Goal: Task Accomplishment & Management: Complete application form

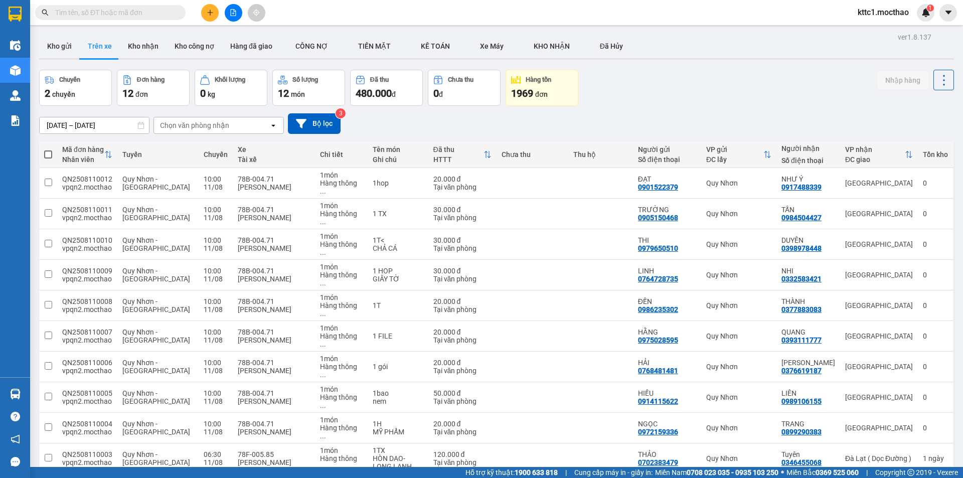
click at [101, 13] on input "text" at bounding box center [114, 12] width 118 height 11
type input "d"
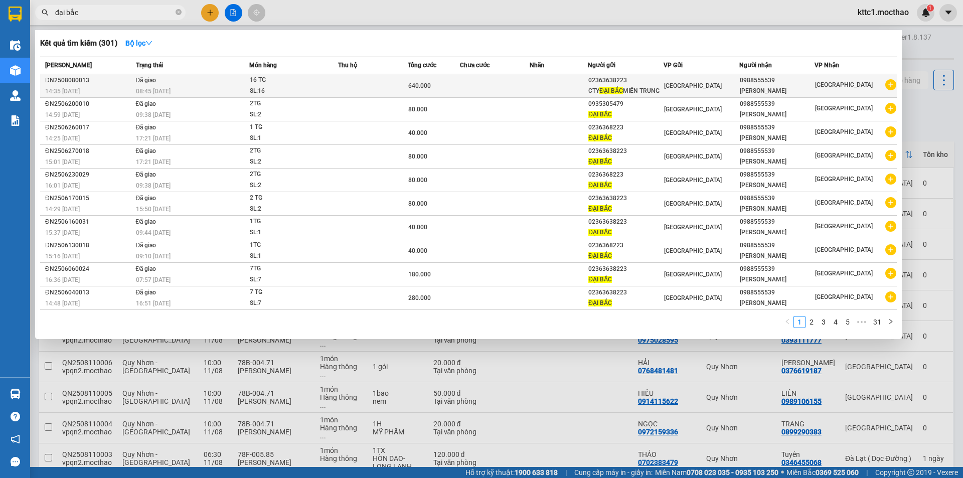
type input "đại bắc"
click at [361, 86] on td at bounding box center [373, 86] width 70 height 24
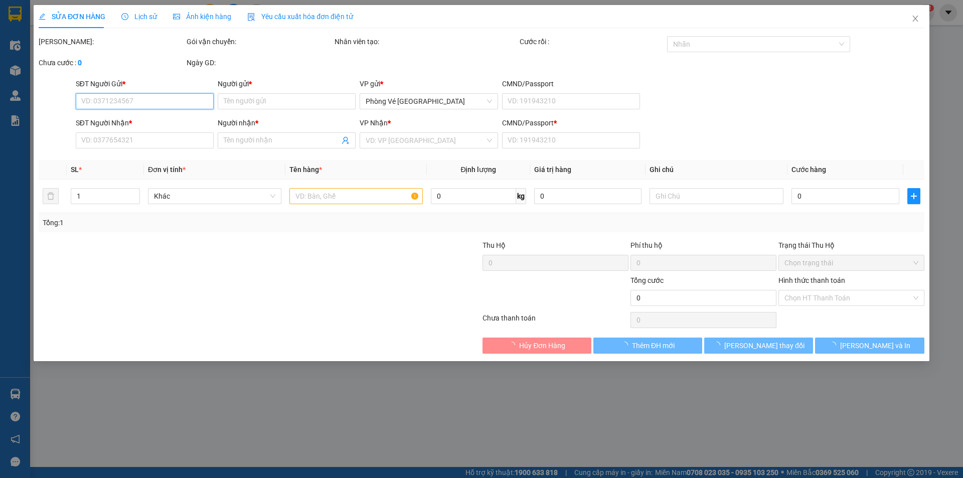
type input "02363638223"
type input "CTY ĐẠI BẮC MIỀN TRUNG"
type input "0988555539"
type input "[PERSON_NAME]"
type input "0"
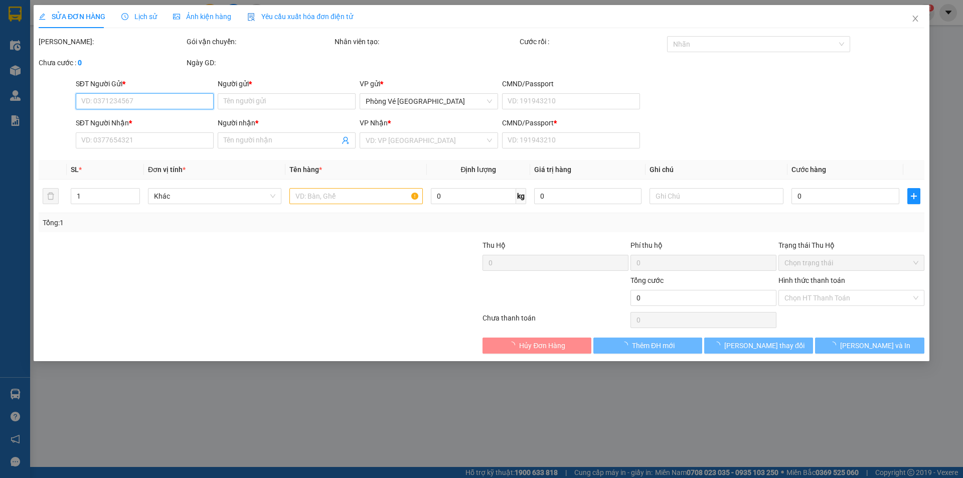
type input "640.000"
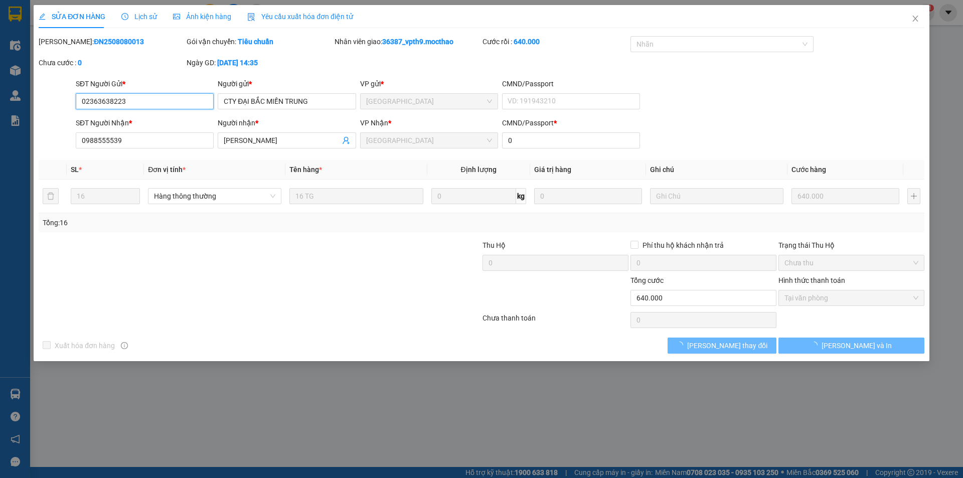
checkbox input "true"
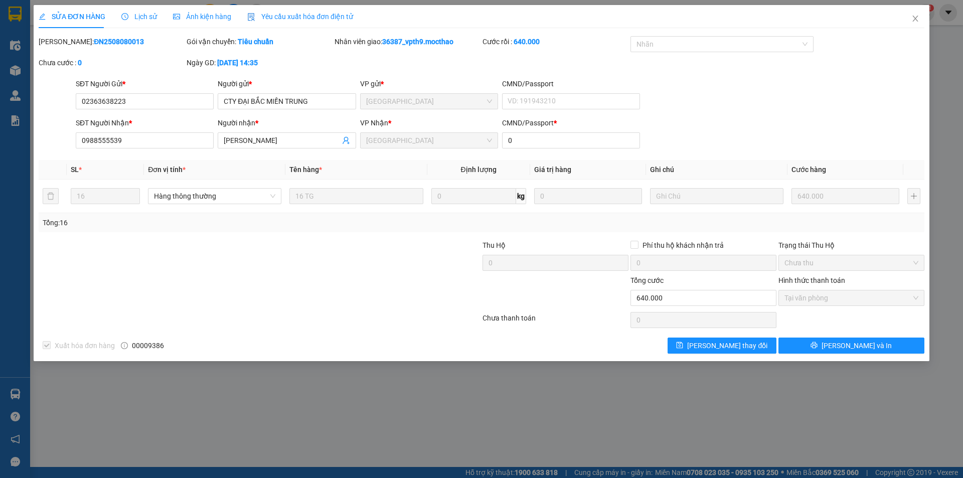
click at [286, 14] on span "Yêu cầu xuất hóa đơn điện tử" at bounding box center [300, 17] width 106 height 8
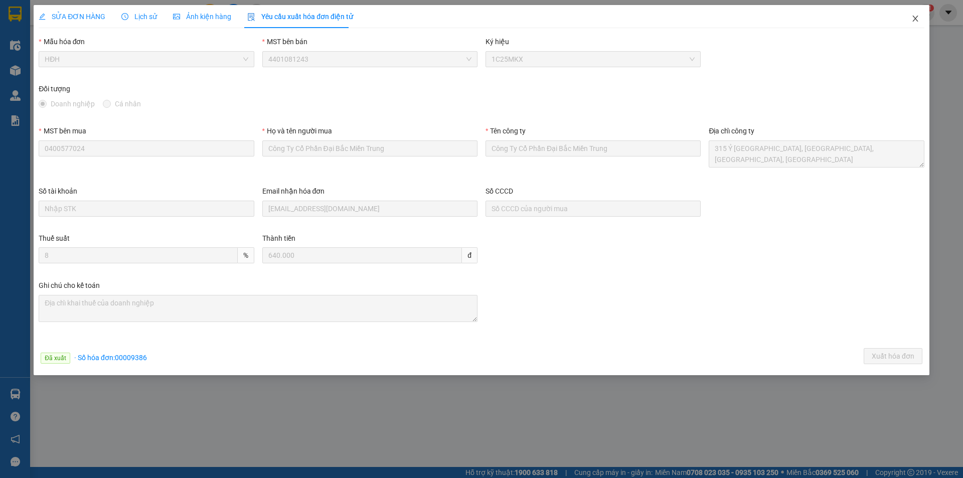
click at [916, 18] on icon "close" at bounding box center [916, 19] width 8 height 8
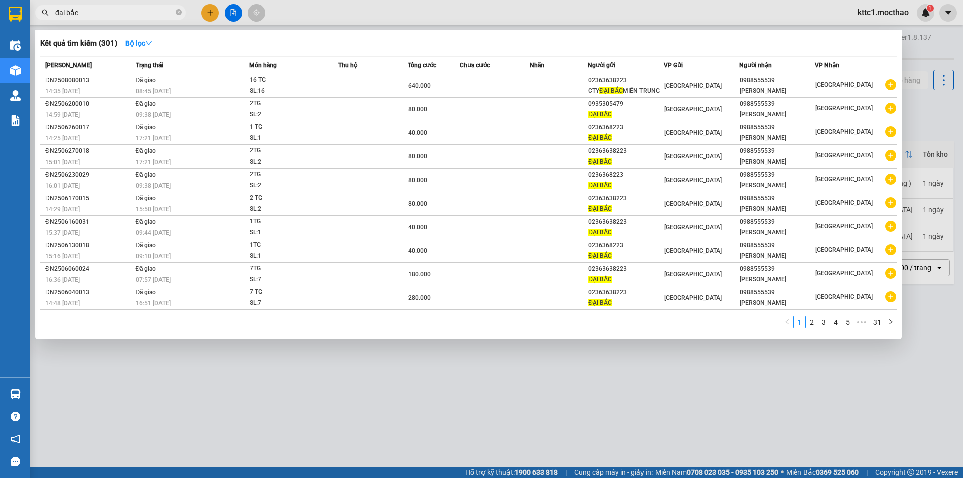
click at [103, 8] on input "đại bắc" at bounding box center [114, 12] width 118 height 11
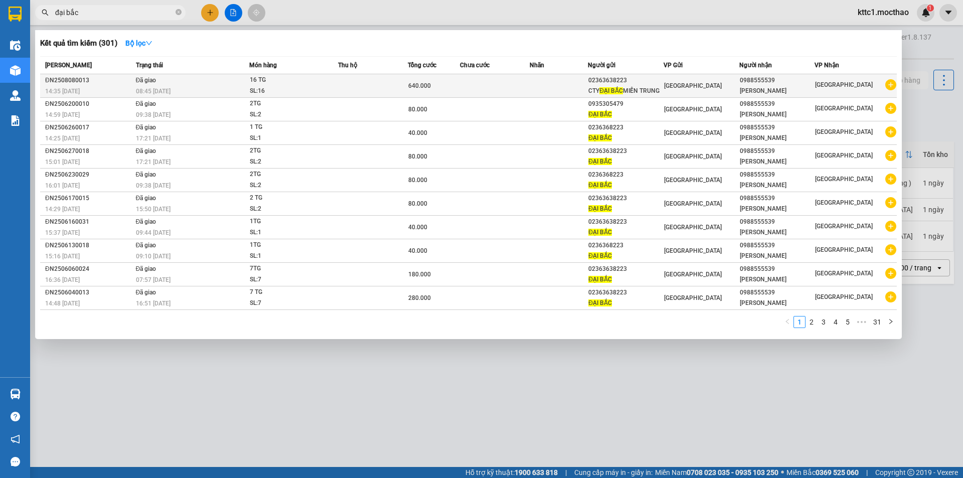
click at [365, 86] on td at bounding box center [373, 86] width 70 height 24
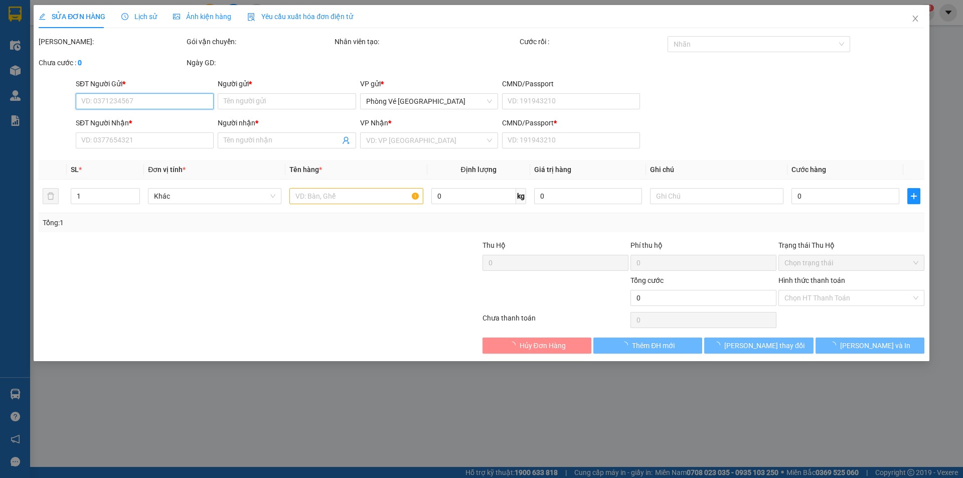
type input "02363638223"
type input "CTY ĐẠI BẮC MIỀN TRUNG"
type input "0988555539"
type input "[PERSON_NAME]"
type input "0"
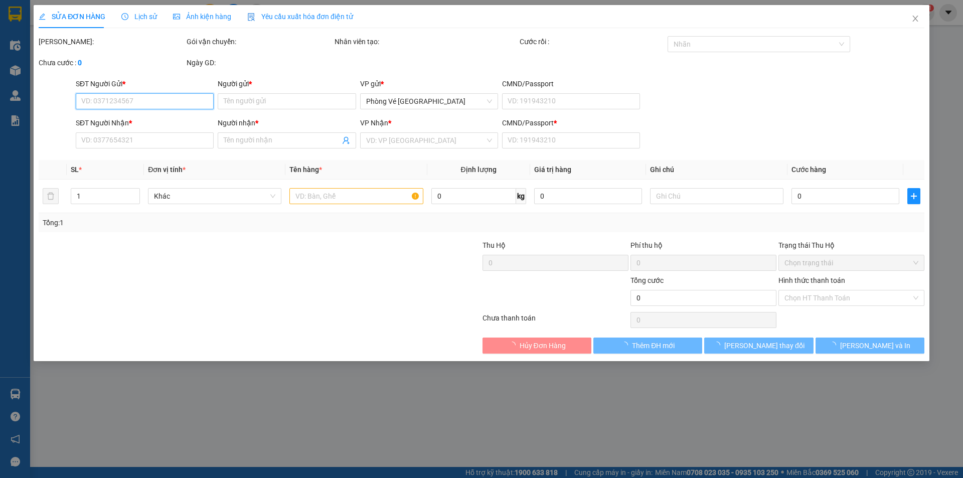
type input "640.000"
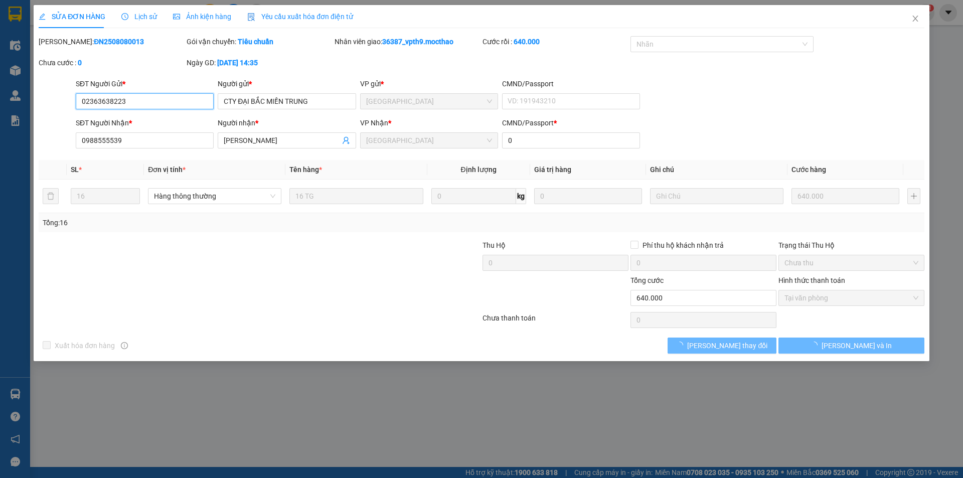
checkbox input "true"
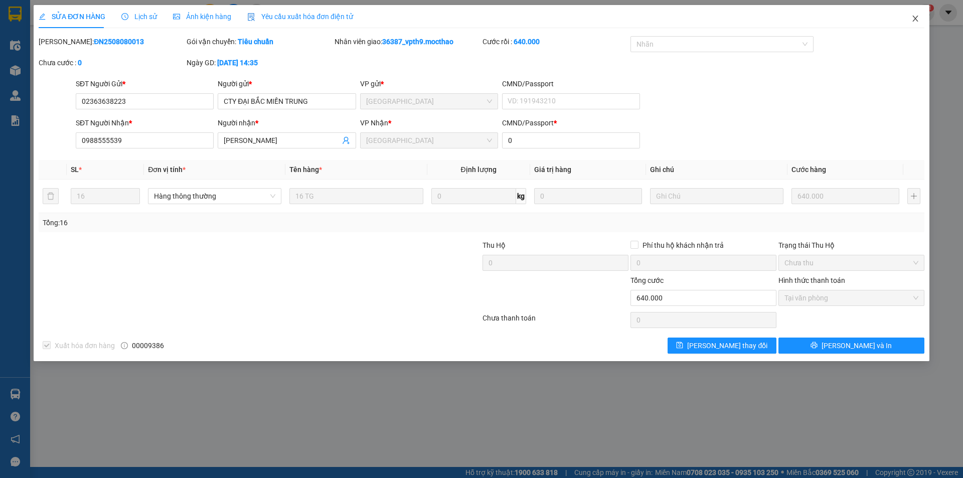
click at [918, 17] on icon "close" at bounding box center [916, 19] width 6 height 6
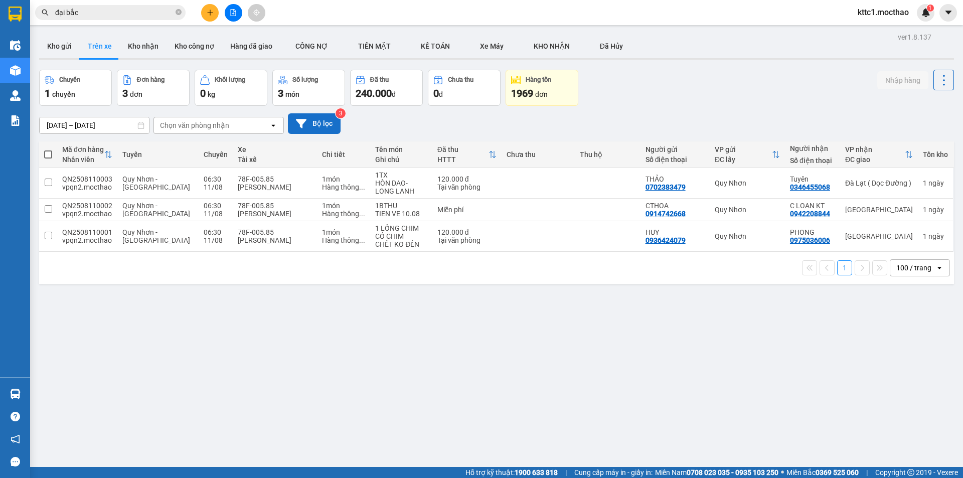
click at [311, 120] on button "Bộ lọc" at bounding box center [314, 123] width 53 height 21
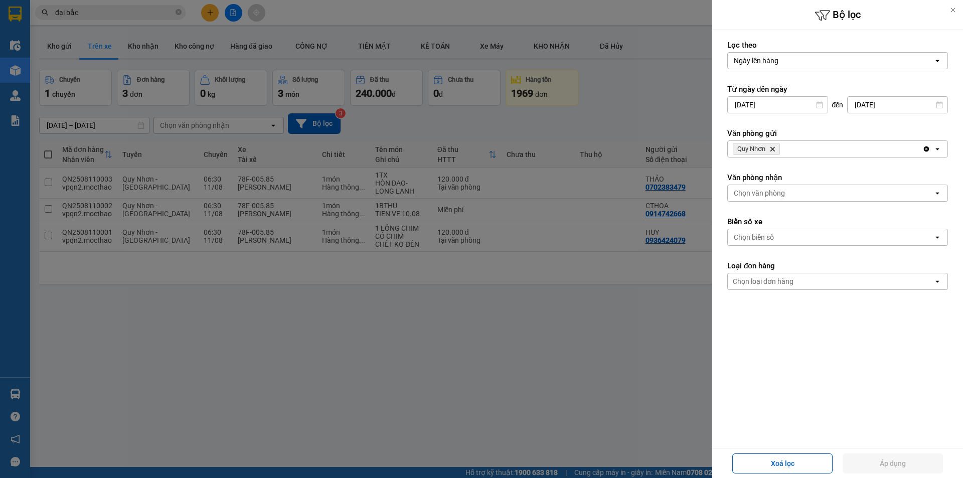
click at [777, 148] on span "Quy Nhơn Delete" at bounding box center [756, 149] width 47 height 12
click at [776, 148] on icon "Delete" at bounding box center [773, 149] width 6 height 6
click at [776, 148] on div "Chọn văn phòng" at bounding box center [759, 149] width 51 height 10
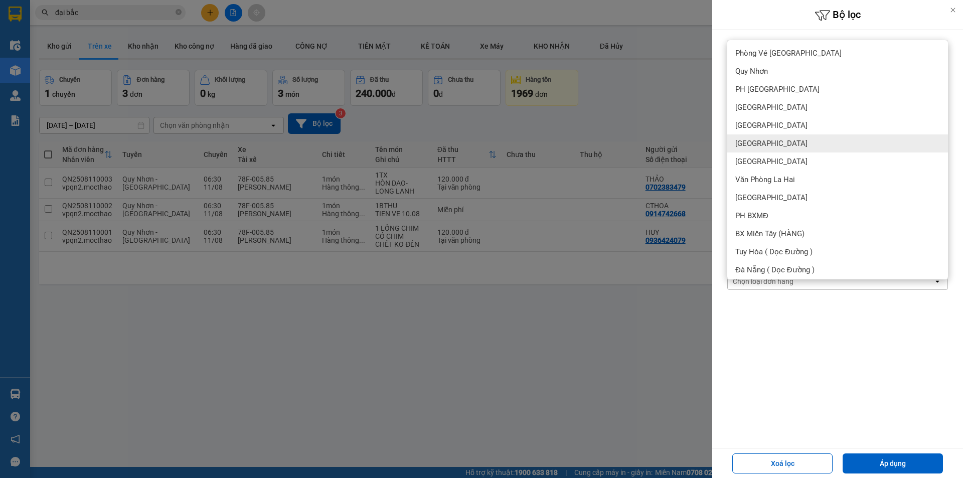
click at [776, 148] on div "[GEOGRAPHIC_DATA]" at bounding box center [838, 143] width 221 height 18
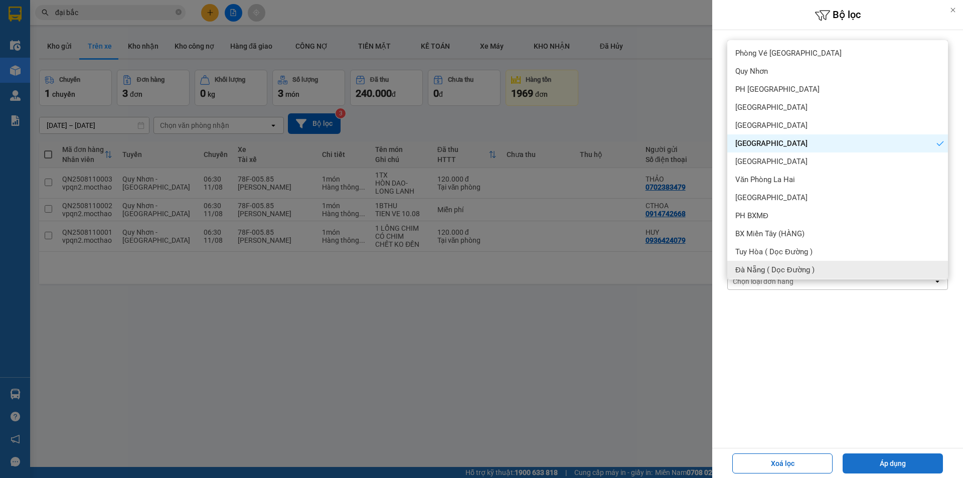
click at [887, 455] on button "Áp dụng" at bounding box center [893, 464] width 100 height 20
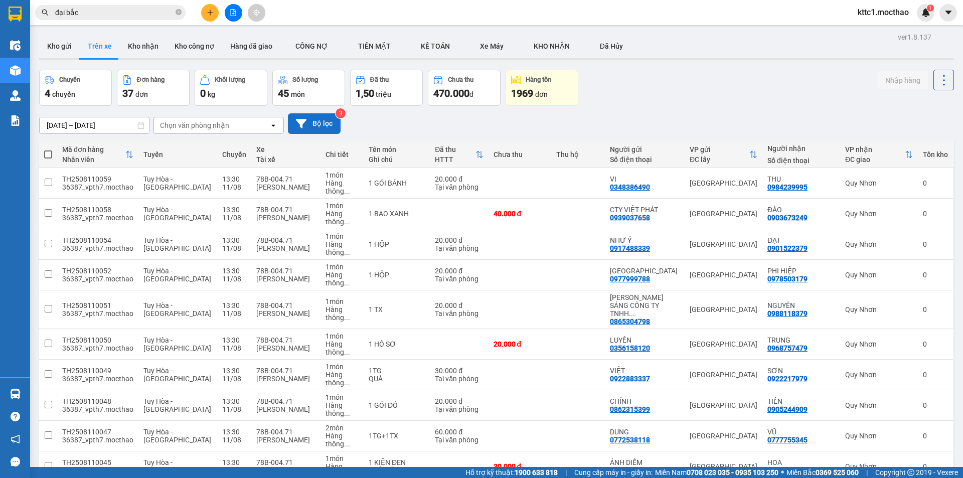
click at [324, 120] on button "Bộ lọc" at bounding box center [314, 123] width 53 height 21
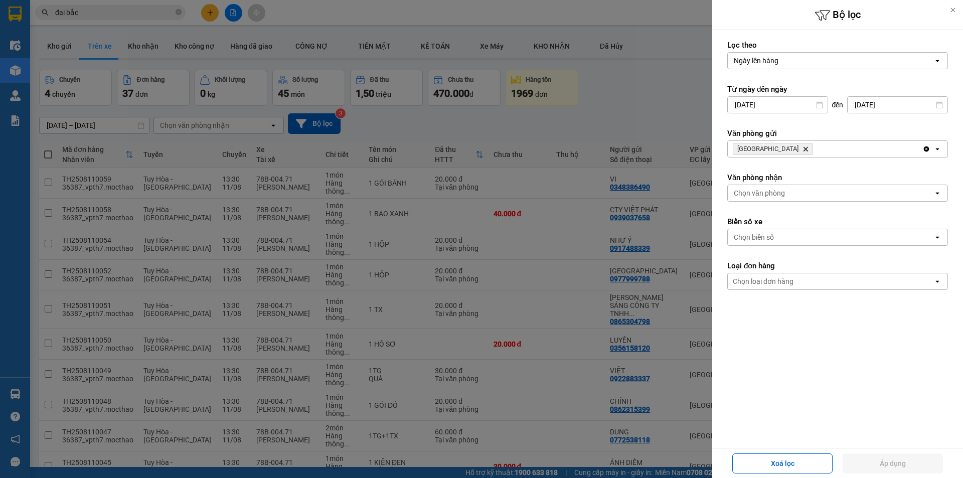
click at [770, 238] on div "Chọn biển số" at bounding box center [754, 237] width 40 height 10
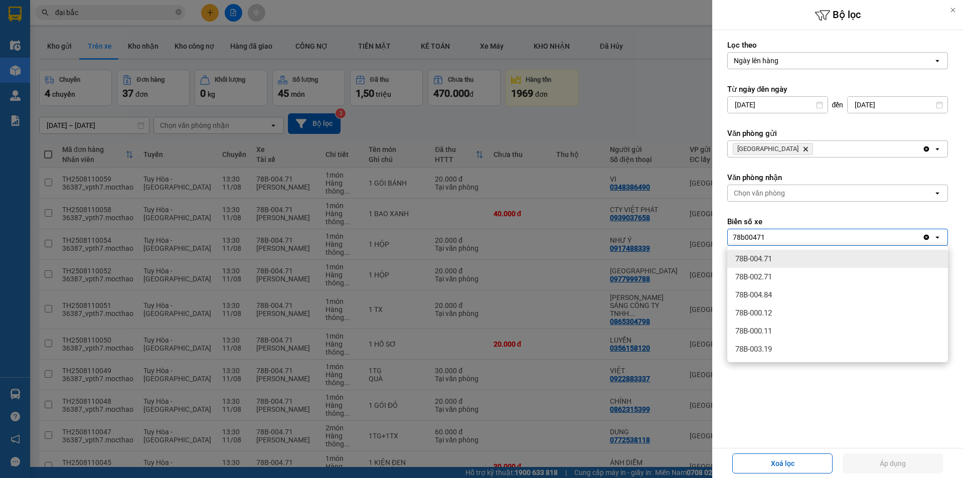
type input "78b00471"
click at [772, 256] on span "78B-004.71" at bounding box center [754, 259] width 37 height 10
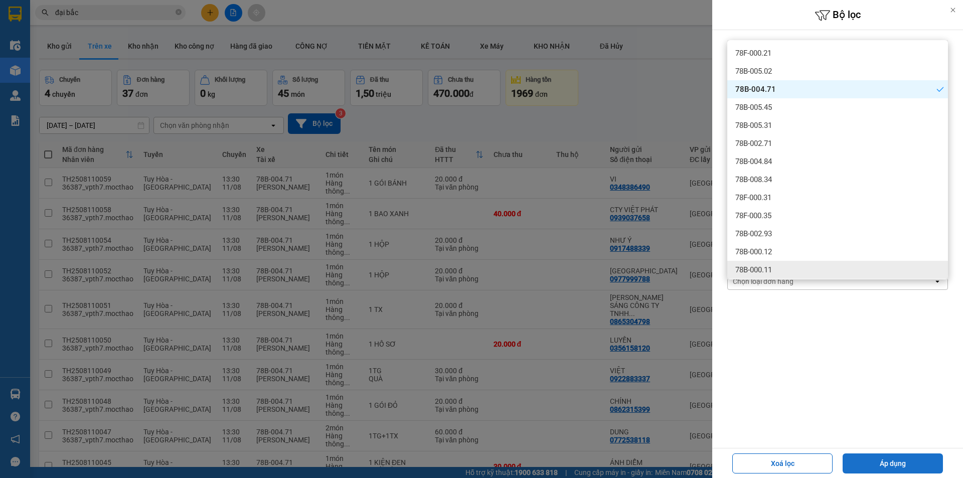
click at [916, 466] on button "Áp dụng" at bounding box center [893, 464] width 100 height 20
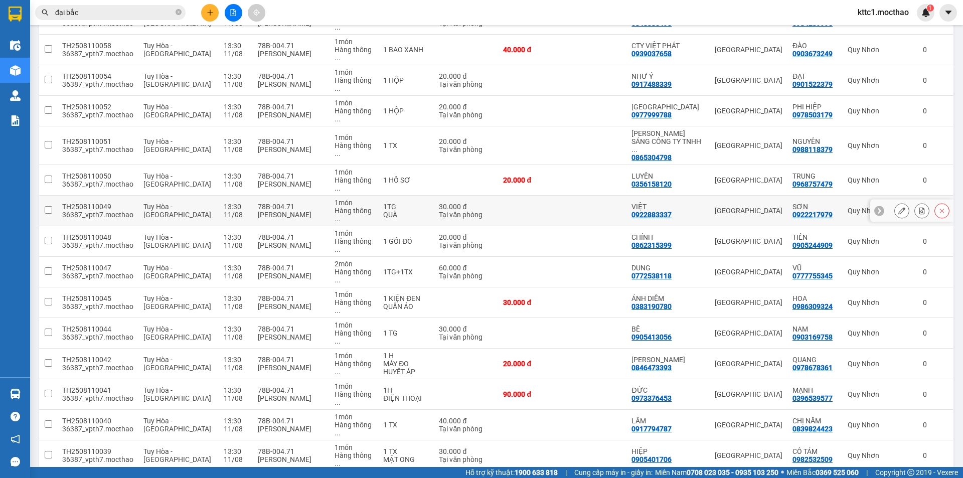
scroll to position [165, 0]
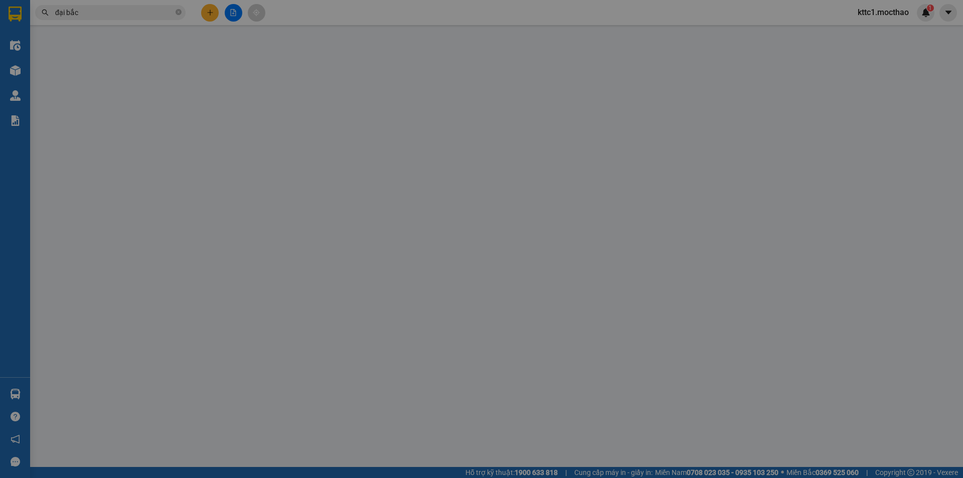
type input "0972956277"
type input "TÍN"
type input "0344876684"
type input "VƯƠNG"
type input "1"
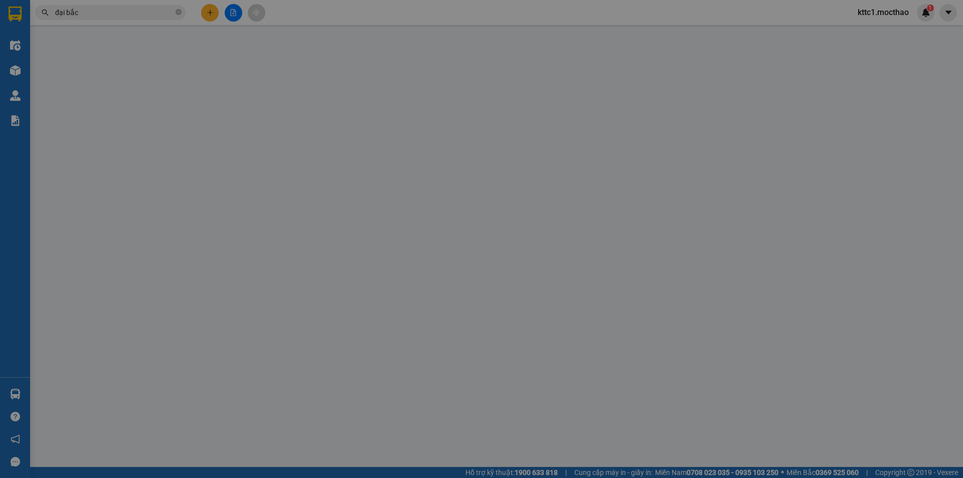
type input "100.000"
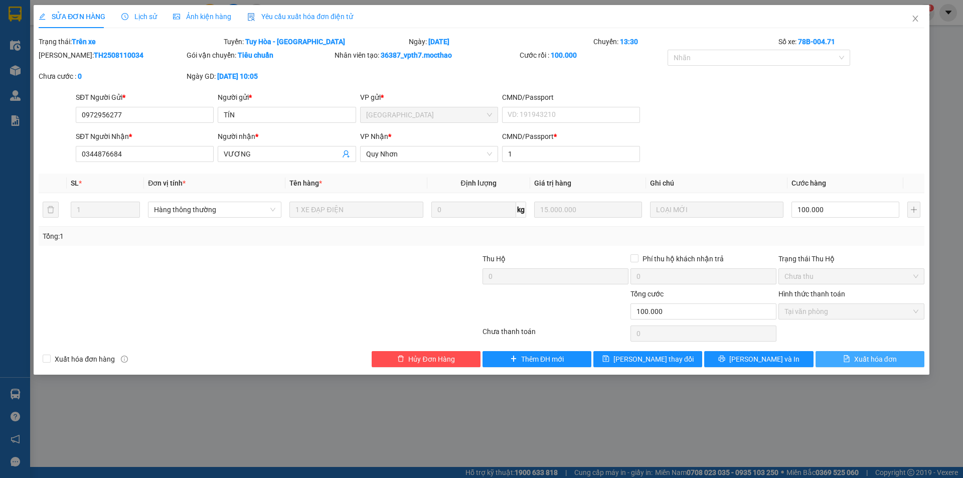
click at [888, 364] on span "Xuất hóa đơn" at bounding box center [875, 359] width 43 height 11
checkbox input "true"
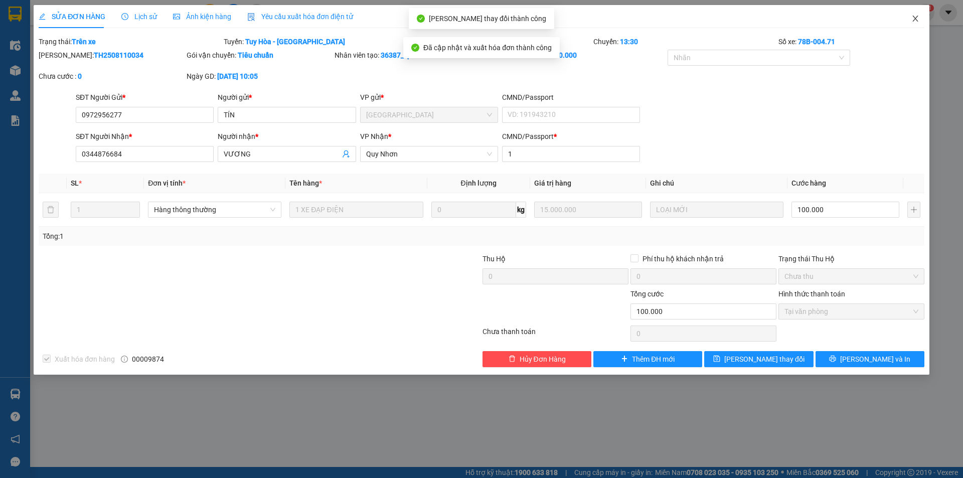
click at [916, 17] on icon "close" at bounding box center [916, 19] width 8 height 8
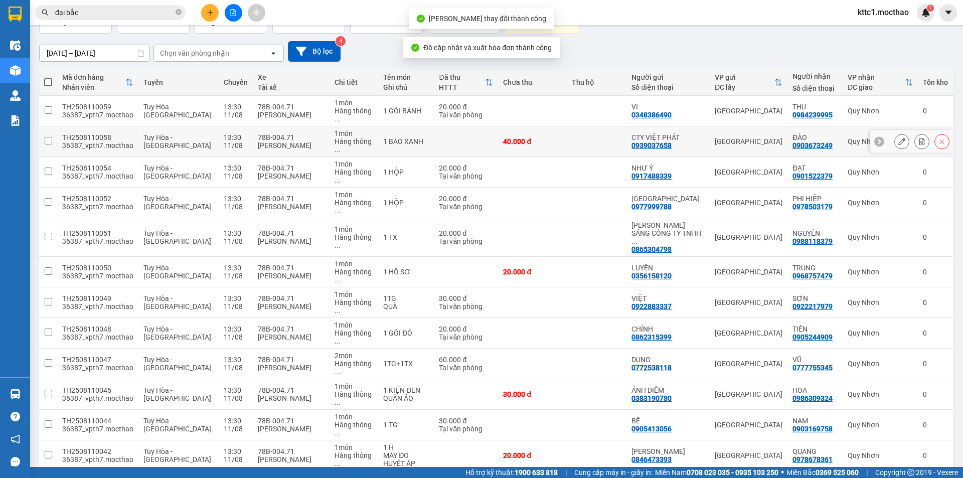
scroll to position [165, 0]
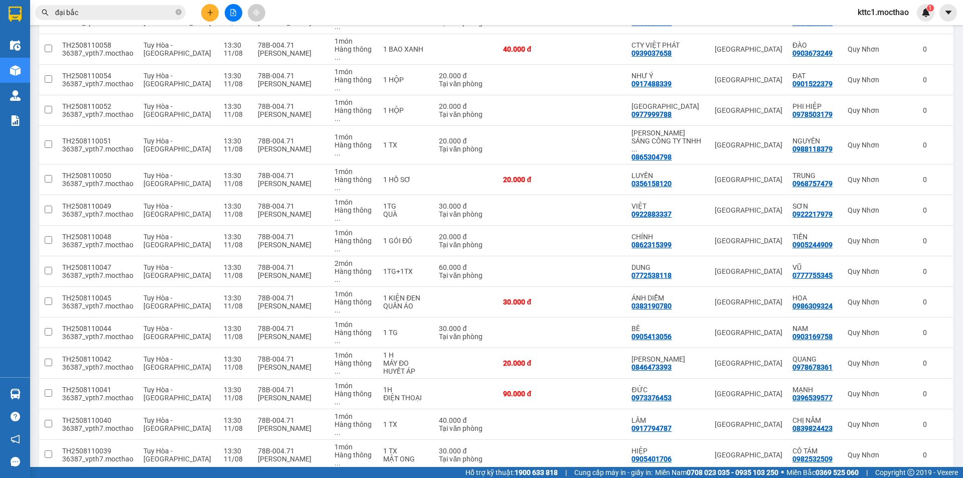
click at [899, 478] on icon at bounding box center [902, 485] width 7 height 7
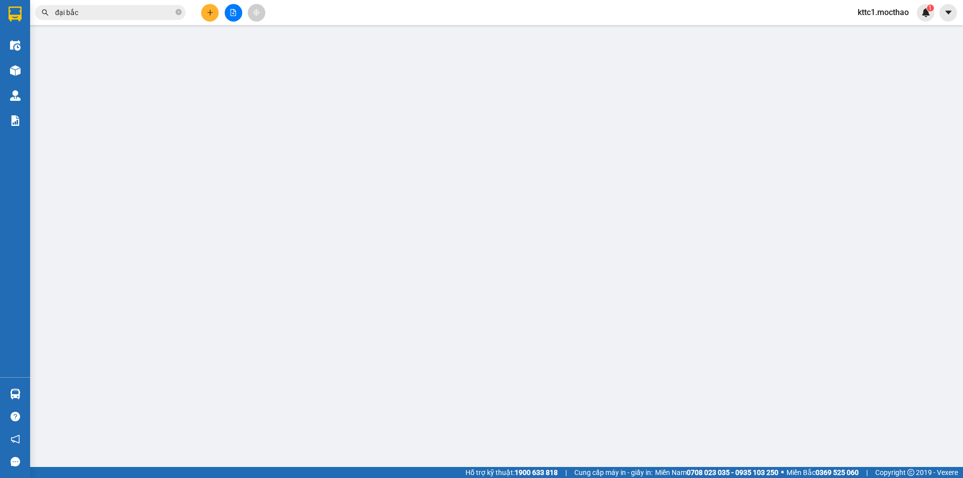
type input "0925093053"
type input "TÂN JOB"
type input "0984036076"
type input "LINH"
type input "1"
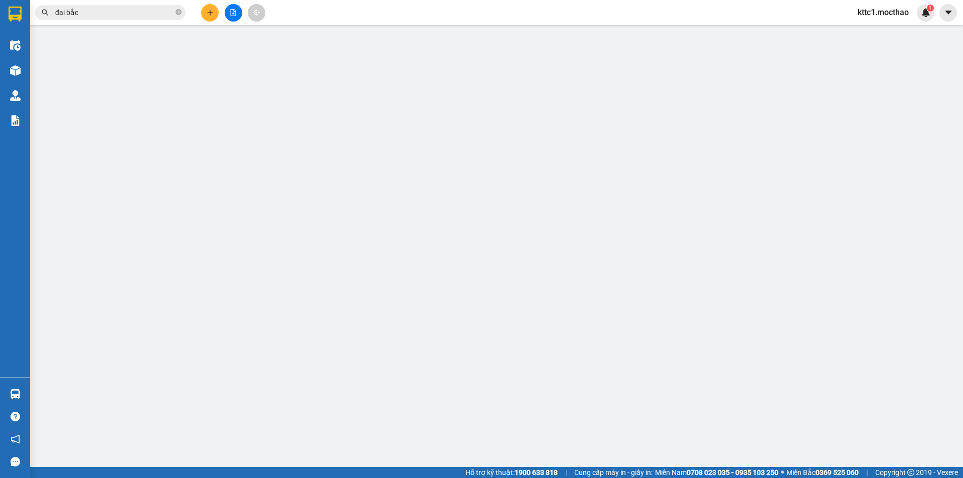
type input "50.000"
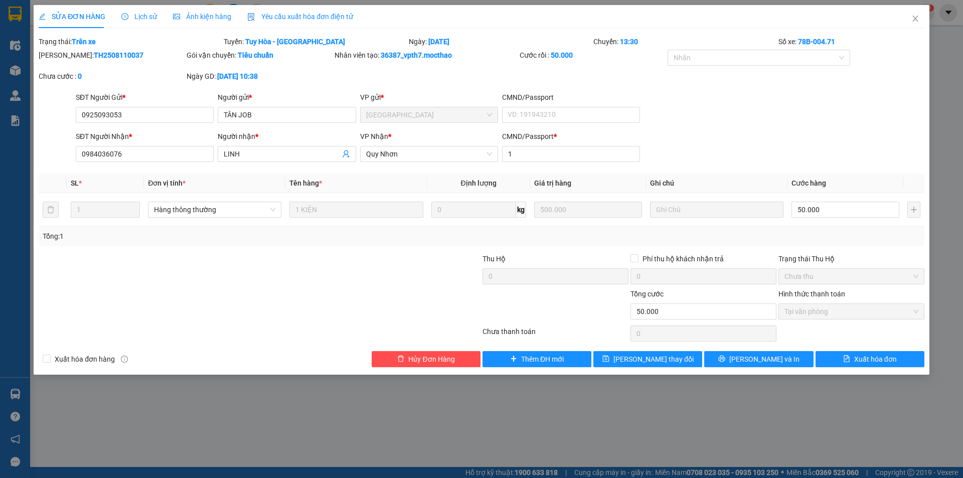
click at [314, 13] on span "Yêu cầu xuất hóa đơn điện tử" at bounding box center [300, 17] width 106 height 8
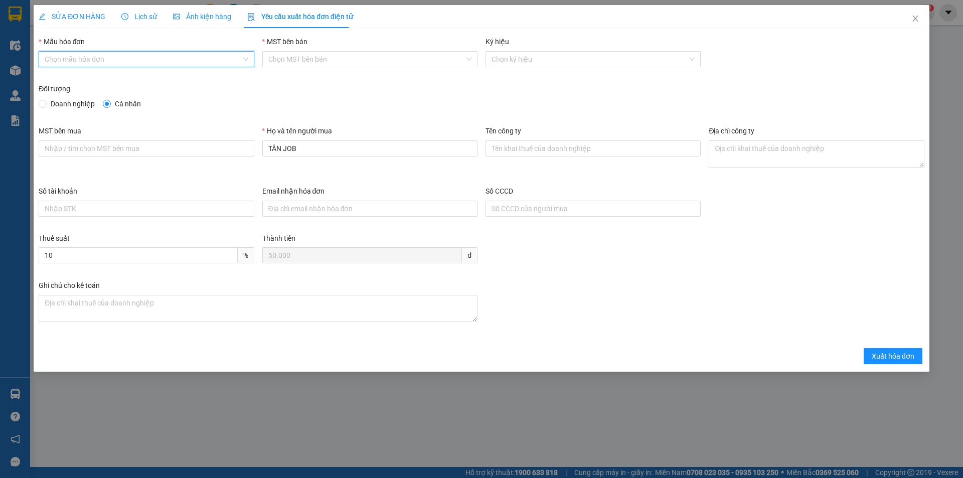
click at [134, 61] on input "Mẫu hóa đơn" at bounding box center [143, 59] width 196 height 15
click at [122, 78] on div "HĐH" at bounding box center [146, 79] width 203 height 11
type input "8"
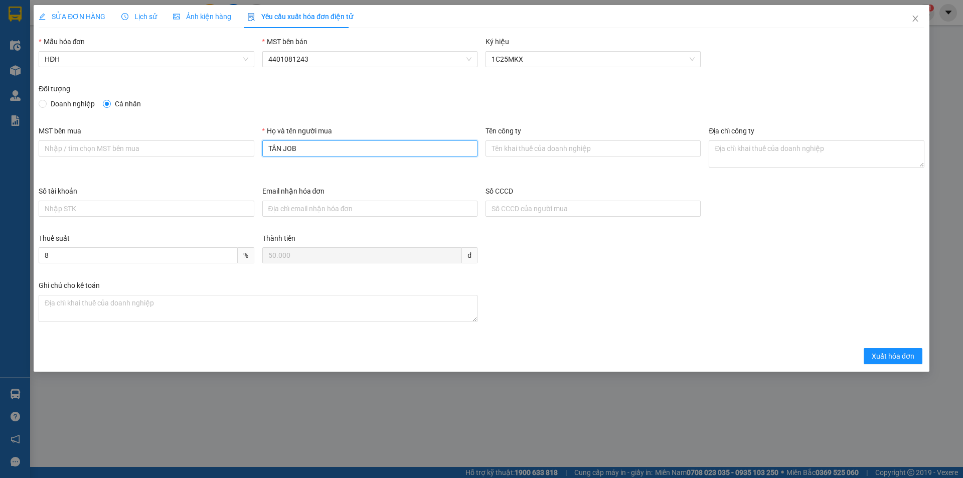
drag, startPoint x: 280, startPoint y: 149, endPoint x: 340, endPoint y: 149, distance: 59.7
click at [340, 149] on input "TÂN JOB" at bounding box center [369, 148] width 215 height 16
type input "TÂN"
click at [892, 358] on span "Xuất hóa đơn" at bounding box center [893, 356] width 43 height 11
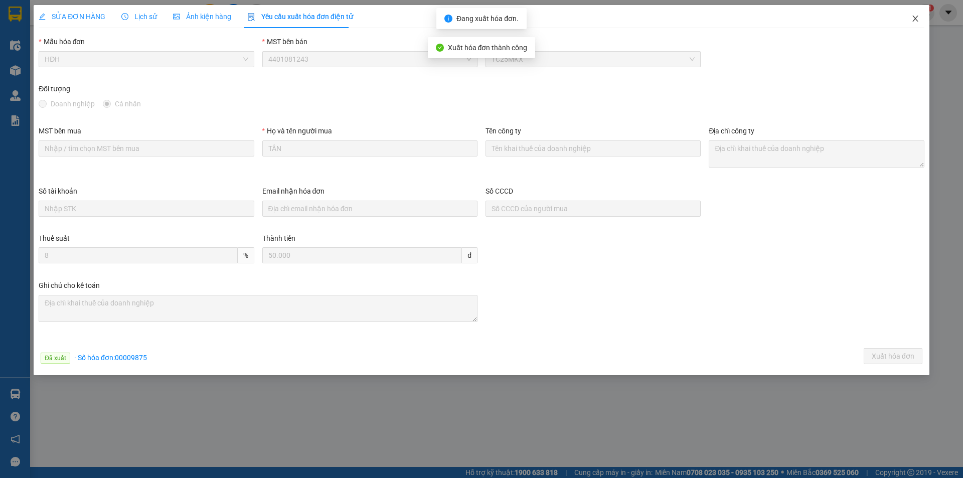
click at [916, 18] on icon "close" at bounding box center [916, 19] width 8 height 8
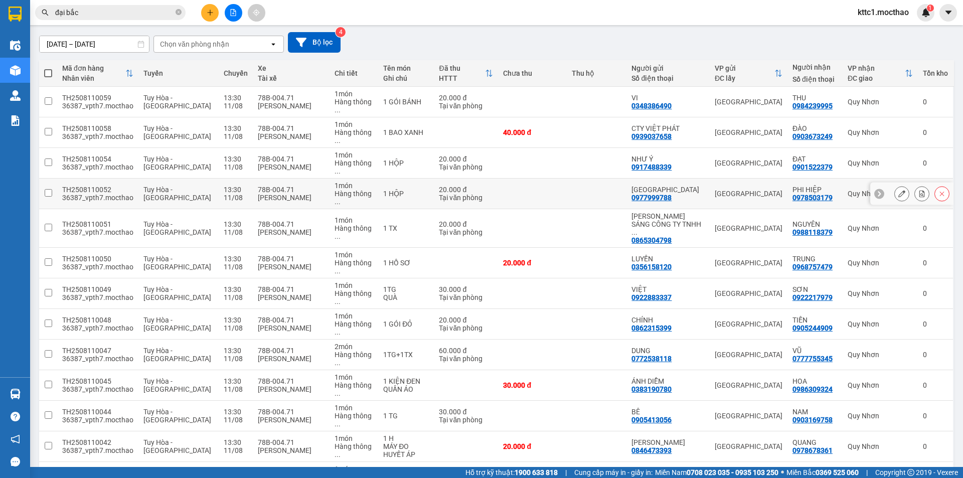
scroll to position [165, 0]
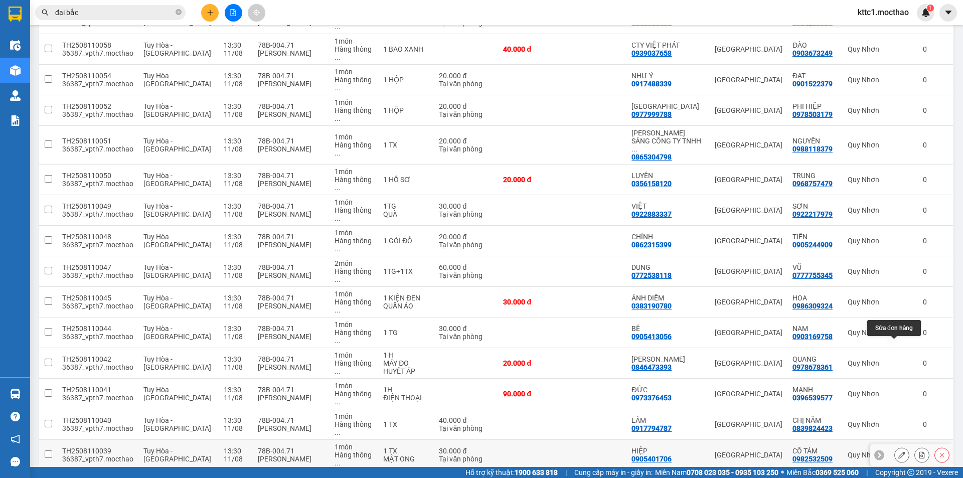
click at [899, 452] on icon at bounding box center [902, 455] width 7 height 7
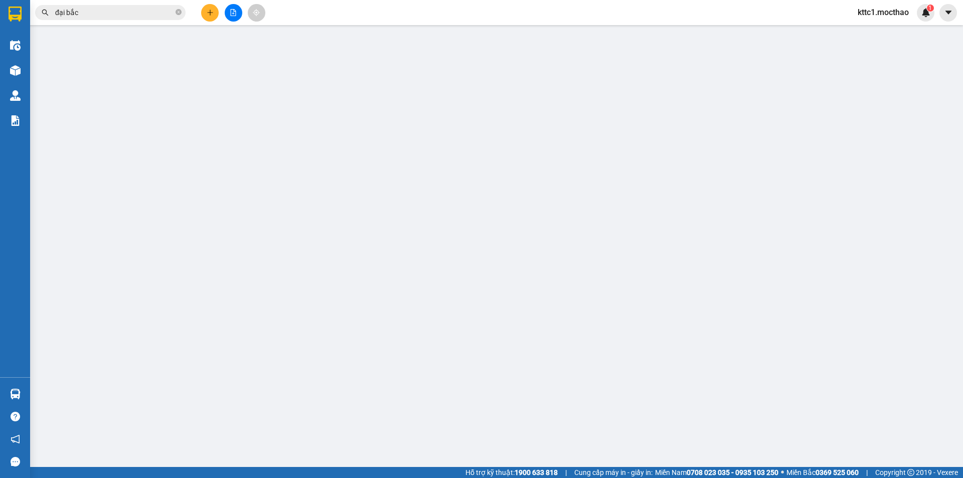
type input "0905401706"
type input "HIỆP"
type input "0982532509"
type input "CÔ TÁM"
type input "1"
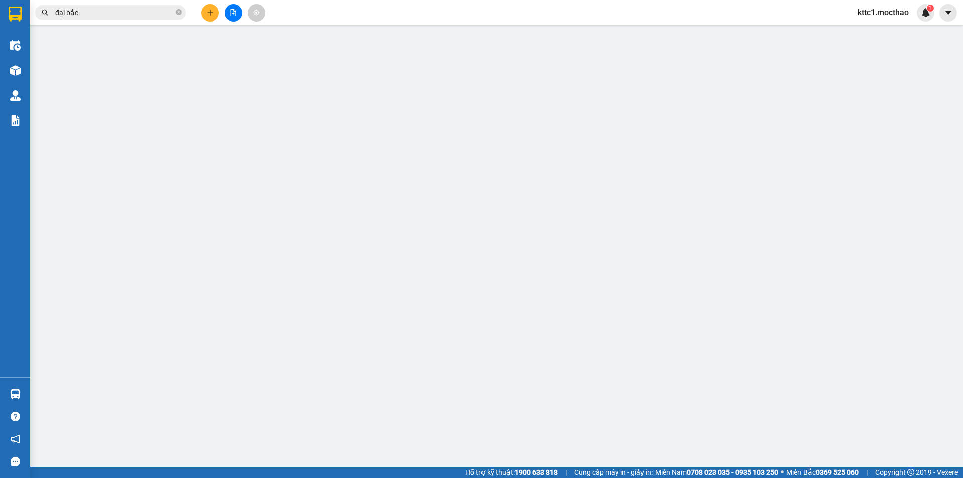
type input "30.000"
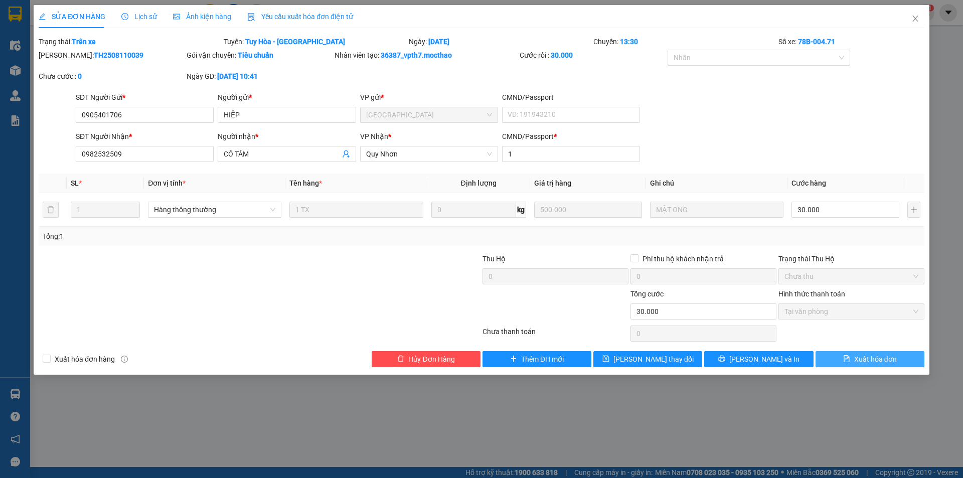
click at [876, 359] on span "Xuất hóa đơn" at bounding box center [875, 359] width 43 height 11
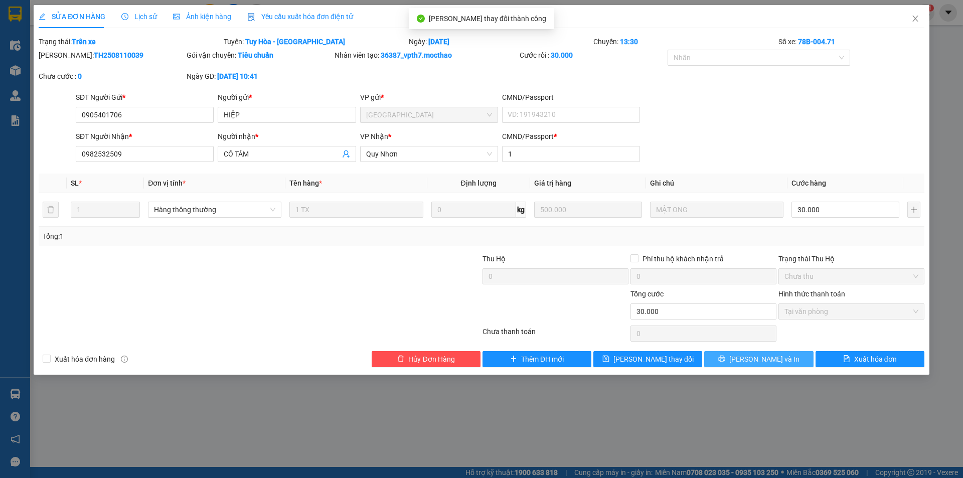
checkbox input "true"
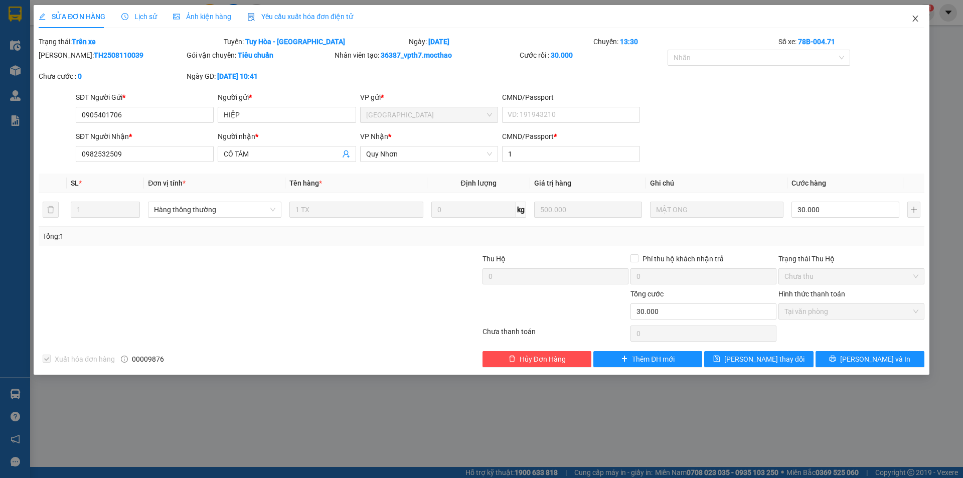
click at [913, 16] on icon "close" at bounding box center [916, 19] width 8 height 8
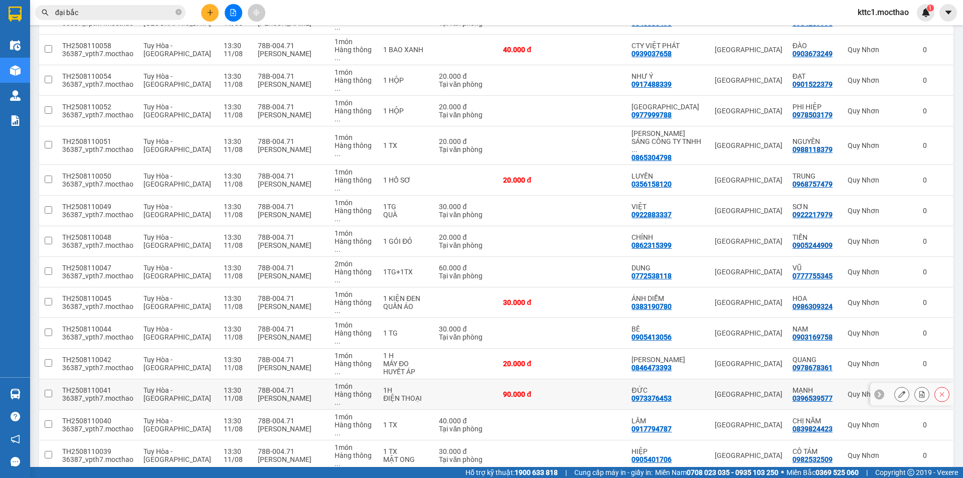
scroll to position [165, 0]
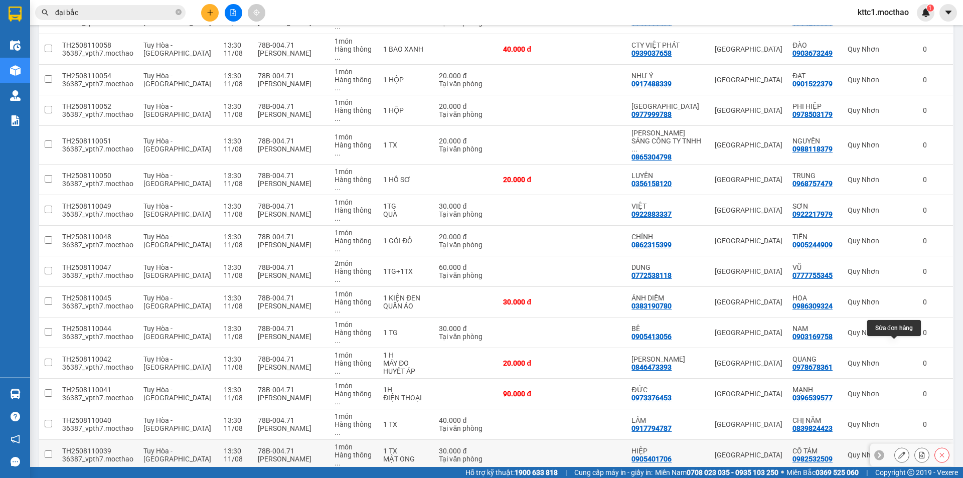
click at [895, 447] on button at bounding box center [902, 456] width 14 height 18
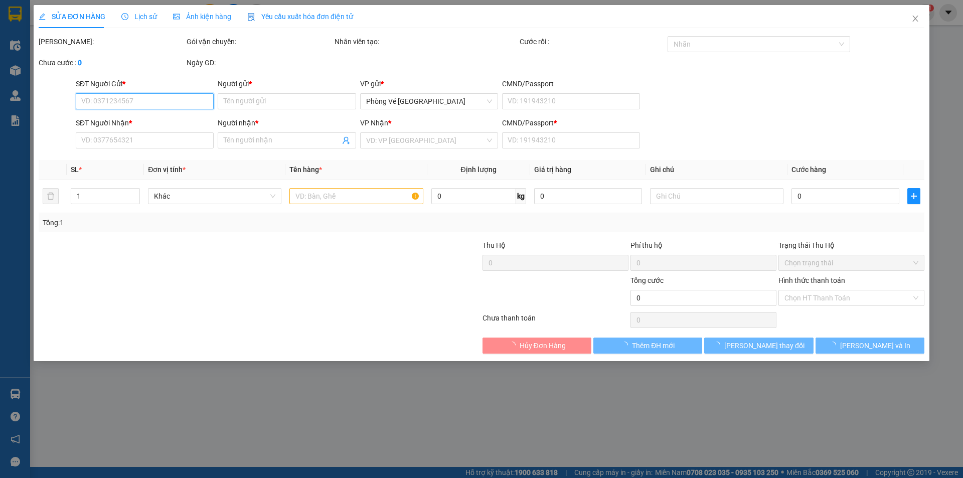
type input "0905401706"
type input "HIỆP"
type input "0982532509"
type input "CÔ TÁM"
type input "1"
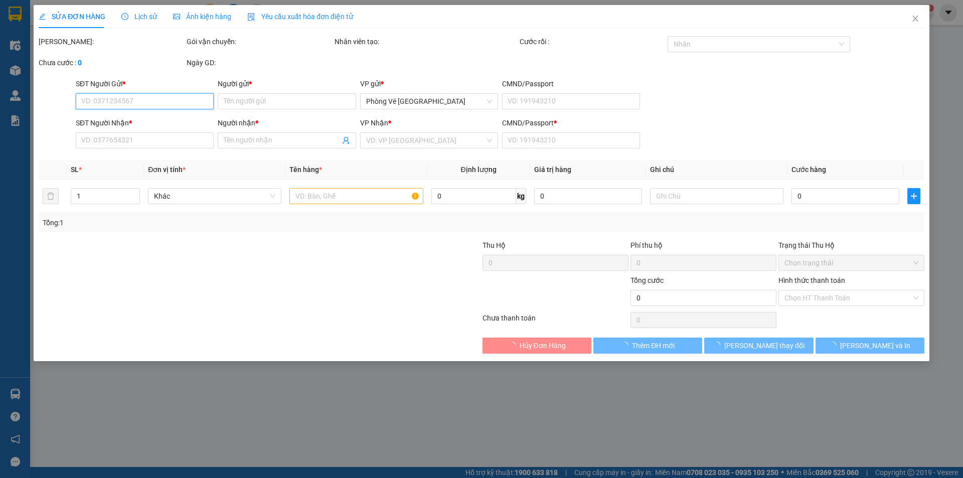
type input "30.000"
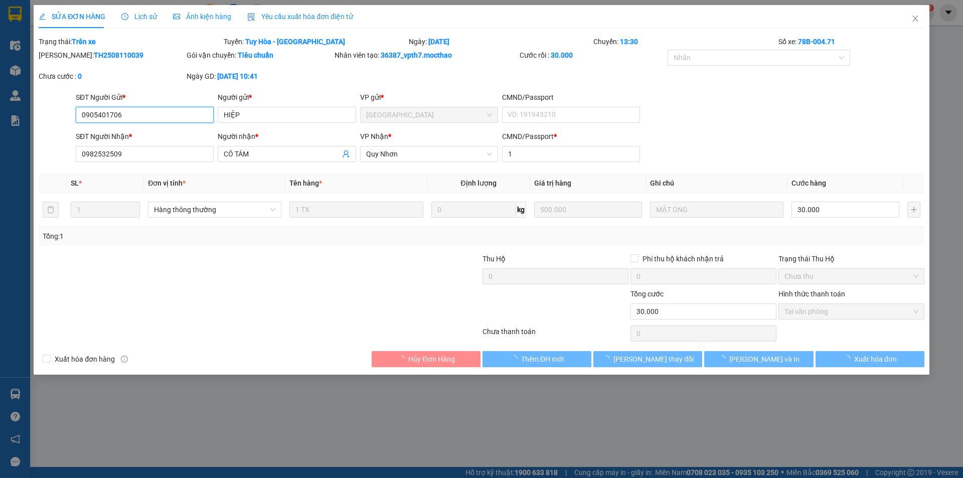
checkbox input "true"
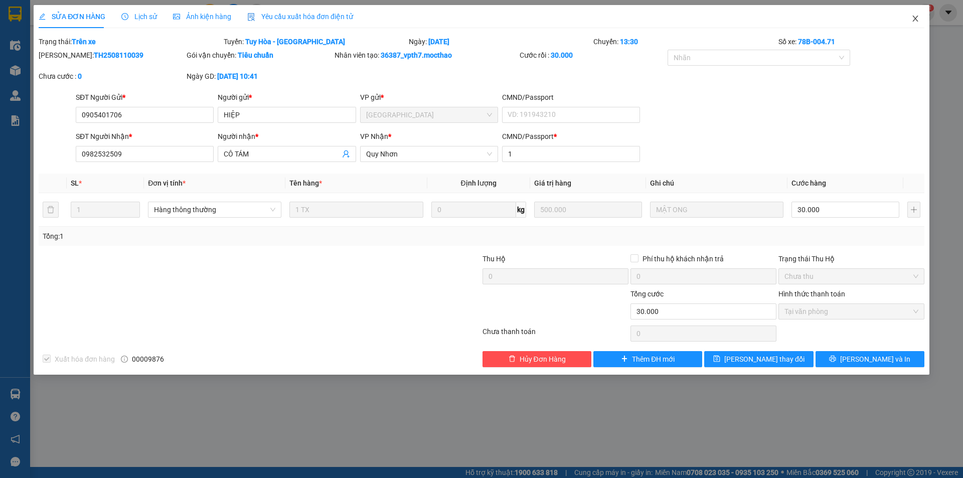
click at [917, 17] on icon "close" at bounding box center [916, 19] width 8 height 8
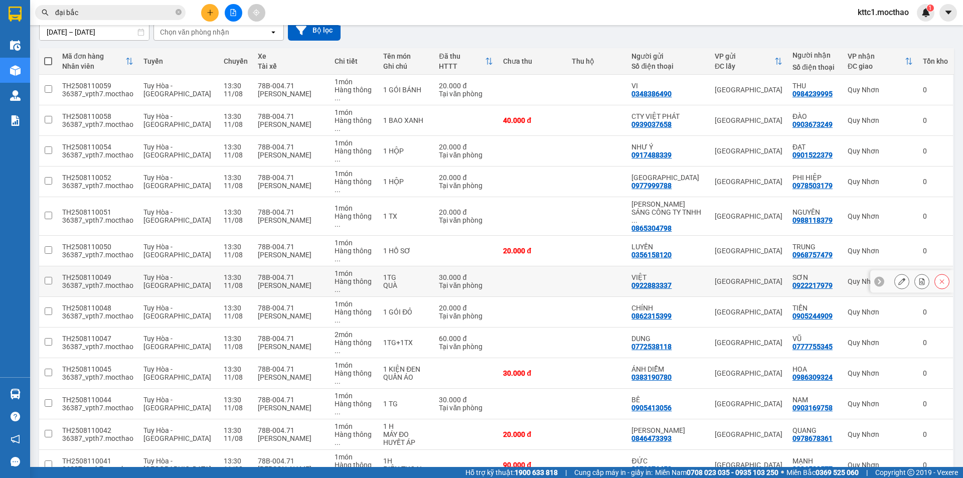
scroll to position [165, 0]
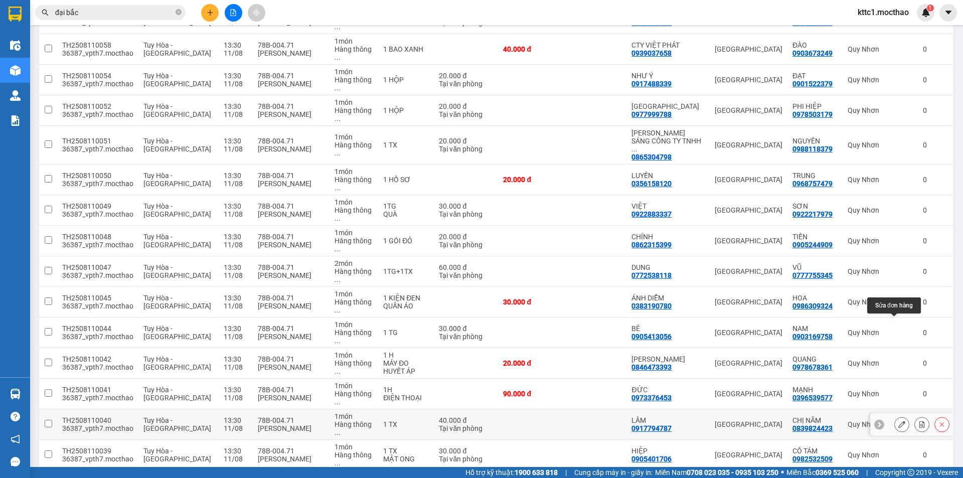
click at [899, 421] on icon at bounding box center [902, 424] width 7 height 7
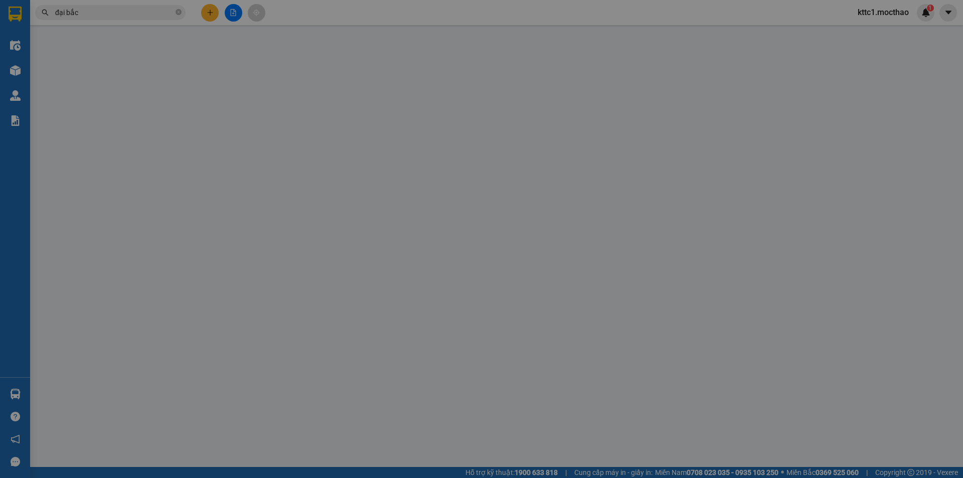
type input "0917794787"
type input "LÂM"
type input "0839824423"
type input "CHỊ NĂM"
type input "1"
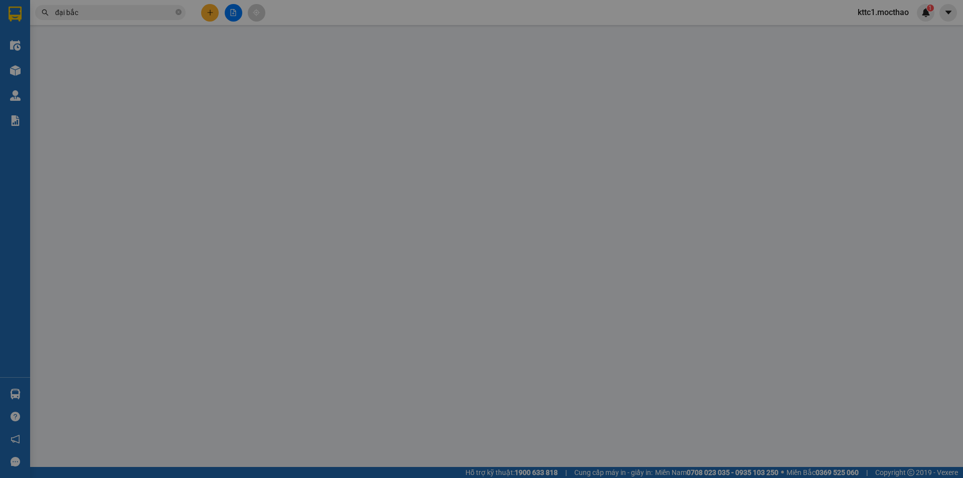
type input "40.000"
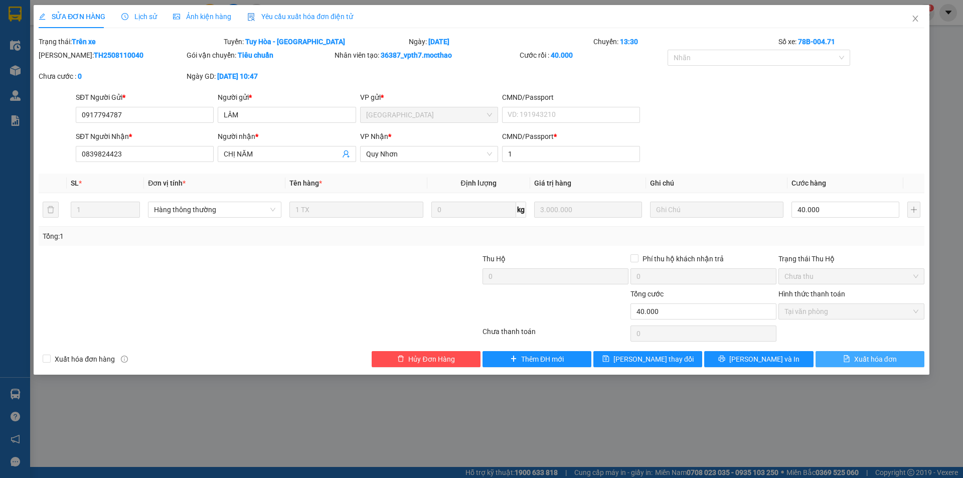
click at [870, 362] on span "Xuất hóa đơn" at bounding box center [875, 359] width 43 height 11
checkbox input "true"
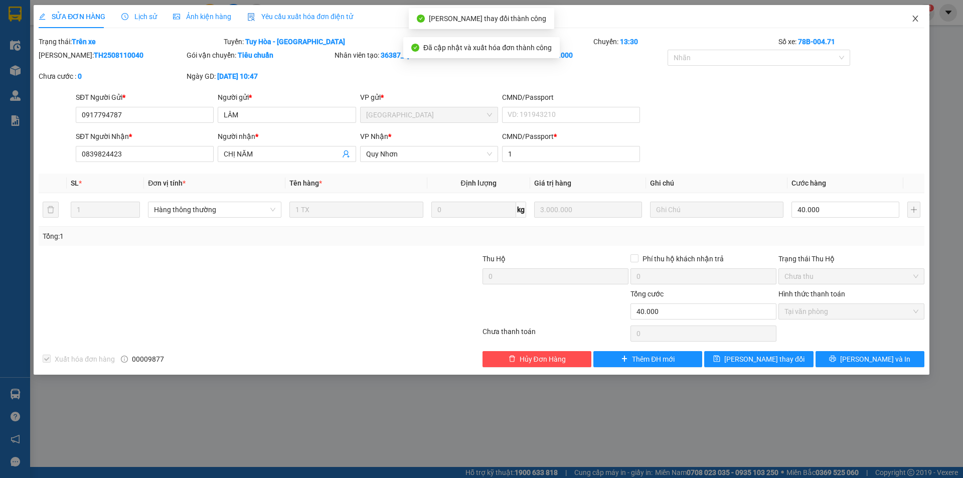
click at [915, 18] on icon "close" at bounding box center [916, 19] width 6 height 6
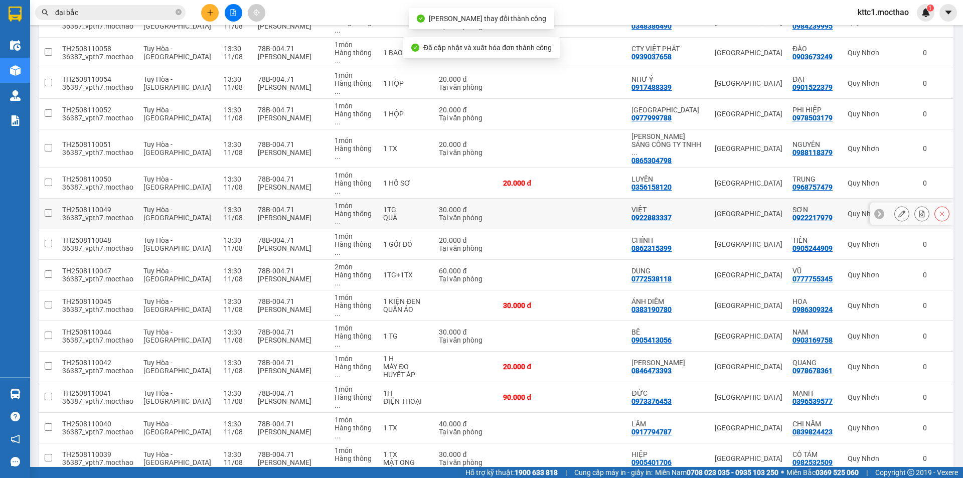
scroll to position [165, 0]
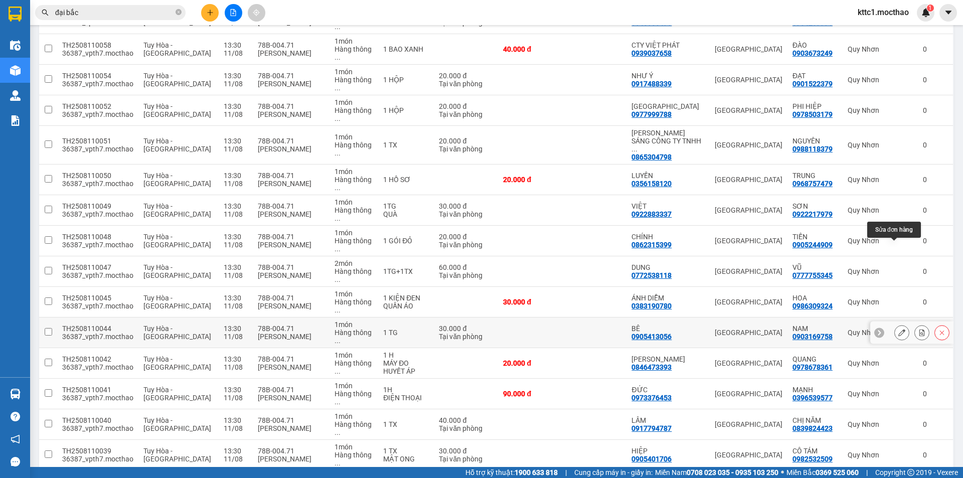
click at [899, 329] on icon at bounding box center [902, 332] width 7 height 7
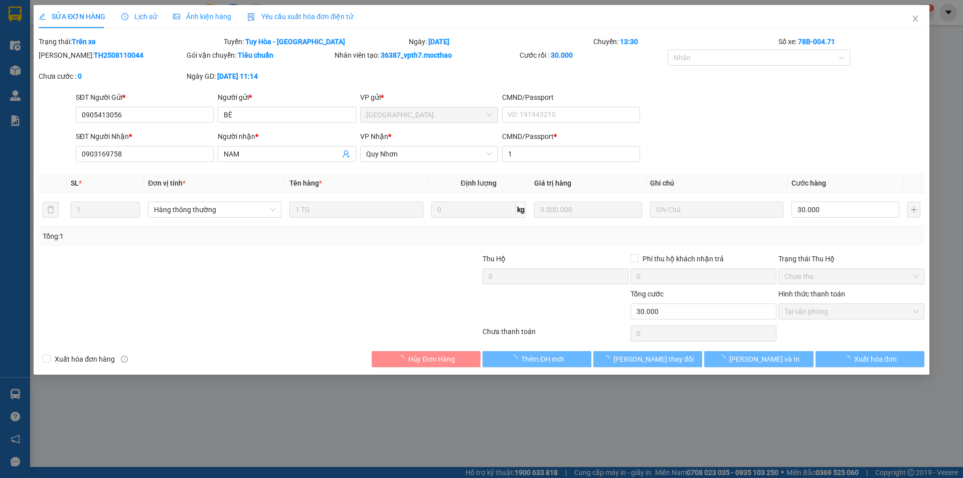
type input "0905413056"
type input "BÊ"
type input "0903169758"
type input "NAM"
type input "1"
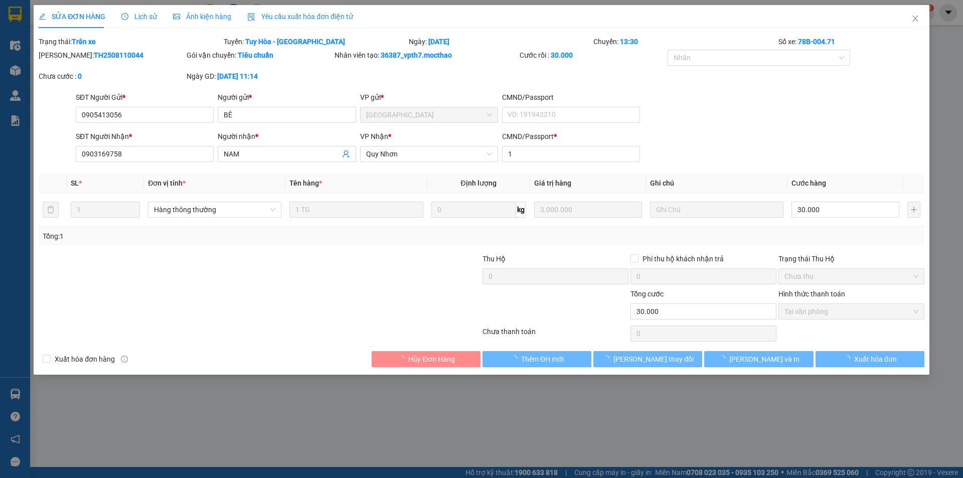
type input "30.000"
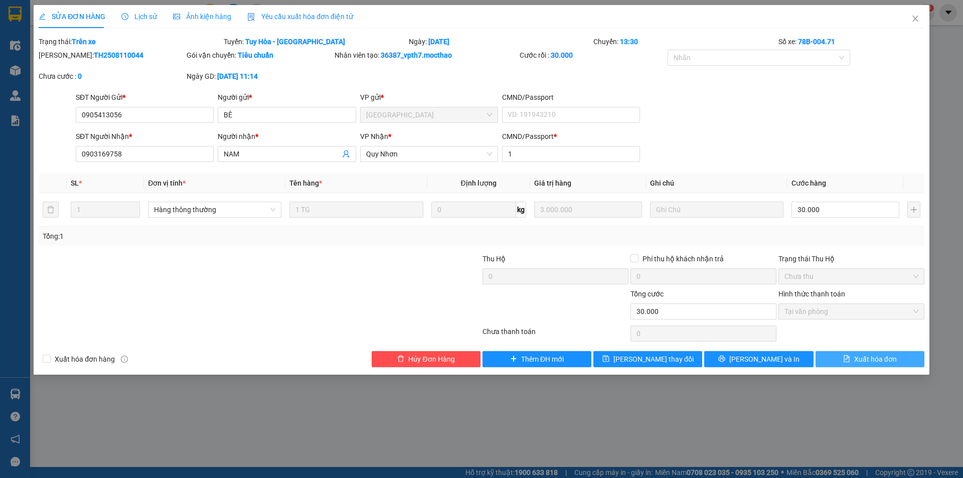
click at [872, 358] on span "Xuất hóa đơn" at bounding box center [875, 359] width 43 height 11
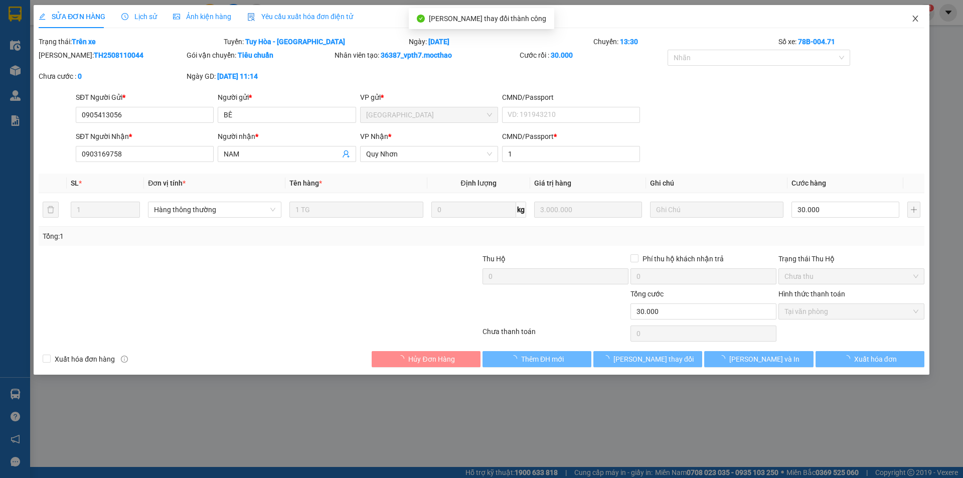
checkbox input "true"
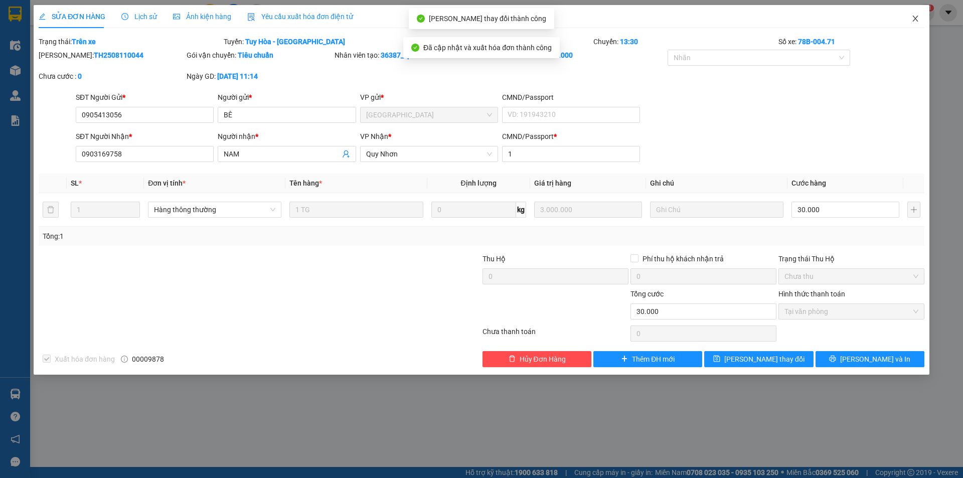
click at [917, 17] on icon "close" at bounding box center [916, 19] width 8 height 8
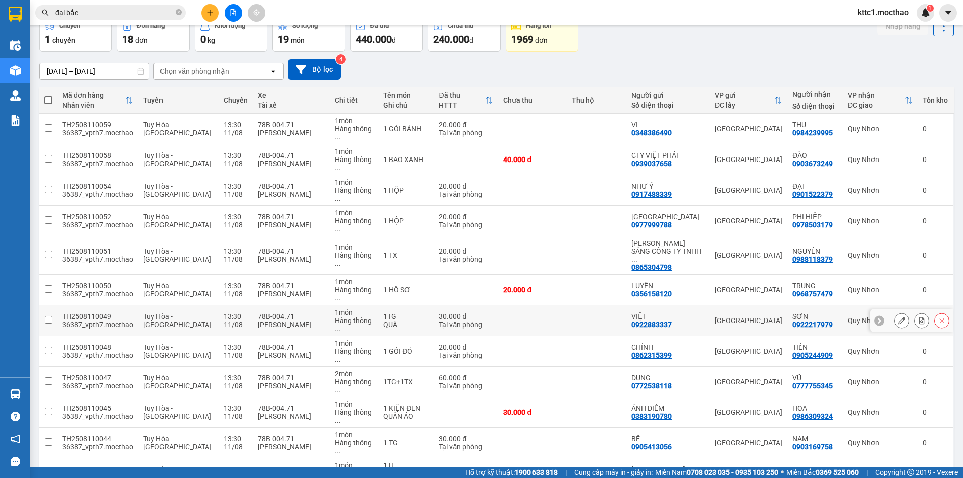
scroll to position [165, 0]
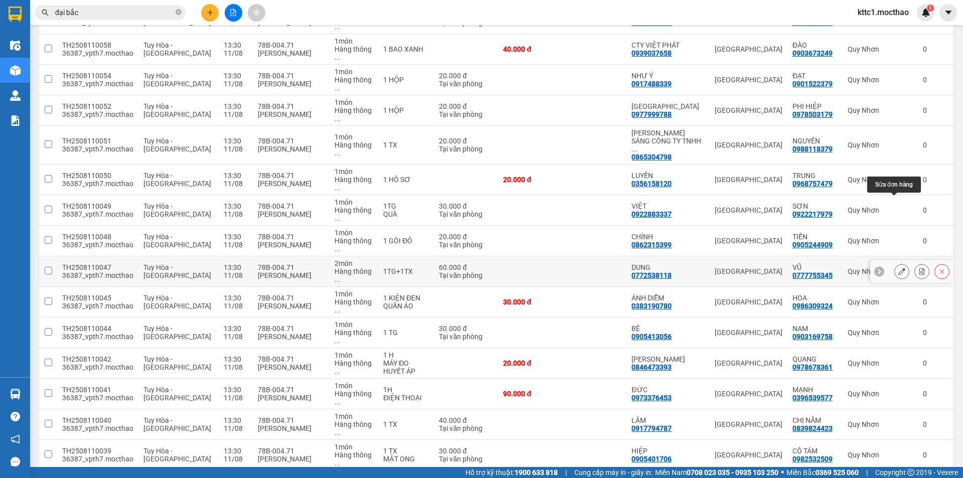
click at [899, 268] on icon at bounding box center [902, 271] width 7 height 7
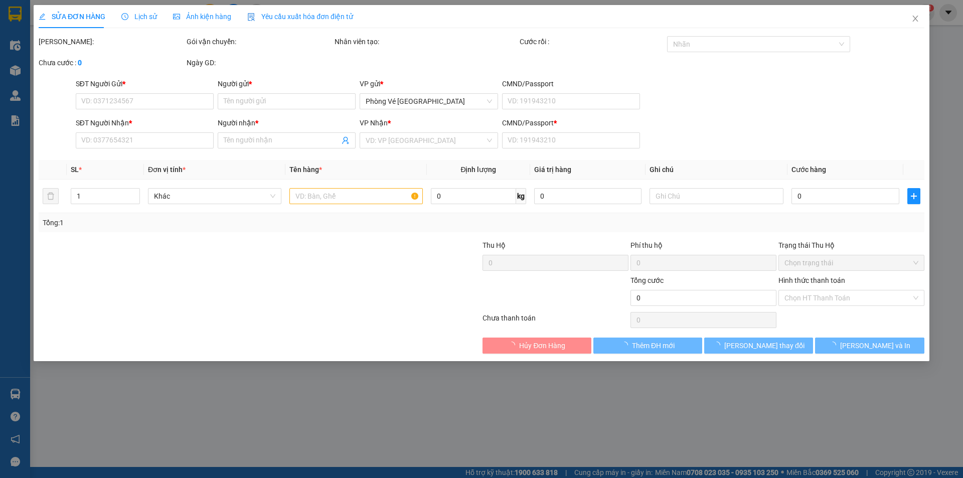
type input "0772538118"
type input "DUNG"
type input "0777755345"
type input "VŨ"
type input "1"
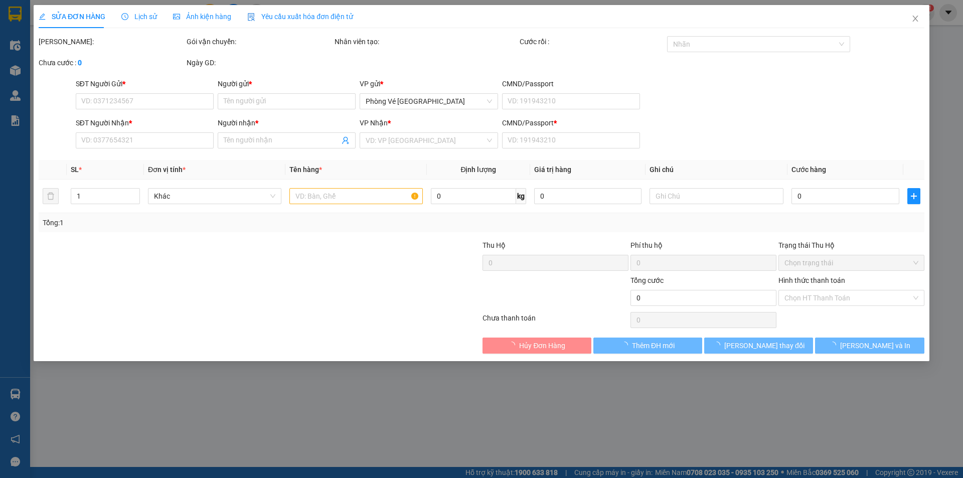
type input "60.000"
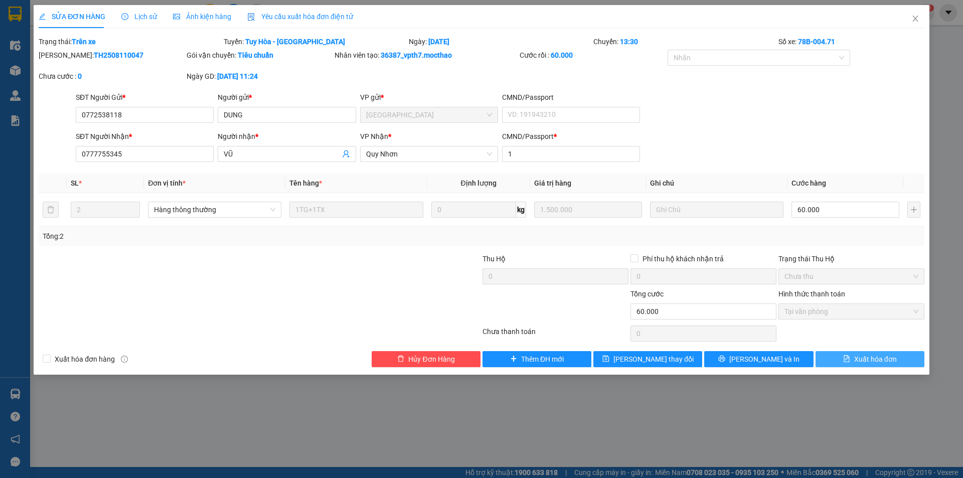
click at [853, 359] on button "Xuất hóa đơn" at bounding box center [870, 359] width 109 height 16
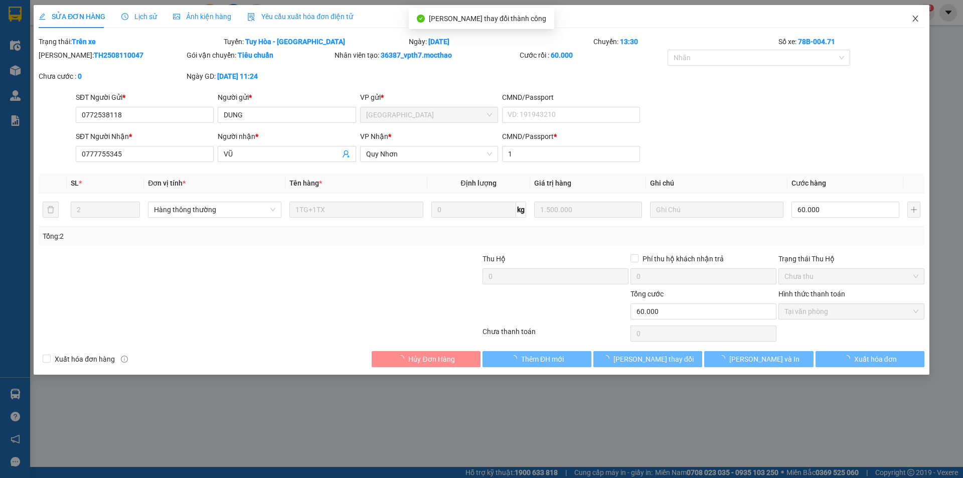
checkbox input "true"
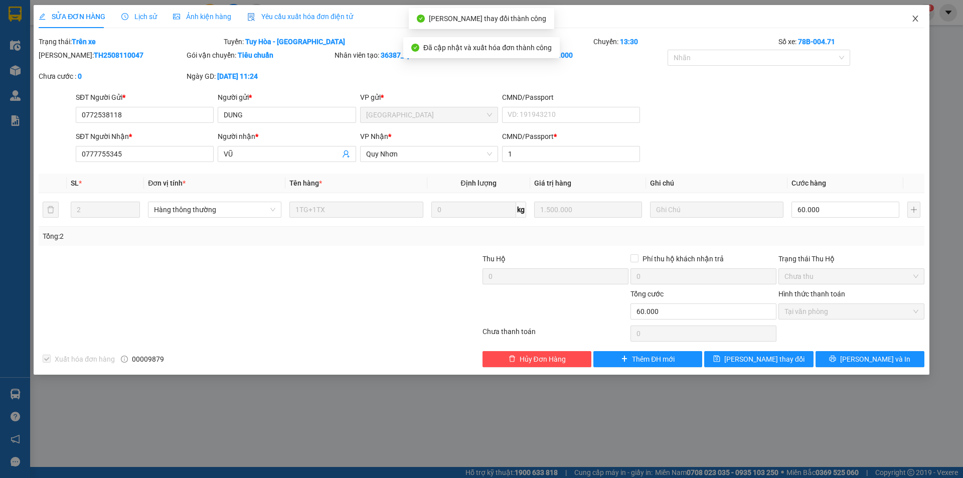
click at [916, 15] on icon "close" at bounding box center [916, 19] width 8 height 8
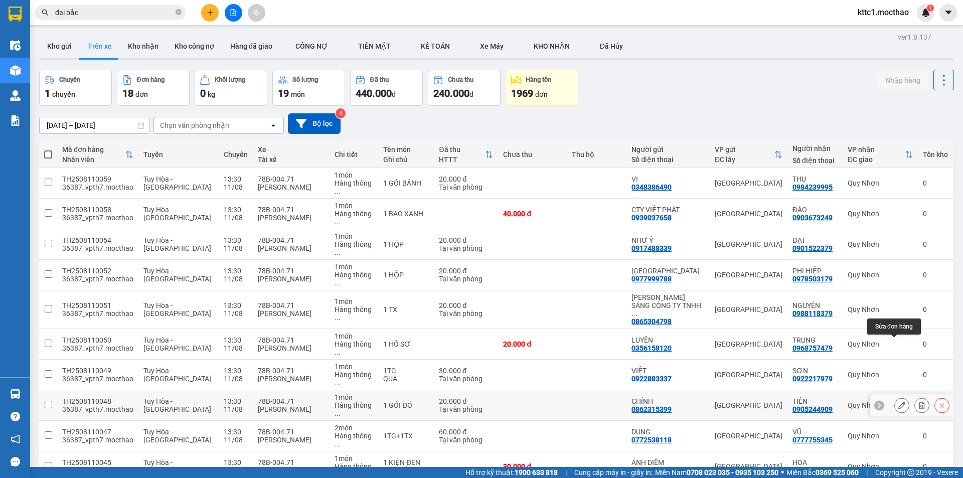
click at [899, 402] on icon at bounding box center [902, 405] width 7 height 7
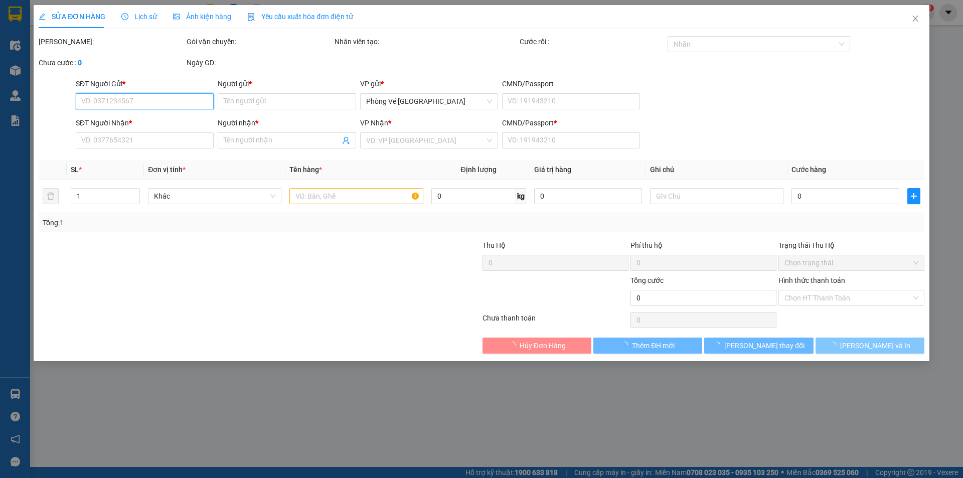
type input "0862315399"
type input "CHÍNH"
type input "0905244909"
type input "TIẾN"
type input "1"
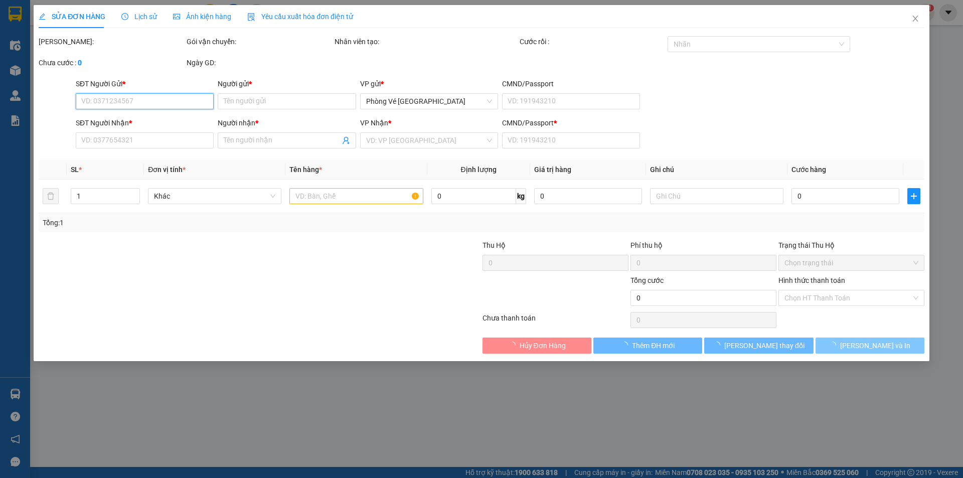
type input "20.000"
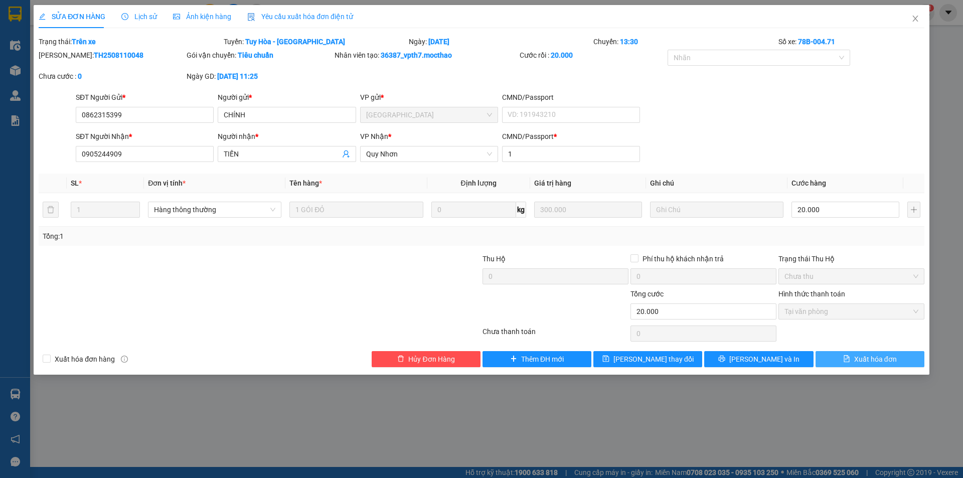
click at [876, 361] on span "Xuất hóa đơn" at bounding box center [875, 359] width 43 height 11
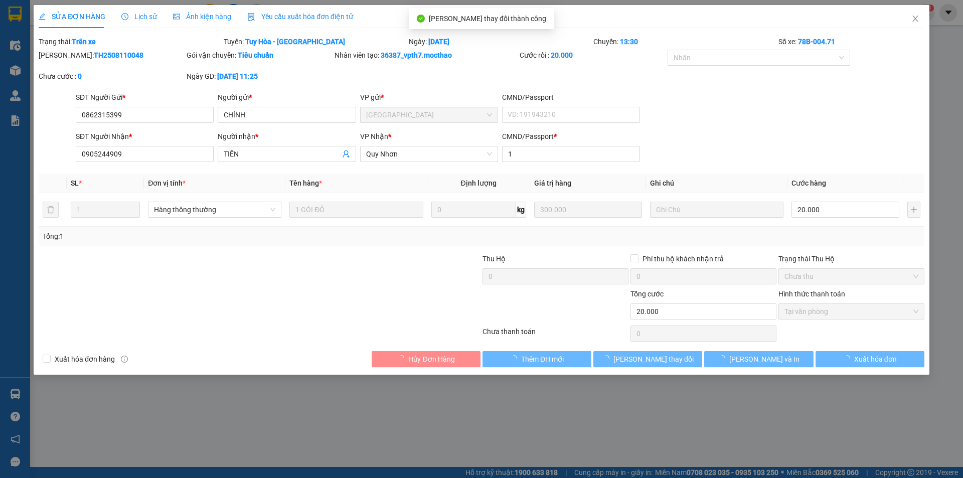
checkbox input "true"
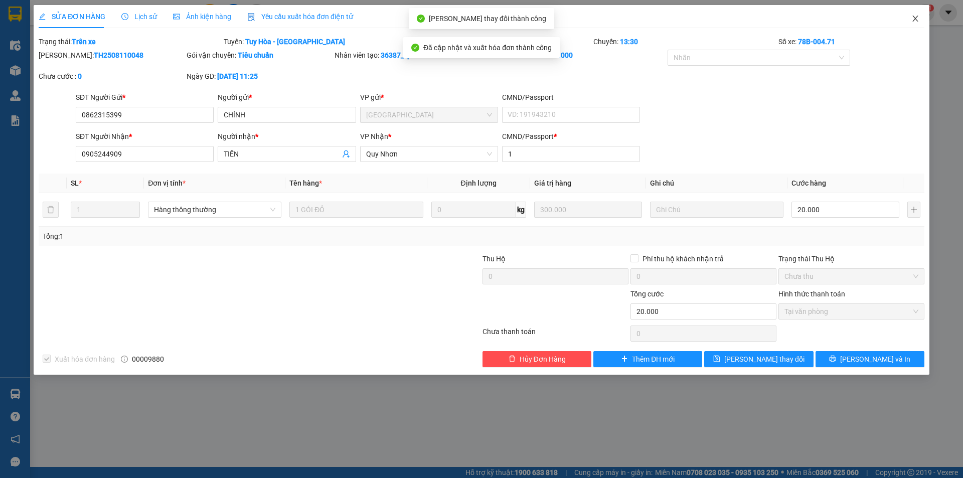
click at [917, 18] on icon "close" at bounding box center [916, 19] width 8 height 8
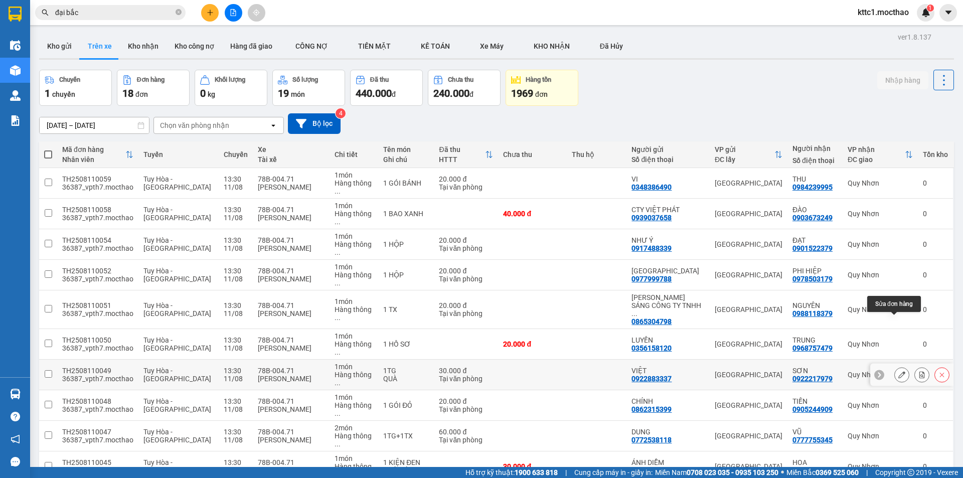
click at [899, 371] on icon at bounding box center [902, 374] width 7 height 7
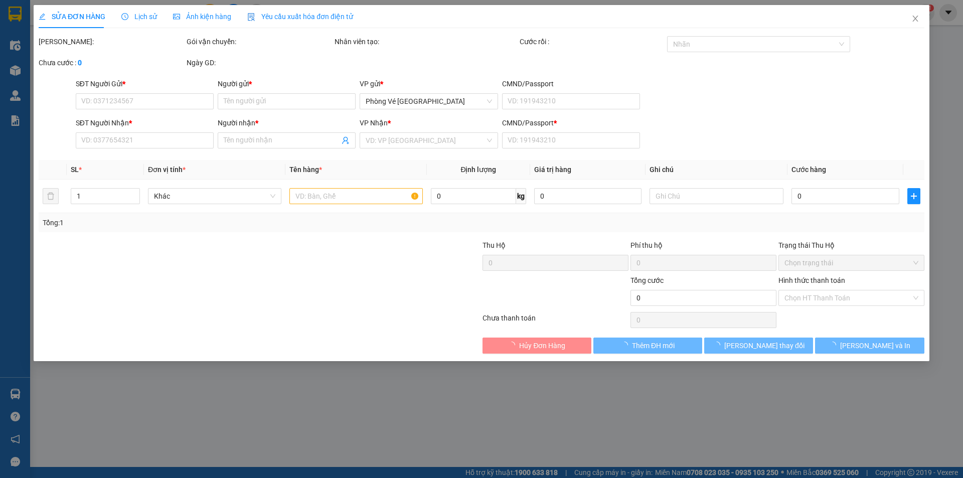
type input "0922883337"
type input "VIỆT"
type input "0922217979"
type input "SƠN"
type input "1"
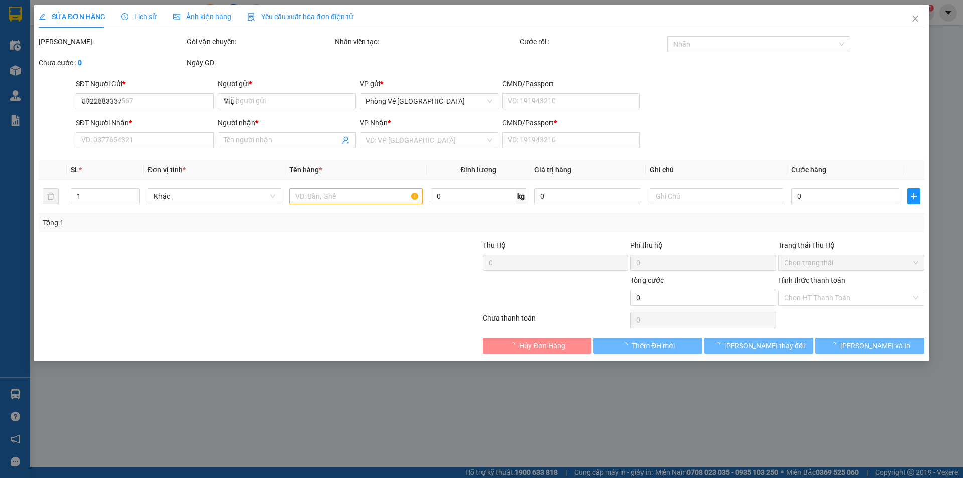
type input "30.000"
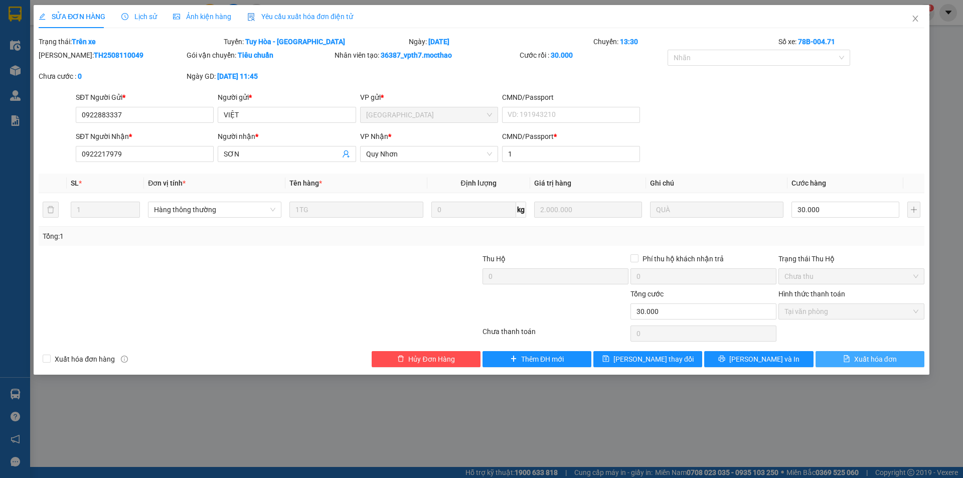
click at [870, 364] on span "Xuất hóa đơn" at bounding box center [875, 359] width 43 height 11
checkbox input "true"
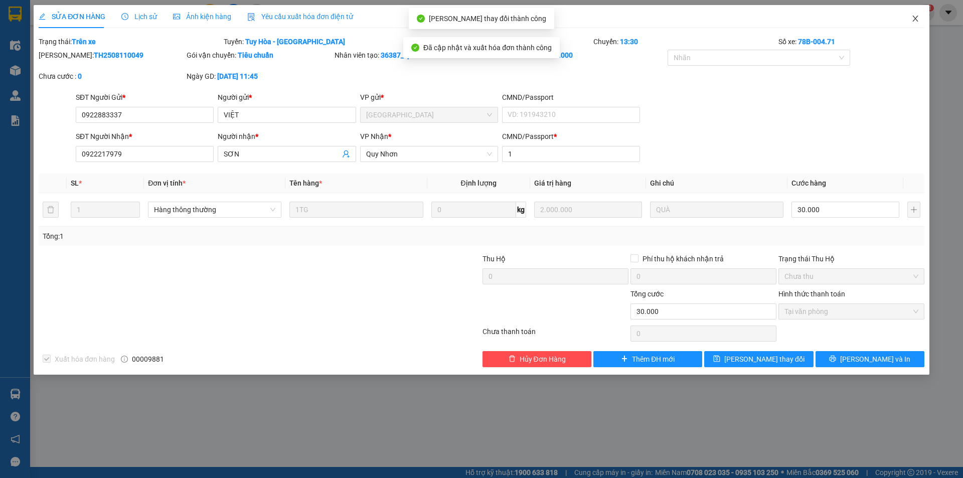
click at [914, 18] on icon "close" at bounding box center [916, 19] width 8 height 8
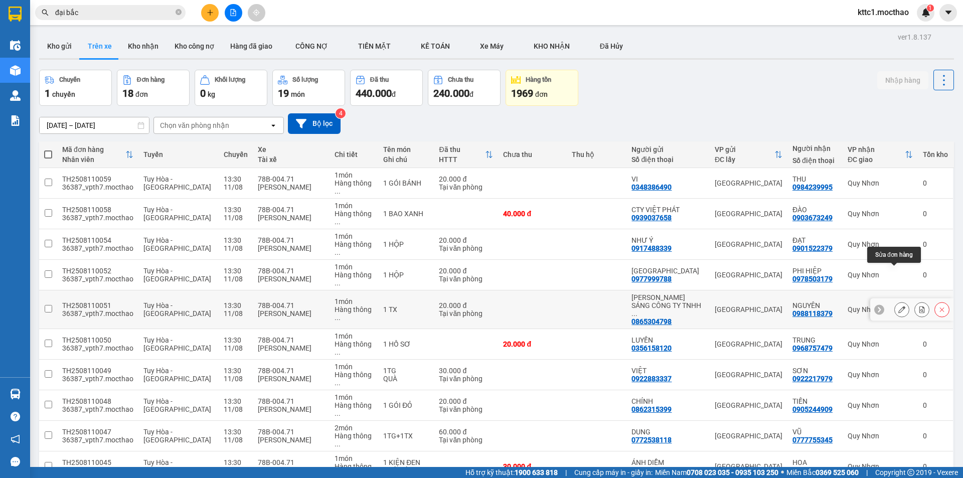
click at [899, 306] on icon at bounding box center [902, 309] width 7 height 7
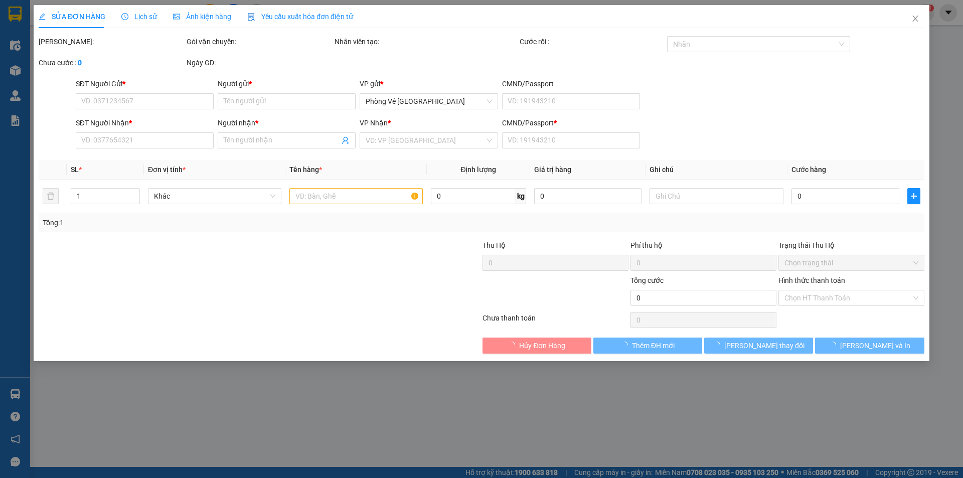
type input "0865304798"
type input "ĐẶNG VĂN SÁNG CÔNG TY TNHH MEDLATEC VIỆT NAM"
type input "0988118379"
type input "NGUYÊN"
type input "112345678"
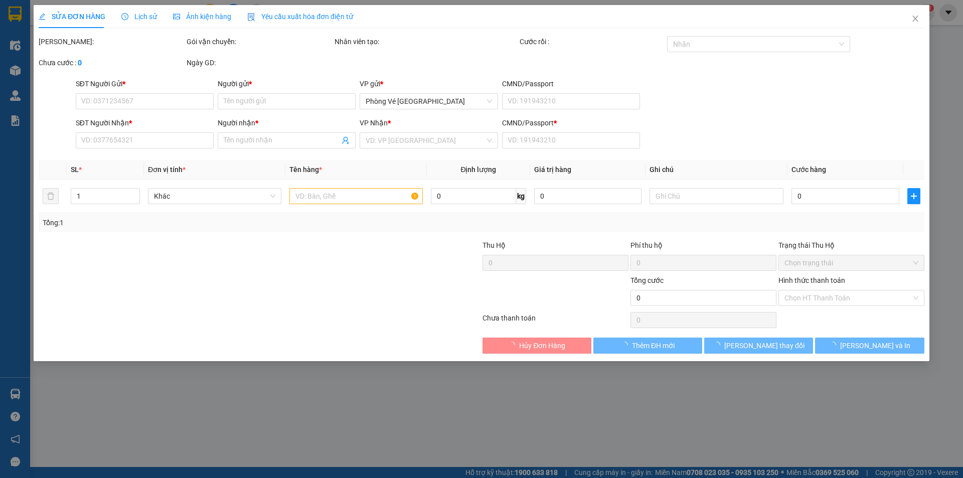
type input "20.000"
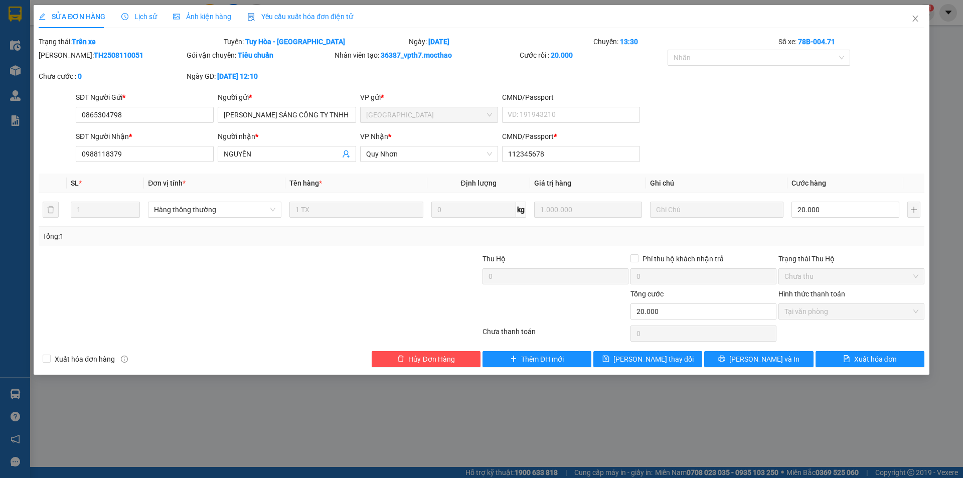
click at [288, 19] on span "Yêu cầu xuất hóa đơn điện tử" at bounding box center [300, 17] width 106 height 8
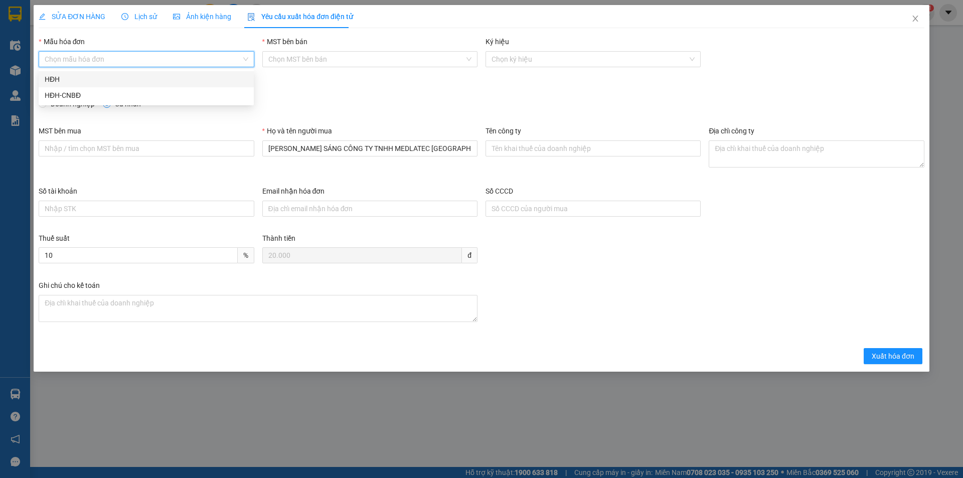
click at [113, 55] on input "Mẫu hóa đơn" at bounding box center [143, 59] width 196 height 15
click at [81, 81] on div "HĐH" at bounding box center [146, 79] width 203 height 11
type input "8"
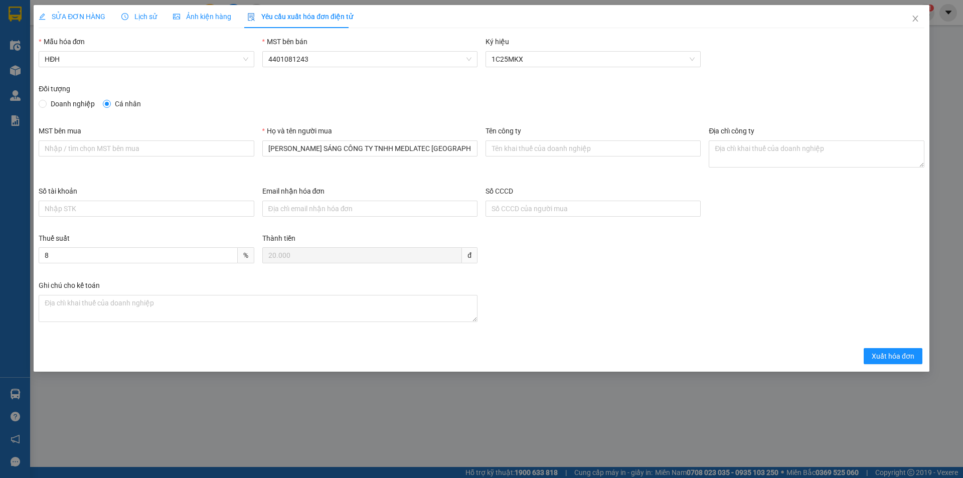
click at [71, 102] on span "Doanh nghiệp" at bounding box center [73, 103] width 52 height 11
click at [46, 102] on input "Doanh nghiệp" at bounding box center [42, 103] width 7 height 7
radio input "true"
radio input "false"
drag, startPoint x: 441, startPoint y: 149, endPoint x: 146, endPoint y: 141, distance: 295.1
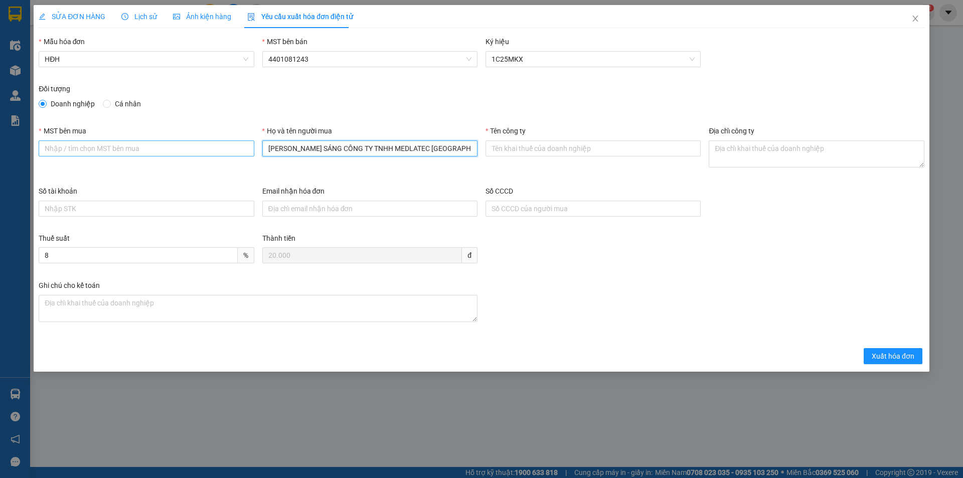
click at [146, 141] on div "MST bên mua Họ và tên người mua ĐẶNG VĂN SÁNG CÔNG TY TNHH MEDLATEC VIỆT NAM Tê…" at bounding box center [482, 155] width 894 height 60
paste input "text"
type input "CÔNG TY TNHH MEDLATEC VIỆT NAM"
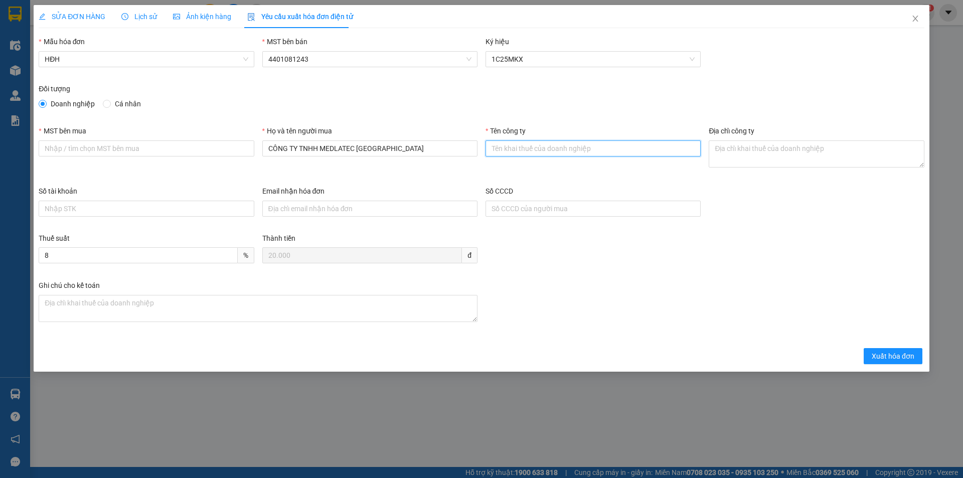
click at [556, 148] on input "Tên công ty" at bounding box center [593, 148] width 215 height 16
paste input "CÔNG TY TNHH MEDLATEC VIỆT NAM"
type input "CÔNG TY TNHH MEDLATEC VIỆT NAM"
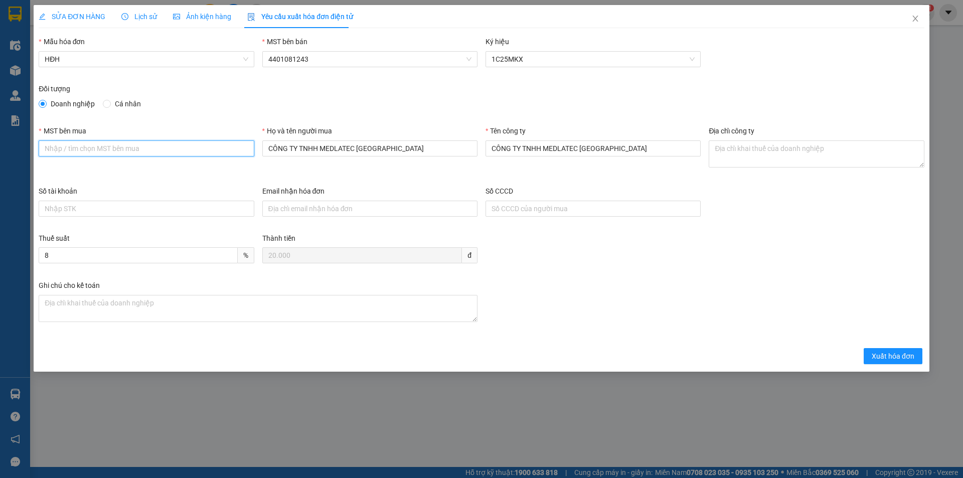
click at [152, 140] on input "MST bên mua" at bounding box center [146, 148] width 215 height 16
paste input "0101234974"
type input "0101234974"
click at [740, 154] on textarea "Địa chỉ công ty" at bounding box center [816, 153] width 215 height 27
paste textarea "Số 42 - 44, phố Nghĩa Dũng, Phường Hồng Hà, Thành phố Hà Nội, Việt Nam"
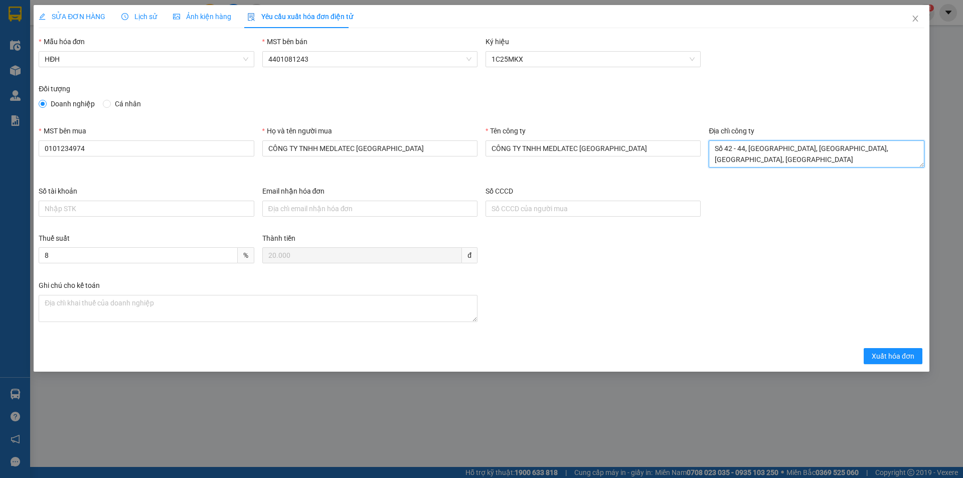
scroll to position [8, 0]
type textarea "Số 42 - 44, phố Nghĩa Dũng, Phường Hồng Hà, Thành phố Hà Nội, Việt Nam"
click at [295, 214] on input "Email nhận hóa đơn" at bounding box center [369, 209] width 215 height 16
paste input "quyen.phamthito@medlatec.com"
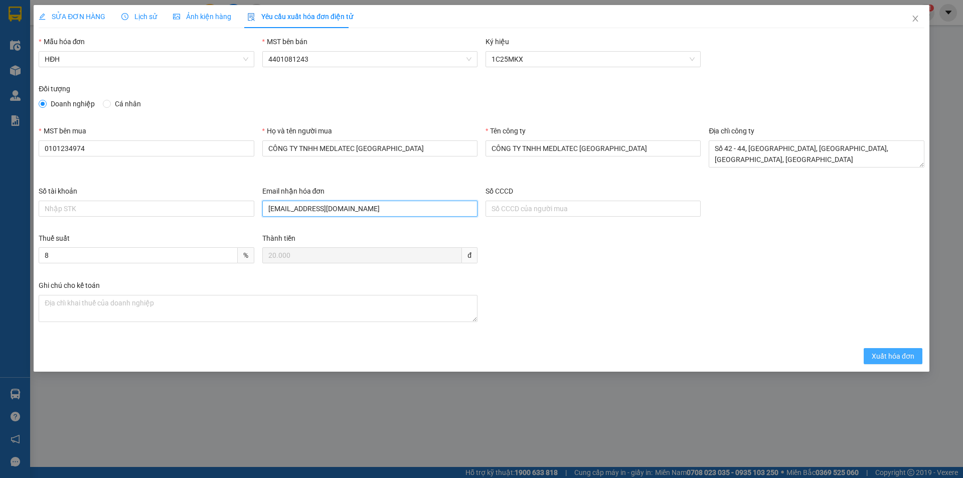
type input "quyen.phamthito@medlatec.com"
click at [877, 354] on span "Xuất hóa đơn" at bounding box center [893, 356] width 43 height 11
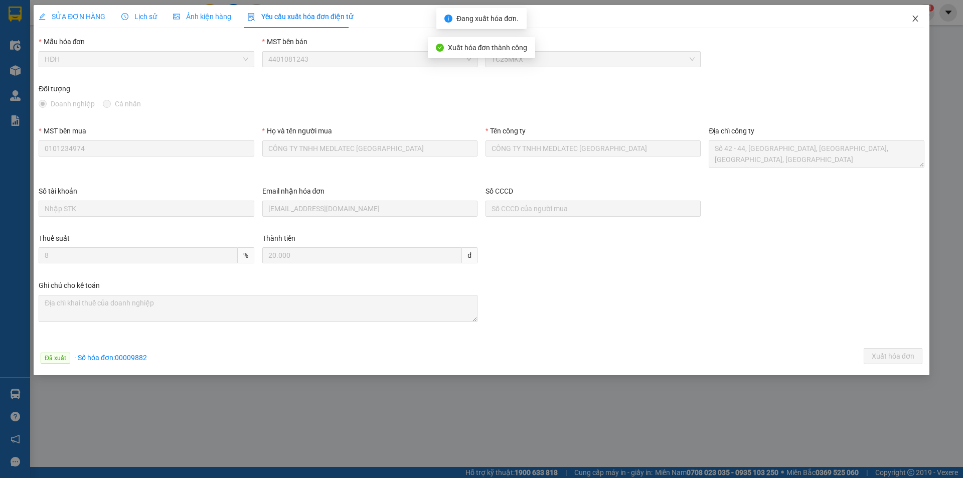
click at [914, 20] on icon "close" at bounding box center [916, 19] width 8 height 8
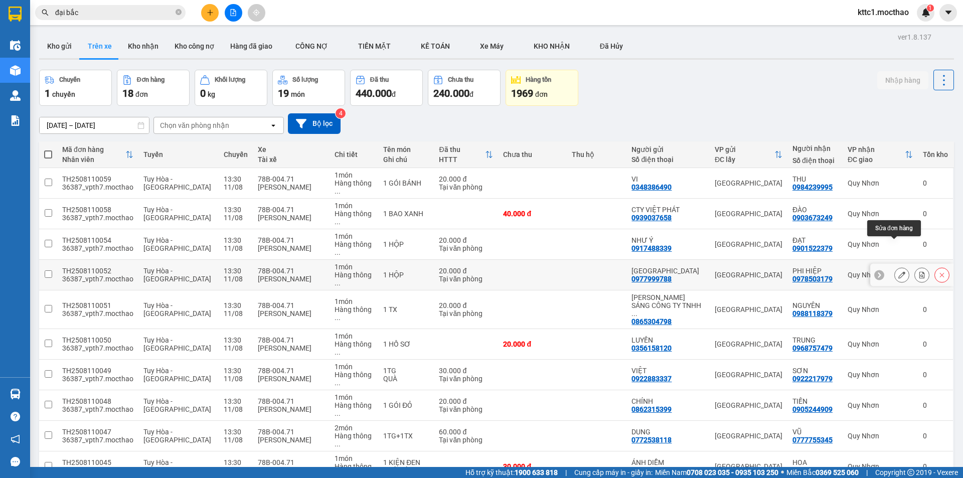
click at [899, 271] on icon at bounding box center [902, 274] width 7 height 7
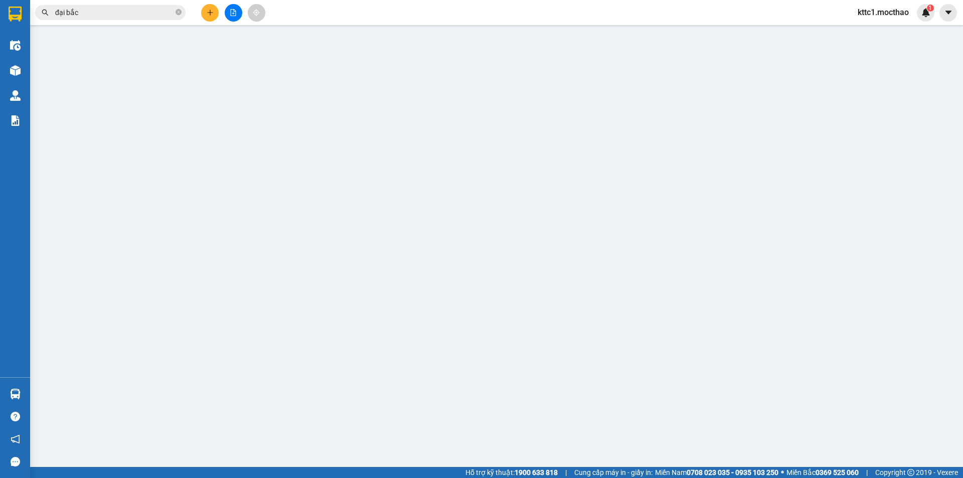
type input "0977999788"
type input "[GEOGRAPHIC_DATA]"
type input "0978503179"
type input "PHI HIỆP"
type input "0"
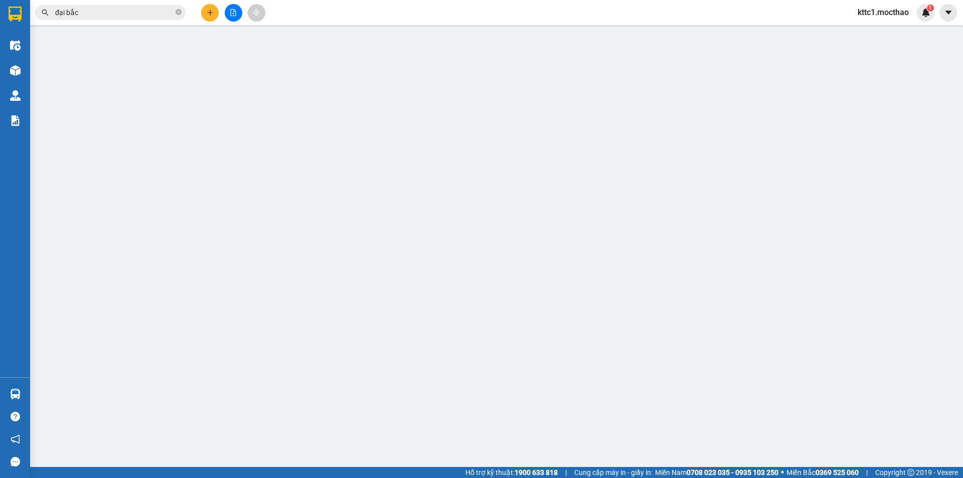
type input "20.000"
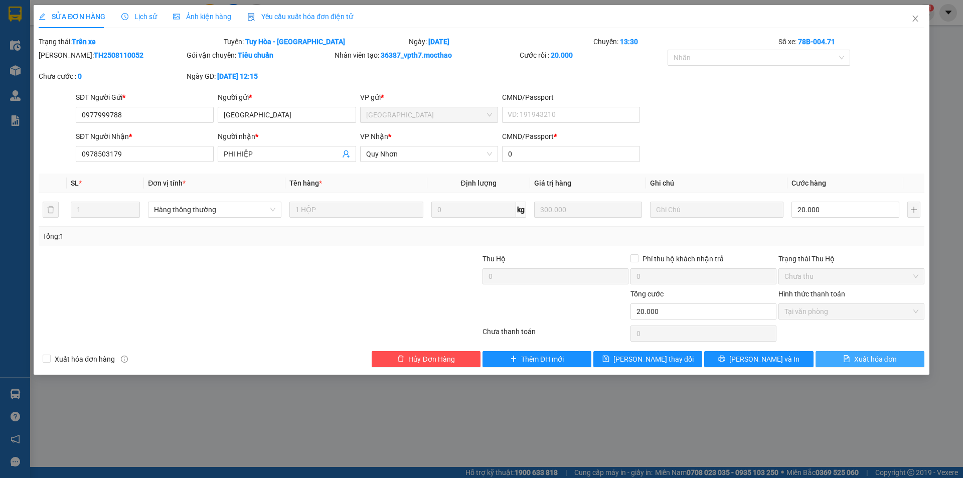
click at [875, 355] on span "Xuất hóa đơn" at bounding box center [875, 359] width 43 height 11
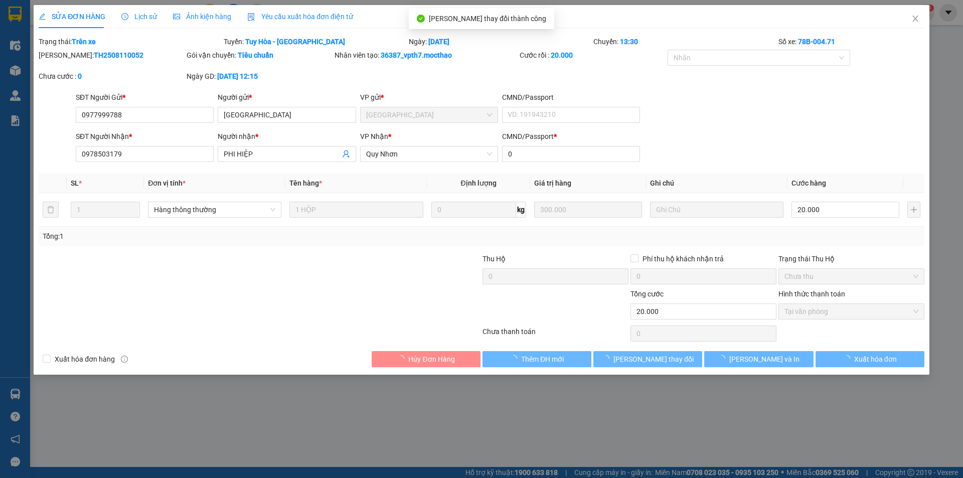
checkbox input "true"
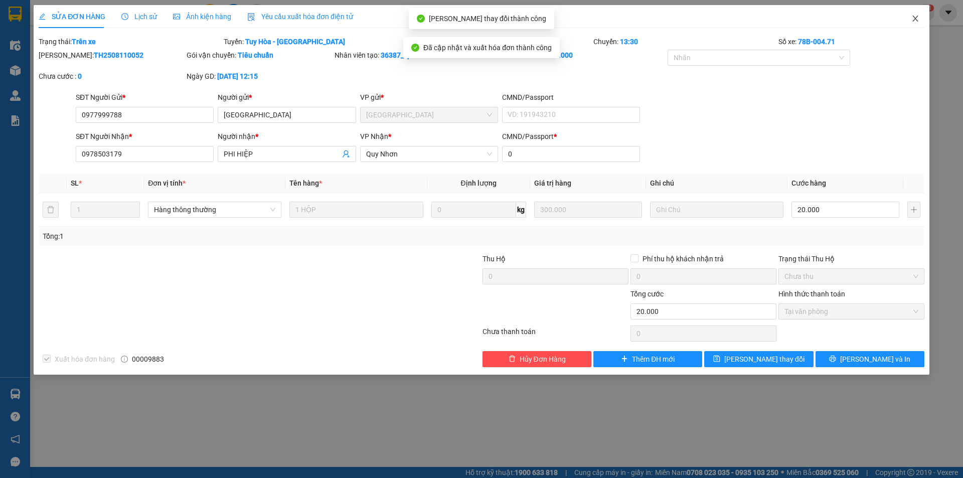
click at [914, 18] on icon "close" at bounding box center [916, 19] width 8 height 8
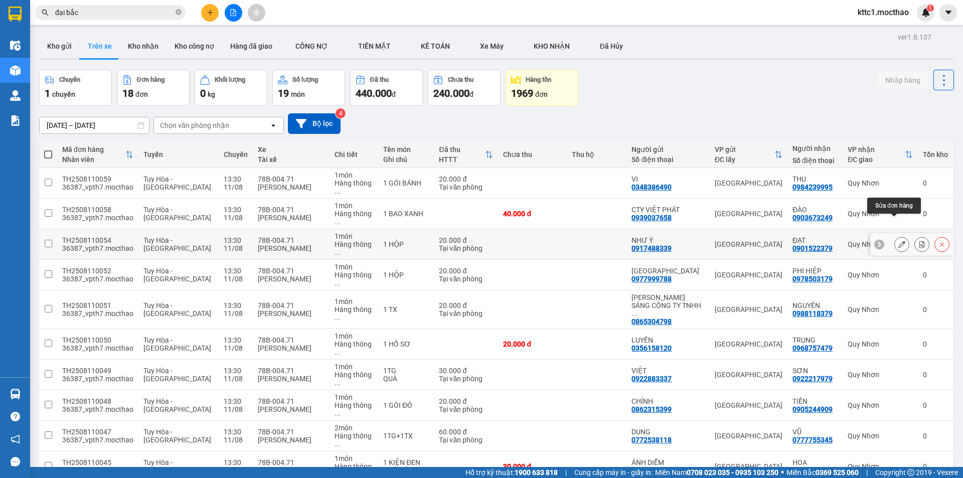
click at [895, 236] on button at bounding box center [902, 245] width 14 height 18
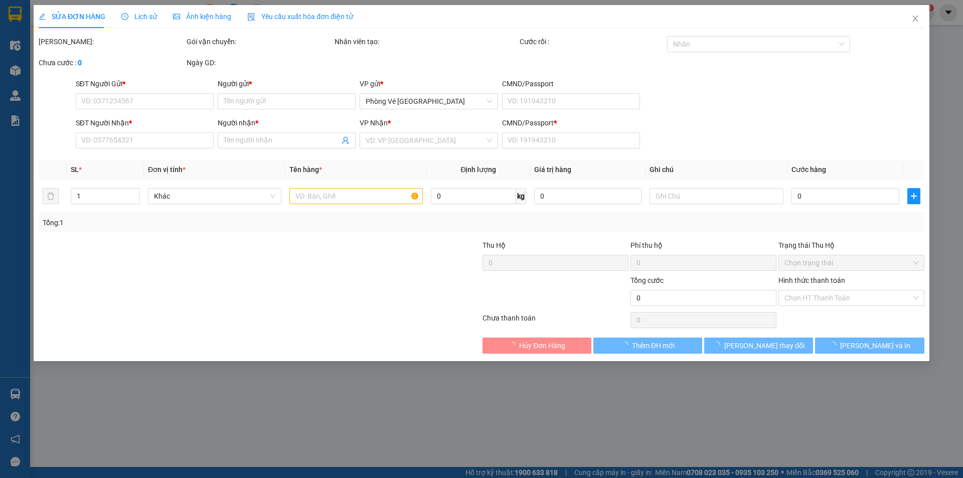
type input "0917488339"
type input "NHƯ Ý"
type input "0901522379"
type input "ĐẠT"
type input "1"
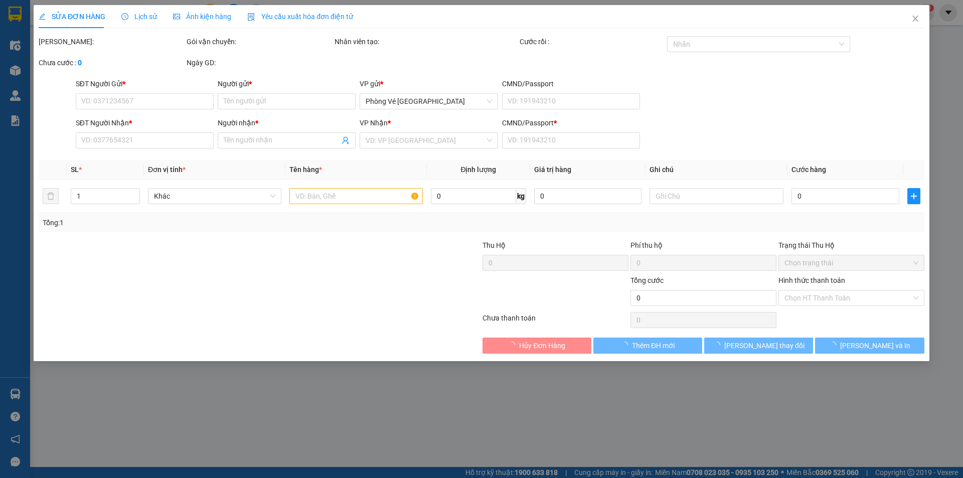
type input "20.000"
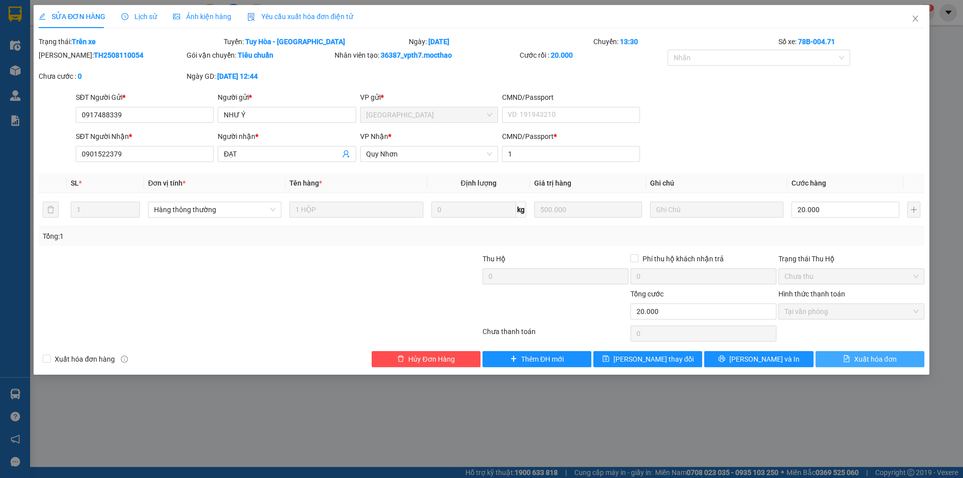
click at [880, 359] on span "Xuất hóa đơn" at bounding box center [875, 359] width 43 height 11
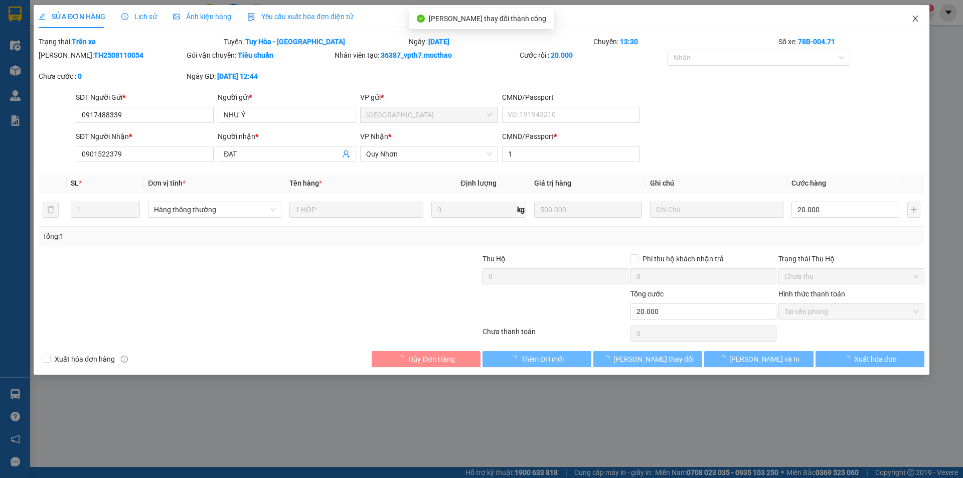
checkbox input "true"
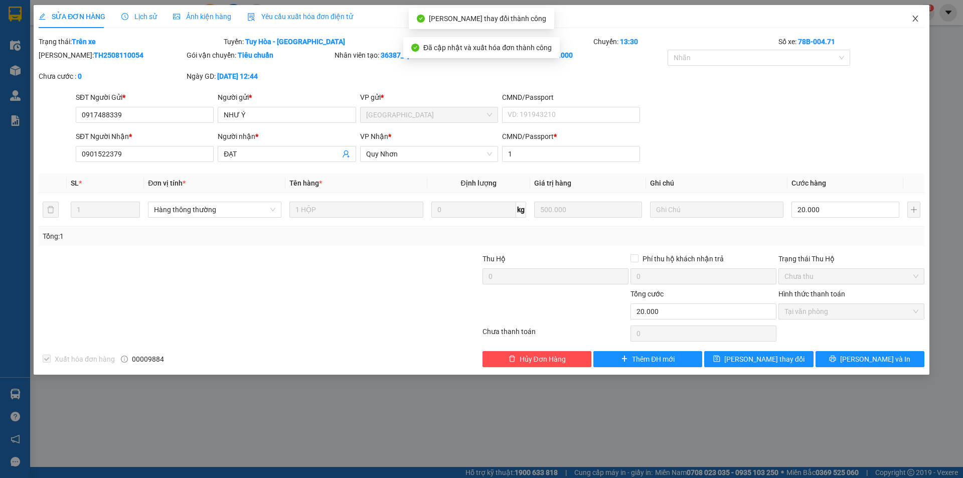
click at [918, 20] on icon "close" at bounding box center [916, 19] width 8 height 8
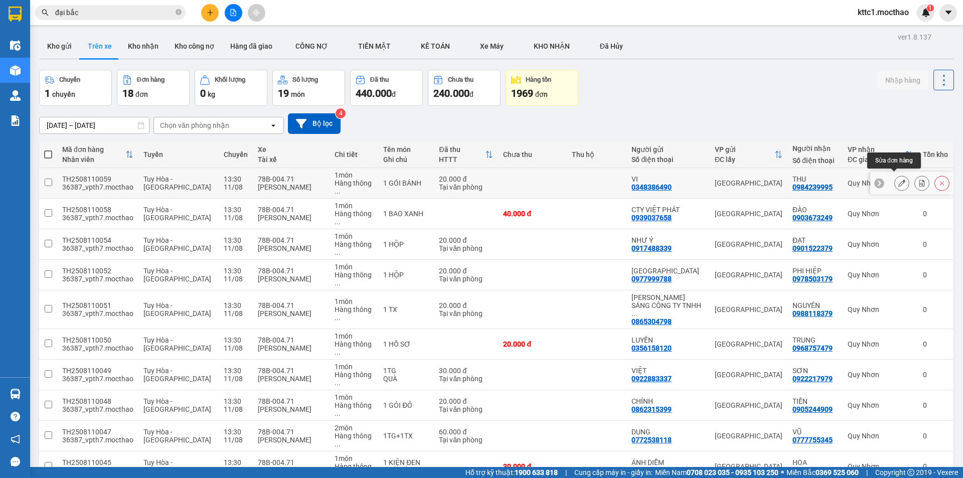
click at [899, 180] on icon at bounding box center [902, 183] width 7 height 7
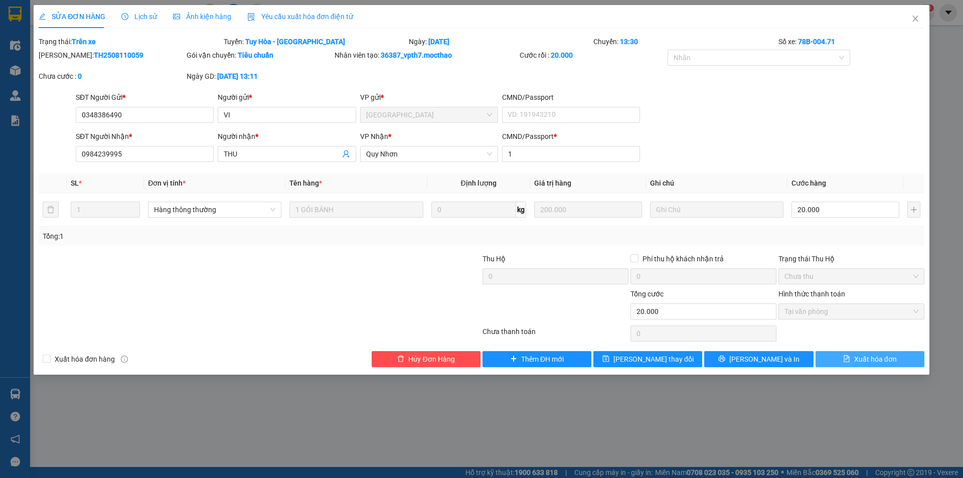
click at [867, 362] on span "Xuất hóa đơn" at bounding box center [875, 359] width 43 height 11
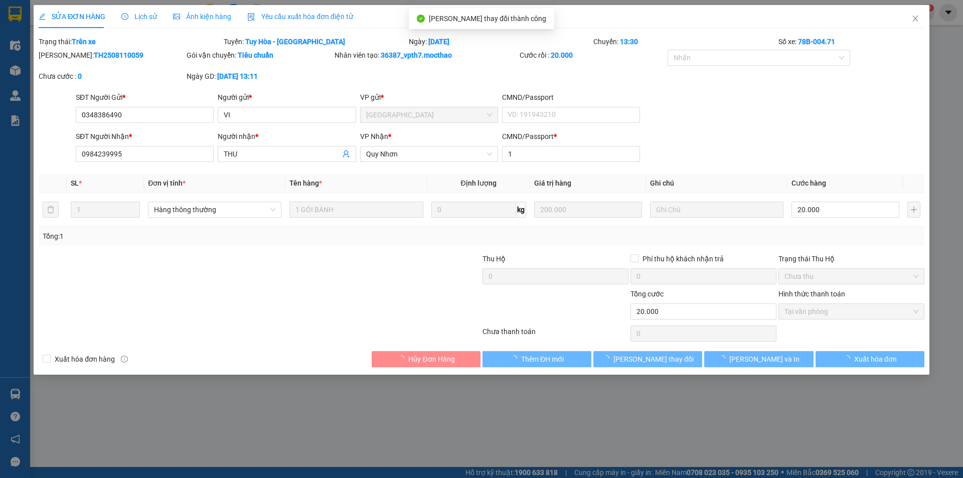
checkbox input "true"
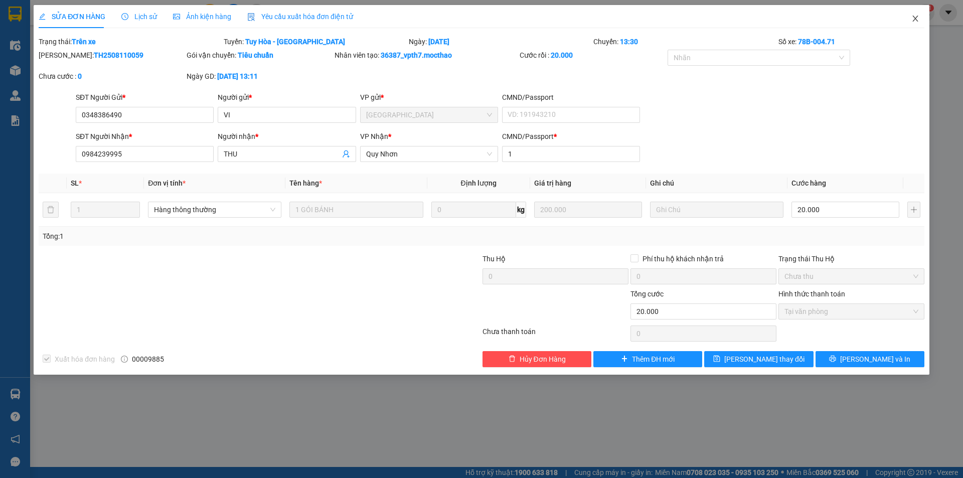
drag, startPoint x: 916, startPoint y: 19, endPoint x: 186, endPoint y: 29, distance: 730.6
click at [915, 19] on icon "close" at bounding box center [916, 19] width 8 height 8
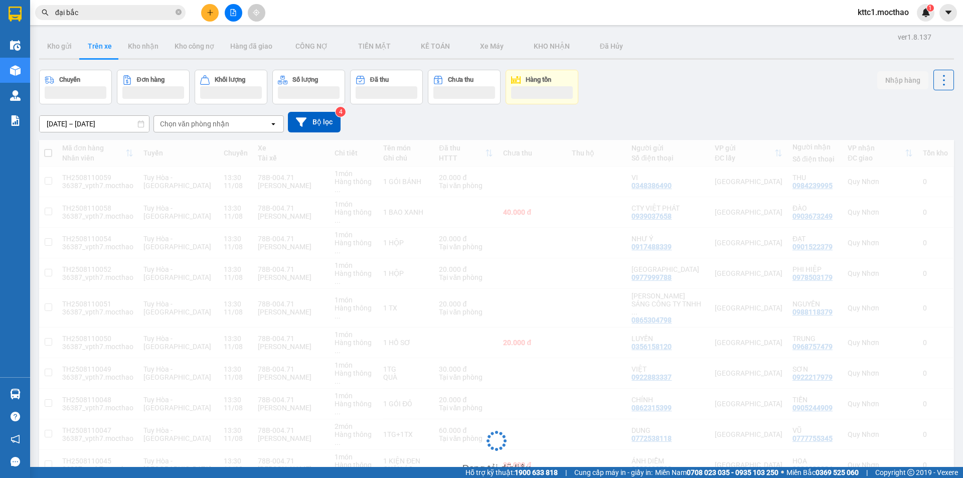
click at [122, 11] on input "đại bắc" at bounding box center [114, 12] width 118 height 11
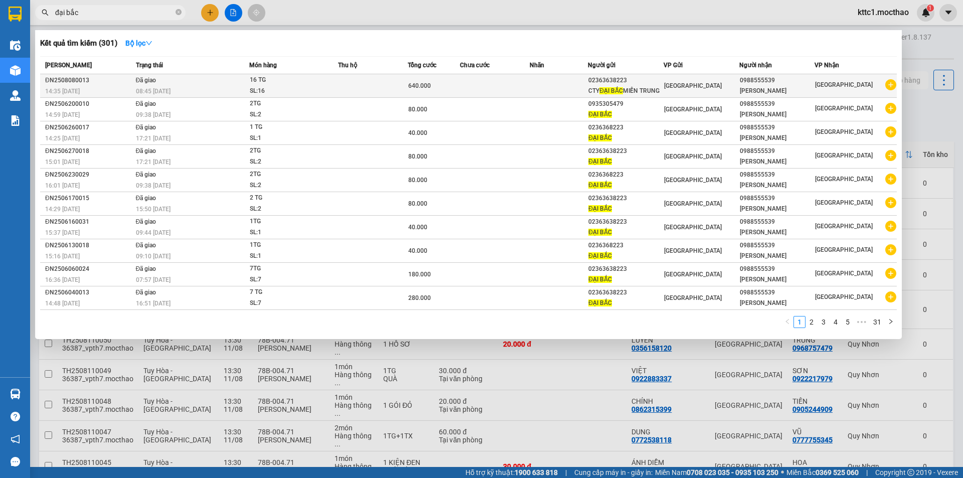
click at [312, 86] on div "SL: 16" at bounding box center [287, 91] width 75 height 11
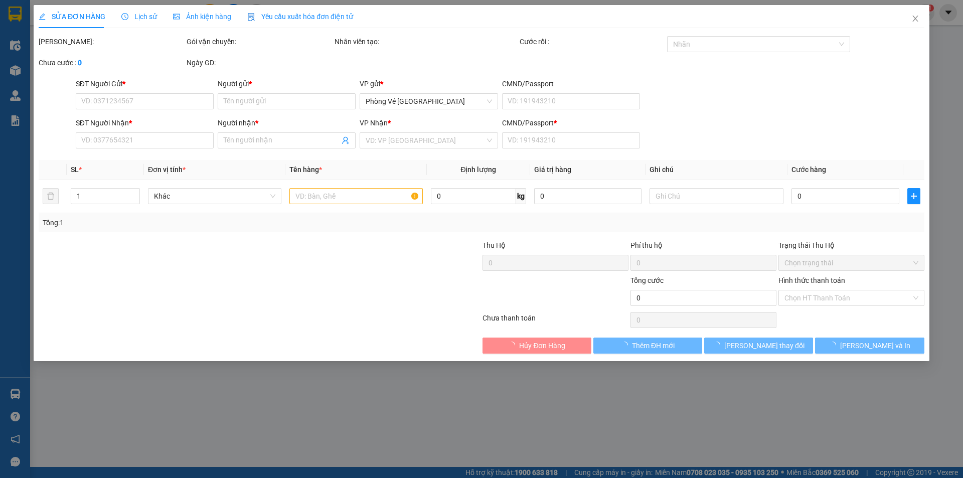
type input "02363638223"
type input "CTY ĐẠI BẮC MIỀN TRUNG"
type input "0988555539"
type input "[PERSON_NAME]"
type input "0"
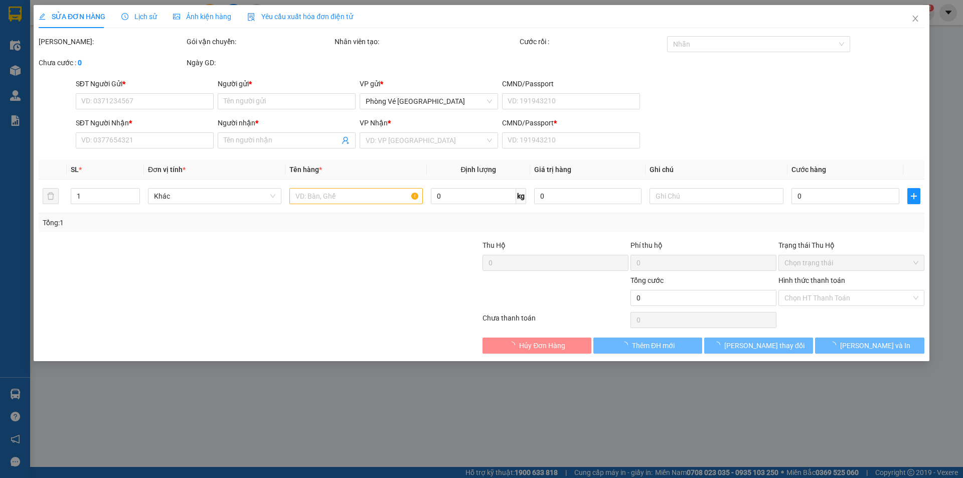
type input "640.000"
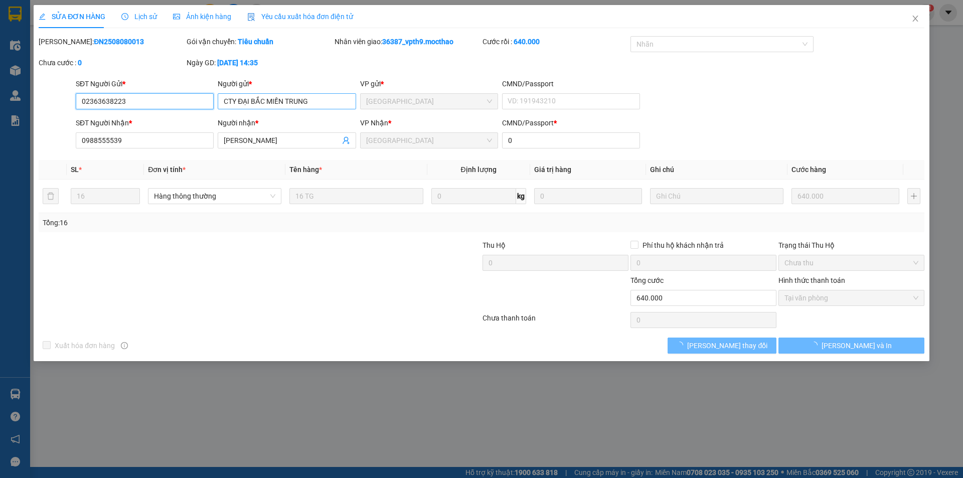
checkbox input "true"
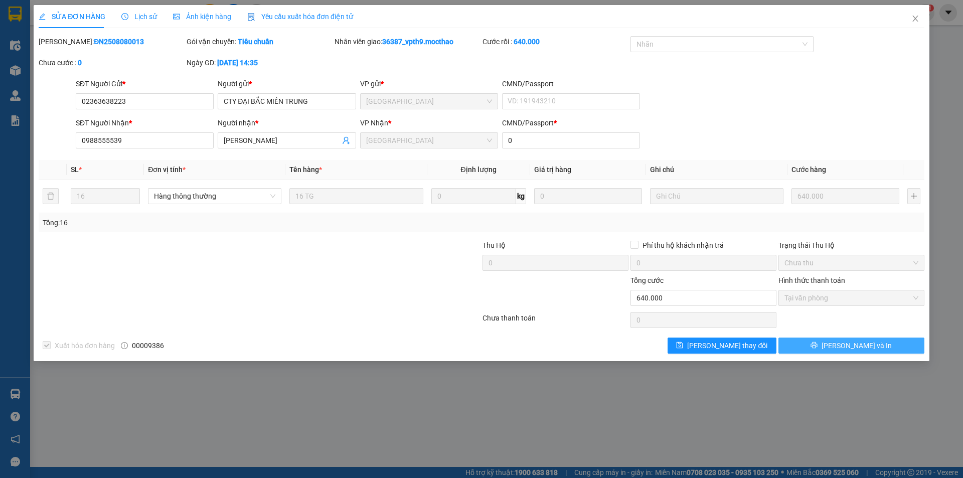
click at [859, 348] on span "[PERSON_NAME] và In" at bounding box center [857, 345] width 70 height 11
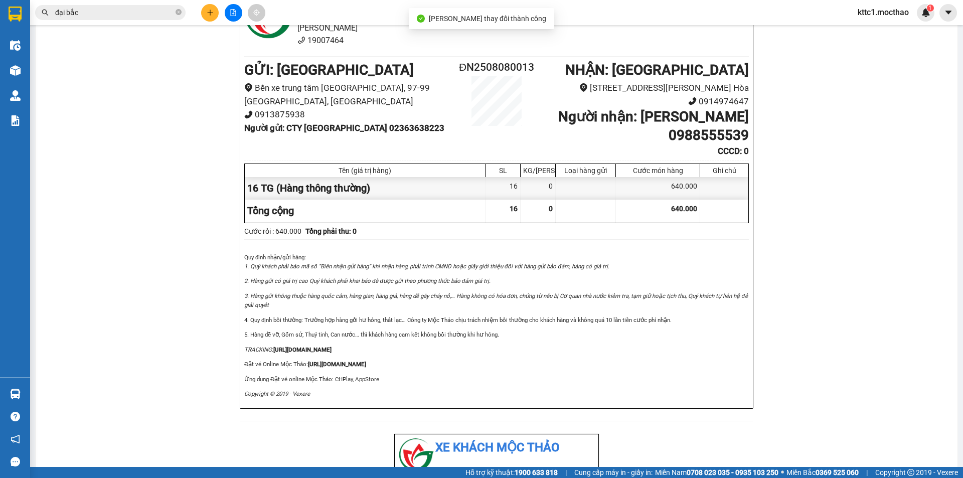
scroll to position [50, 0]
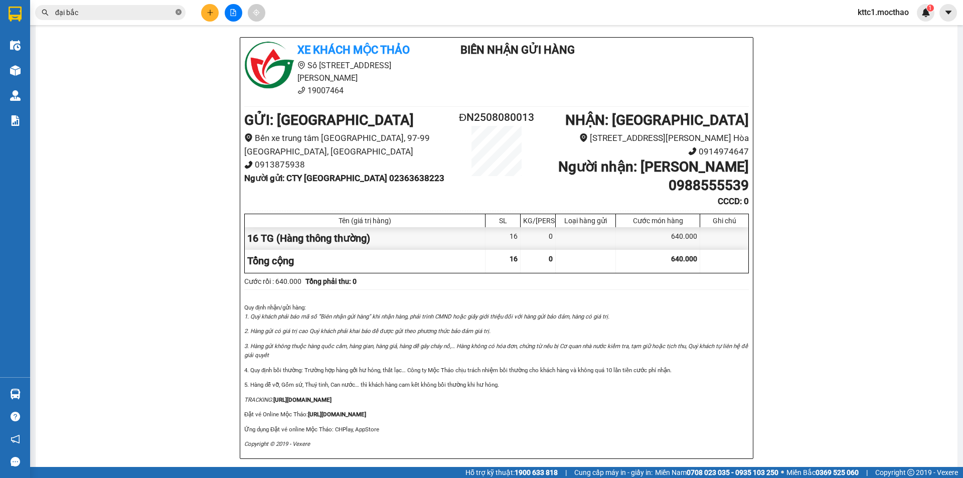
click at [179, 12] on icon "close-circle" at bounding box center [179, 12] width 6 height 6
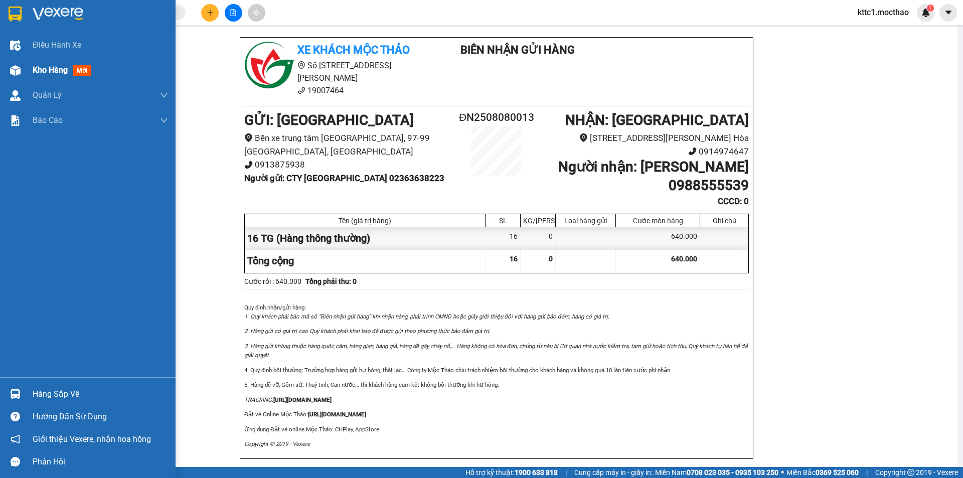
click at [56, 70] on span "Kho hàng" at bounding box center [50, 70] width 35 height 10
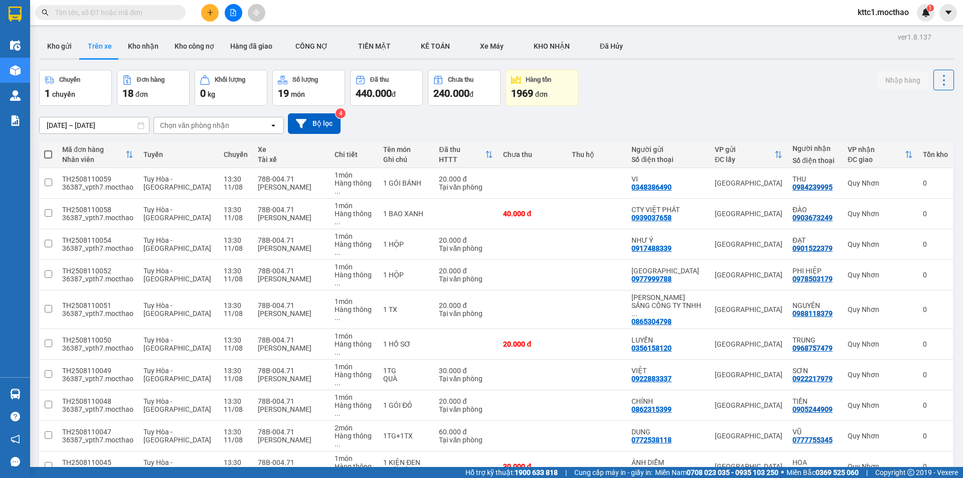
click at [136, 12] on input "text" at bounding box center [114, 12] width 118 height 11
click at [105, 13] on input "text" at bounding box center [114, 12] width 118 height 11
type input "d"
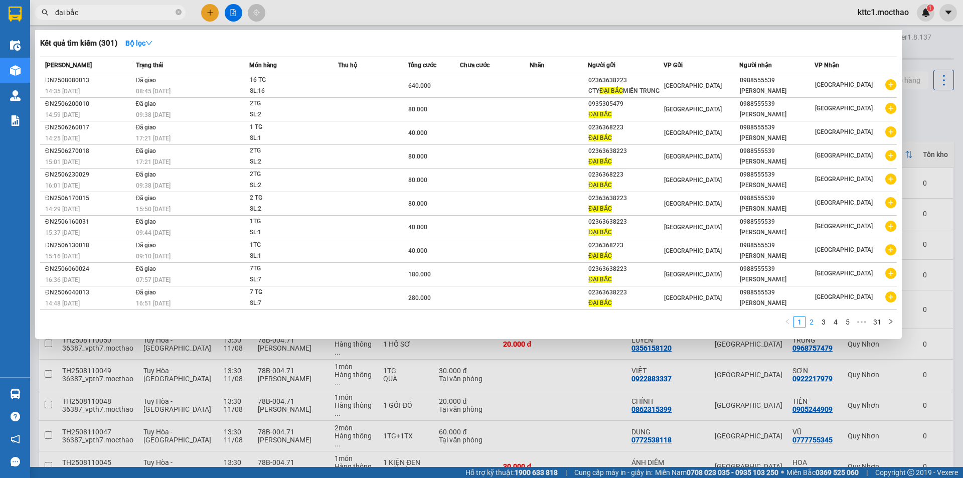
type input "đại bắc"
click at [811, 325] on link "2" at bounding box center [811, 322] width 11 height 11
click at [827, 323] on link "3" at bounding box center [823, 322] width 11 height 11
click at [835, 324] on link "4" at bounding box center [835, 322] width 11 height 11
click at [839, 322] on link "5" at bounding box center [835, 322] width 11 height 11
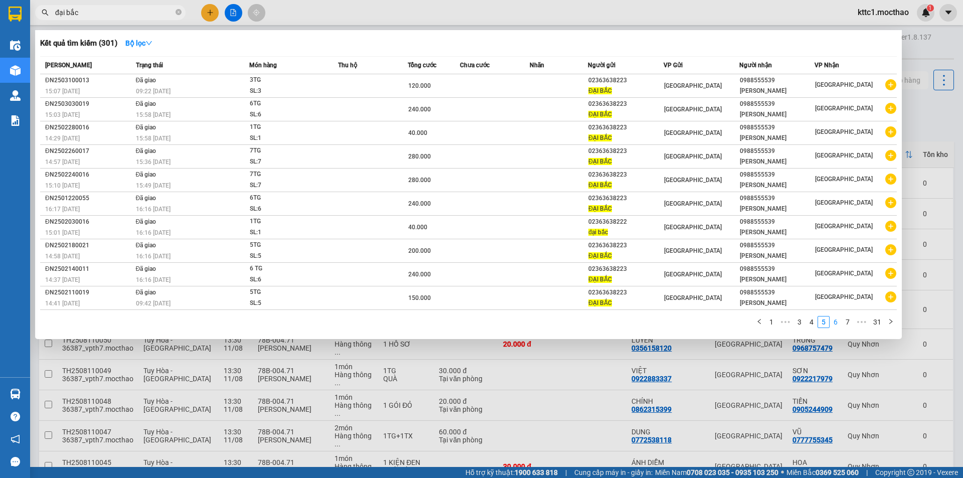
click at [839, 323] on link "6" at bounding box center [835, 322] width 11 height 11
click at [773, 322] on link "1" at bounding box center [771, 322] width 11 height 11
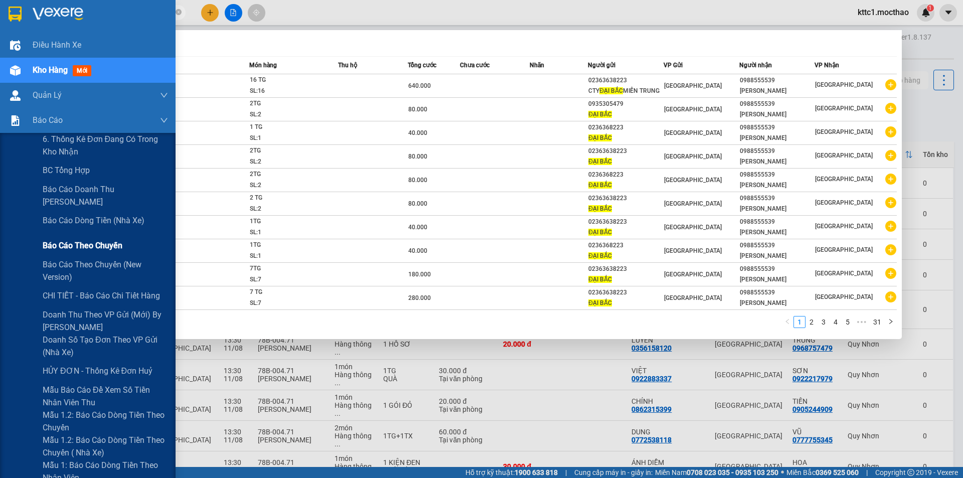
click at [75, 244] on span "Báo cáo theo chuyến" at bounding box center [83, 245] width 80 height 13
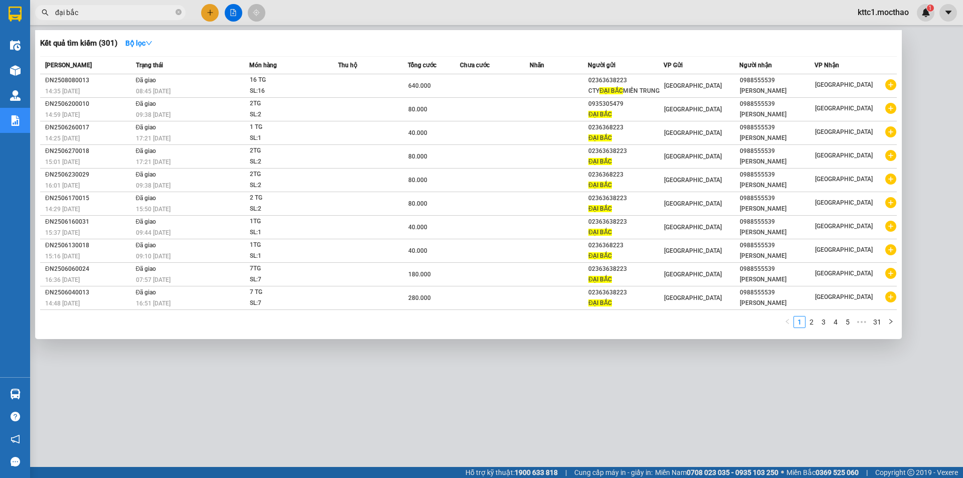
click at [787, 410] on div at bounding box center [481, 239] width 963 height 478
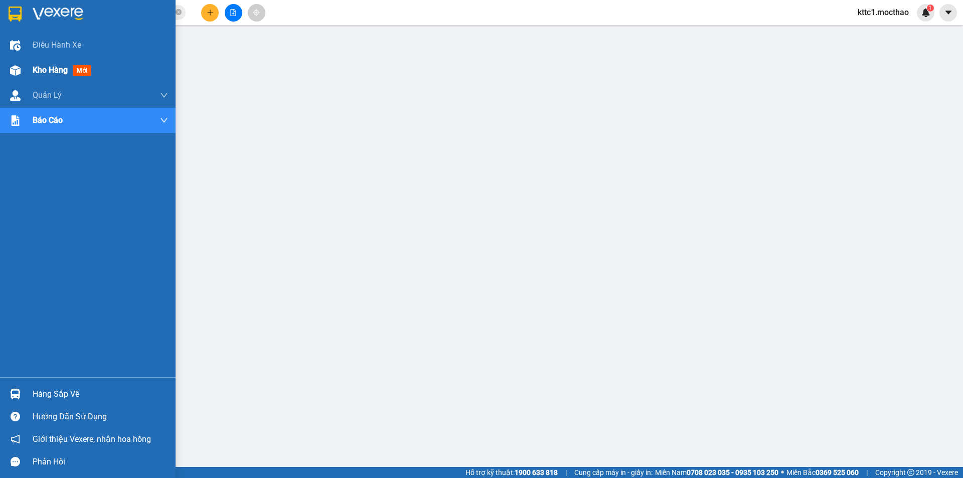
click at [34, 70] on span "Kho hàng" at bounding box center [50, 70] width 35 height 10
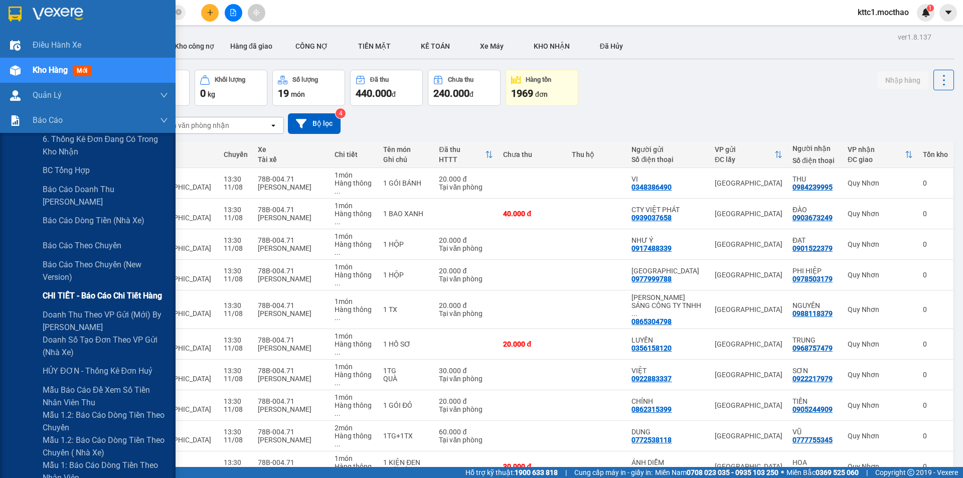
click at [91, 295] on span "CHI TIẾT - Báo cáo chi tiết hàng" at bounding box center [102, 296] width 119 height 13
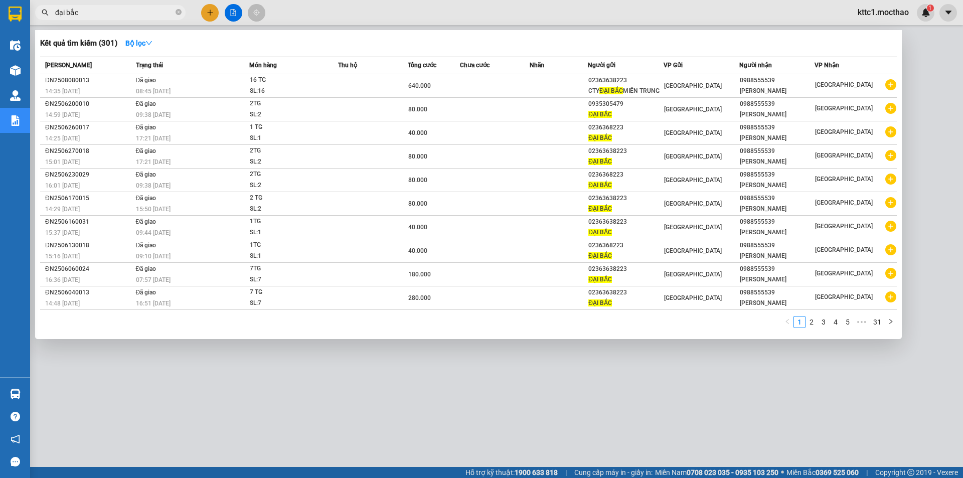
drag, startPoint x: 122, startPoint y: 15, endPoint x: 49, endPoint y: 14, distance: 72.8
click at [49, 14] on span "đại bắc" at bounding box center [110, 12] width 151 height 15
click at [177, 13] on icon "close-circle" at bounding box center [179, 12] width 6 height 6
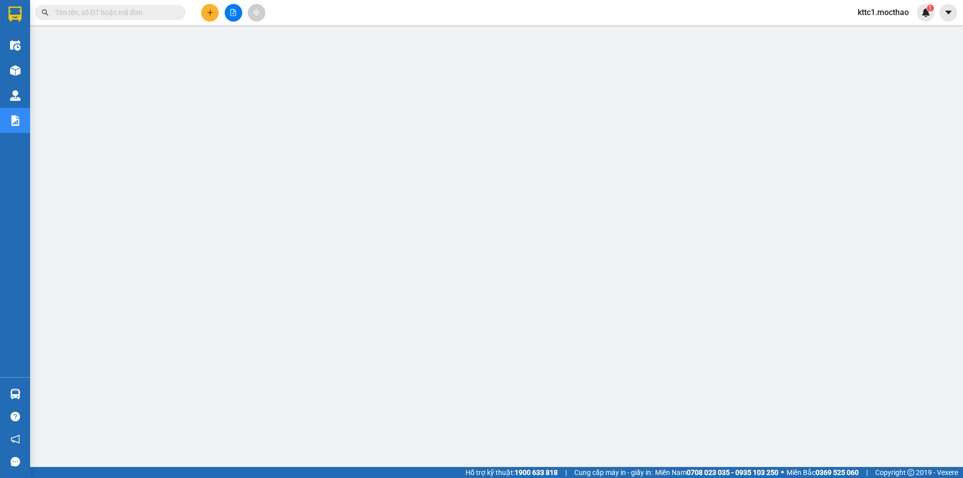
click at [108, 12] on input "text" at bounding box center [114, 12] width 118 height 11
click at [137, 12] on input "text" at bounding box center [114, 12] width 118 height 11
click at [112, 10] on input "text" at bounding box center [114, 12] width 118 height 11
type input "d"
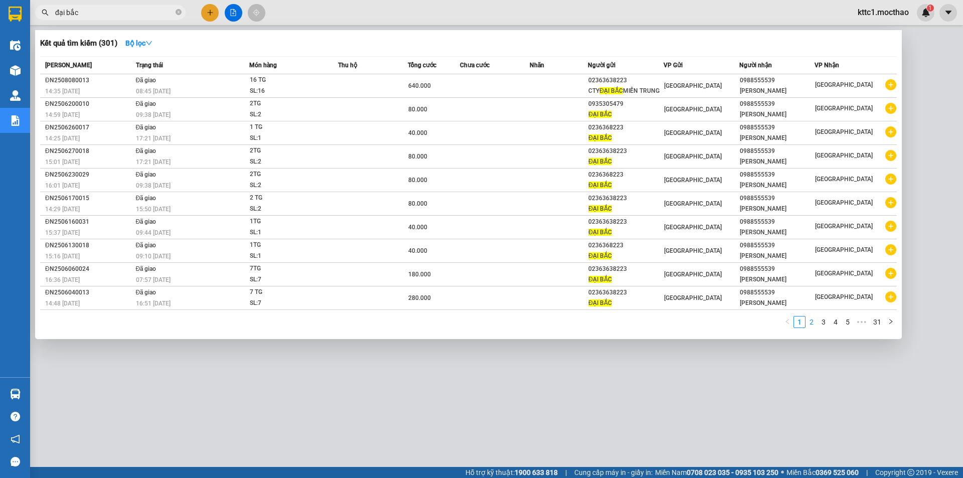
click at [810, 323] on link "2" at bounding box center [811, 322] width 11 height 11
click at [822, 325] on link "3" at bounding box center [823, 322] width 11 height 11
click at [836, 325] on link "4" at bounding box center [835, 322] width 11 height 11
click at [786, 323] on link "1" at bounding box center [787, 322] width 11 height 11
click at [809, 325] on link "2" at bounding box center [811, 322] width 11 height 11
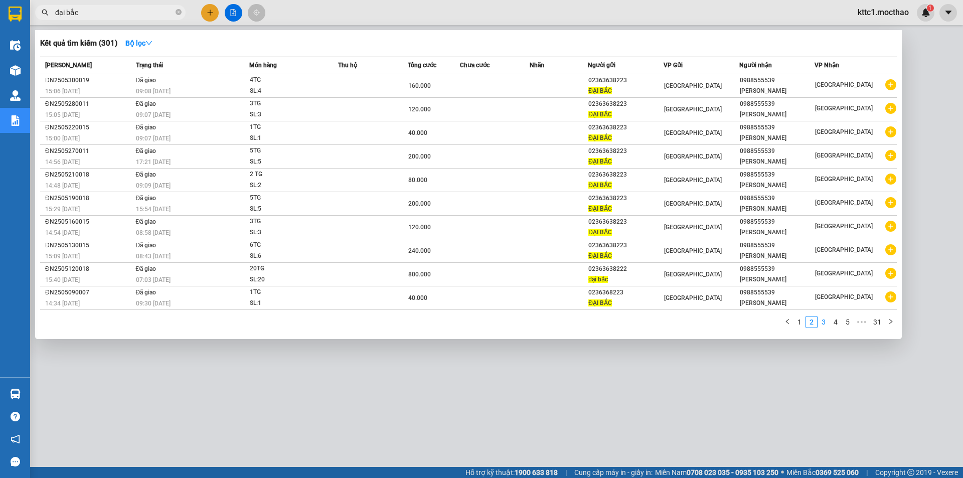
click at [821, 323] on link "3" at bounding box center [823, 322] width 11 height 11
click at [834, 321] on link "4" at bounding box center [835, 322] width 11 height 11
click at [838, 321] on link "5" at bounding box center [835, 322] width 11 height 11
click at [848, 322] on link "7" at bounding box center [847, 322] width 11 height 11
click at [837, 322] on link "8" at bounding box center [835, 322] width 11 height 11
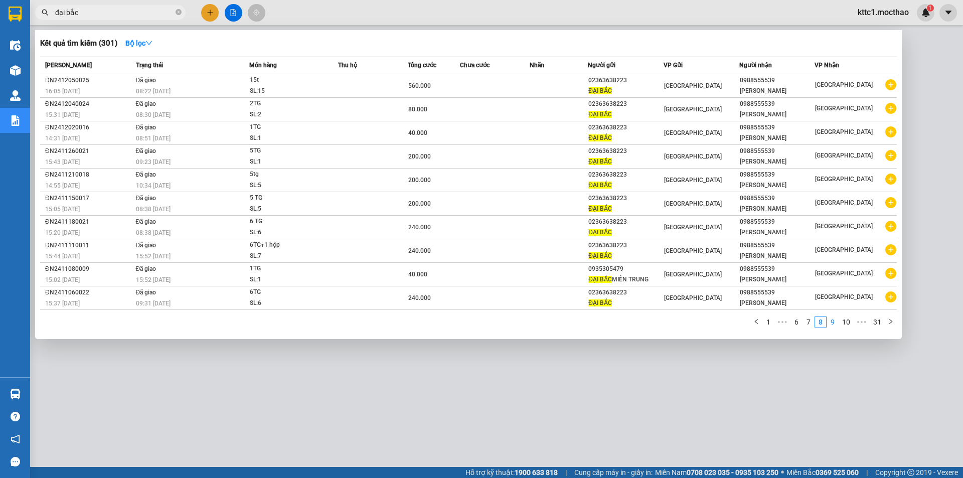
click at [833, 321] on link "9" at bounding box center [832, 322] width 11 height 11
click at [828, 325] on link "10" at bounding box center [831, 322] width 14 height 11
click at [767, 325] on link "1" at bounding box center [762, 322] width 11 height 11
drag, startPoint x: 87, startPoint y: 11, endPoint x: 53, endPoint y: 7, distance: 34.4
click at [53, 7] on span "đại bắc" at bounding box center [110, 12] width 151 height 15
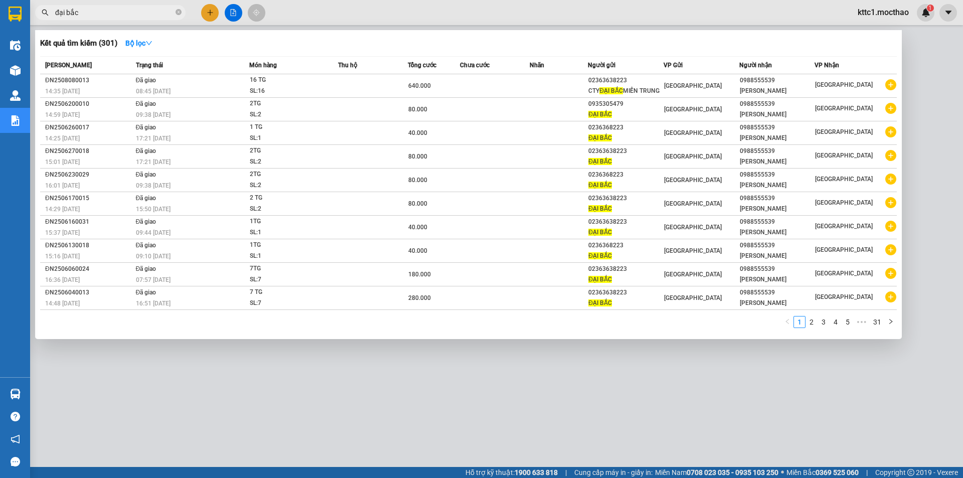
paste input "BXMT2508100030"
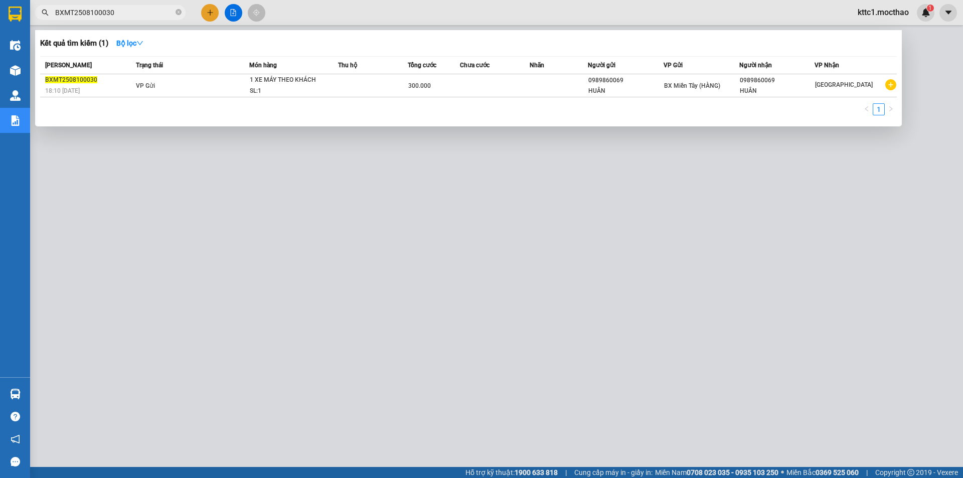
type input "BXMT2508100030"
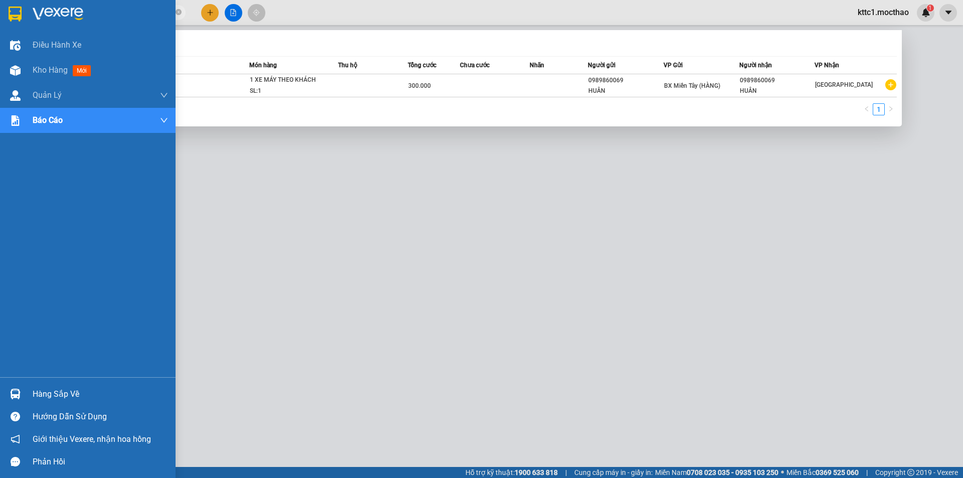
drag, startPoint x: 137, startPoint y: 12, endPoint x: 22, endPoint y: 4, distance: 116.1
click at [22, 4] on section "Kết quả tìm kiếm ( 1 ) Bộ lọc Mã ĐH Trạng thái Món hàng Thu hộ Tổng cước Chưa c…" at bounding box center [481, 239] width 963 height 478
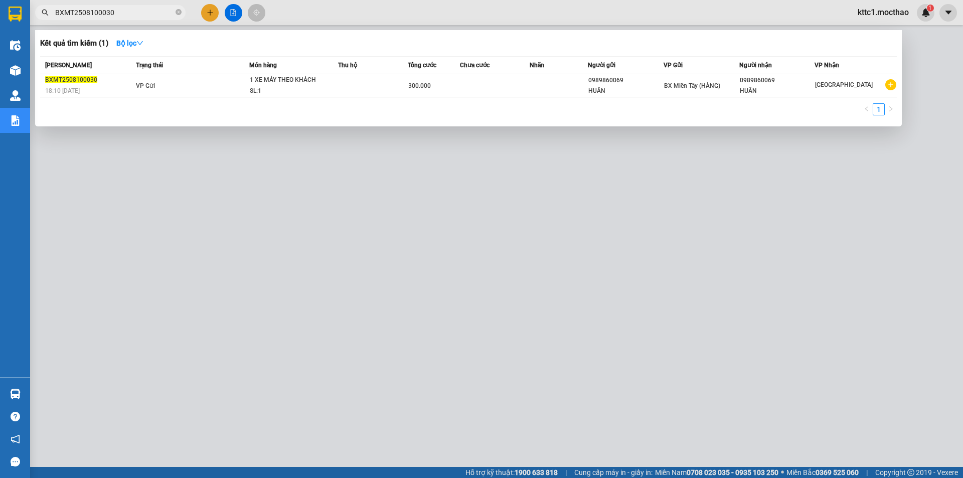
click at [228, 235] on div at bounding box center [481, 239] width 963 height 478
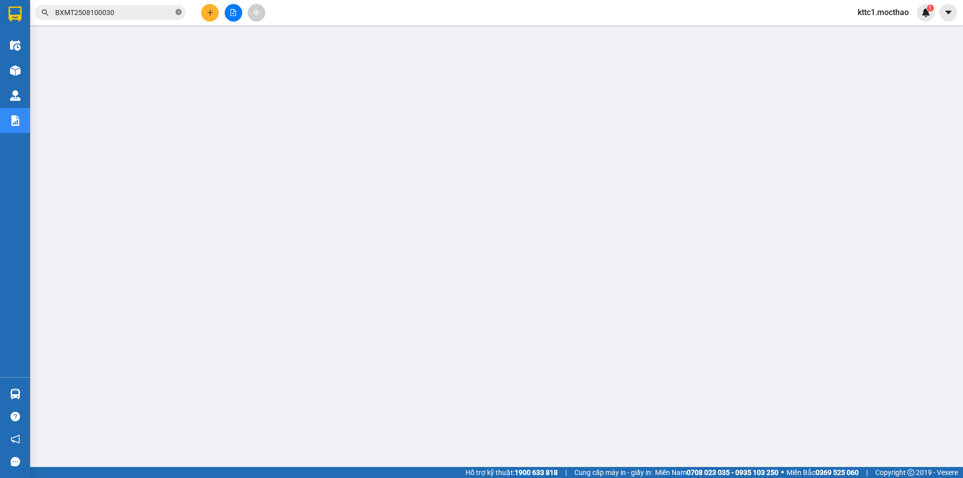
click at [178, 12] on icon "close-circle" at bounding box center [179, 12] width 6 height 6
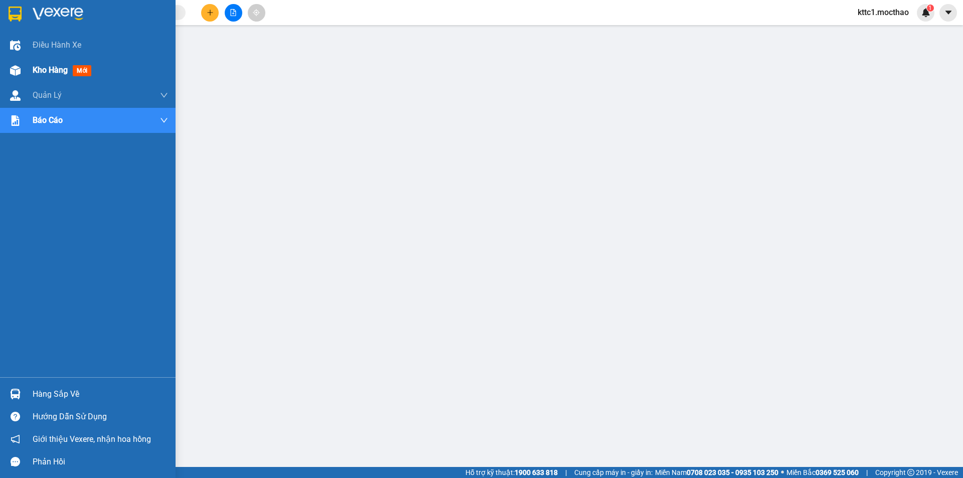
click at [35, 69] on span "Kho hàng" at bounding box center [50, 70] width 35 height 10
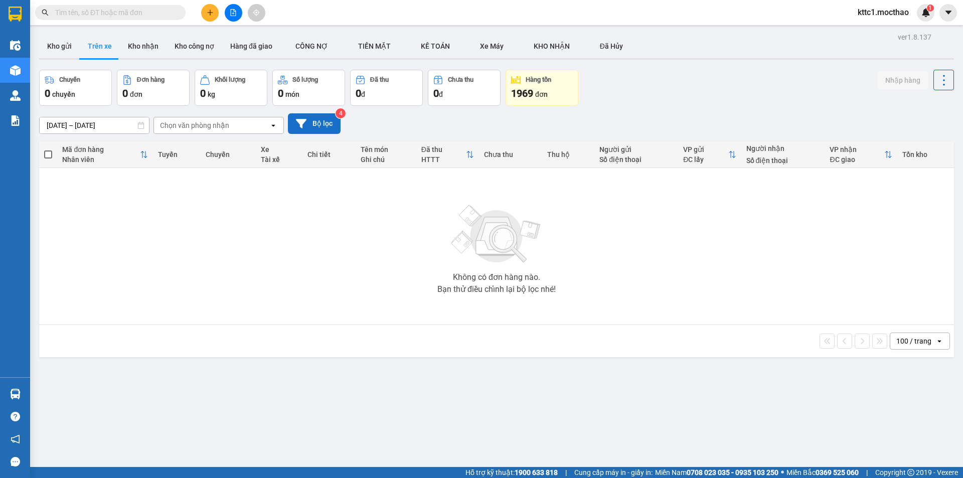
click at [325, 117] on button "Bộ lọc" at bounding box center [314, 123] width 53 height 21
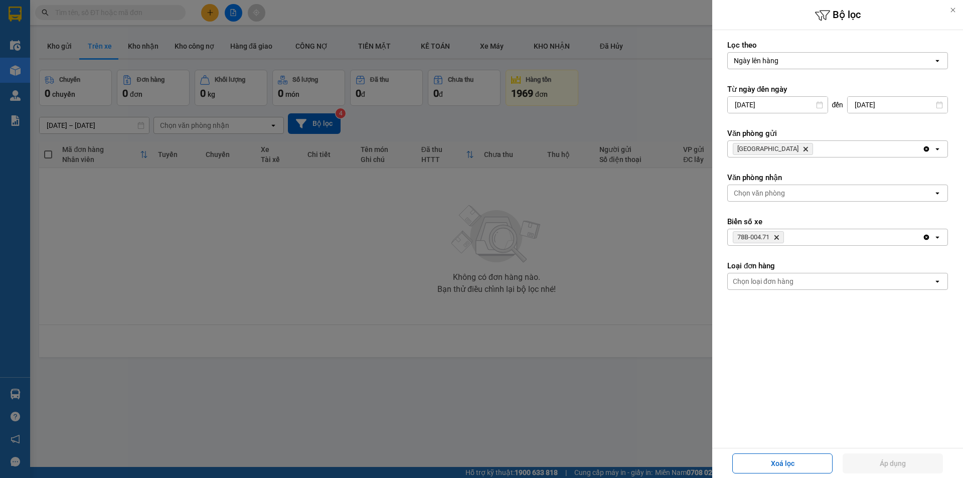
click at [777, 238] on icon "Delete" at bounding box center [777, 237] width 6 height 6
click at [803, 149] on icon "Delete" at bounding box center [806, 149] width 6 height 6
click at [770, 149] on div "Chọn văn phòng" at bounding box center [759, 149] width 51 height 10
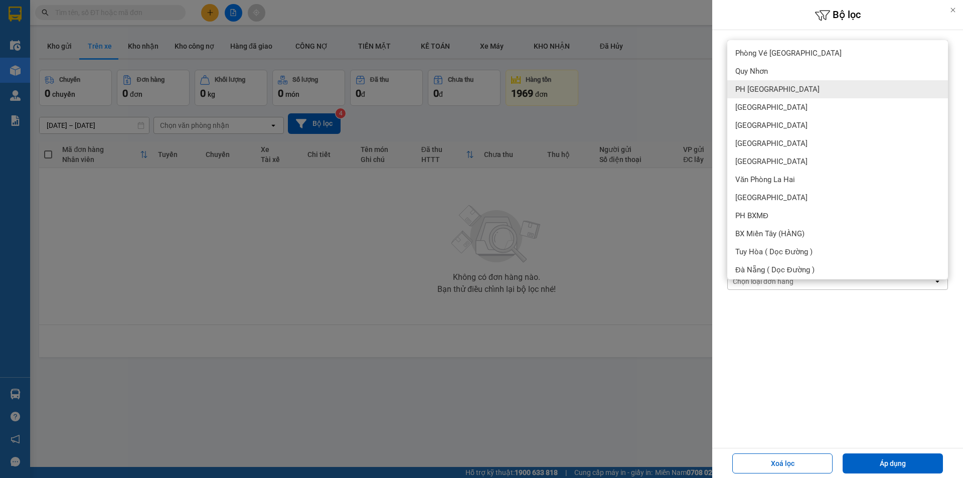
click at [769, 85] on span "PH [GEOGRAPHIC_DATA]" at bounding box center [778, 89] width 84 height 10
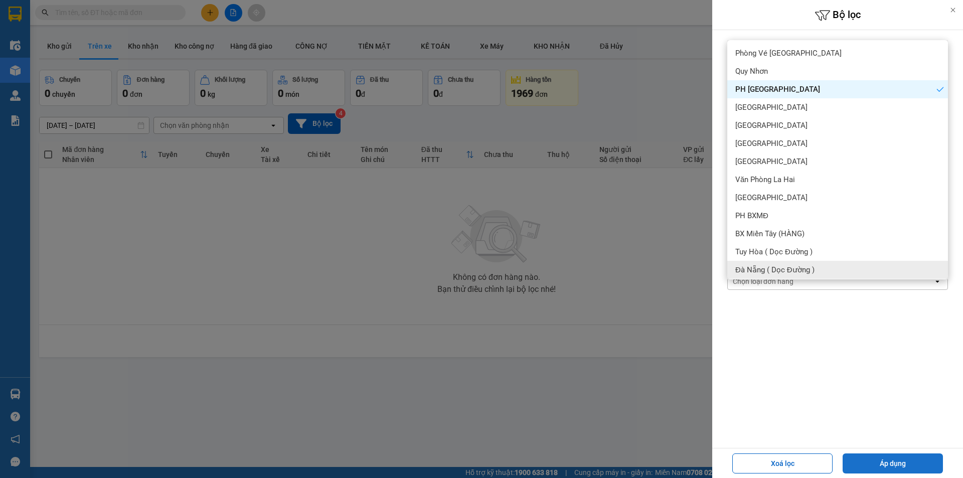
click at [885, 466] on button "Áp dụng" at bounding box center [893, 464] width 100 height 20
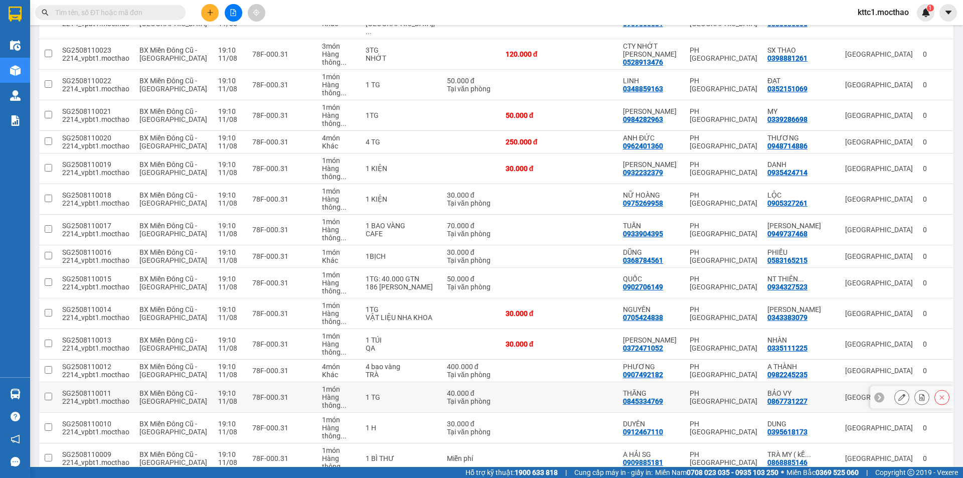
scroll to position [460, 0]
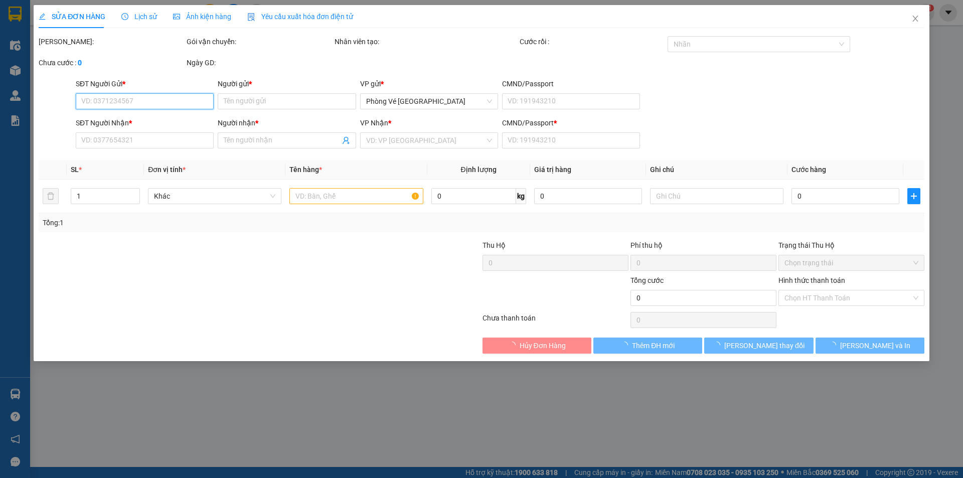
type input "0983768880"
type input "HOÀ"
type input "0374493948"
type input "NAM"
type input "1"
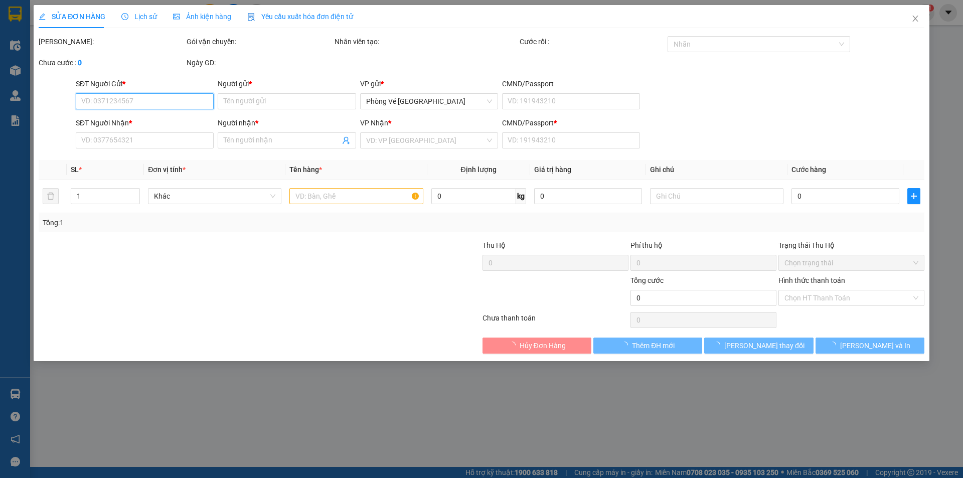
type input "50.000"
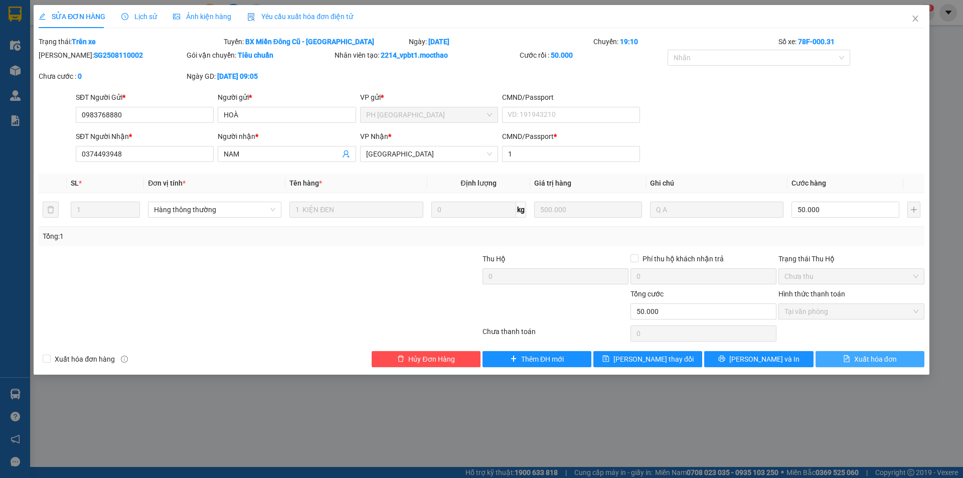
click at [874, 360] on span "Xuất hóa đơn" at bounding box center [875, 359] width 43 height 11
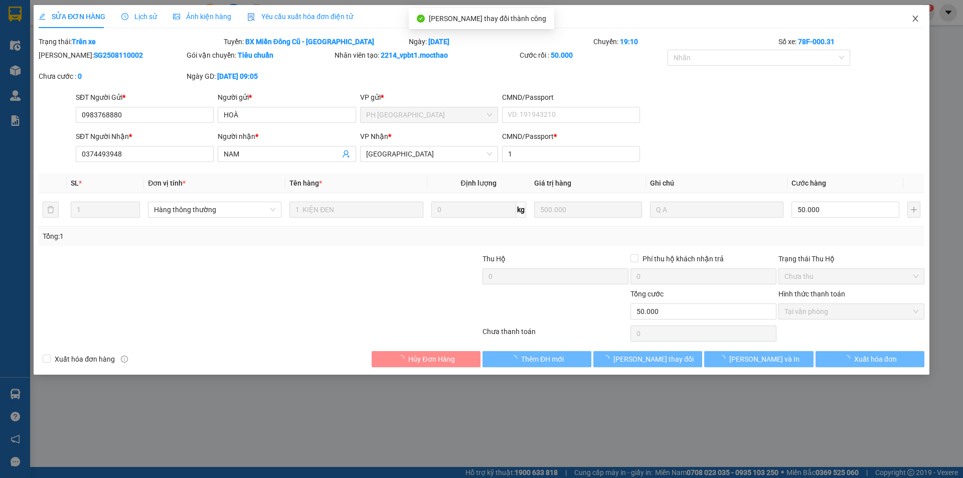
checkbox input "true"
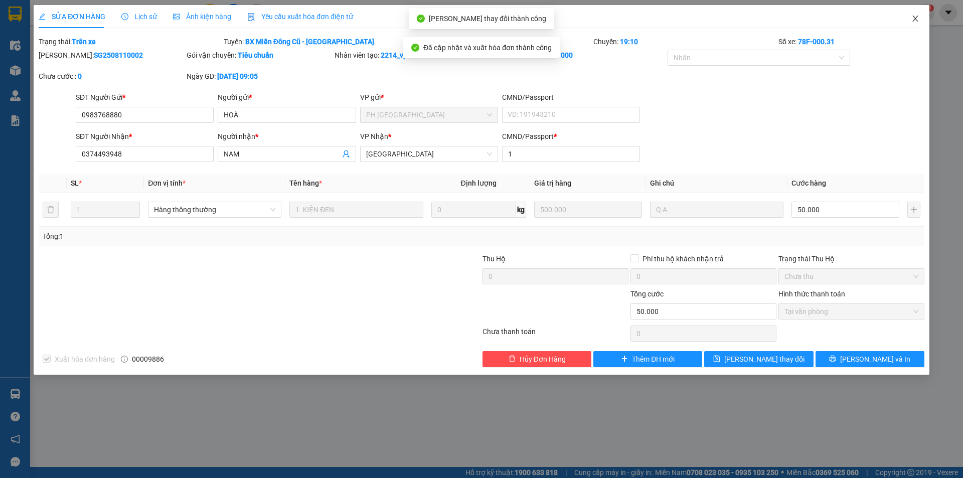
click at [914, 19] on icon "close" at bounding box center [916, 19] width 8 height 8
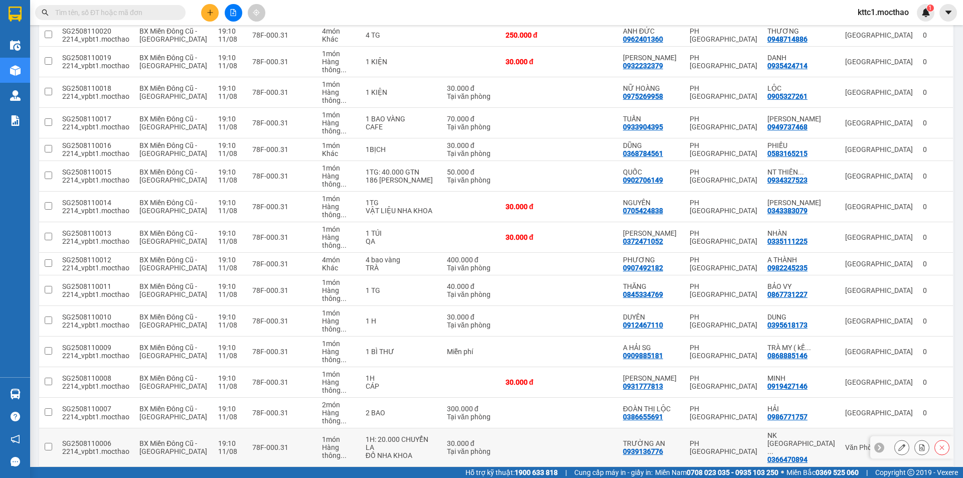
scroll to position [460, 0]
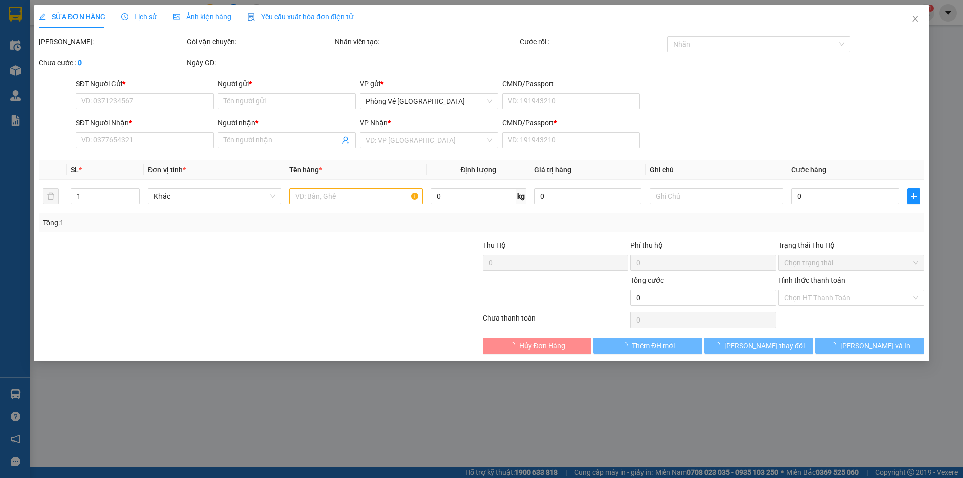
type input "0896408946"
type input "SƠN"
type input "0784470123"
type input "DÂN"
type input "1"
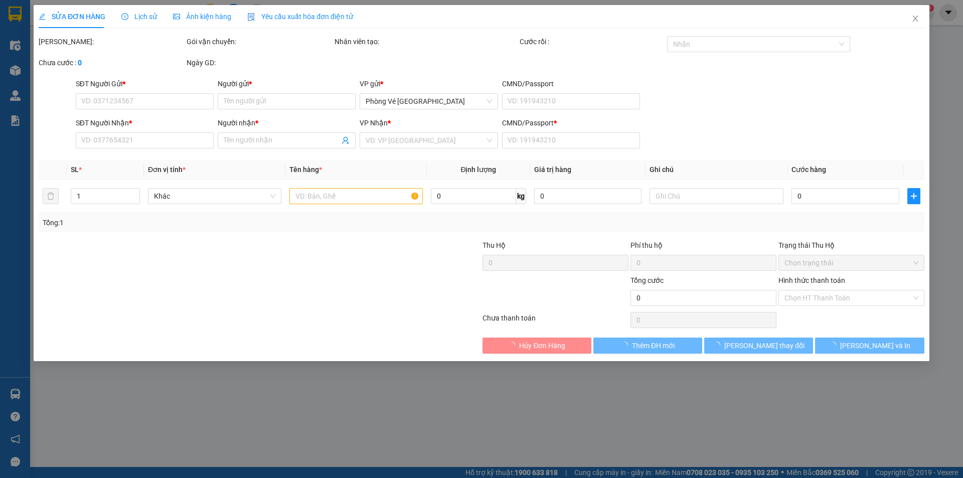
type input "50.000"
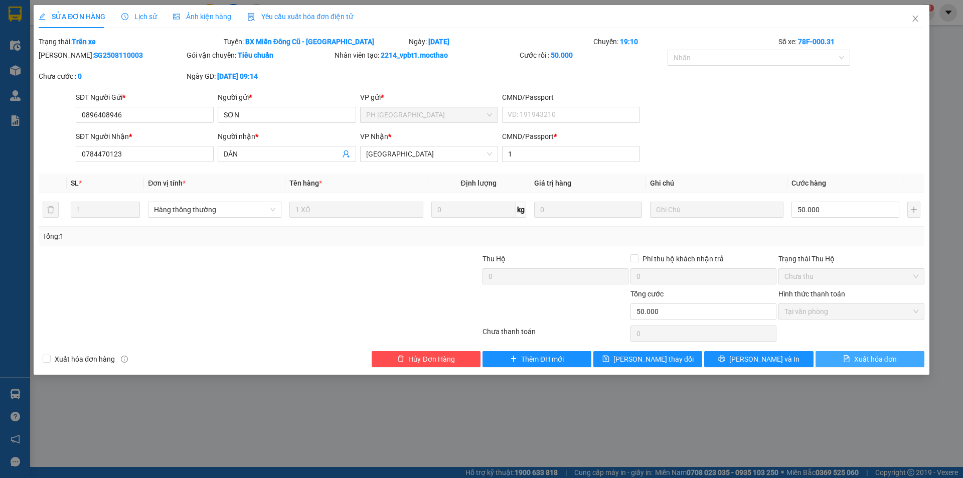
click at [883, 361] on span "Xuất hóa đơn" at bounding box center [875, 359] width 43 height 11
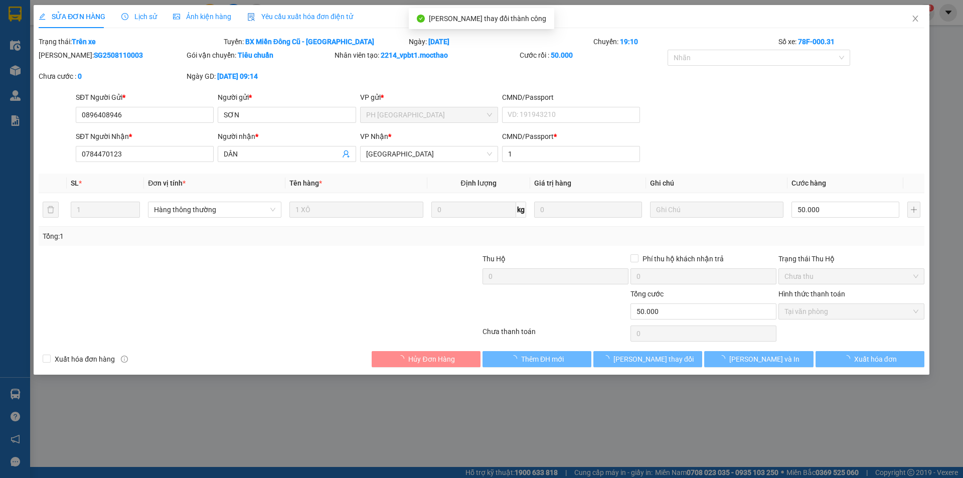
checkbox input "true"
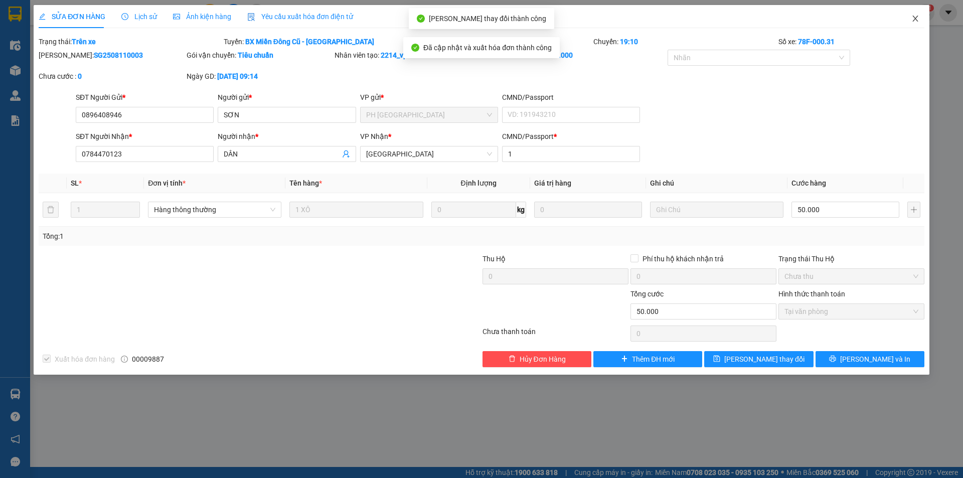
click at [916, 19] on icon "close" at bounding box center [916, 19] width 6 height 6
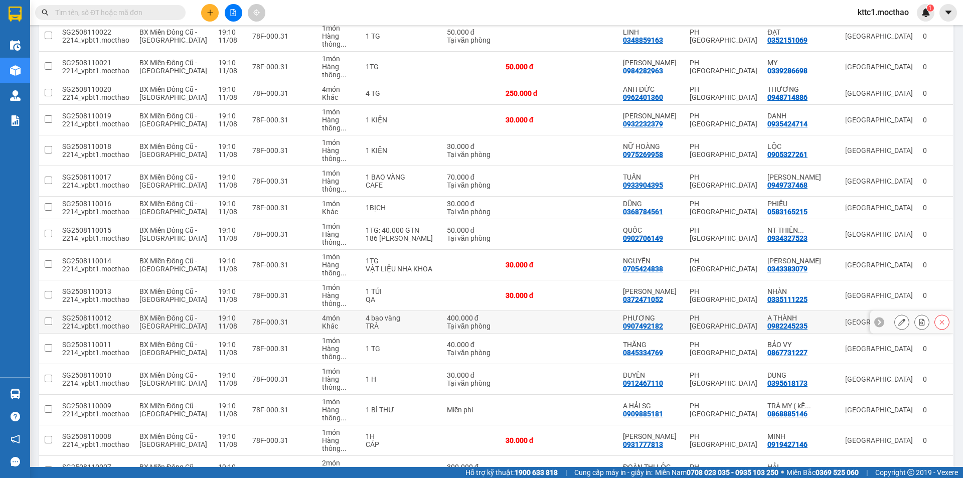
scroll to position [460, 0]
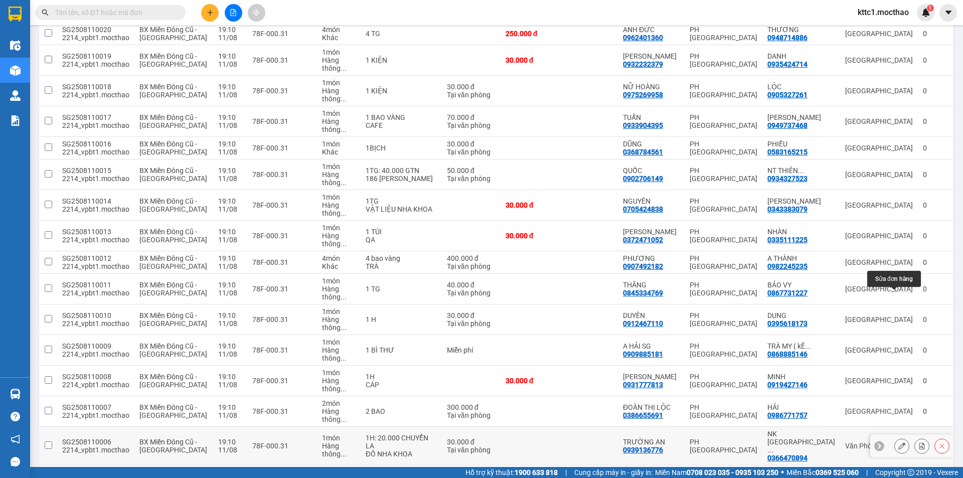
click at [895, 438] on button at bounding box center [902, 447] width 14 height 18
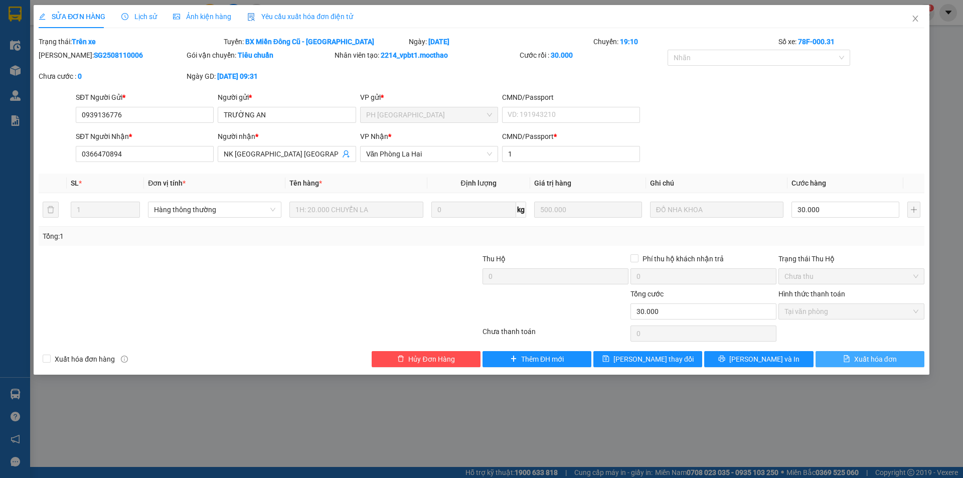
click at [869, 357] on span "Xuất hóa đơn" at bounding box center [875, 359] width 43 height 11
checkbox input "true"
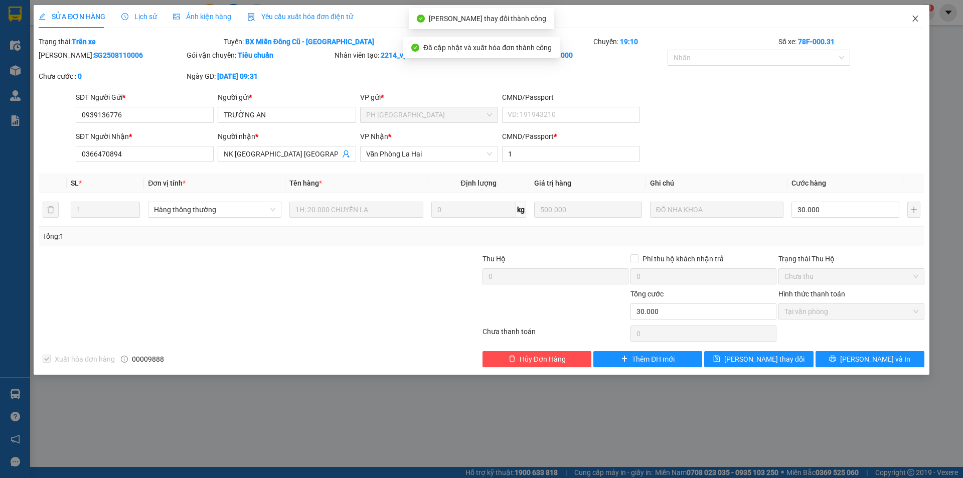
click at [910, 17] on span "Close" at bounding box center [916, 19] width 28 height 28
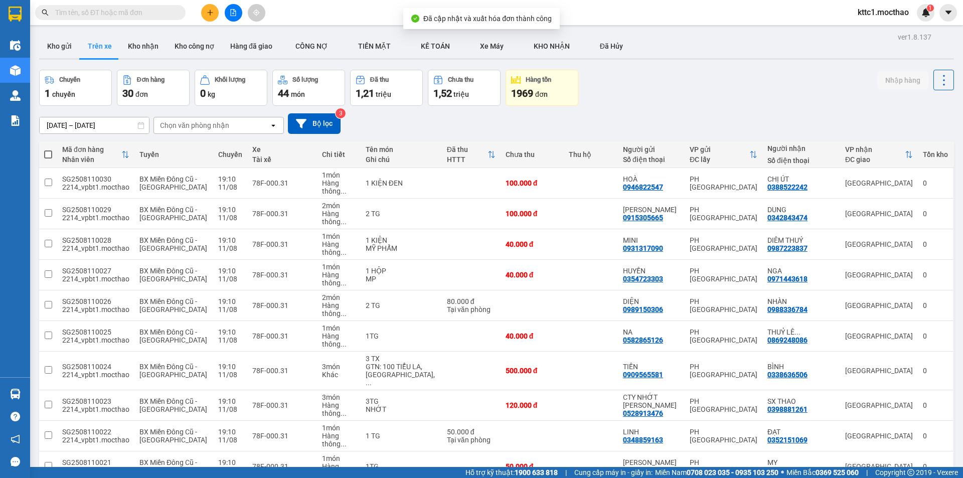
scroll to position [460, 0]
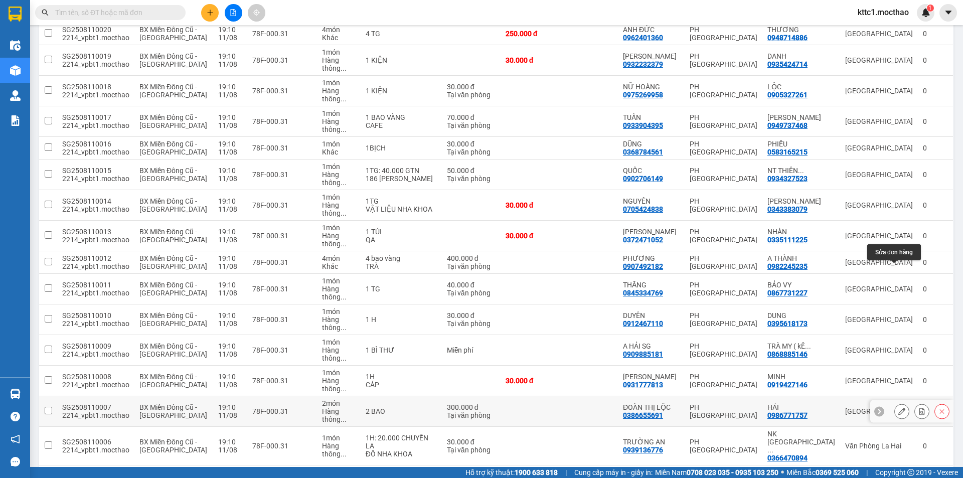
click at [899, 408] on icon at bounding box center [902, 411] width 7 height 7
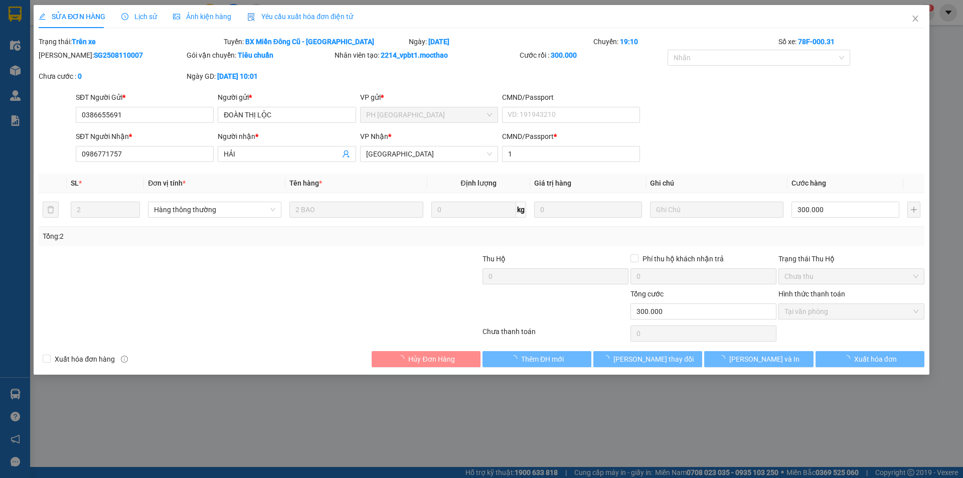
type input "0386655691"
type input "ĐOÀN THỊ LỘC"
type input "0986771757"
type input "HẢI"
type input "1"
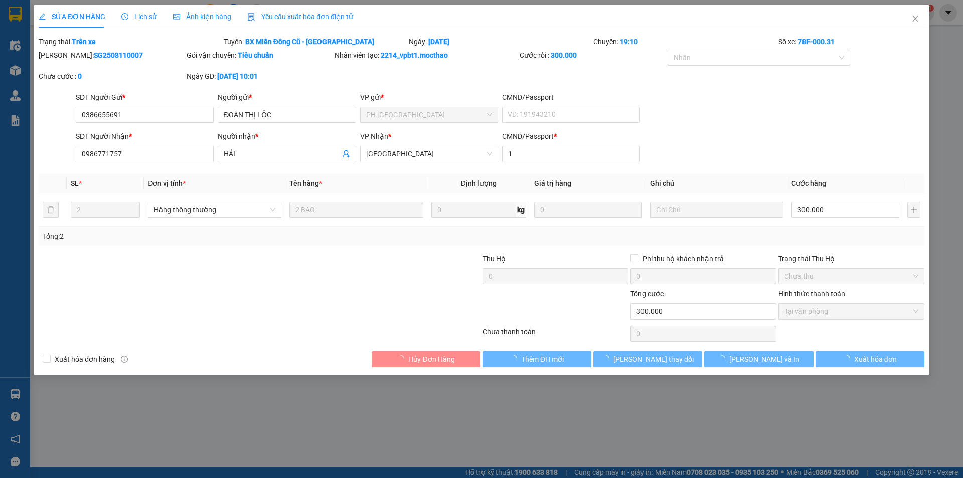
type input "300.000"
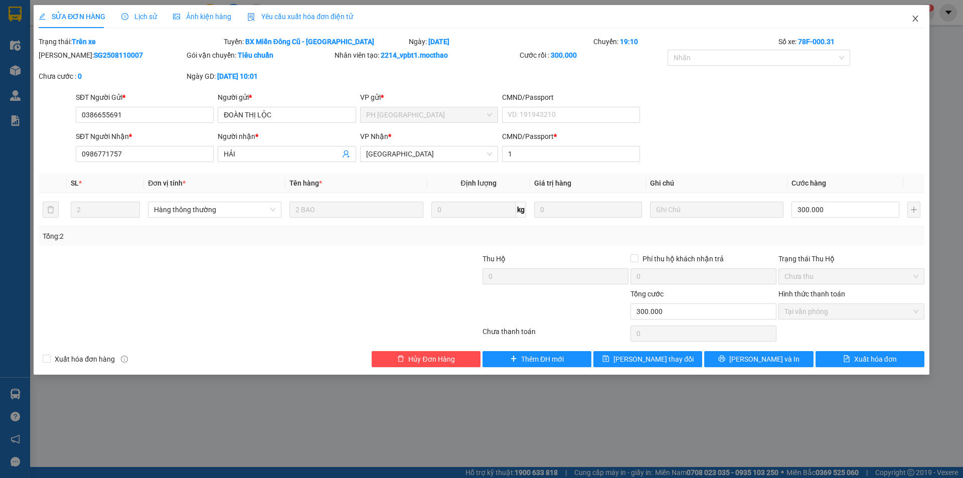
click at [916, 16] on icon "close" at bounding box center [916, 19] width 8 height 8
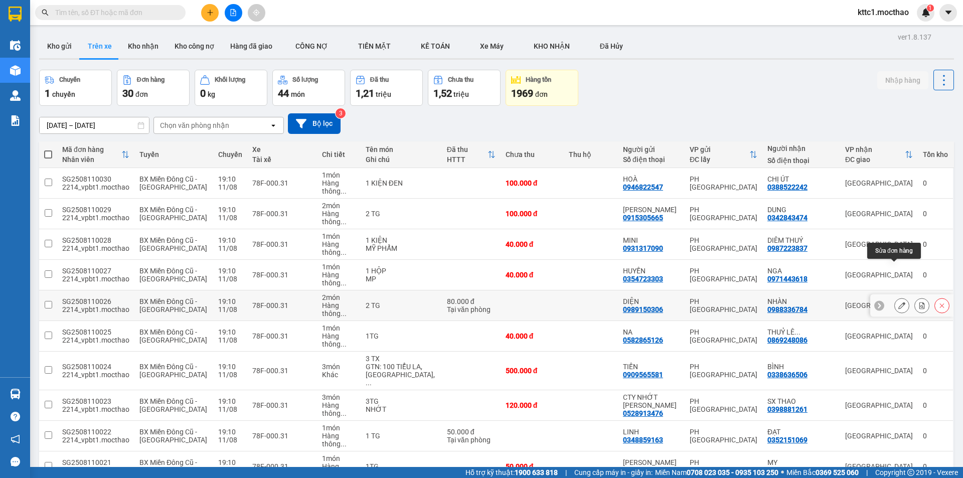
click at [899, 302] on icon at bounding box center [902, 305] width 7 height 7
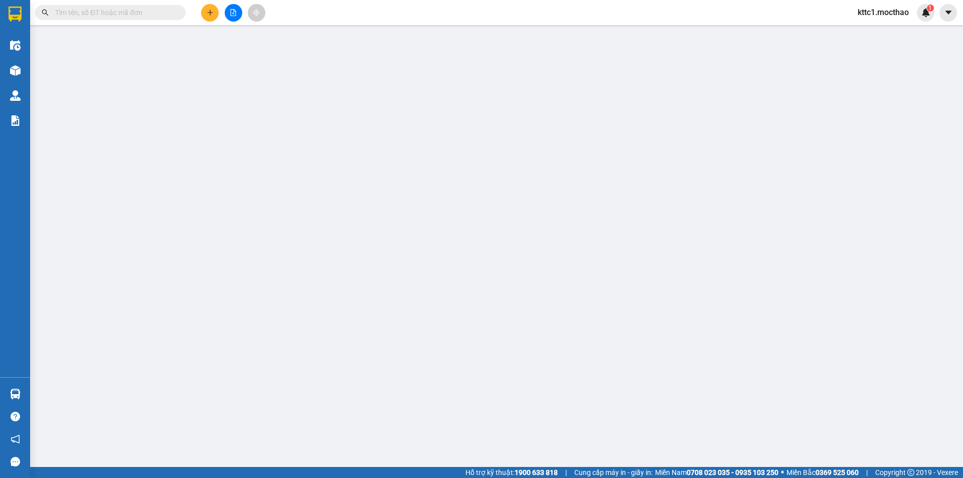
type input "0989150306"
type input "DIỆN"
type input "0988336784"
type input "NHÀN"
type input "1"
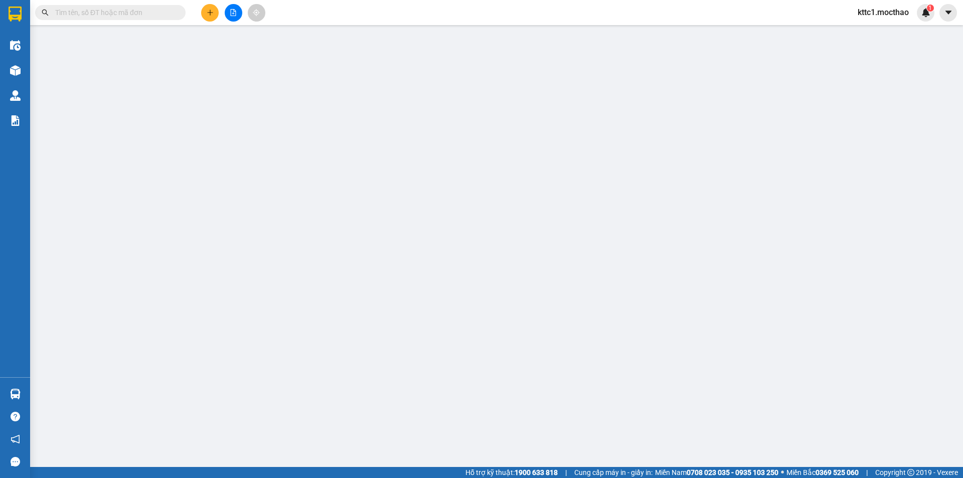
type input "80.000"
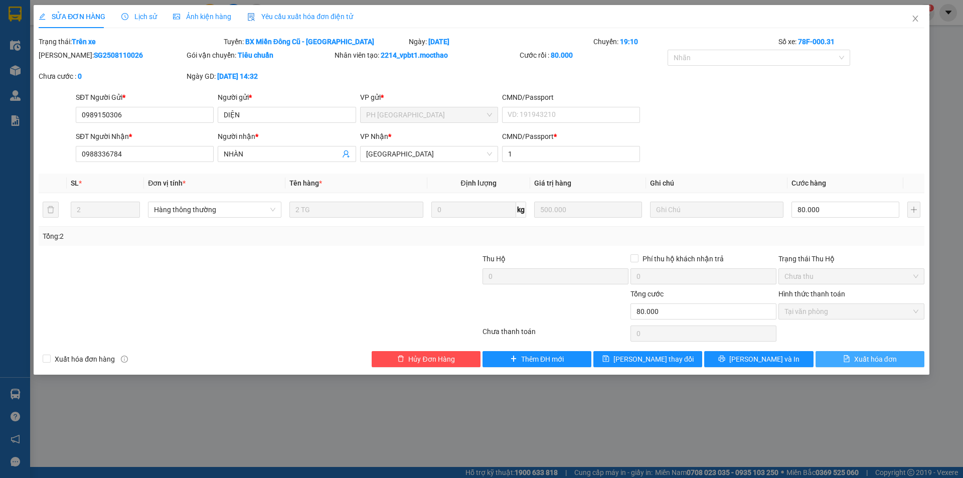
click at [874, 359] on span "Xuất hóa đơn" at bounding box center [875, 359] width 43 height 11
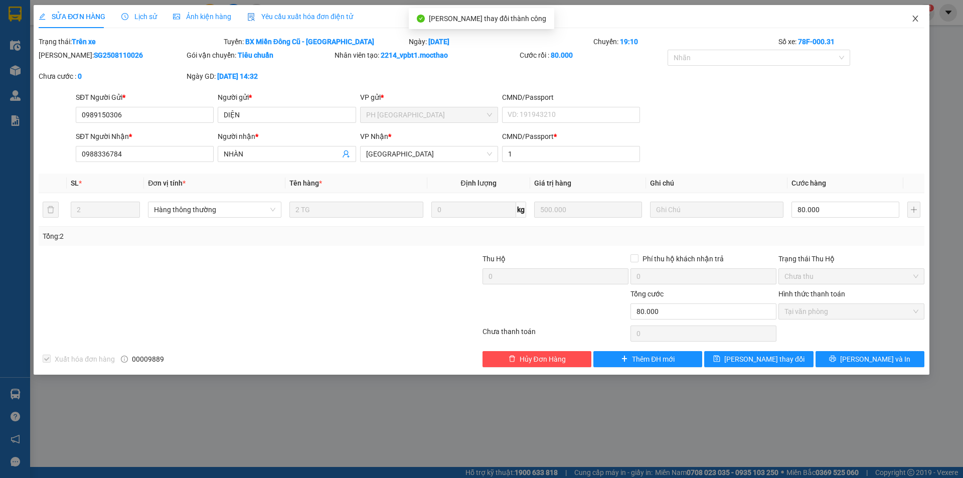
click at [915, 17] on icon "close" at bounding box center [916, 19] width 8 height 8
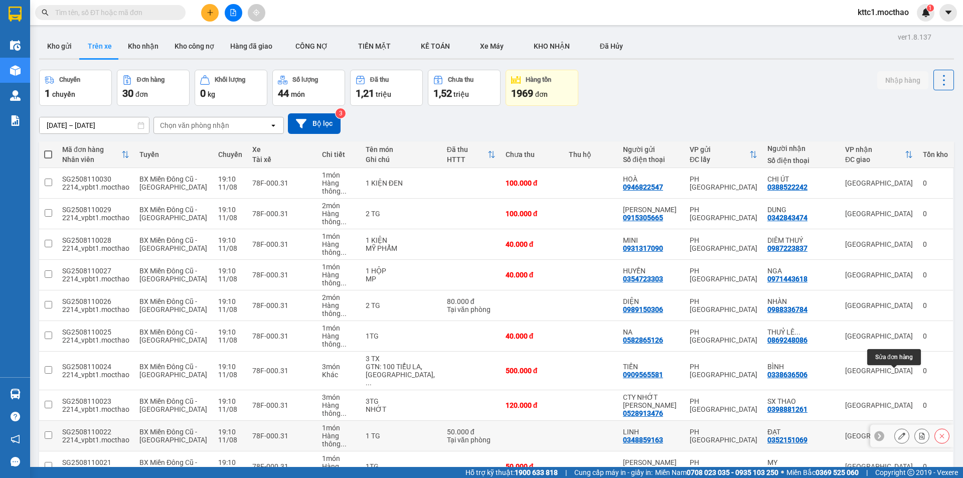
click at [899, 432] on icon at bounding box center [902, 435] width 7 height 7
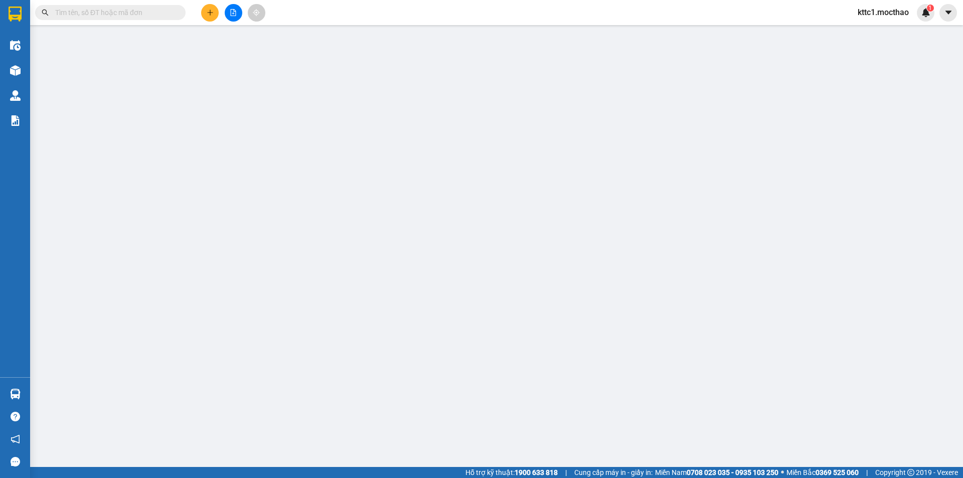
type input "0348859163"
type input "LINH"
type input "0352151069"
type input "ĐẠT"
type input "1"
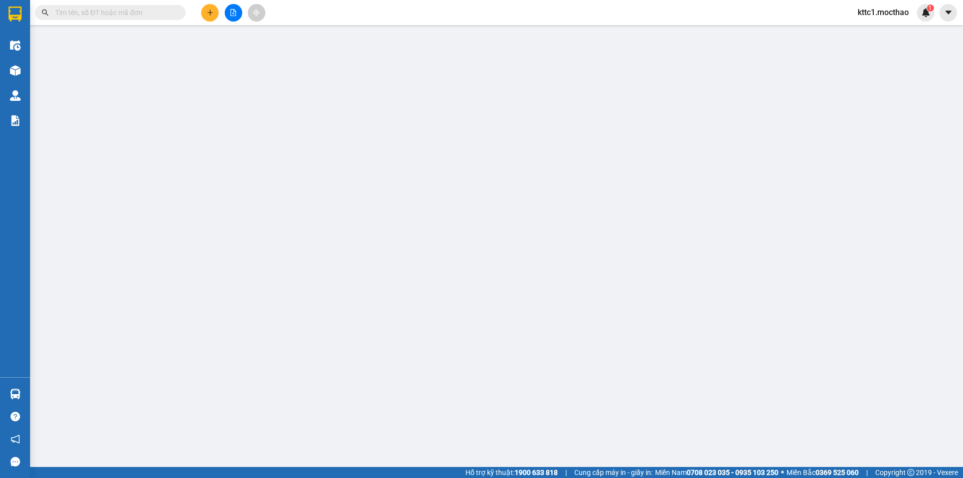
type input "50.000"
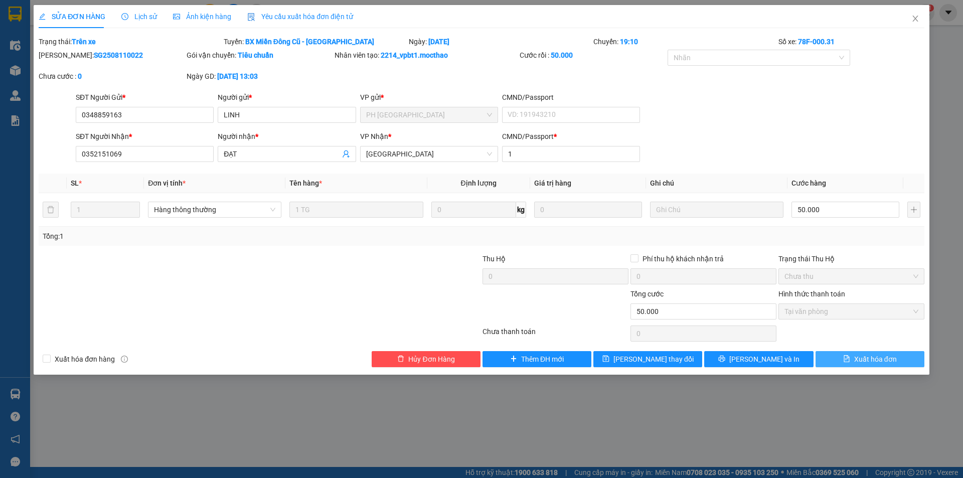
click at [876, 359] on span "Xuất hóa đơn" at bounding box center [875, 359] width 43 height 11
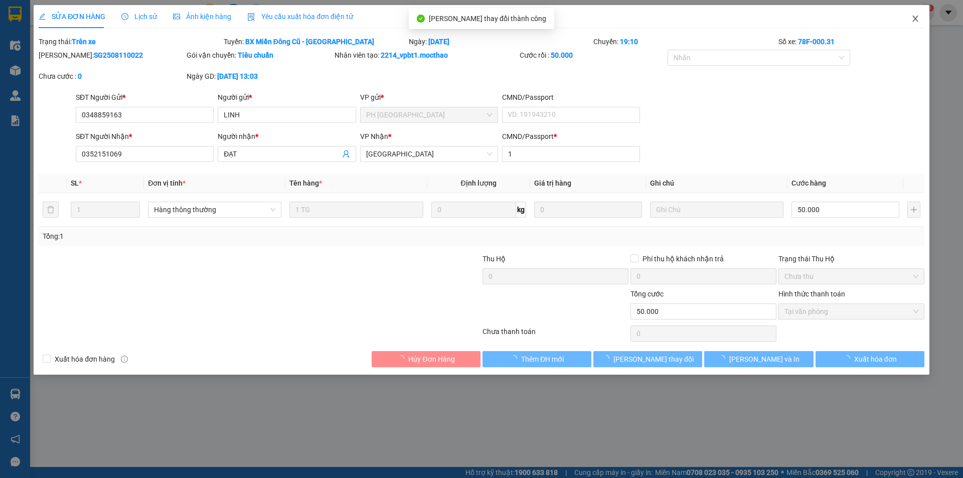
checkbox input "true"
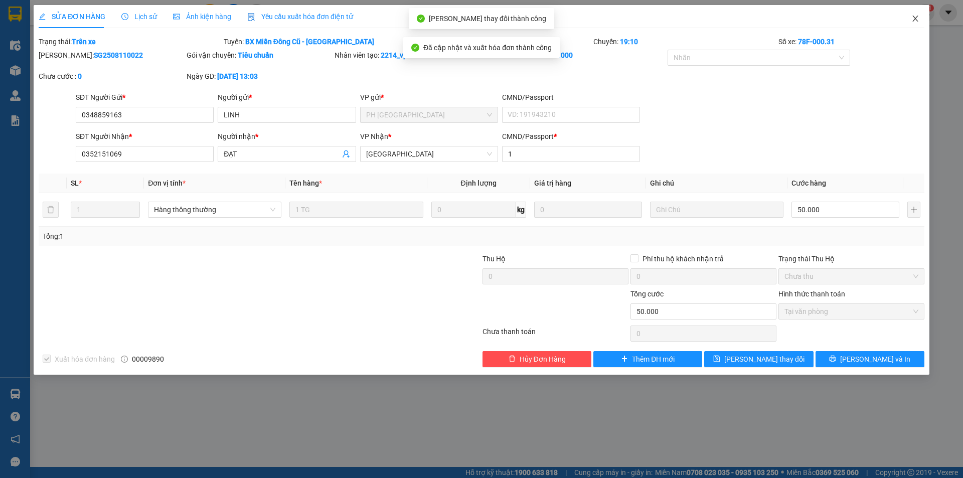
click at [918, 18] on icon "close" at bounding box center [916, 19] width 8 height 8
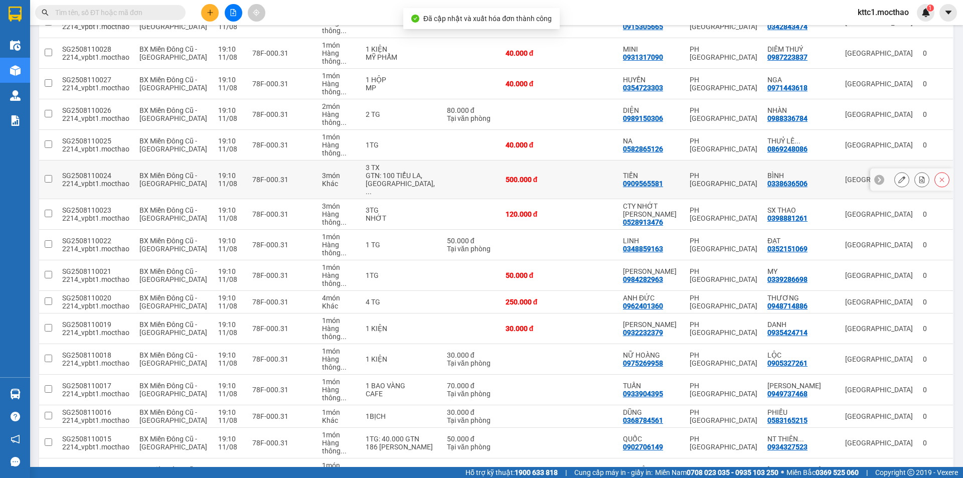
scroll to position [201, 0]
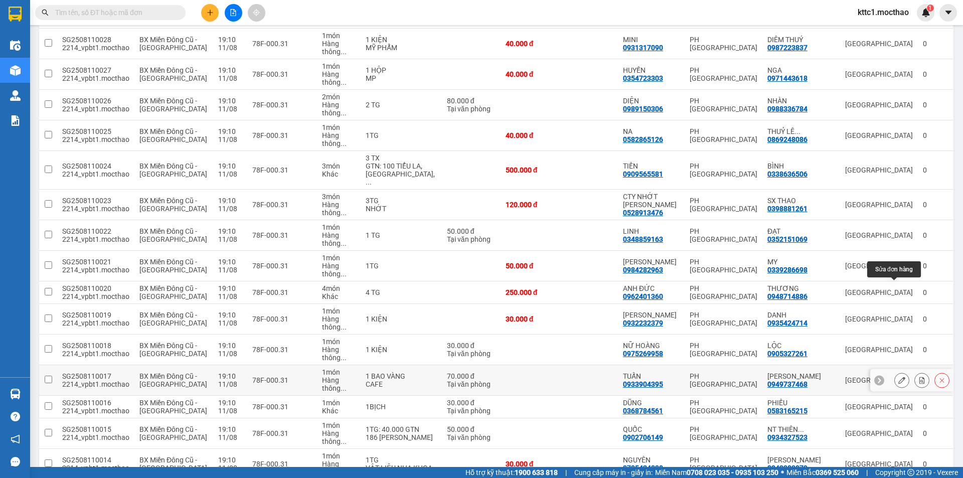
click at [899, 377] on icon at bounding box center [902, 380] width 7 height 7
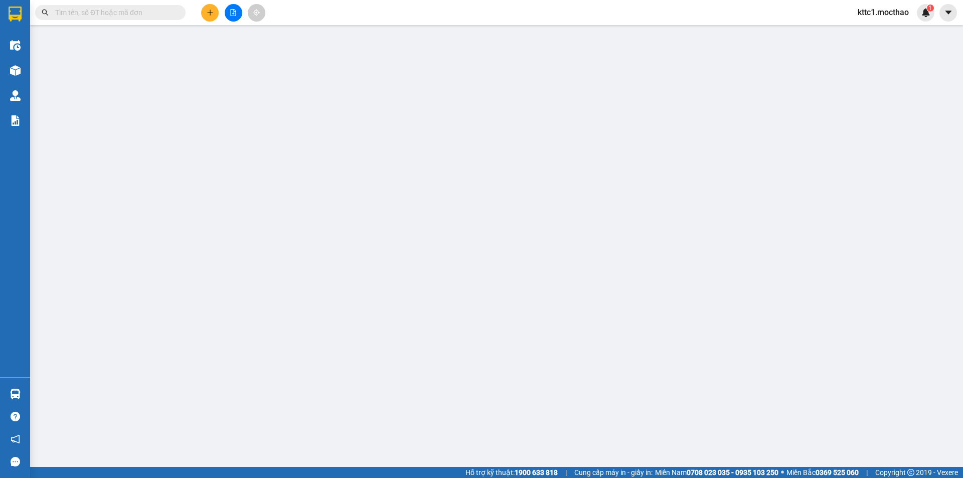
type input "0933904395"
type input "TUẤN"
type input "0949737468"
type input "XULA TRẦN"
type input "1"
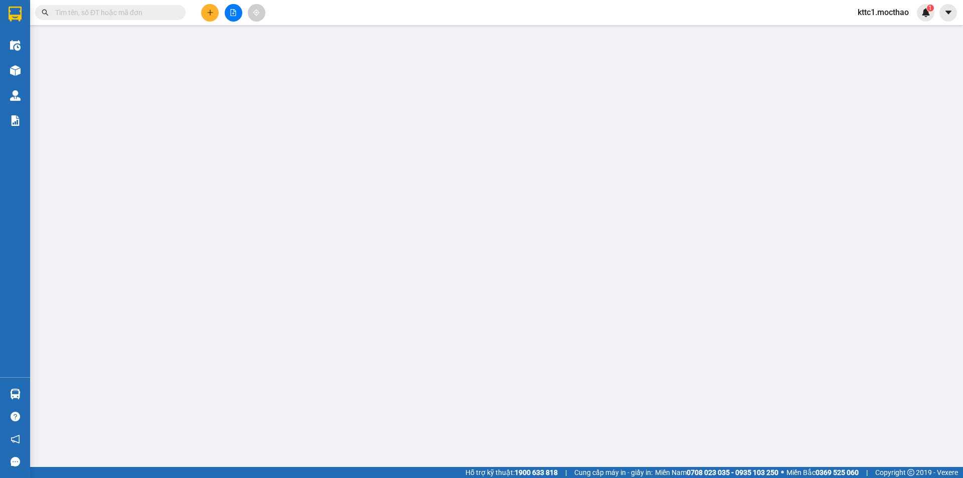
type input "70.000"
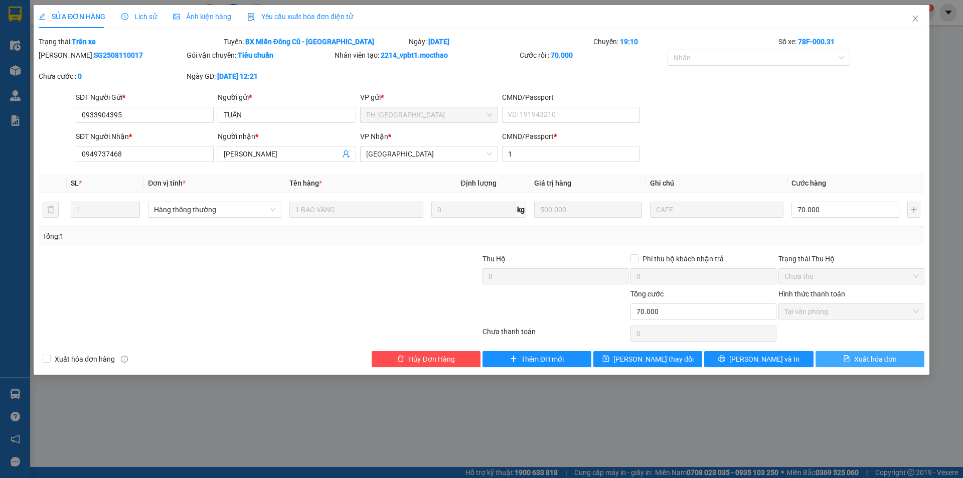
click at [863, 356] on span "Xuất hóa đơn" at bounding box center [875, 359] width 43 height 11
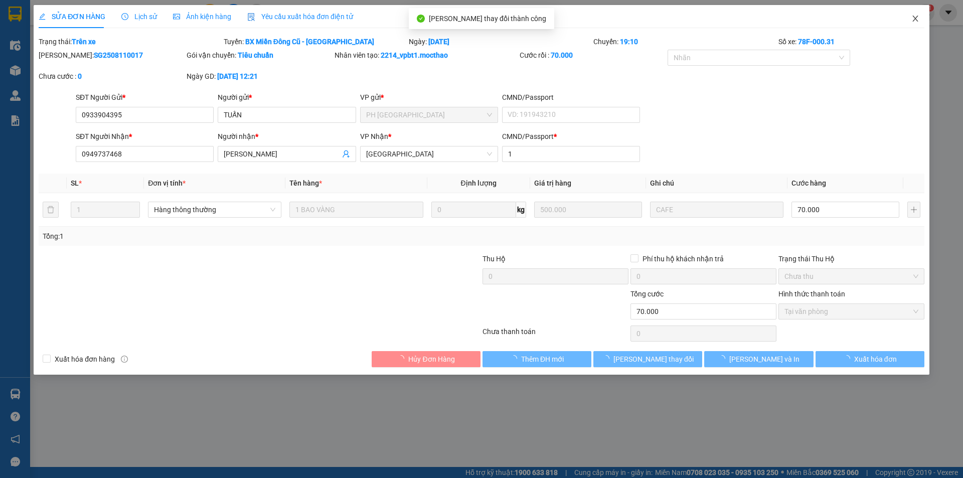
checkbox input "true"
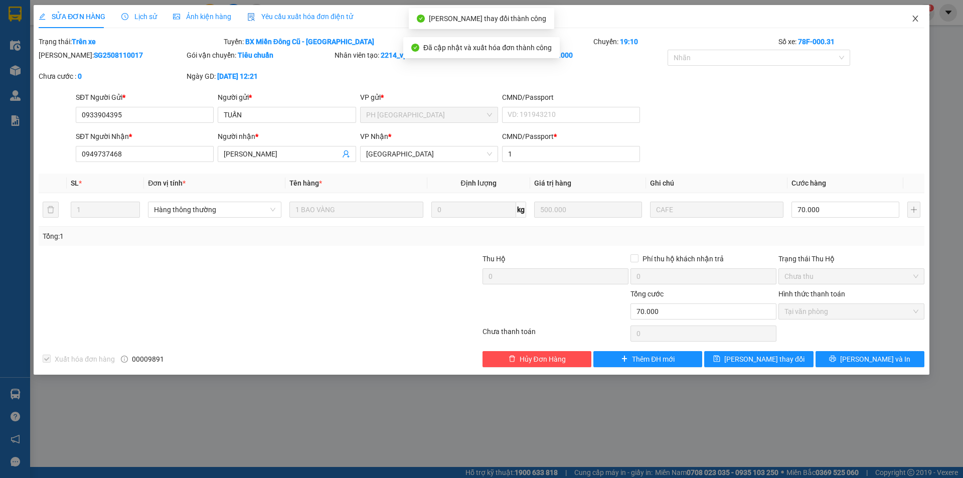
click at [913, 18] on icon "close" at bounding box center [916, 19] width 8 height 8
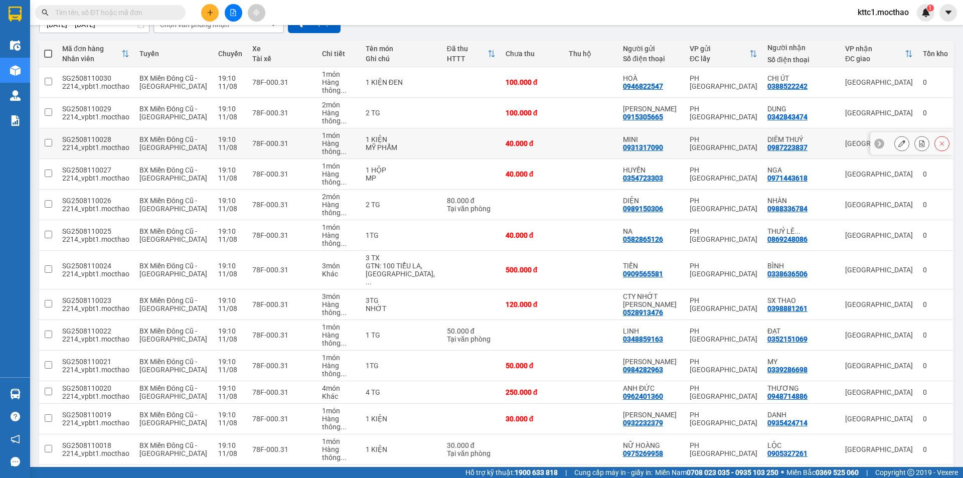
scroll to position [151, 0]
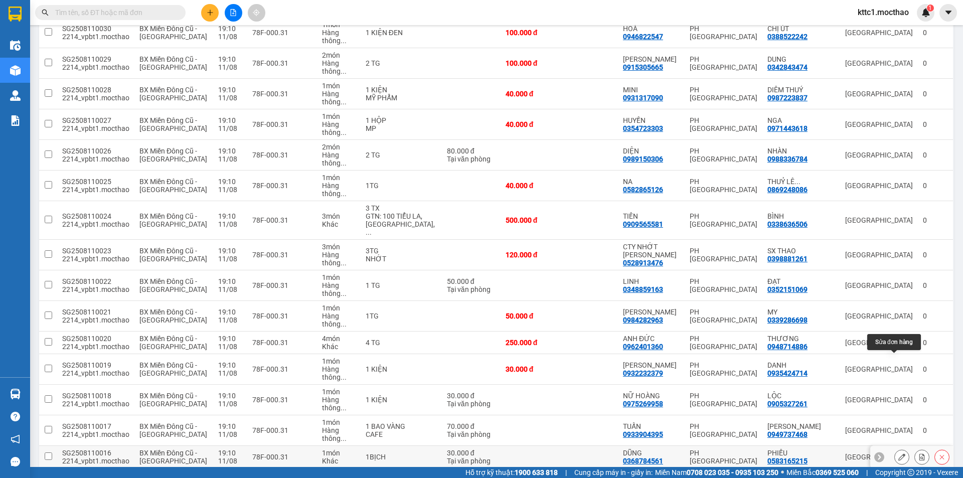
click at [899, 454] on icon at bounding box center [902, 457] width 7 height 7
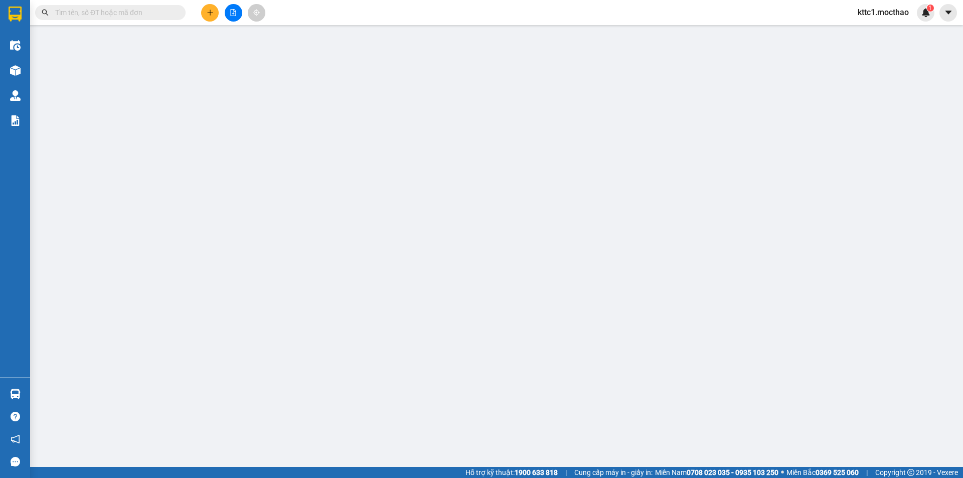
type input "0368784561"
type input "DŨNG"
type input "0583165215"
type input "PHIẾU"
type input "1"
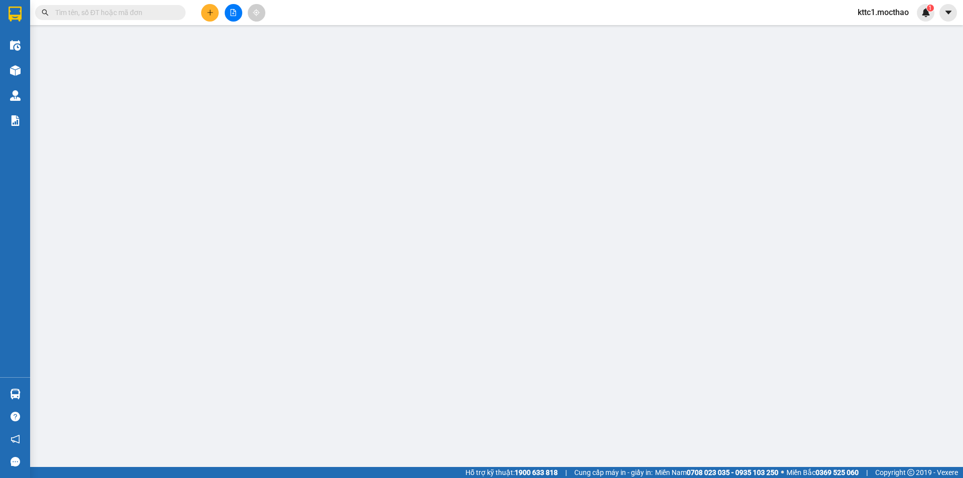
type input "30.000"
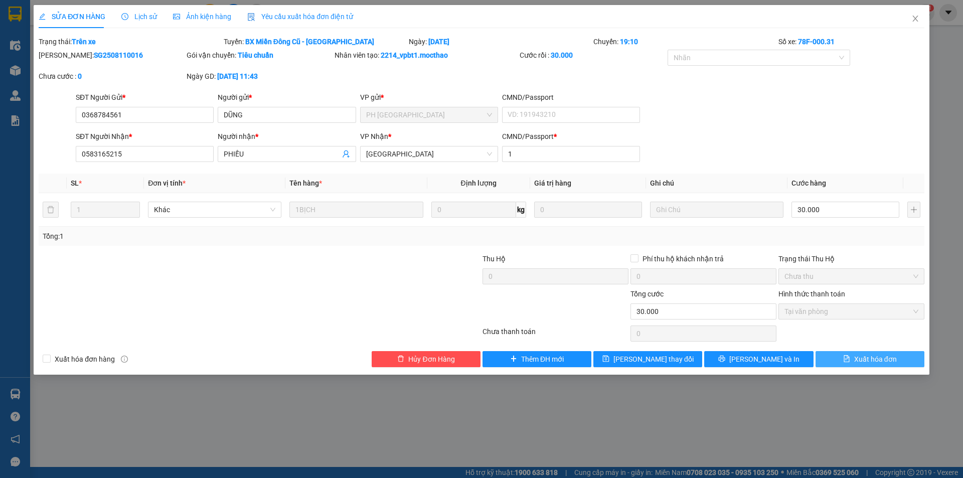
click at [897, 362] on button "Xuất hóa đơn" at bounding box center [870, 359] width 109 height 16
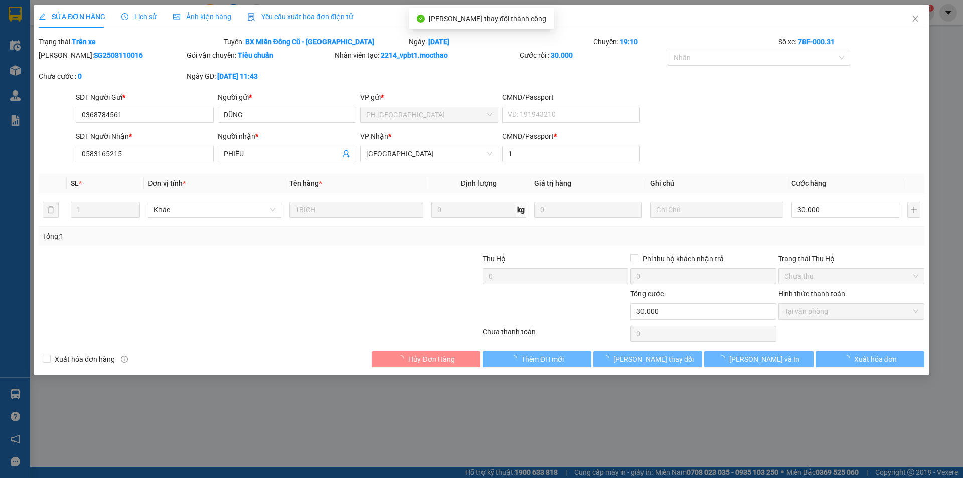
checkbox input "true"
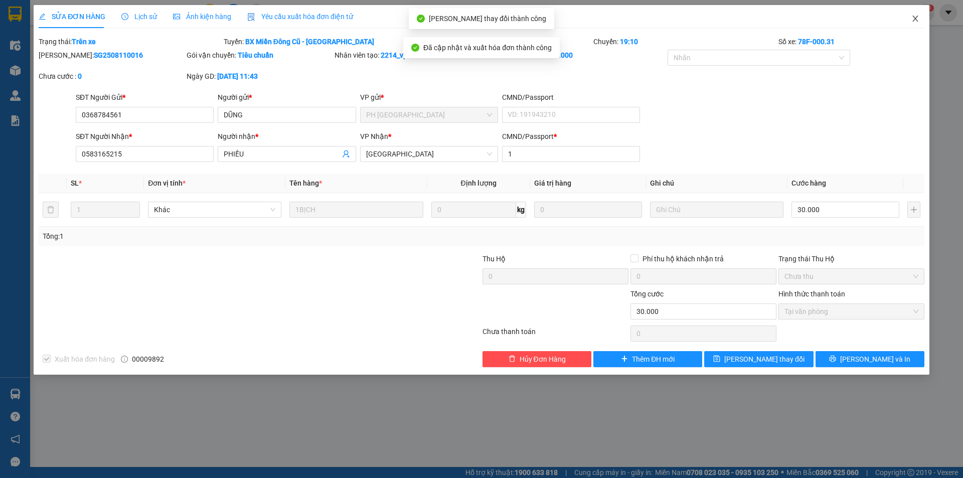
click at [915, 15] on icon "close" at bounding box center [916, 19] width 8 height 8
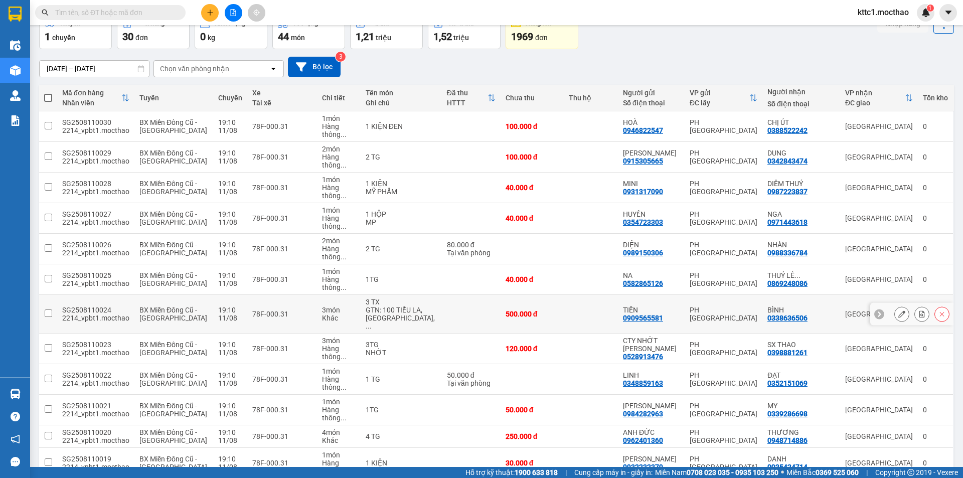
scroll to position [201, 0]
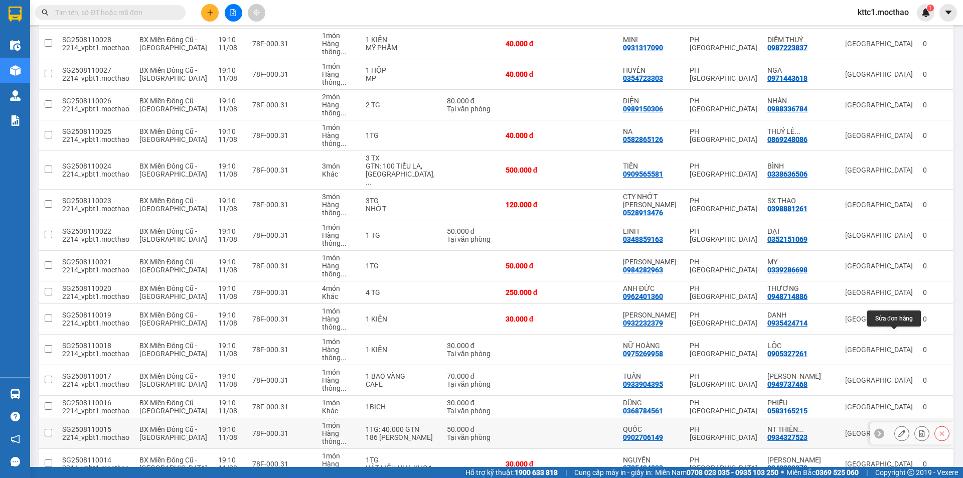
click at [899, 430] on icon at bounding box center [902, 433] width 7 height 7
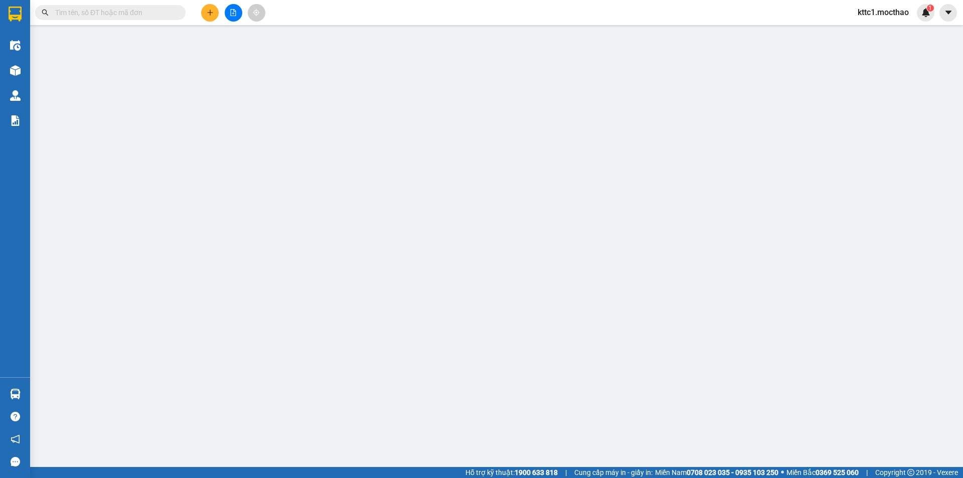
type input "0902706149"
type input "QUỐC"
type input "0934327523"
type input "NT THIÊN ANH"
type input "1"
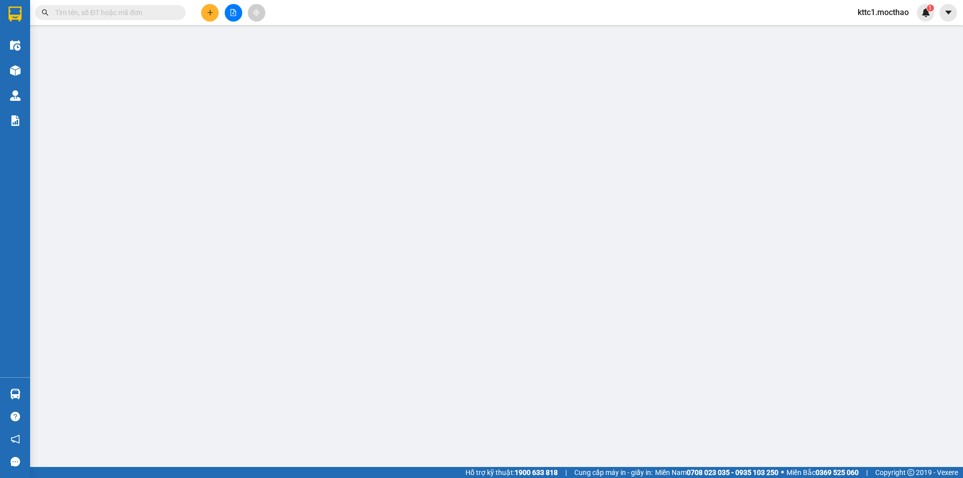
type input "50.000"
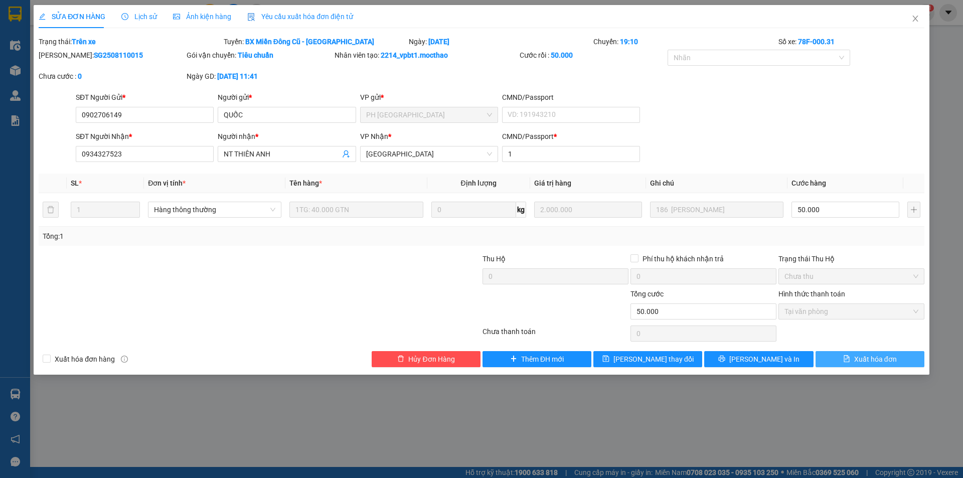
click at [882, 354] on span "Xuất hóa đơn" at bounding box center [875, 359] width 43 height 11
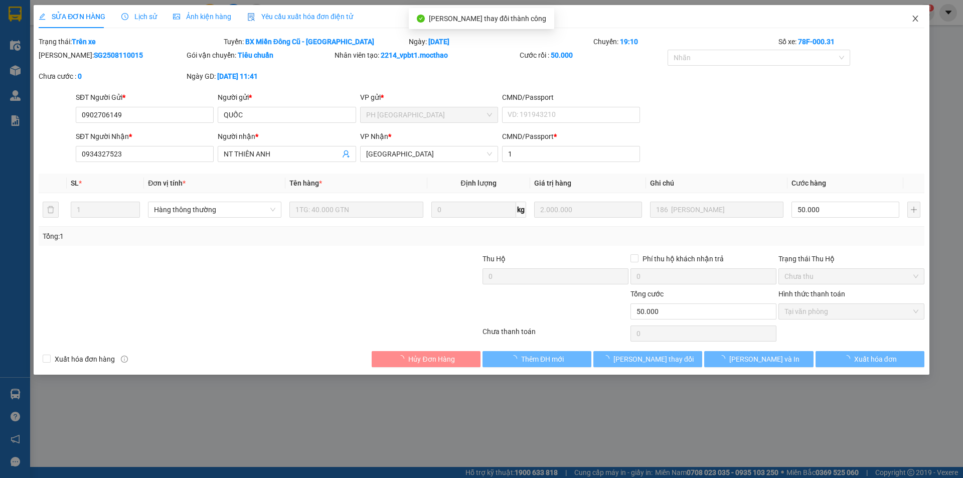
checkbox input "true"
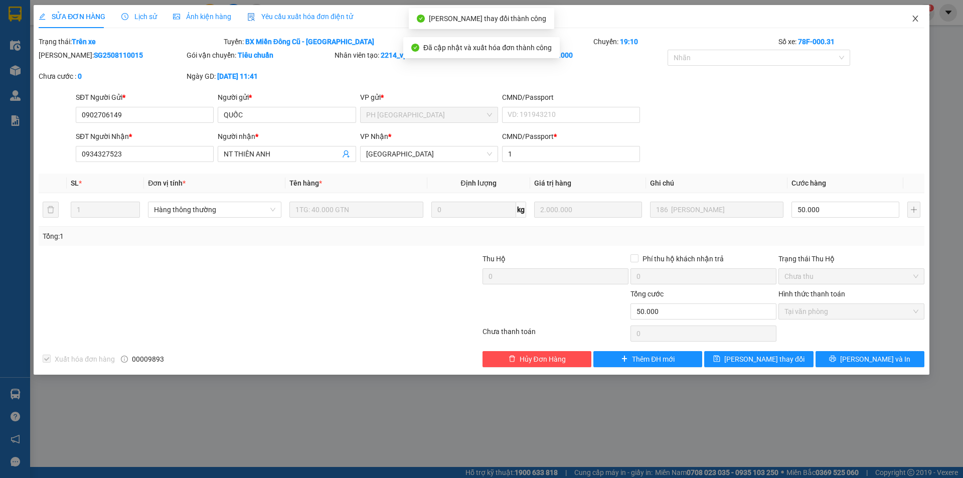
click at [916, 18] on icon "close" at bounding box center [916, 19] width 8 height 8
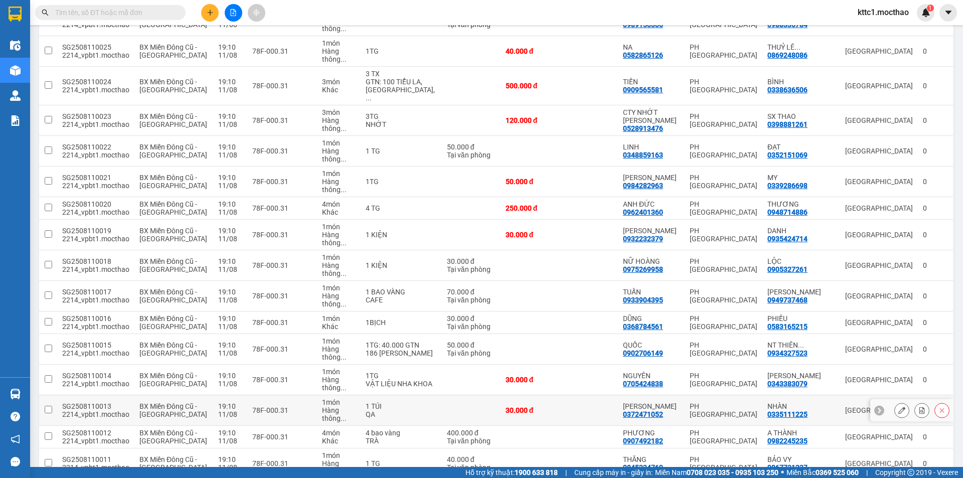
scroll to position [301, 0]
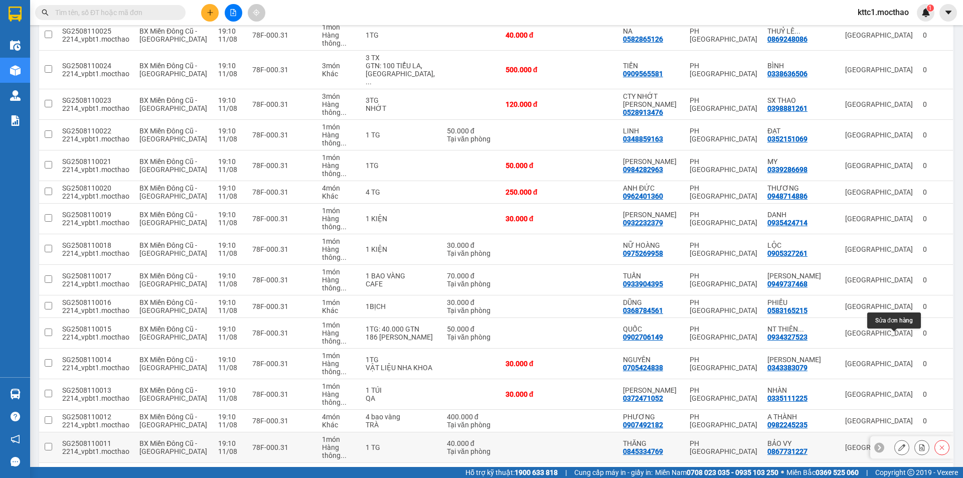
click at [895, 439] on button at bounding box center [902, 448] width 14 height 18
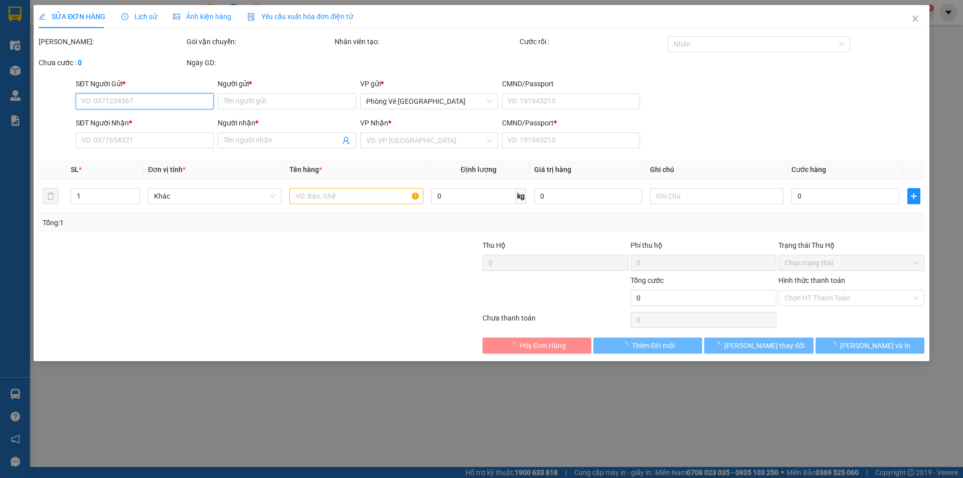
type input "0845334769"
type input "THĂNG"
type input "0867731227"
type input "BẢO VY"
type input "1"
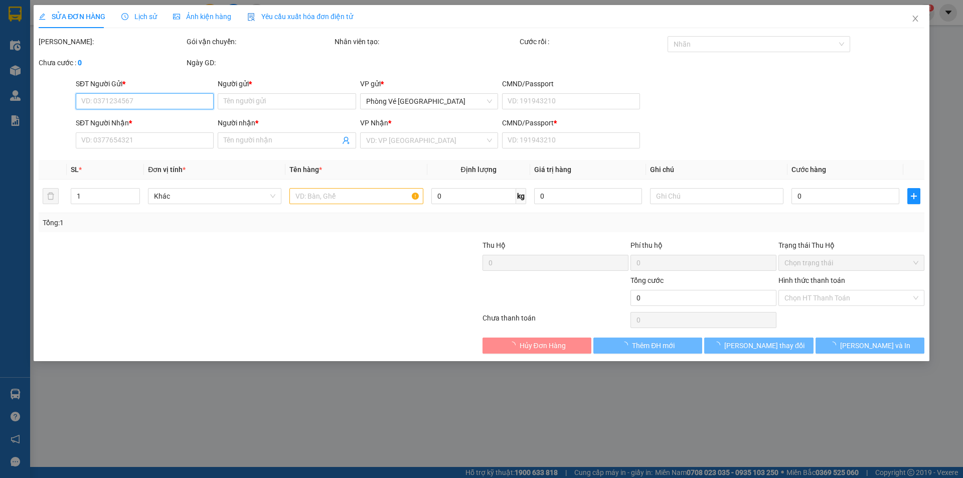
type input "40.000"
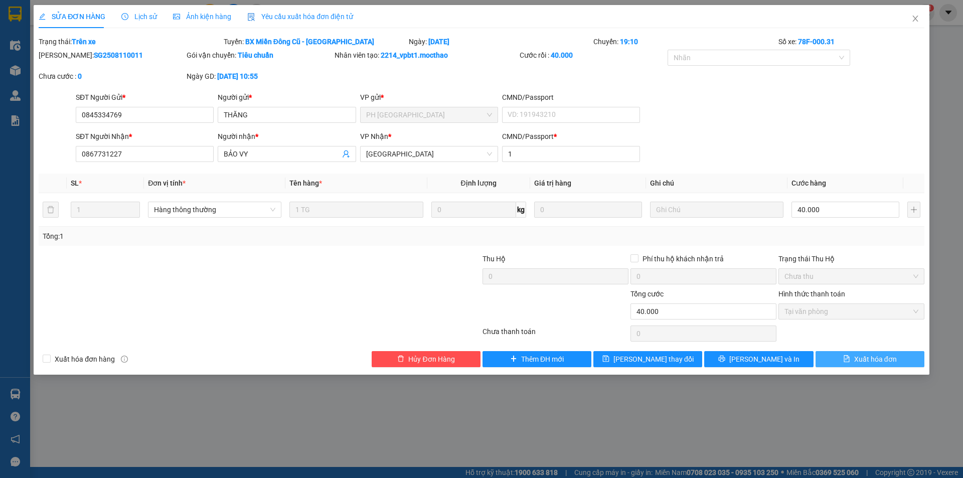
click at [862, 361] on span "Xuất hóa đơn" at bounding box center [875, 359] width 43 height 11
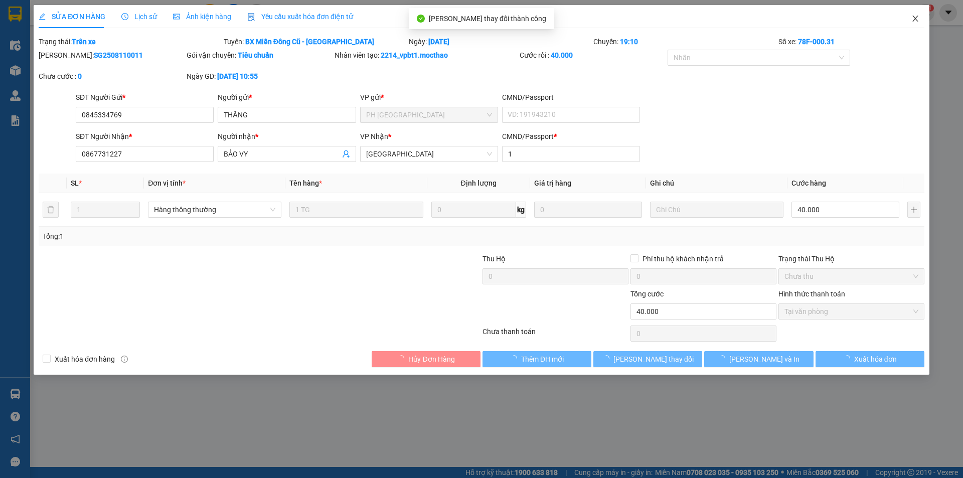
checkbox input "true"
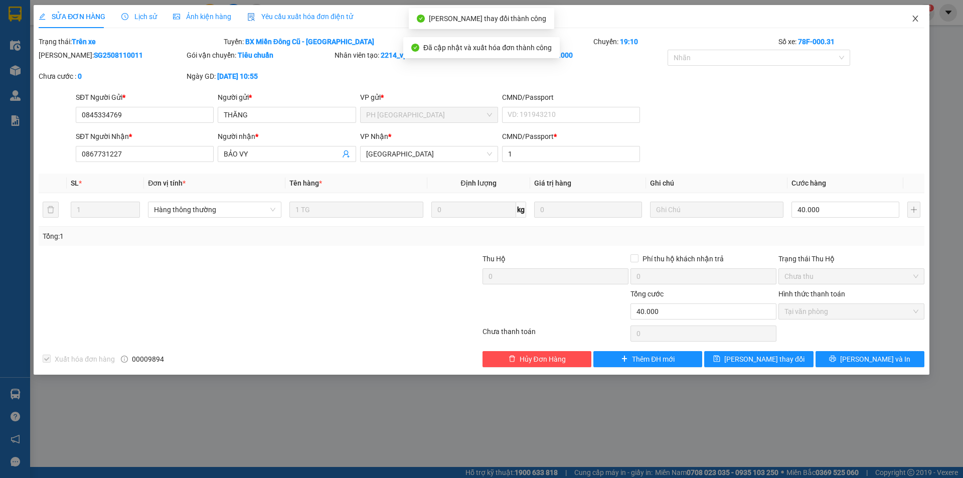
click at [915, 17] on icon "close" at bounding box center [916, 19] width 8 height 8
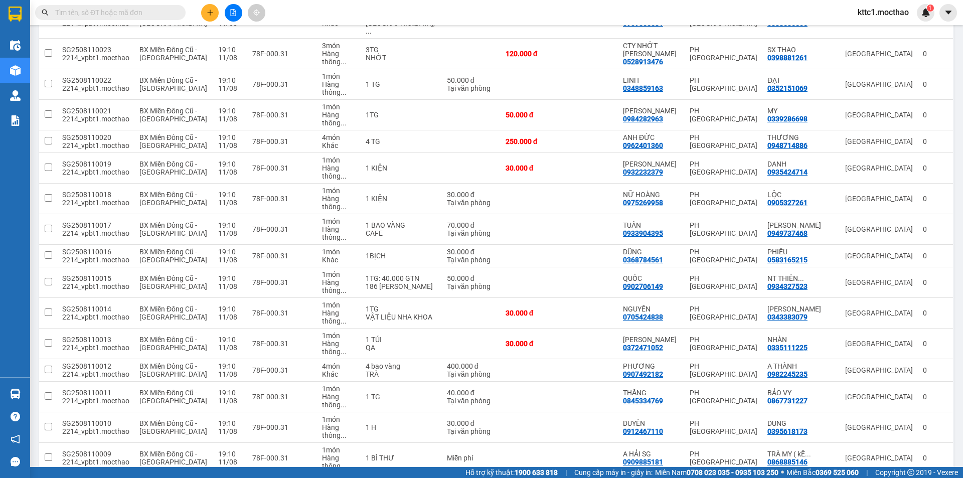
scroll to position [460, 0]
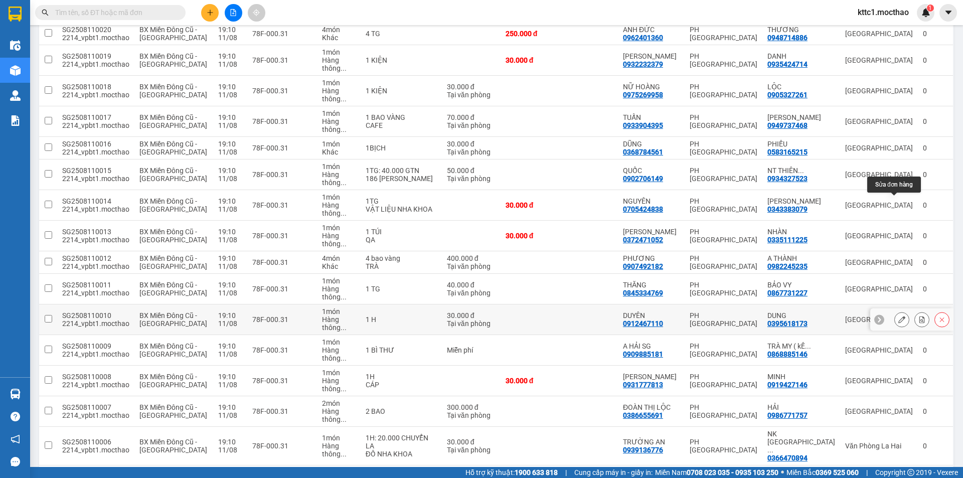
click at [899, 316] on icon at bounding box center [902, 319] width 7 height 7
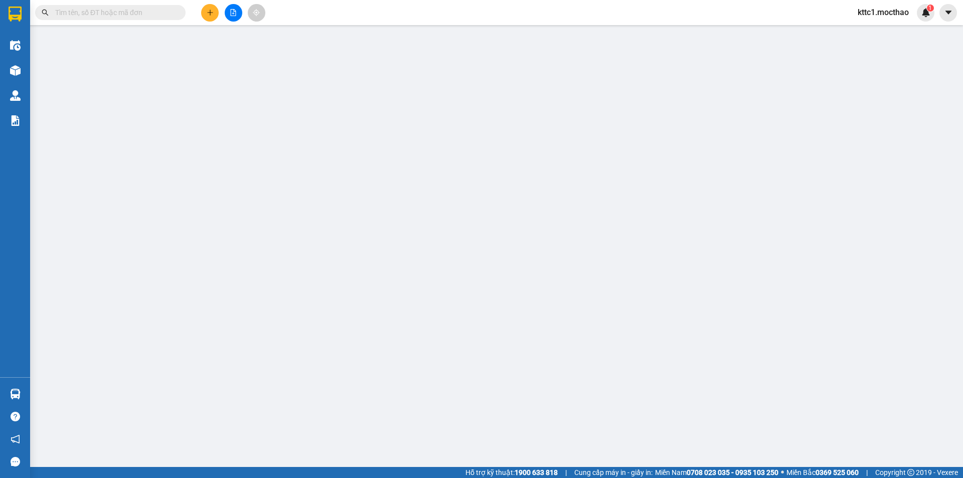
type input "0912467110"
type input "DUYÊN"
type input "0395618173"
type input "DUNG"
type input "1"
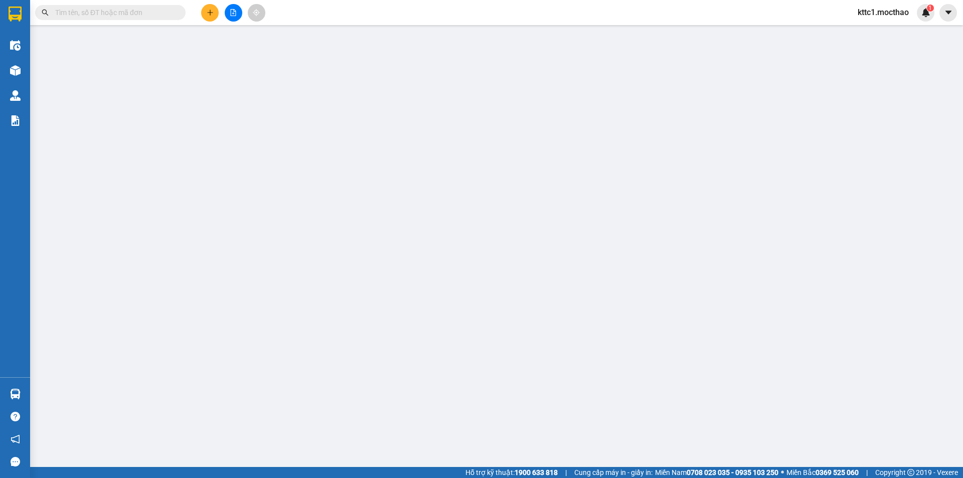
type input "30.000"
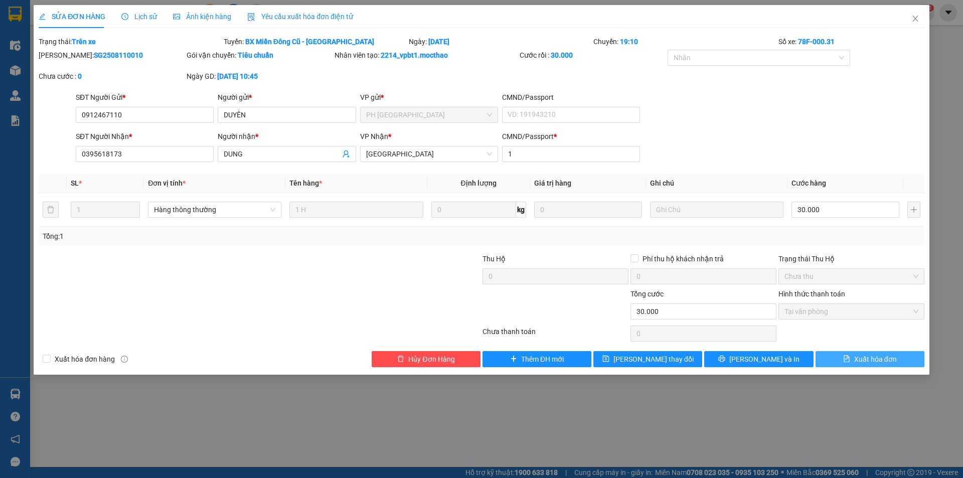
click at [861, 359] on span "Xuất hóa đơn" at bounding box center [875, 359] width 43 height 11
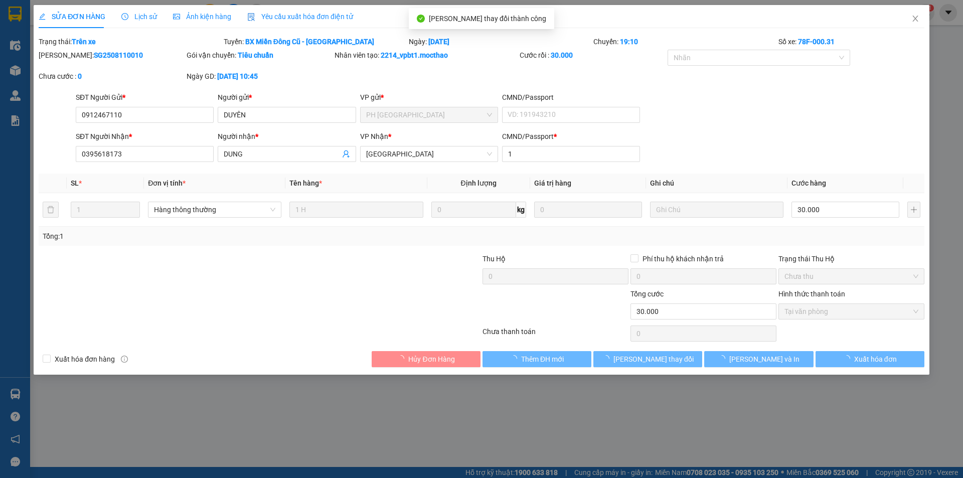
checkbox input "true"
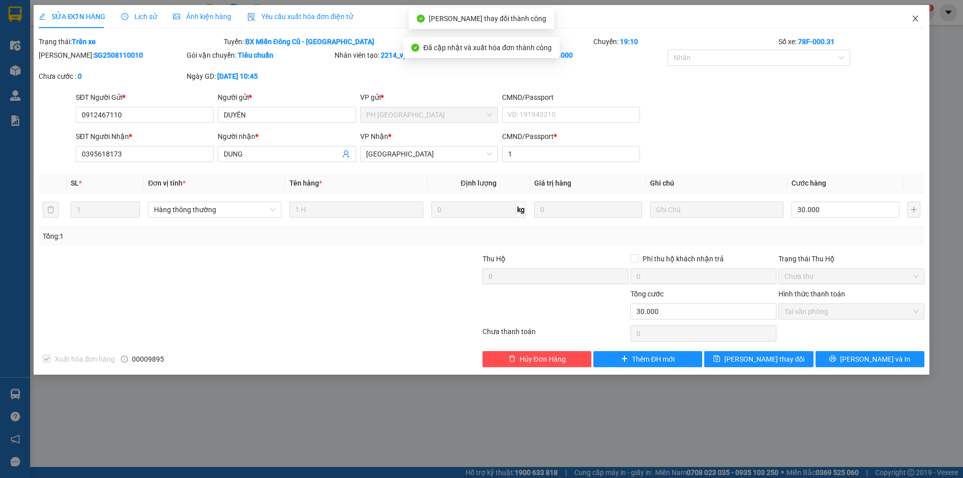
click at [912, 20] on icon "close" at bounding box center [916, 19] width 8 height 8
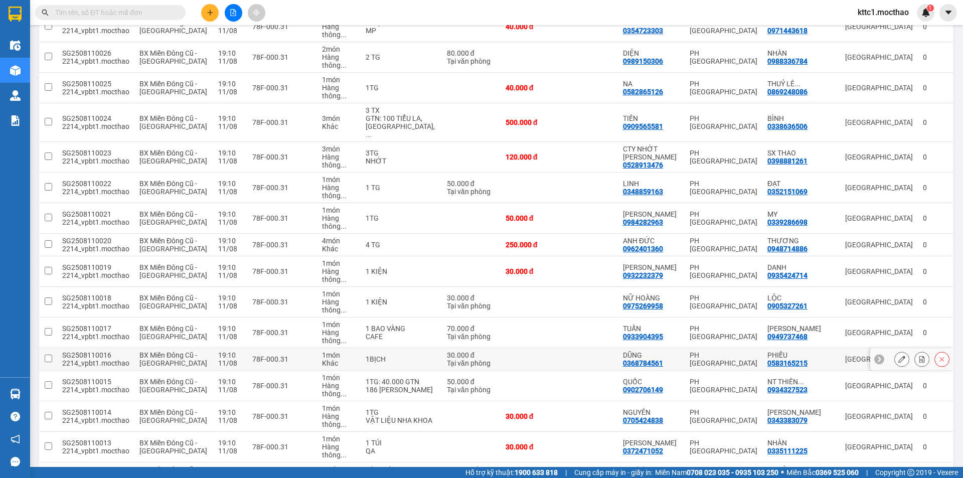
scroll to position [251, 0]
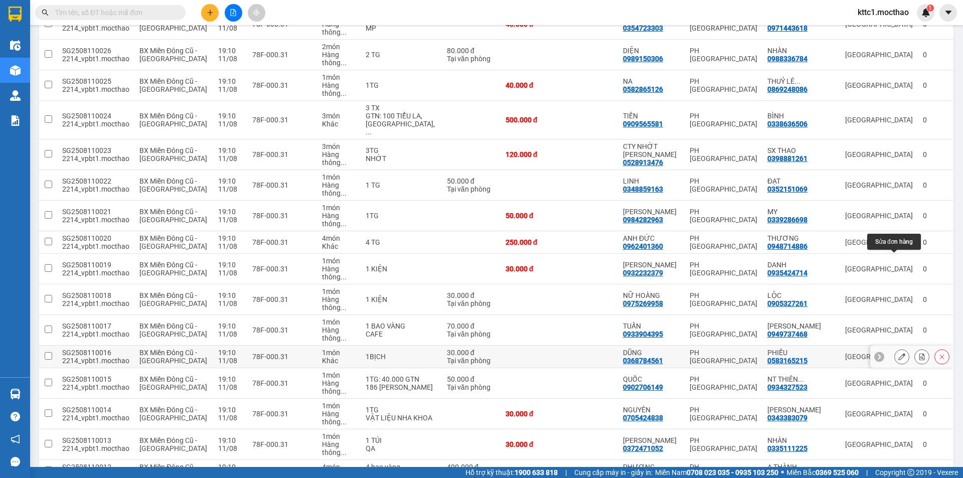
click at [899, 353] on icon at bounding box center [902, 356] width 7 height 7
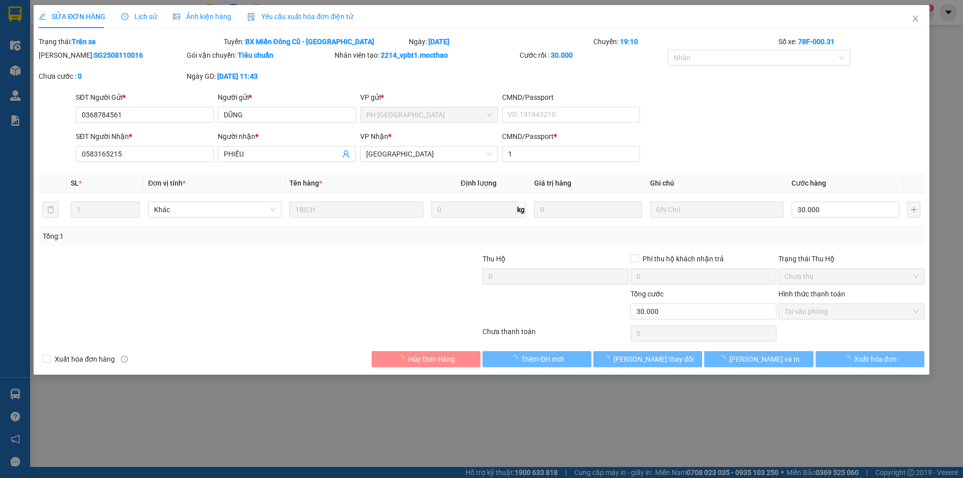
type input "0368784561"
type input "DŨNG"
type input "0583165215"
type input "PHIẾU"
type input "1"
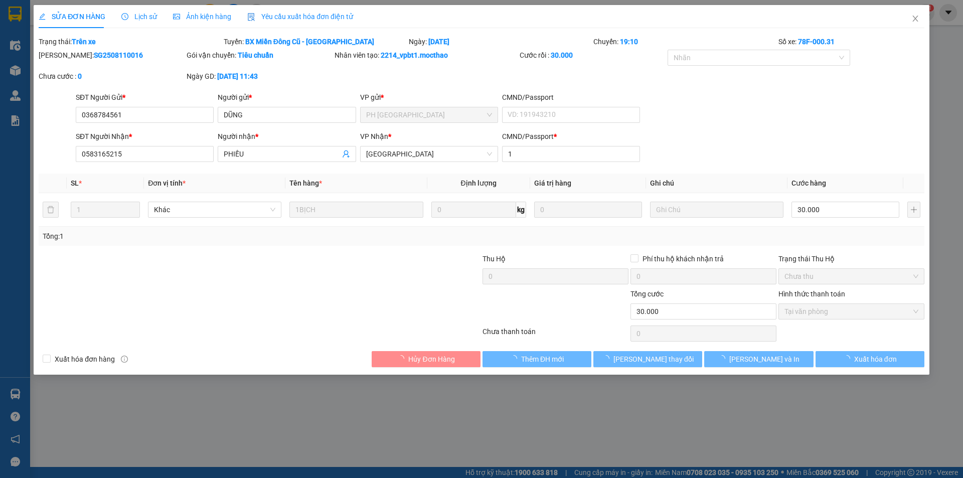
type input "30.000"
checkbox input "true"
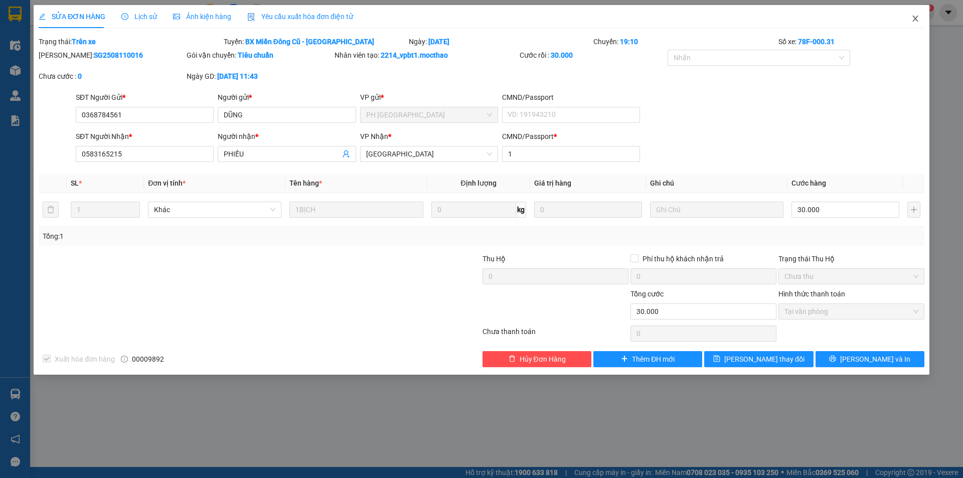
click at [914, 16] on icon "close" at bounding box center [916, 19] width 8 height 8
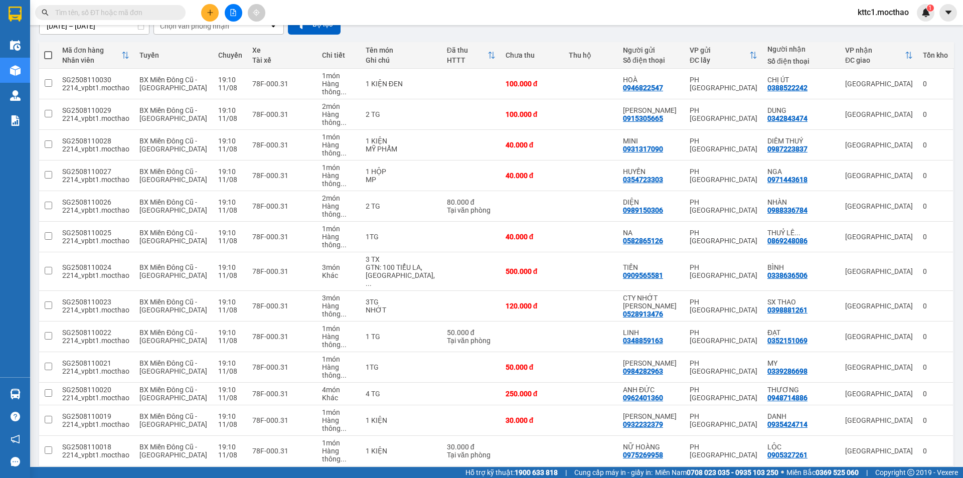
scroll to position [100, 0]
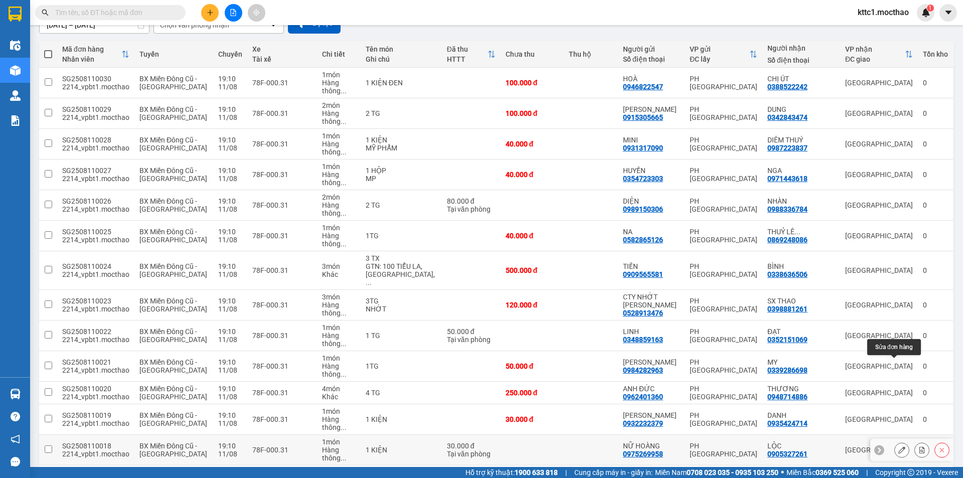
click at [899, 447] on icon at bounding box center [902, 450] width 7 height 7
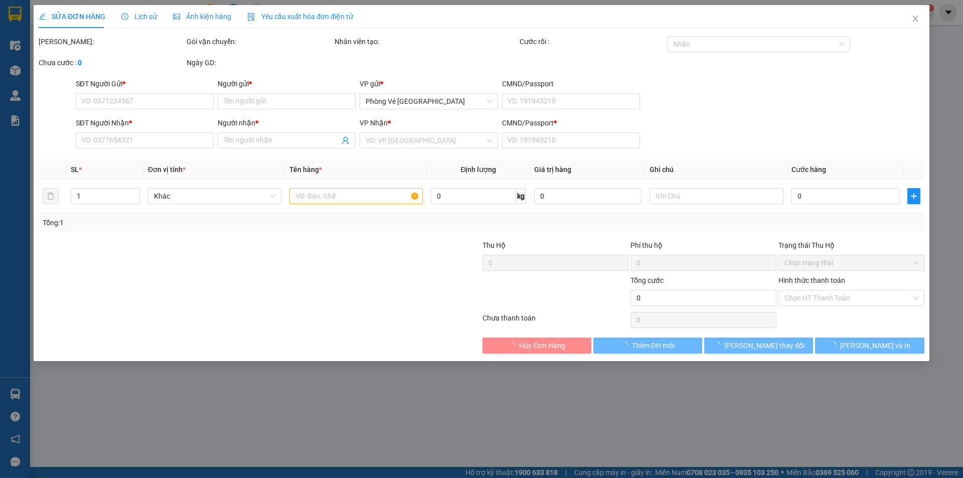
type input "0975269958"
type input "NỮ HOÀNG"
type input "0905327261"
type input "LỘC"
type input "1"
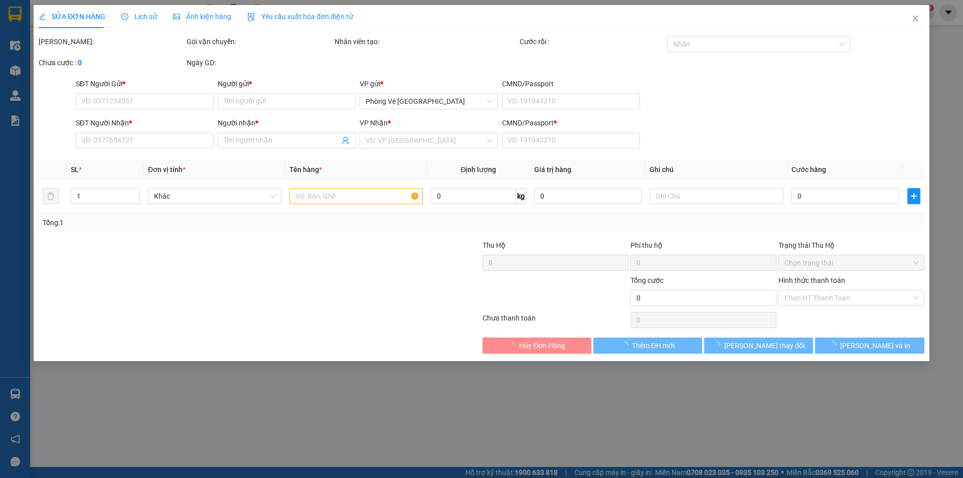
type input "30.000"
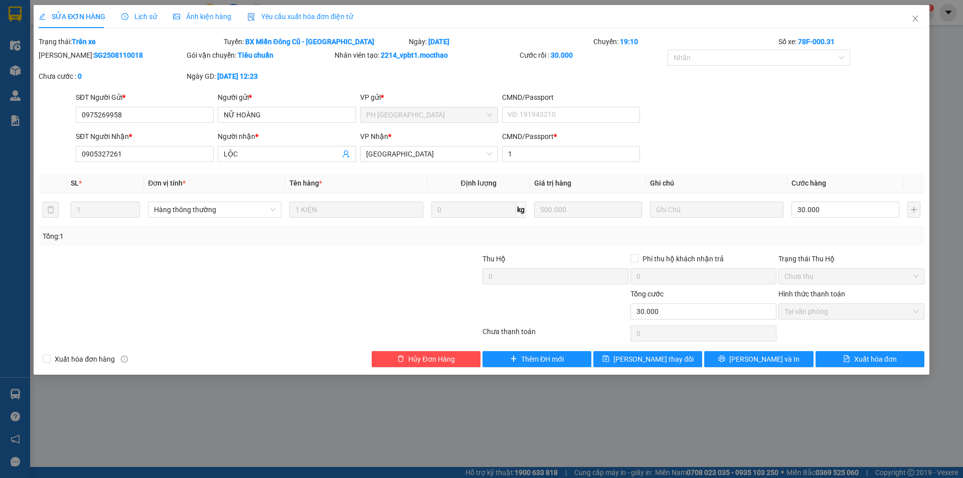
click at [302, 13] on span "Yêu cầu xuất hóa đơn điện tử" at bounding box center [300, 17] width 106 height 8
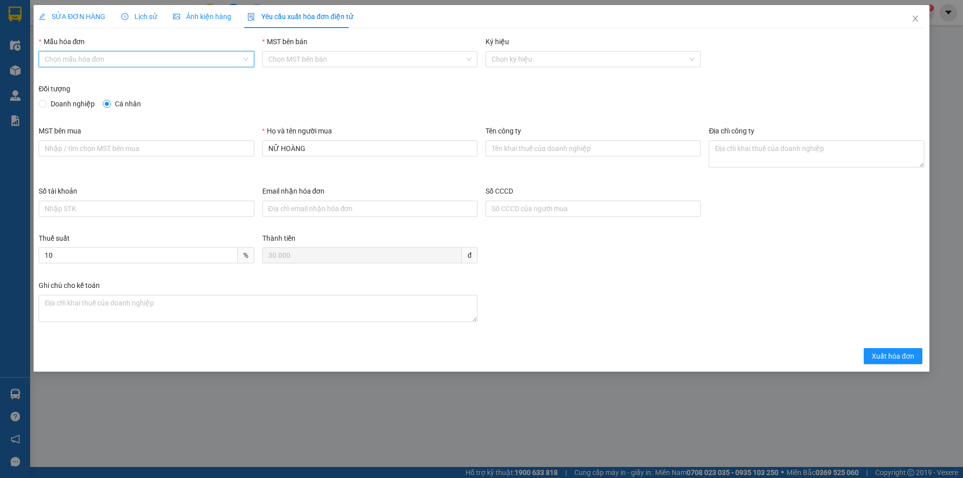
click at [146, 59] on input "Mẫu hóa đơn" at bounding box center [143, 59] width 196 height 15
click at [89, 79] on div "HĐH" at bounding box center [146, 79] width 203 height 11
type input "8"
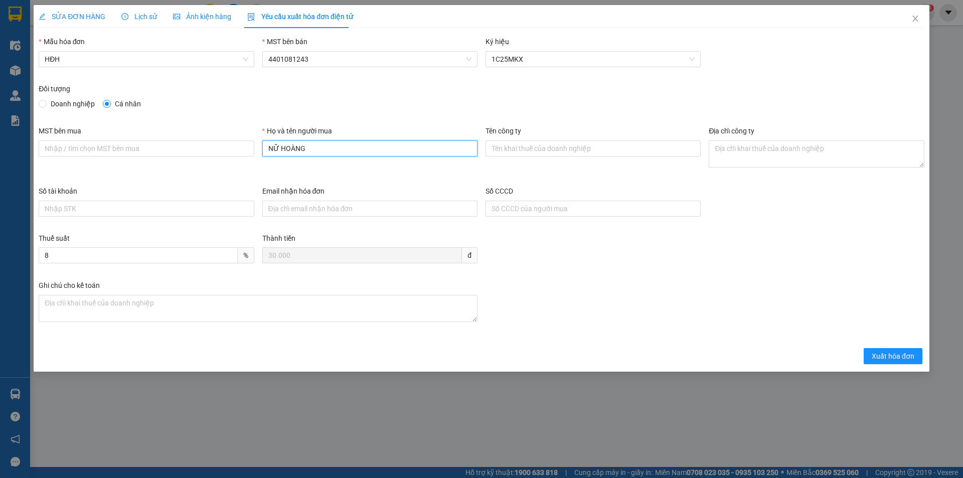
drag, startPoint x: 324, startPoint y: 148, endPoint x: 211, endPoint y: 139, distance: 113.2
click at [220, 141] on div "MST bên mua Họ và tên người mua NỮ HOÀNG Tên công ty Địa chỉ công ty" at bounding box center [482, 155] width 894 height 60
type input "Người mua không cung cấp thông tin"
click at [410, 150] on input "Người mua không cung cấp thông tin" at bounding box center [369, 148] width 215 height 16
click at [872, 357] on button "Xuất hóa đơn" at bounding box center [893, 356] width 59 height 16
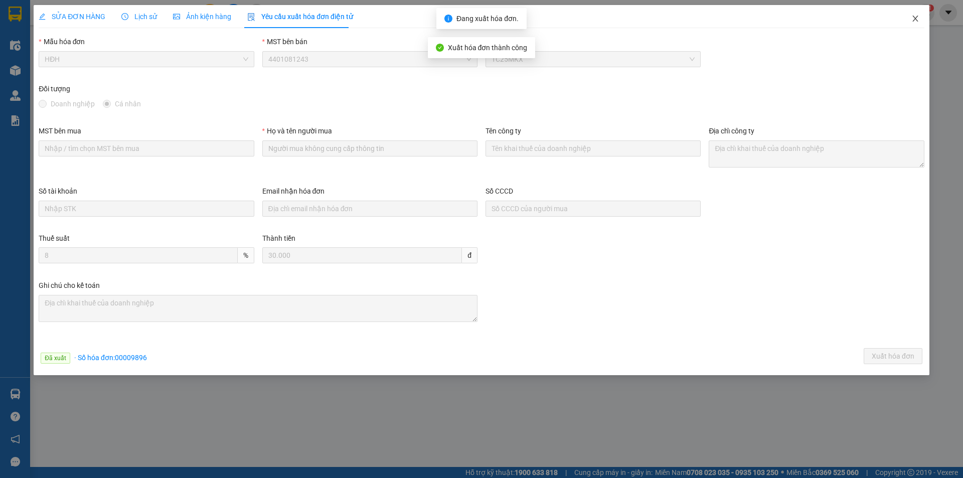
click at [917, 19] on icon "close" at bounding box center [916, 19] width 8 height 8
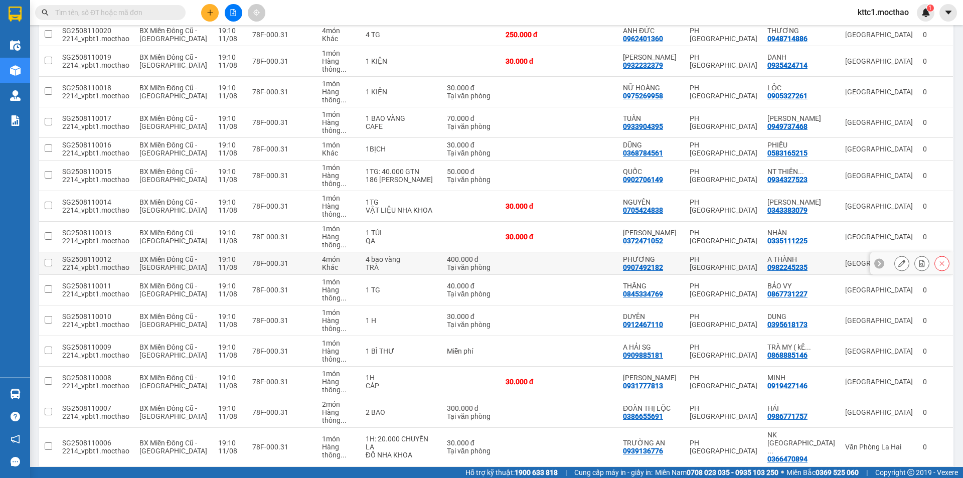
scroll to position [460, 0]
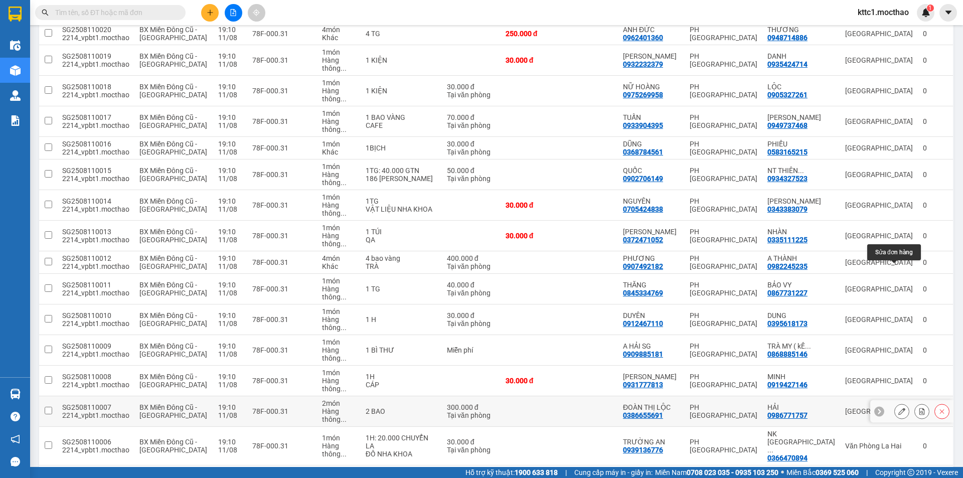
click at [895, 403] on button at bounding box center [902, 412] width 14 height 18
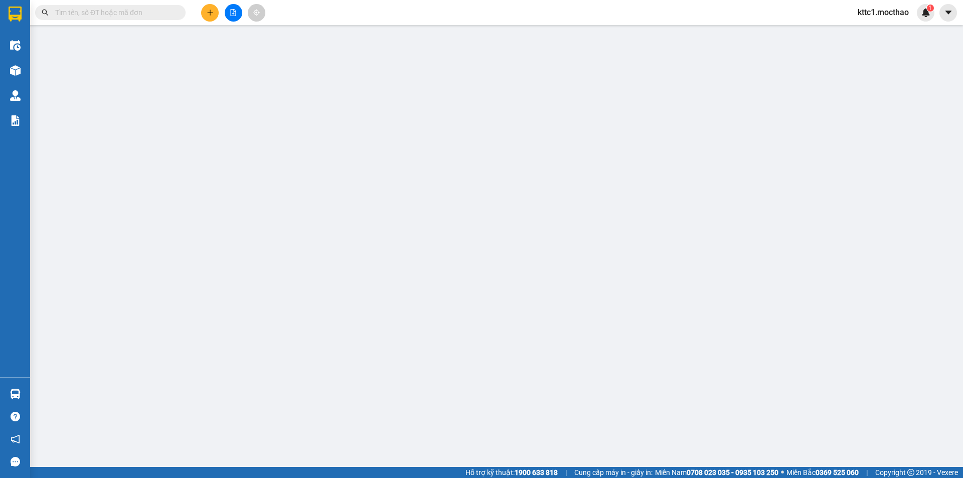
type input "0386655691"
type input "ĐOÀN THỊ LỘC"
type input "0986771757"
type input "HẢI"
type input "1"
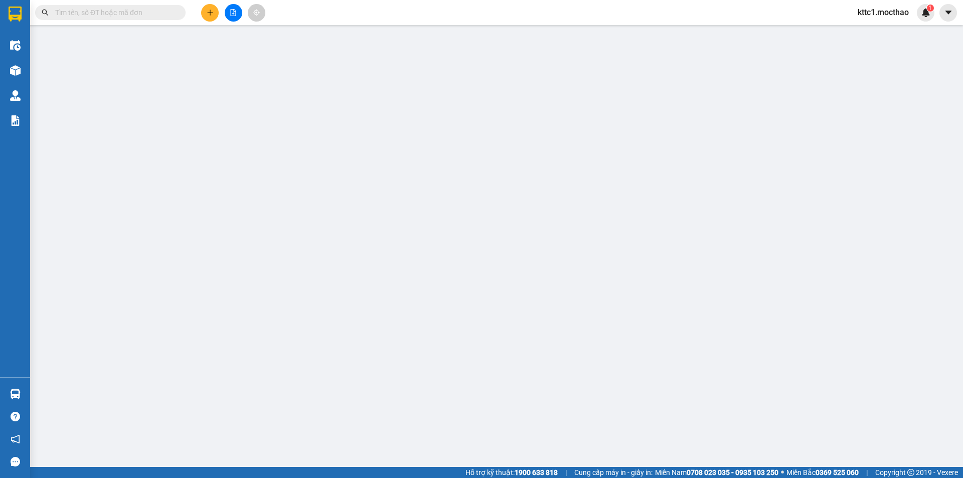
type input "300.000"
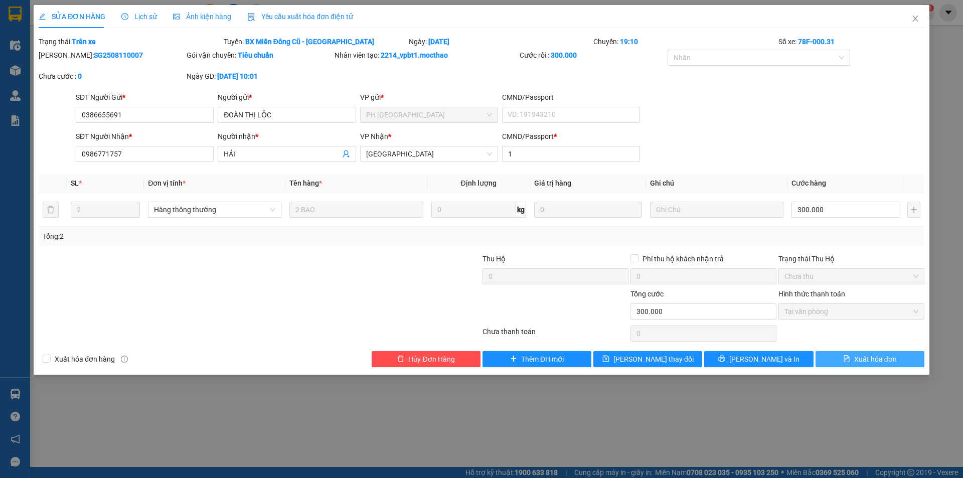
click at [871, 360] on span "Xuất hóa đơn" at bounding box center [875, 359] width 43 height 11
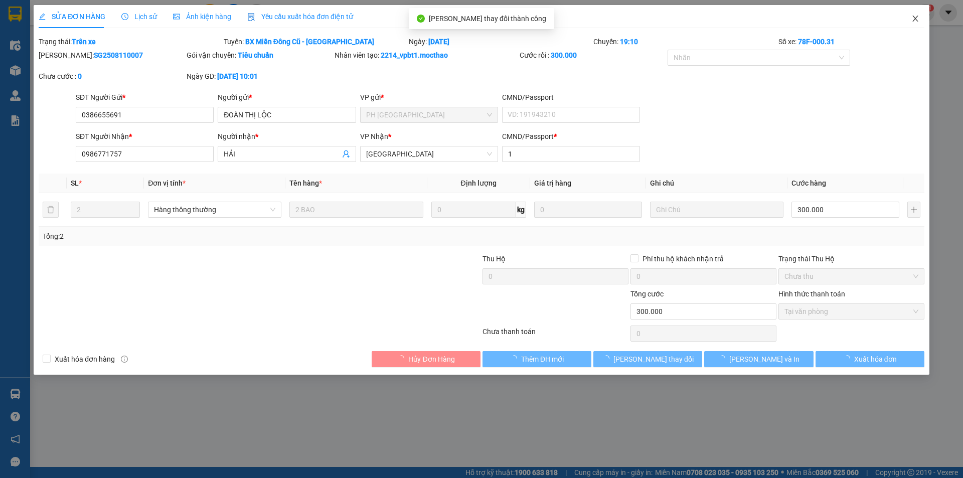
checkbox input "true"
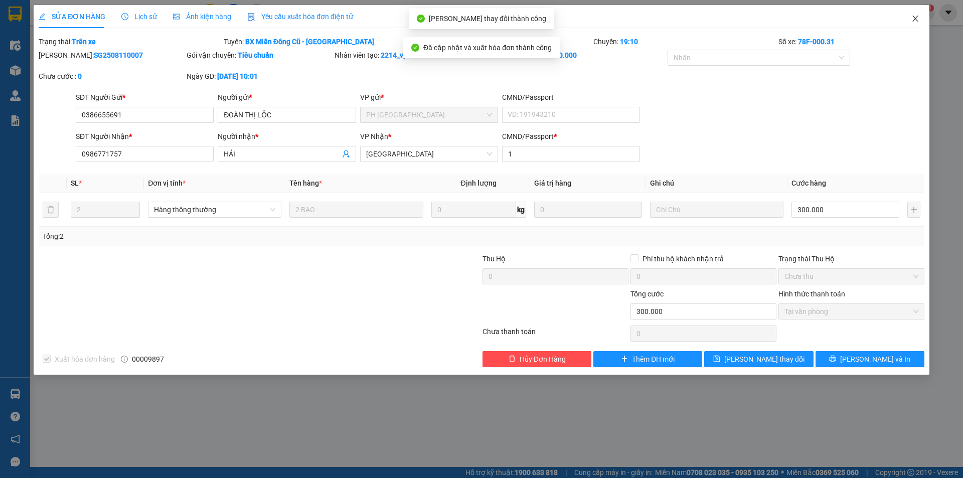
click at [915, 18] on icon "close" at bounding box center [916, 19] width 6 height 6
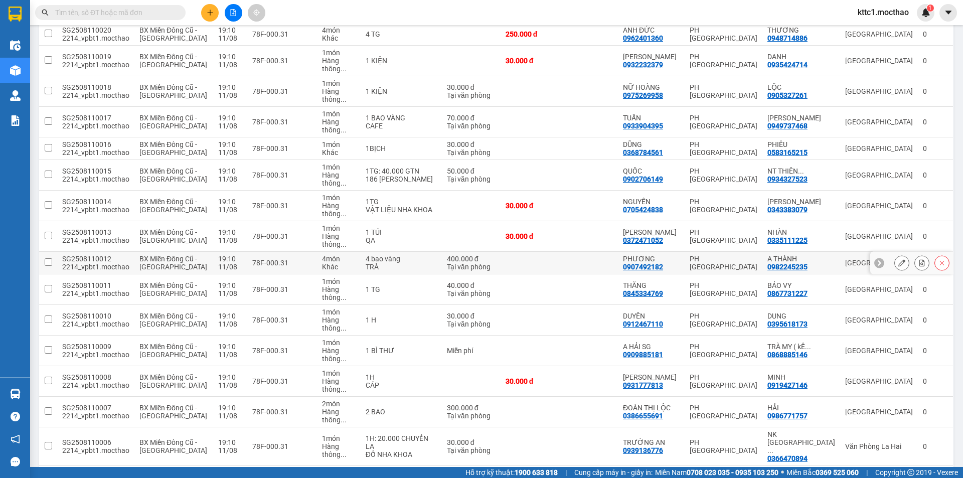
scroll to position [460, 0]
click at [896, 254] on button at bounding box center [902, 263] width 14 height 18
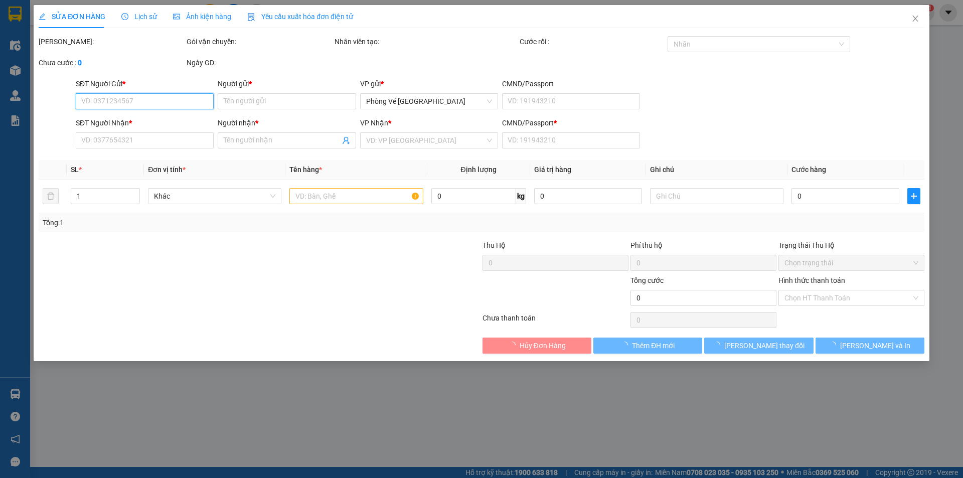
type input "0907492182"
type input "PHƯƠNG"
type input "0982245235"
type input "A THÀNH"
type input "1"
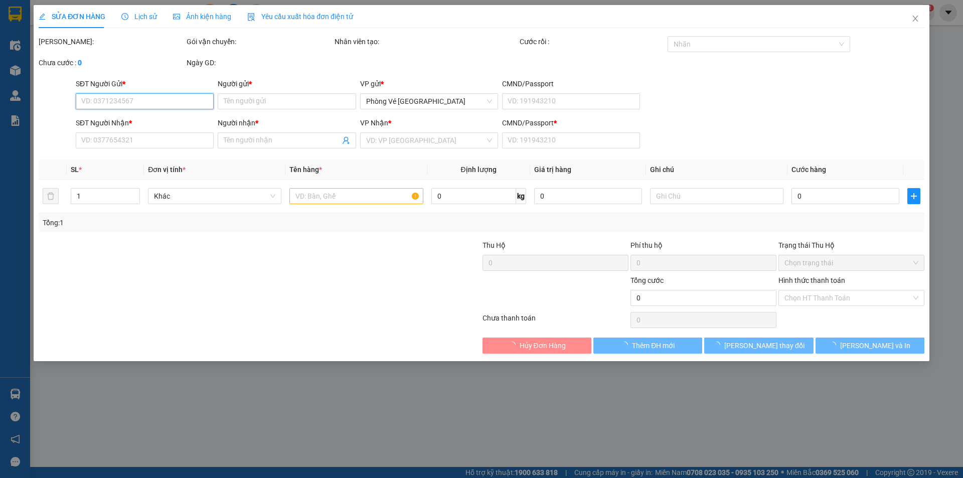
type input "400.000"
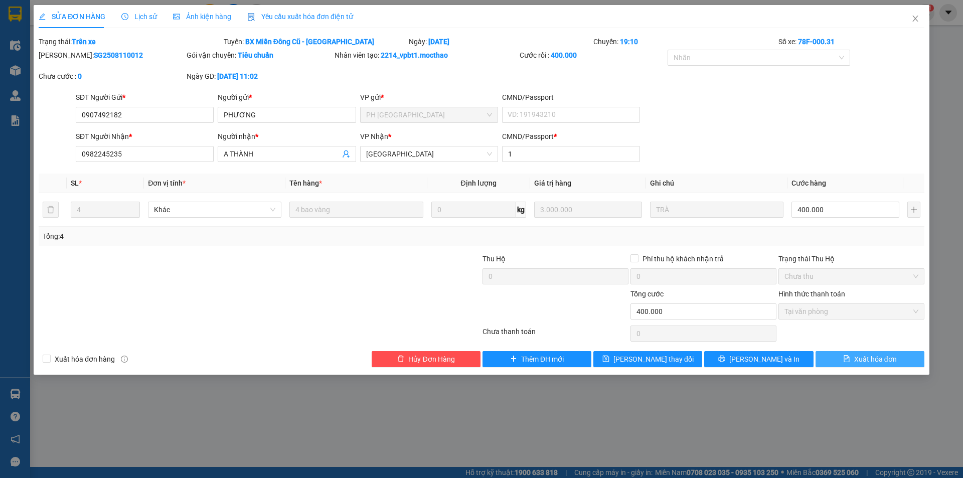
click at [872, 356] on span "Xuất hóa đơn" at bounding box center [875, 359] width 43 height 11
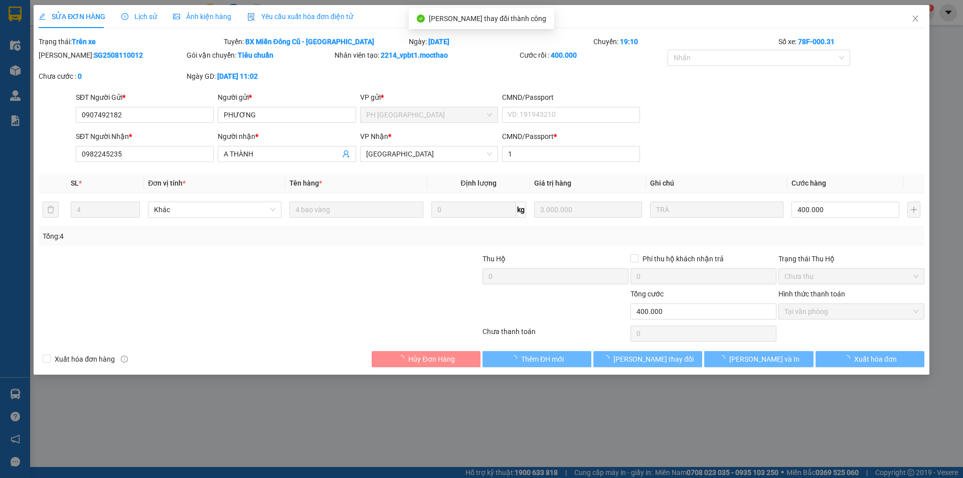
checkbox input "true"
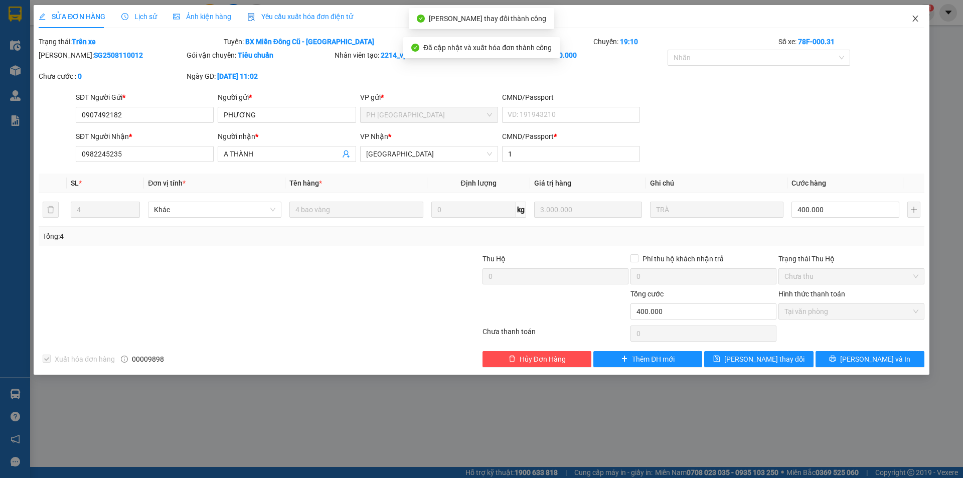
click at [914, 18] on icon "close" at bounding box center [916, 19] width 8 height 8
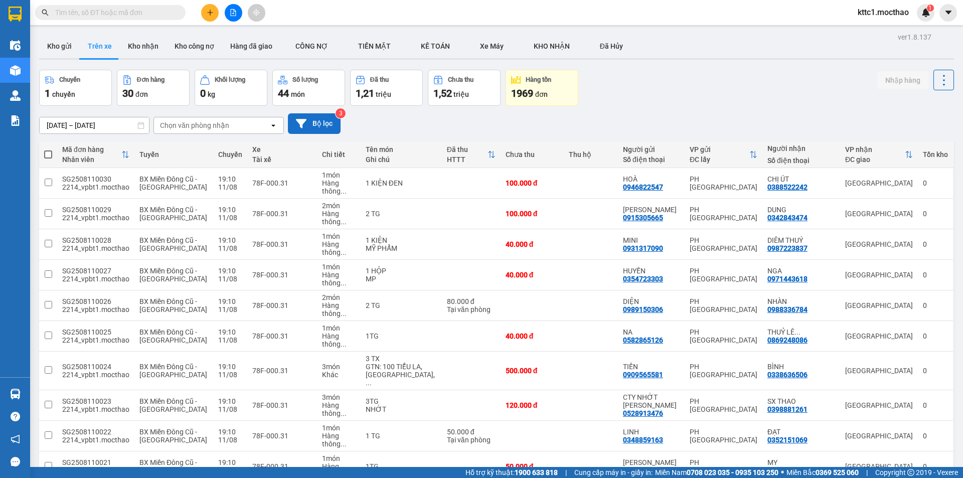
click at [315, 125] on button "Bộ lọc" at bounding box center [314, 123] width 53 height 21
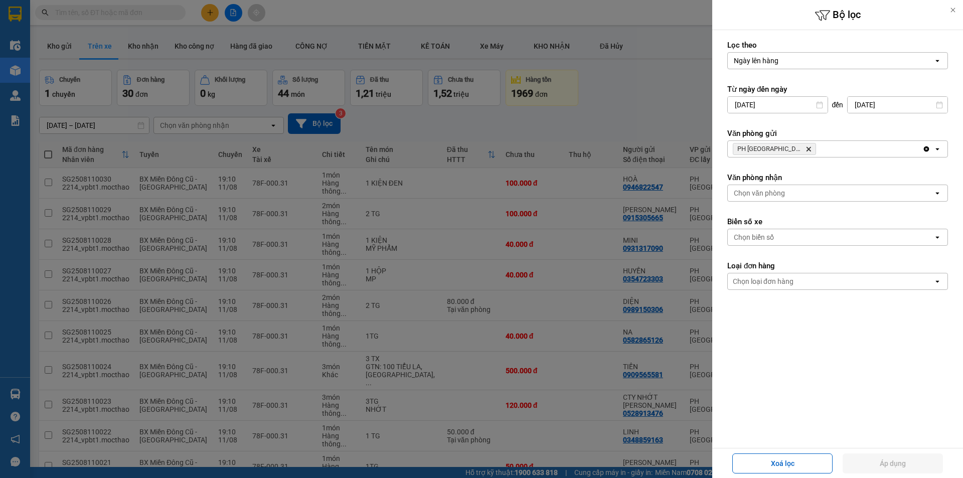
click at [806, 147] on icon "Delete" at bounding box center [809, 149] width 6 height 6
click at [779, 147] on div "Chọn văn phòng" at bounding box center [759, 149] width 51 height 10
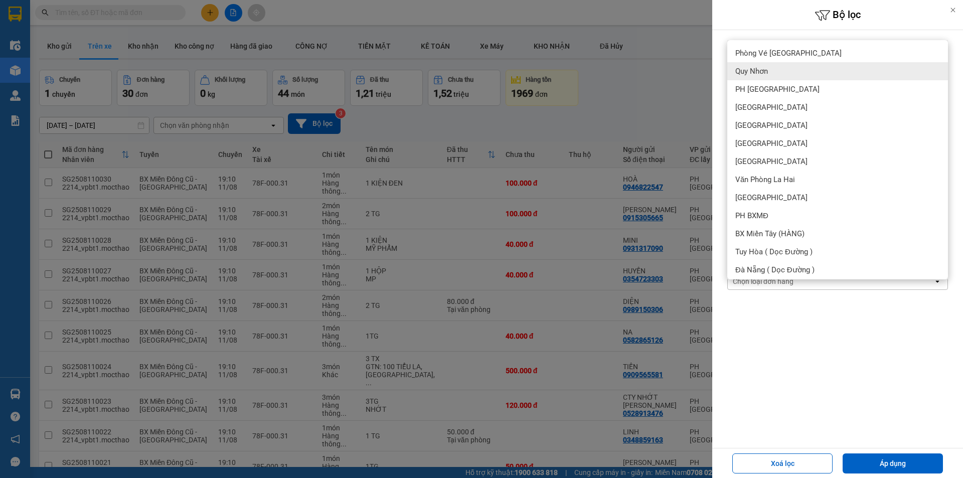
click at [772, 74] on div "Quy Nhơn" at bounding box center [838, 71] width 221 height 18
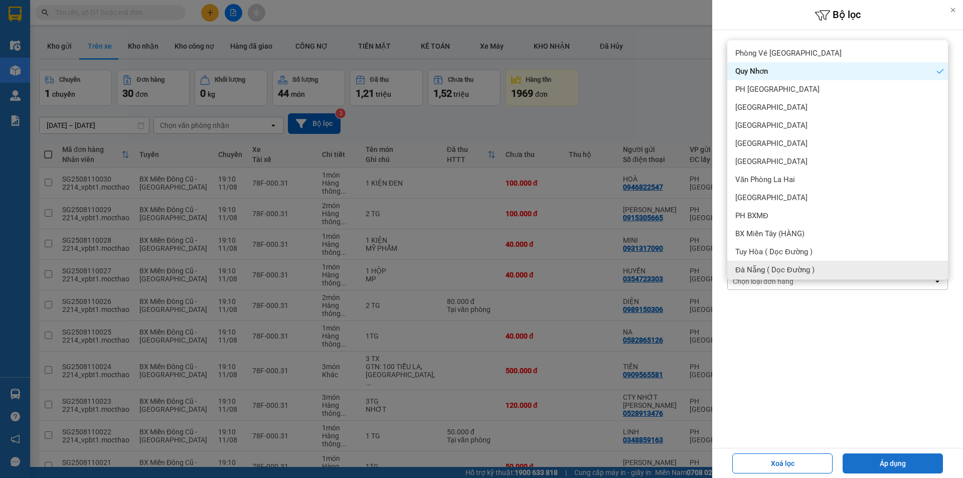
click at [897, 465] on button "Áp dụng" at bounding box center [893, 464] width 100 height 20
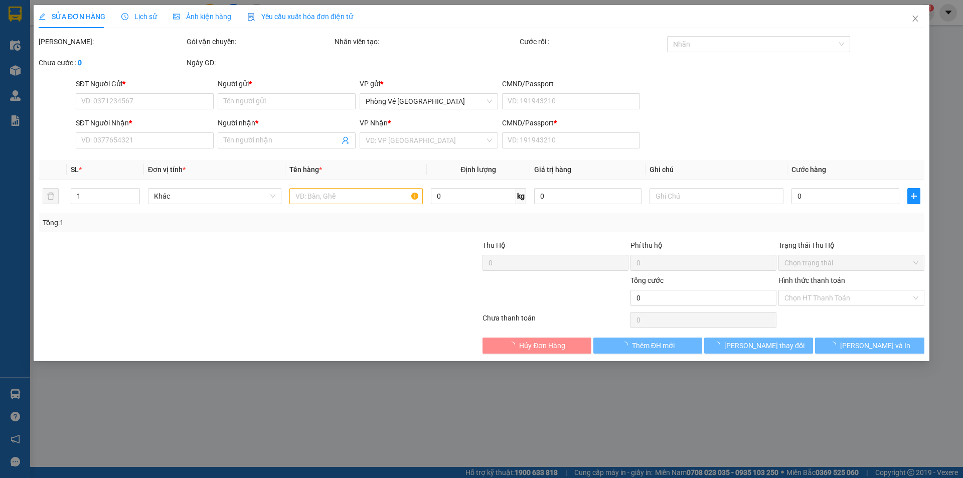
type input "0916461244"
type input "ĐIỀN"
type input "0865306953"
type input "SƠN CA"
type input "T"
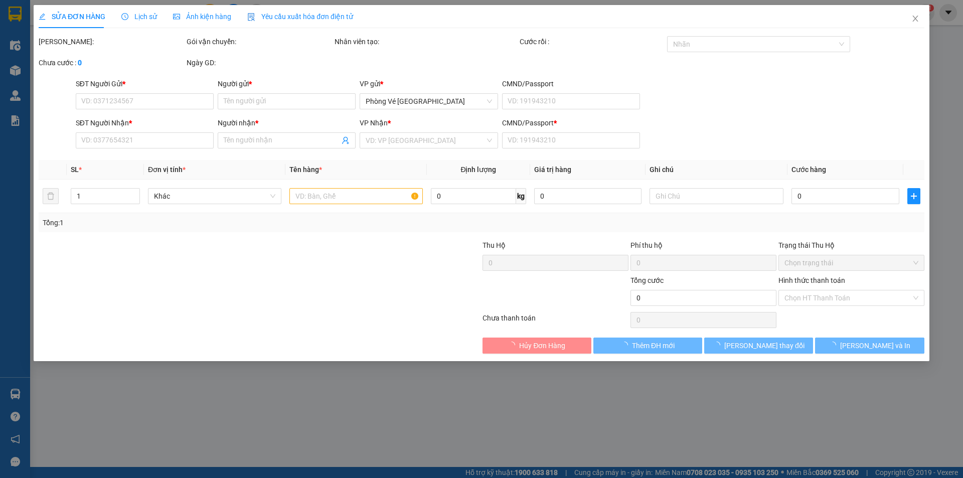
type input "20.000"
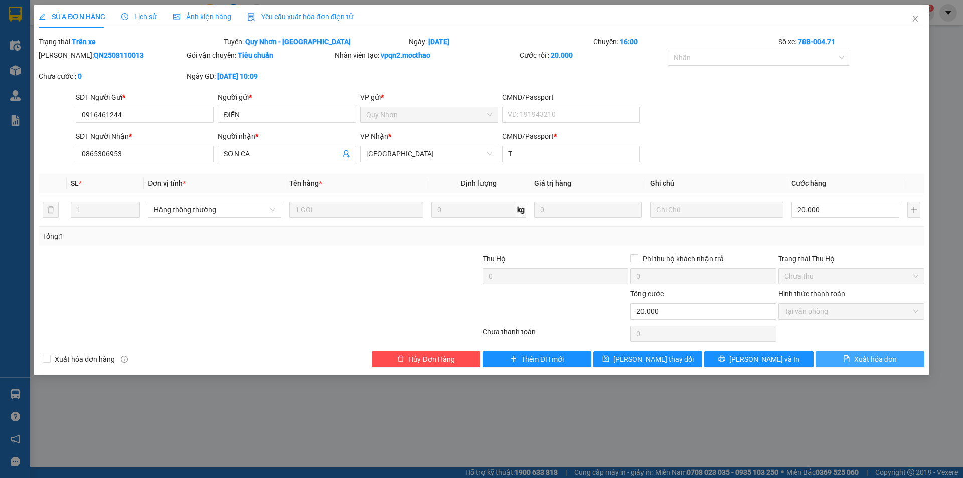
click at [885, 361] on span "Xuất hóa đơn" at bounding box center [875, 359] width 43 height 11
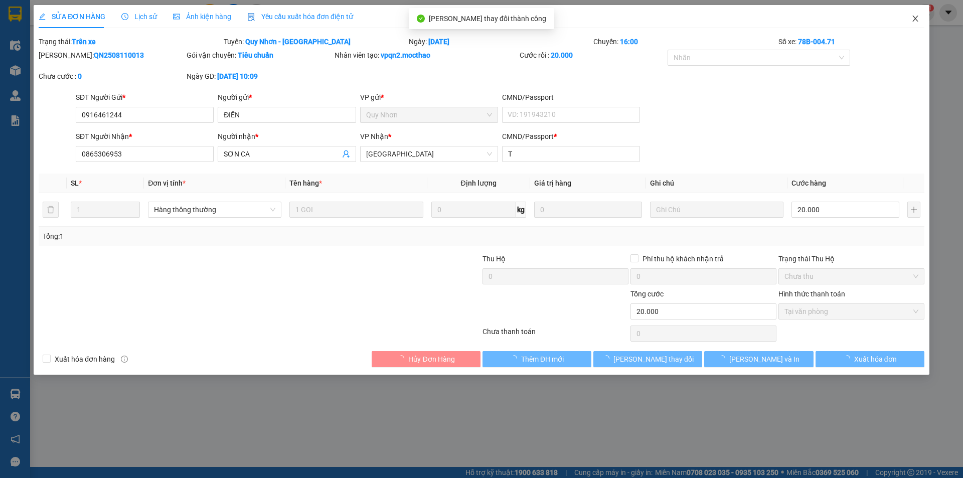
checkbox input "true"
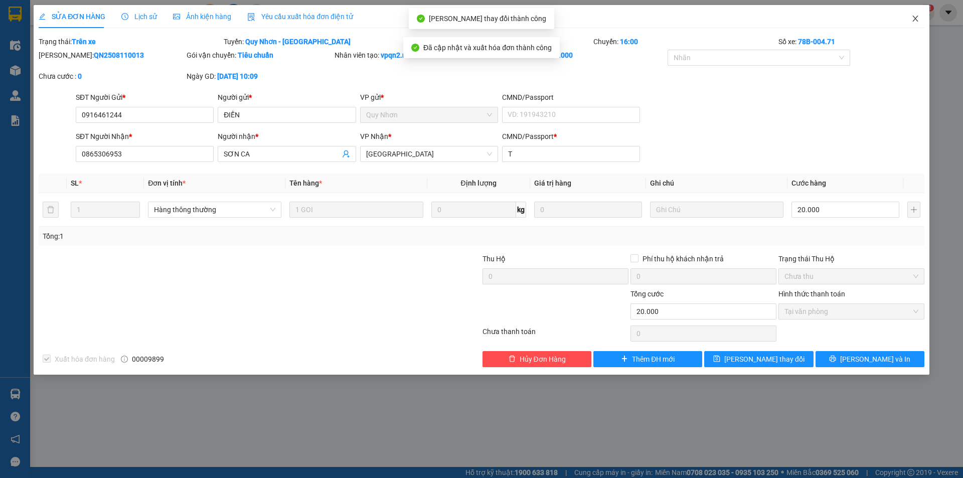
click at [918, 17] on icon "close" at bounding box center [916, 19] width 6 height 6
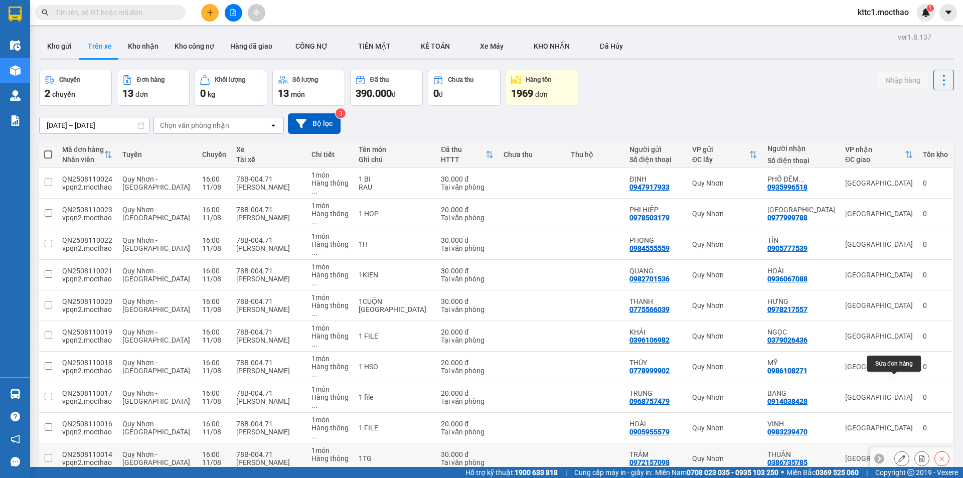
click at [899, 455] on icon at bounding box center [902, 458] width 7 height 7
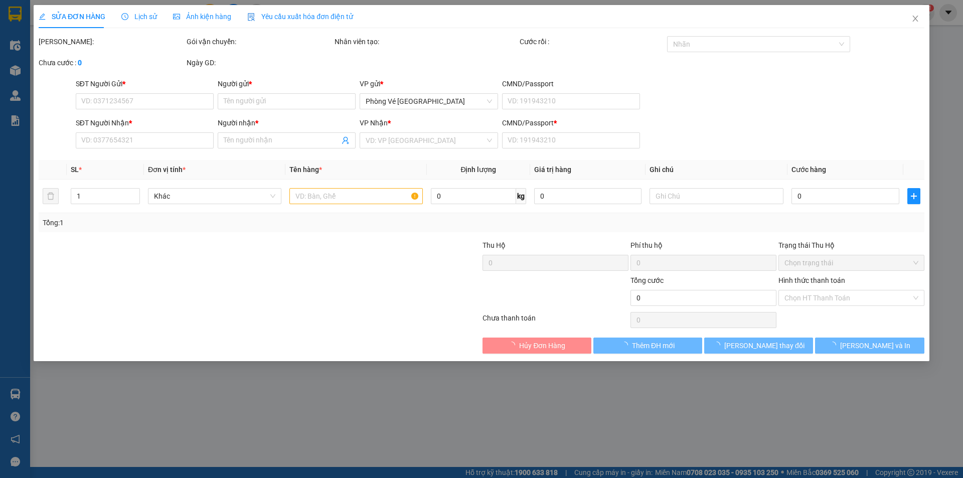
type input "0972157098"
type input "TRÂM"
type input "0386735785"
type input "THUẬN"
type input "A"
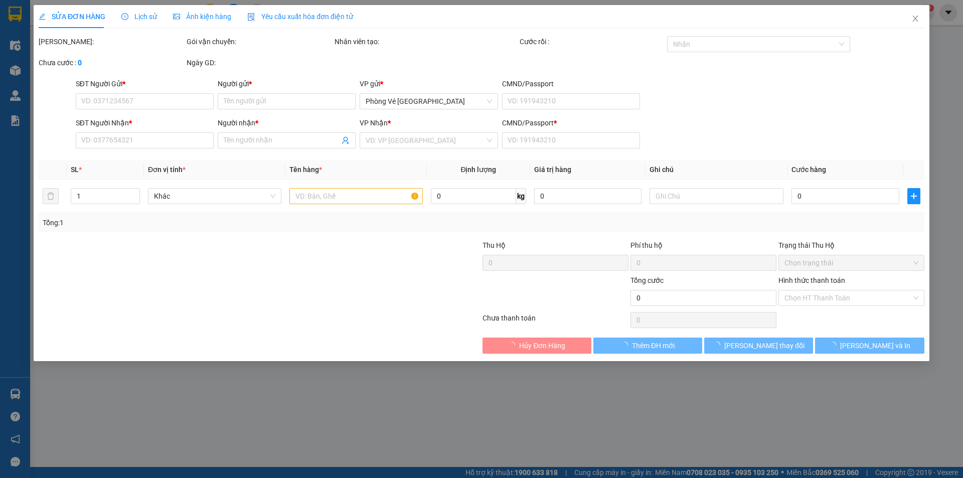
type input "30.000"
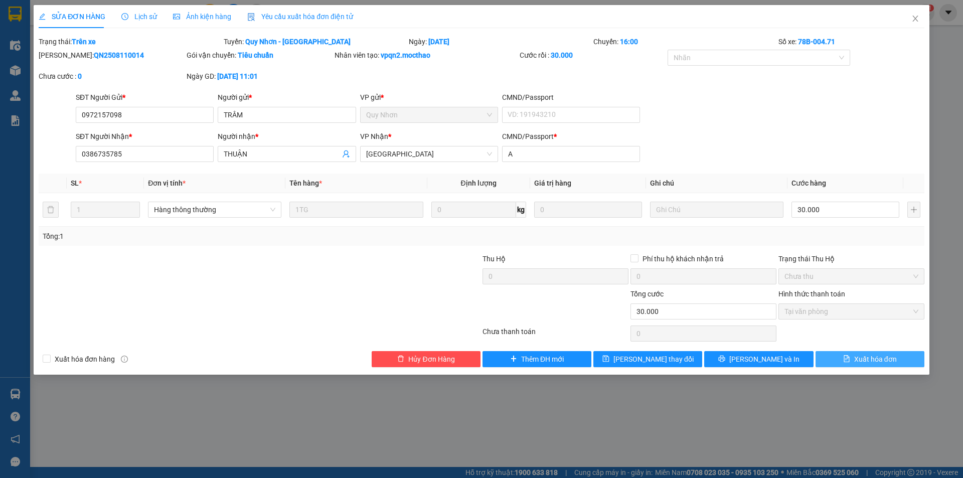
click at [883, 361] on span "Xuất hóa đơn" at bounding box center [875, 359] width 43 height 11
checkbox input "true"
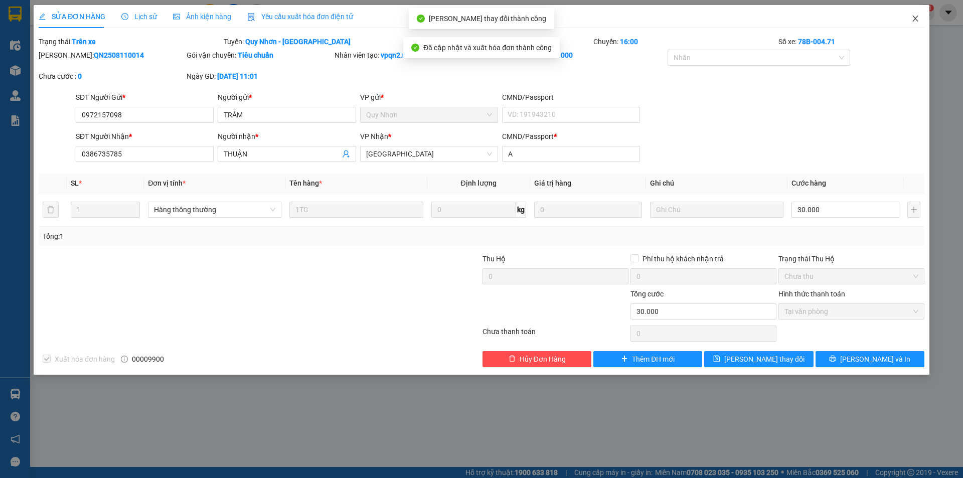
click at [918, 19] on icon "close" at bounding box center [916, 19] width 8 height 8
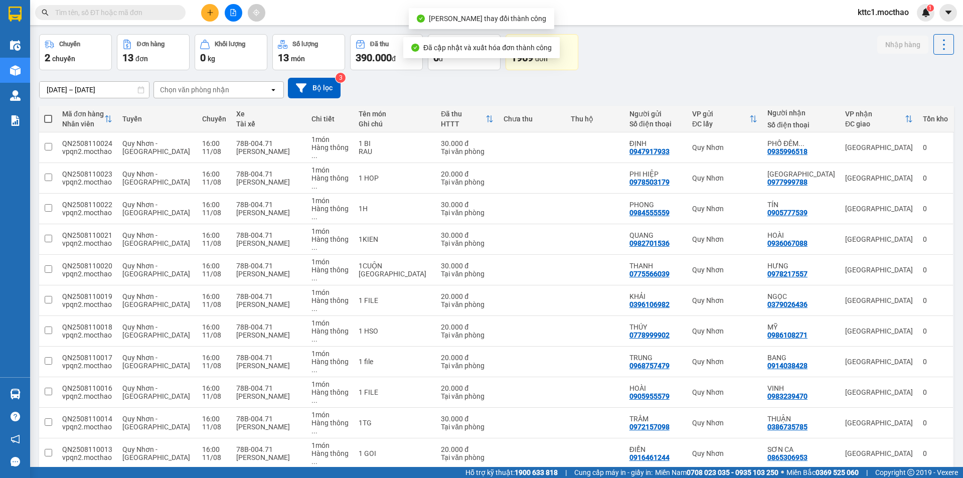
scroll to position [46, 0]
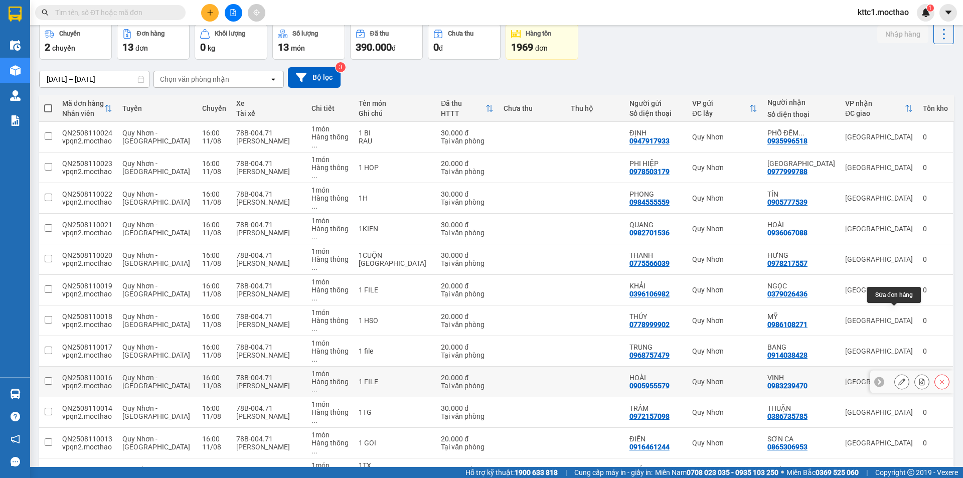
click at [899, 378] on icon at bounding box center [902, 381] width 7 height 7
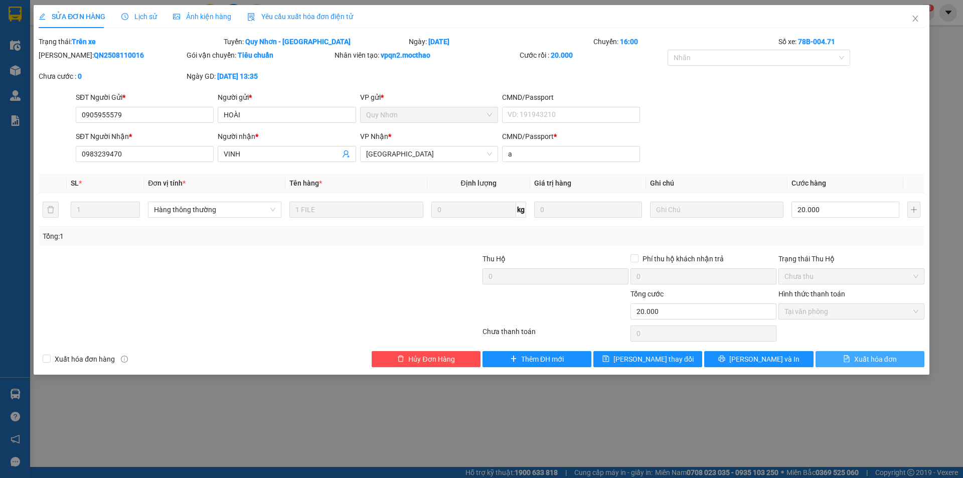
click at [870, 360] on span "Xuất hóa đơn" at bounding box center [875, 359] width 43 height 11
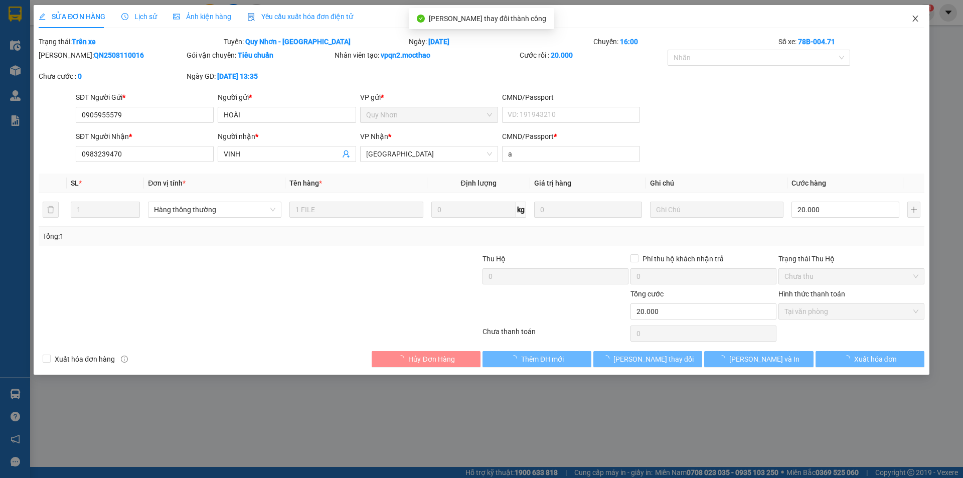
checkbox input "true"
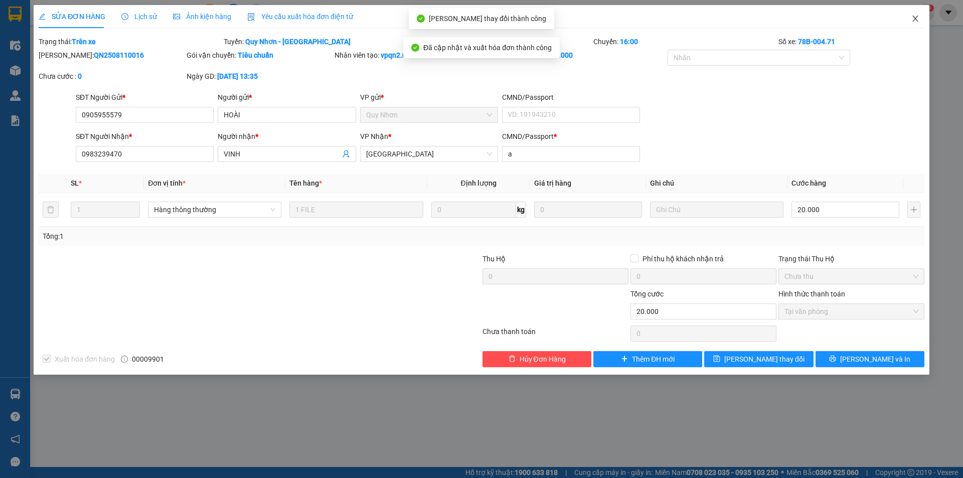
click at [916, 18] on icon "close" at bounding box center [916, 19] width 8 height 8
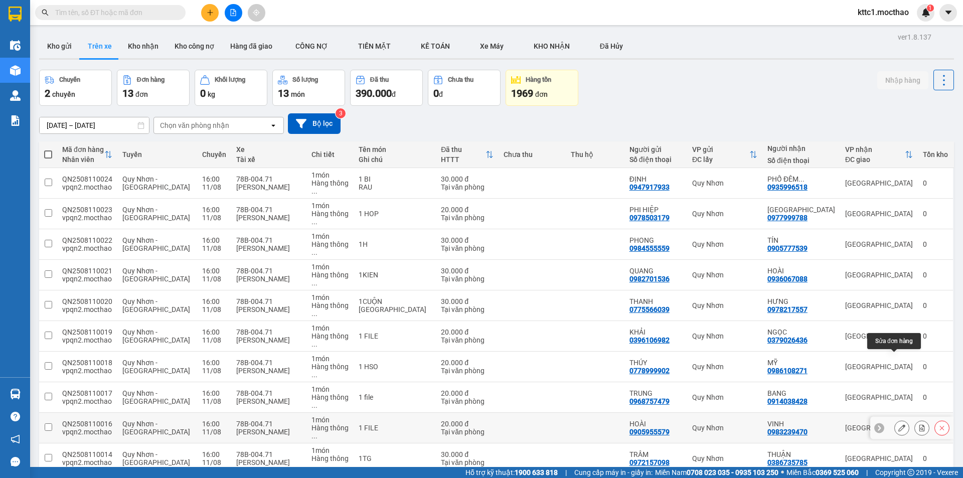
click at [899, 424] on icon at bounding box center [902, 427] width 7 height 7
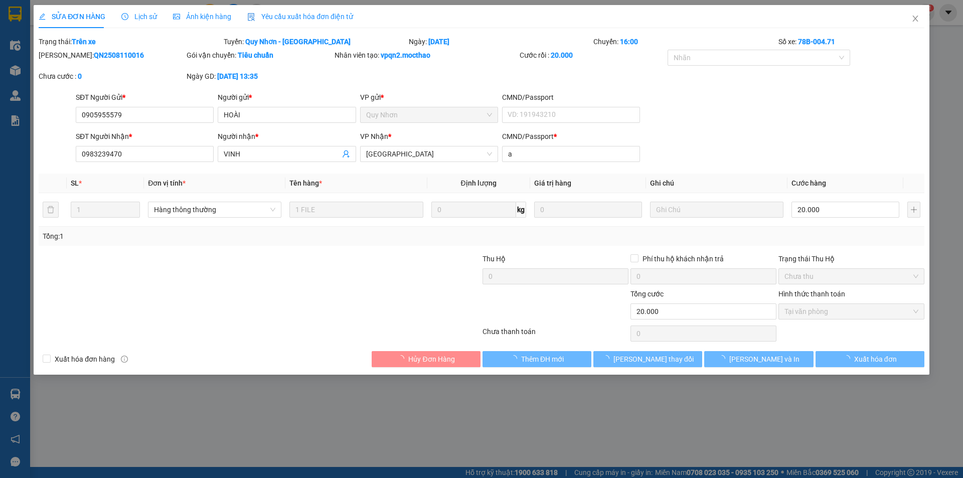
type input "0905955579"
type input "HOÀI"
type input "0983239470"
type input "VINH"
type input "a"
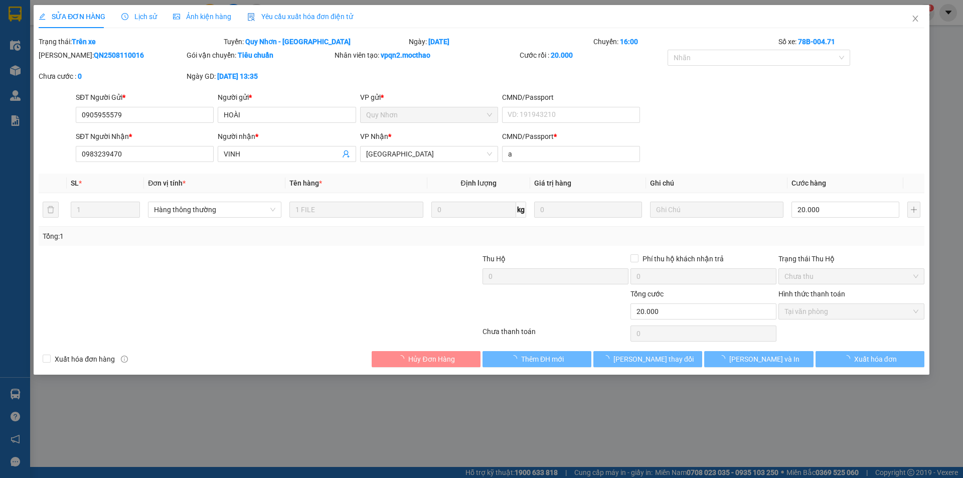
type input "20.000"
checkbox input "true"
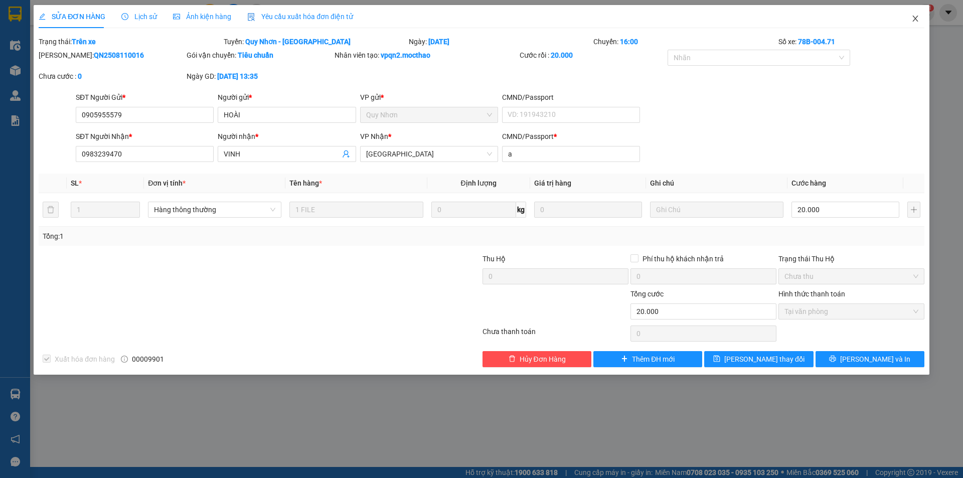
click at [916, 18] on icon "close" at bounding box center [916, 19] width 8 height 8
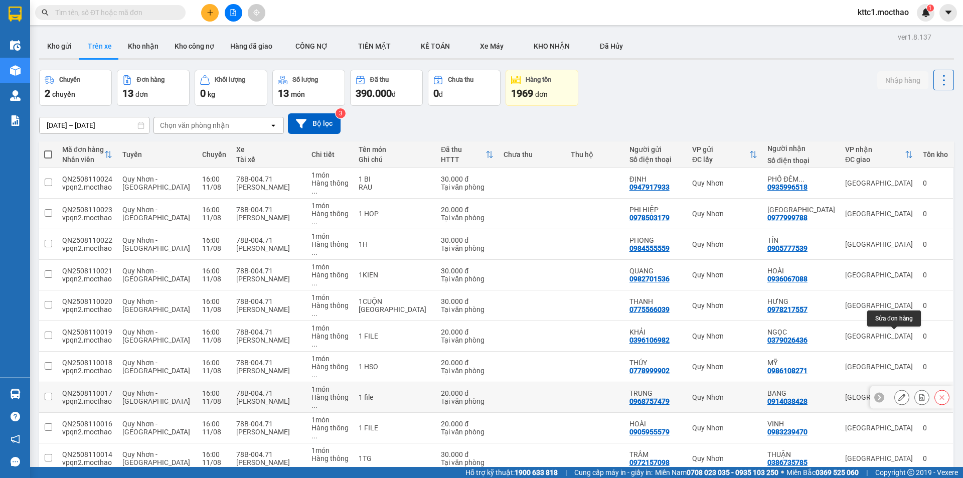
click at [899, 394] on icon at bounding box center [902, 397] width 7 height 7
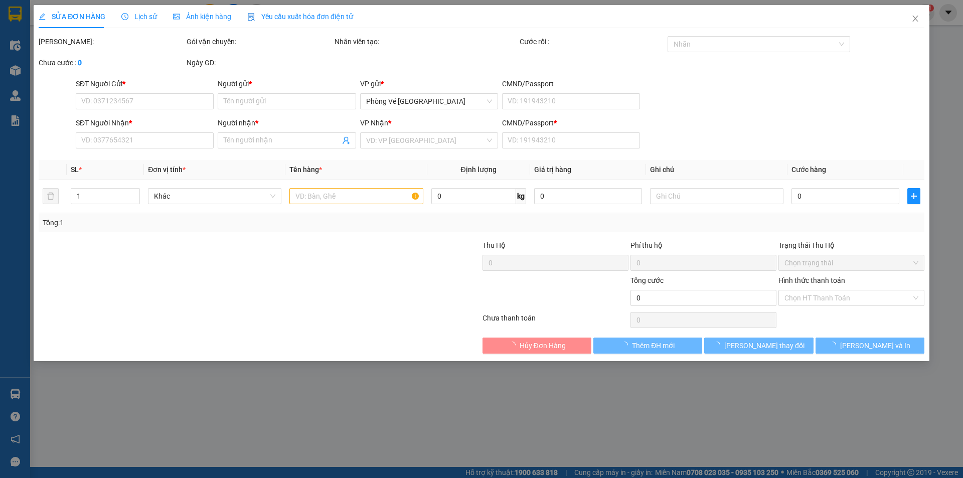
type input "0968757479"
type input "TRUNG"
type input "0914038428"
type input "BANG"
type input "f"
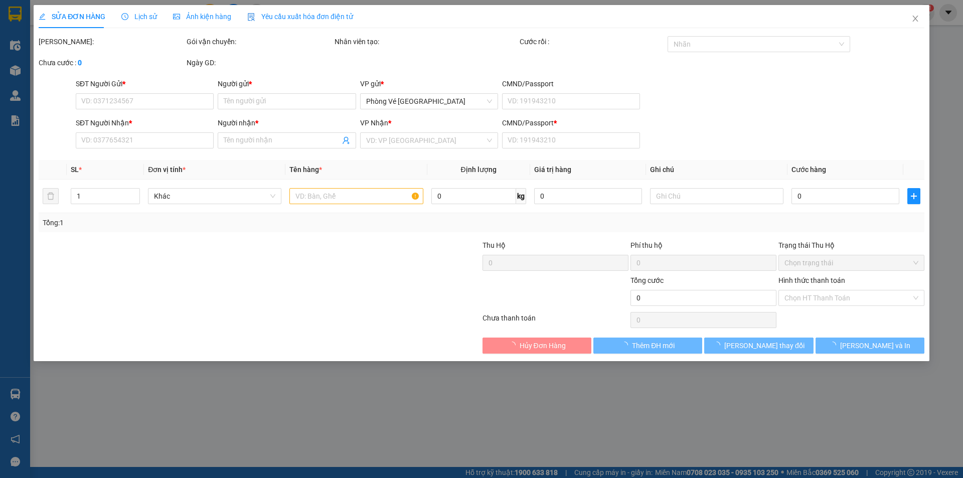
type input "20.000"
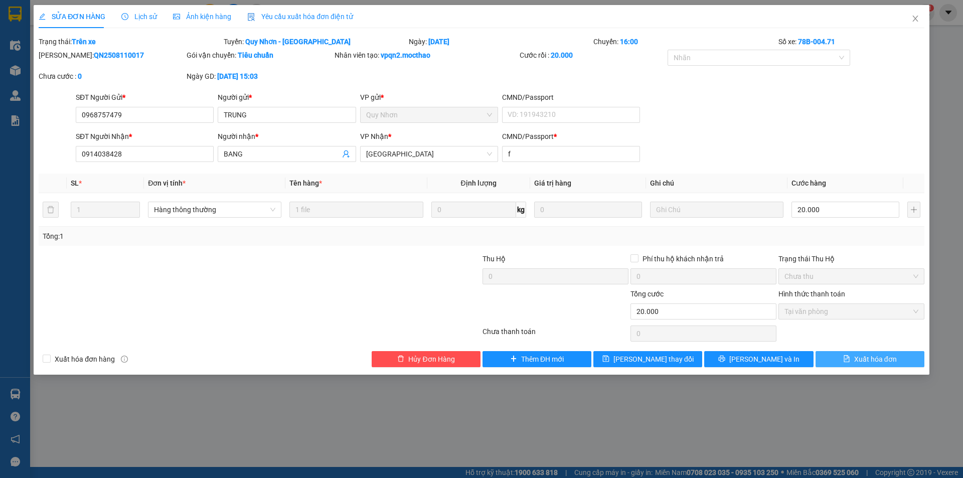
click at [877, 360] on span "Xuất hóa đơn" at bounding box center [875, 359] width 43 height 11
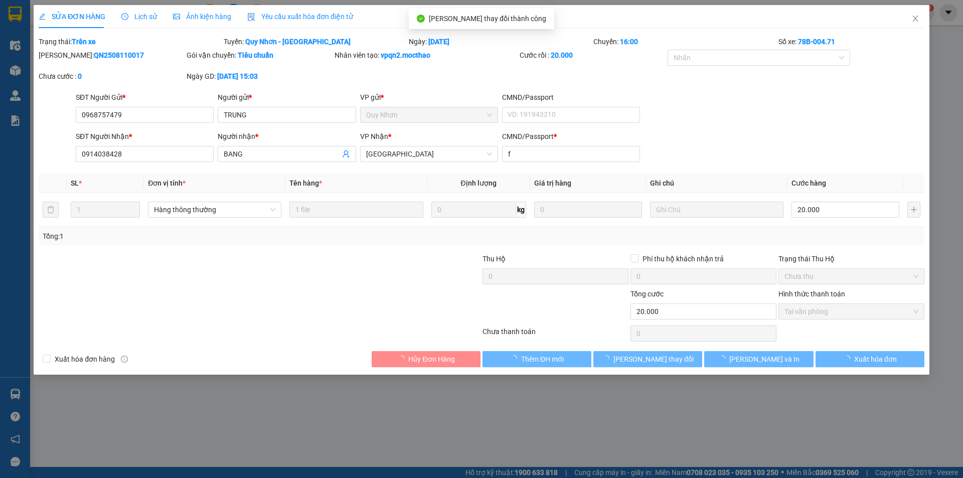
checkbox input "true"
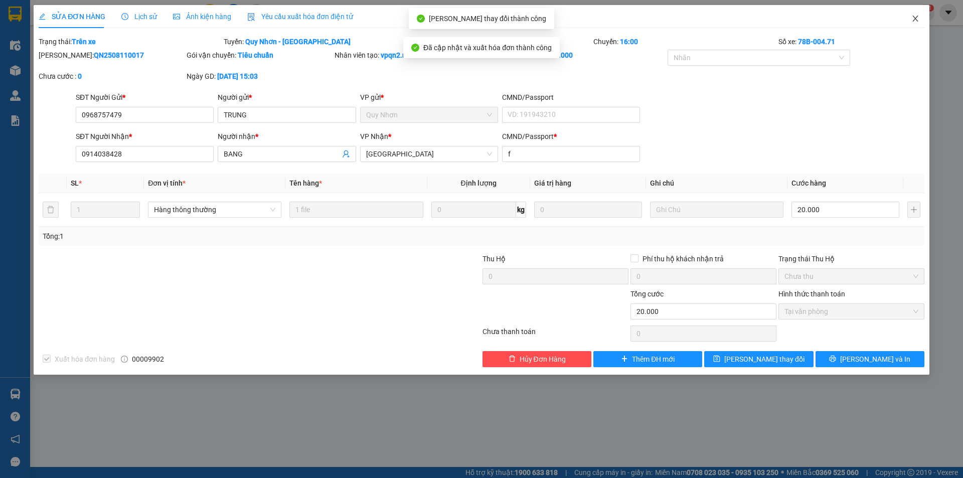
click at [915, 18] on icon "close" at bounding box center [916, 19] width 6 height 6
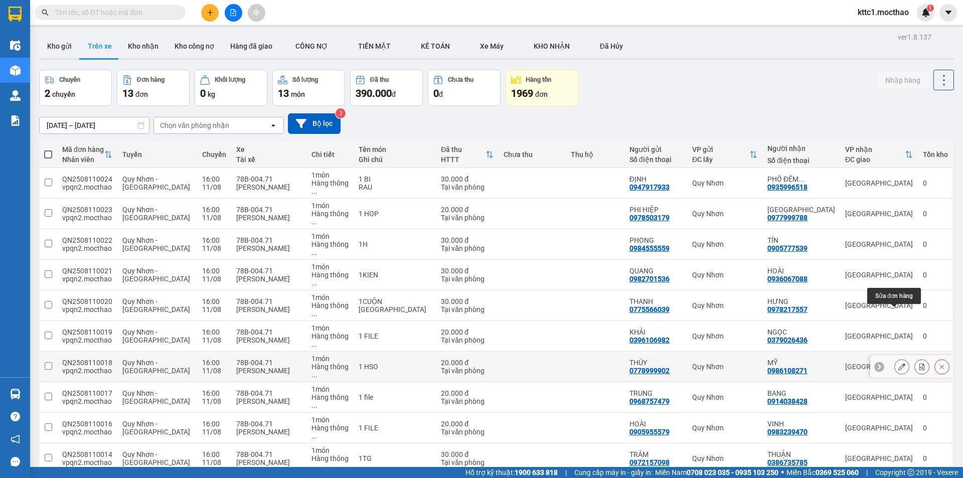
click at [899, 363] on icon at bounding box center [902, 366] width 7 height 7
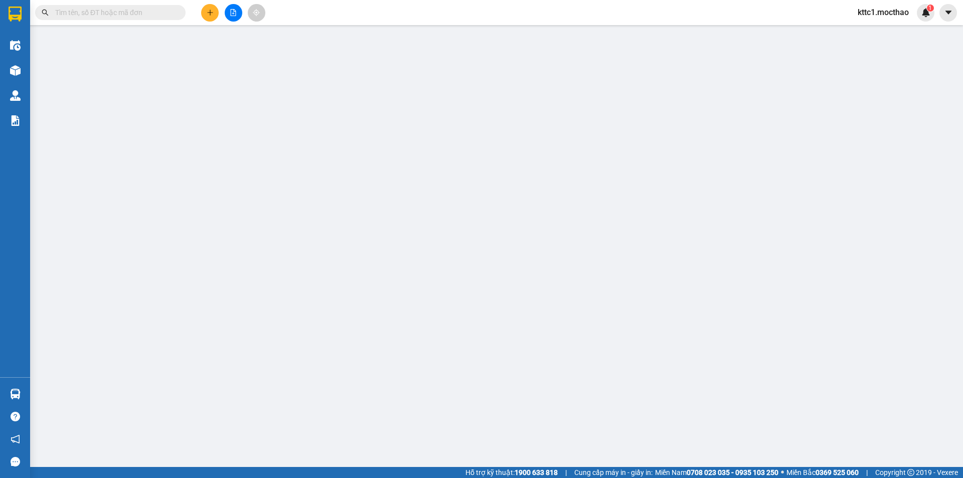
type input "0778999902"
type input "THÚY"
type input "0986108271"
type input "MỸ"
type input "H"
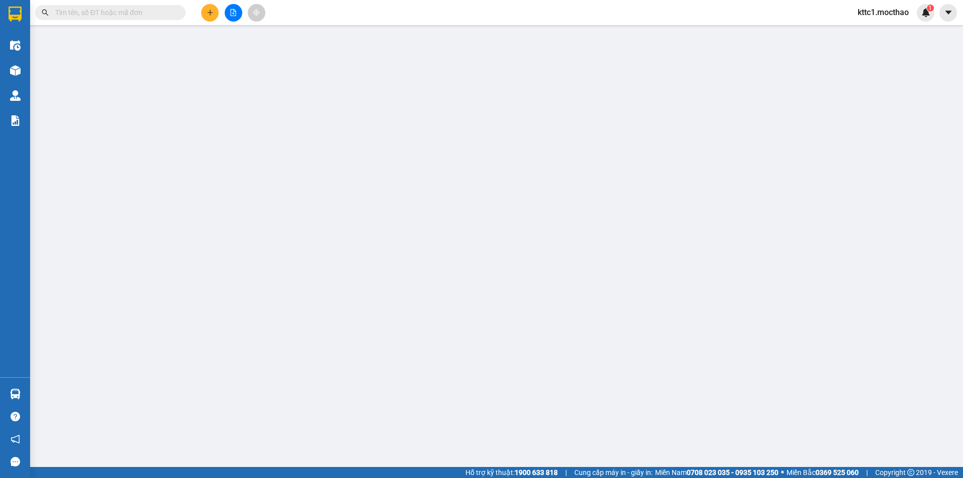
type input "20.000"
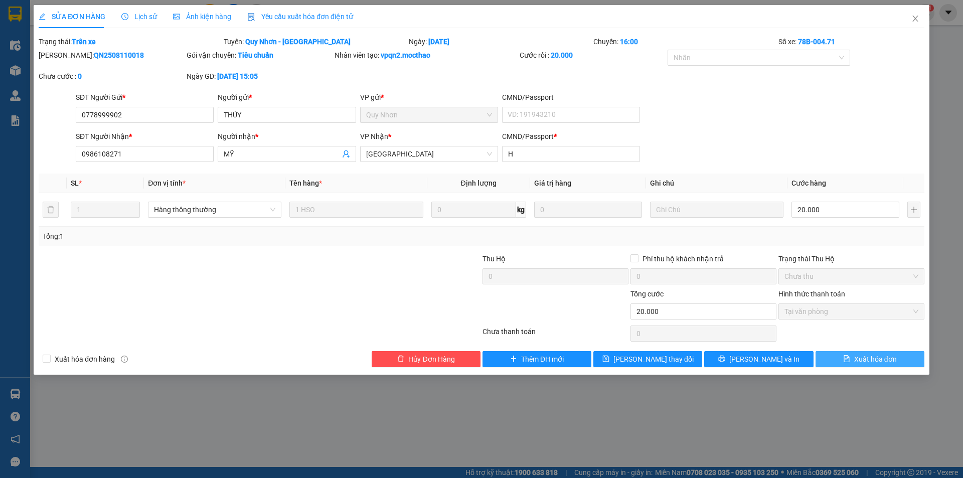
click at [864, 363] on span "Xuất hóa đơn" at bounding box center [875, 359] width 43 height 11
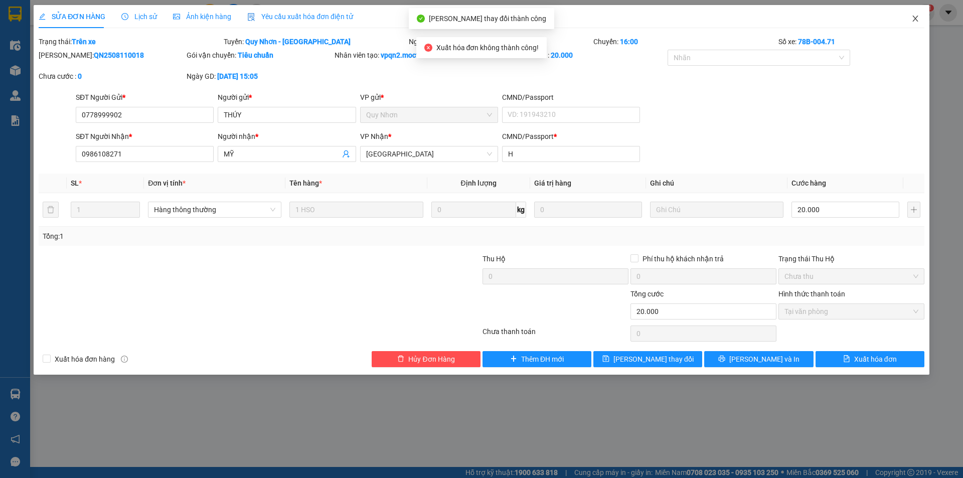
click at [916, 19] on icon "close" at bounding box center [916, 19] width 6 height 6
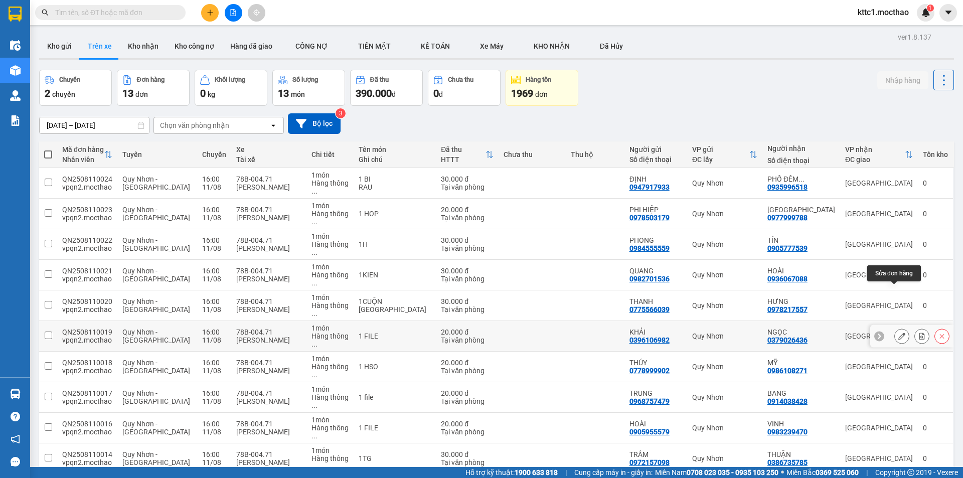
click at [895, 328] on button at bounding box center [902, 337] width 14 height 18
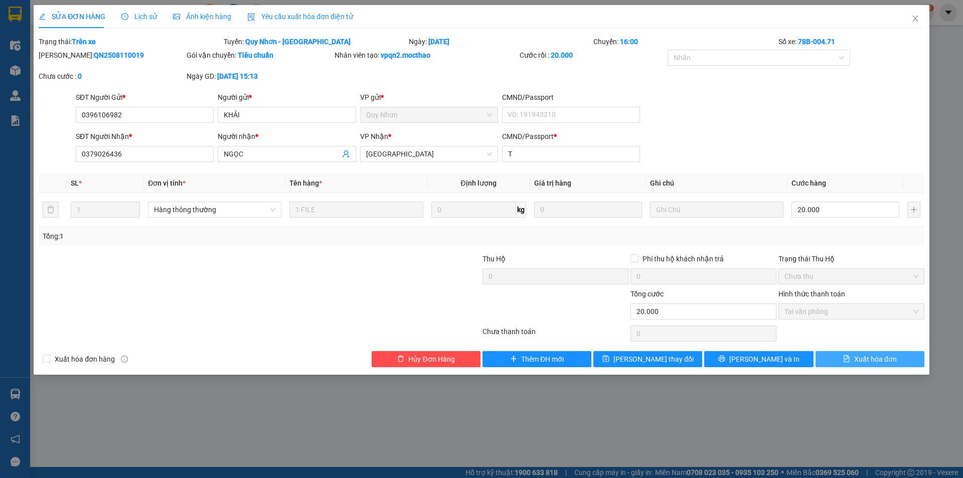
click at [866, 363] on span "Xuất hóa đơn" at bounding box center [875, 359] width 43 height 11
checkbox input "true"
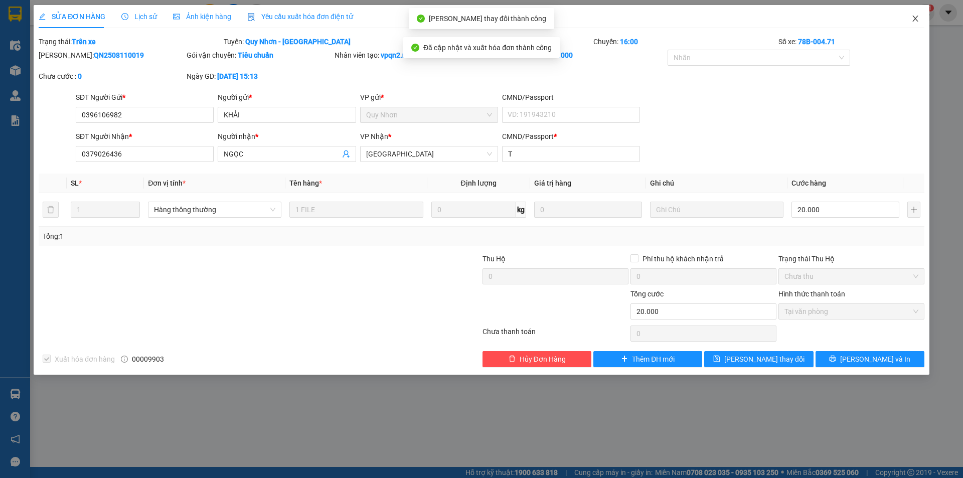
click at [920, 15] on span "Close" at bounding box center [916, 19] width 28 height 28
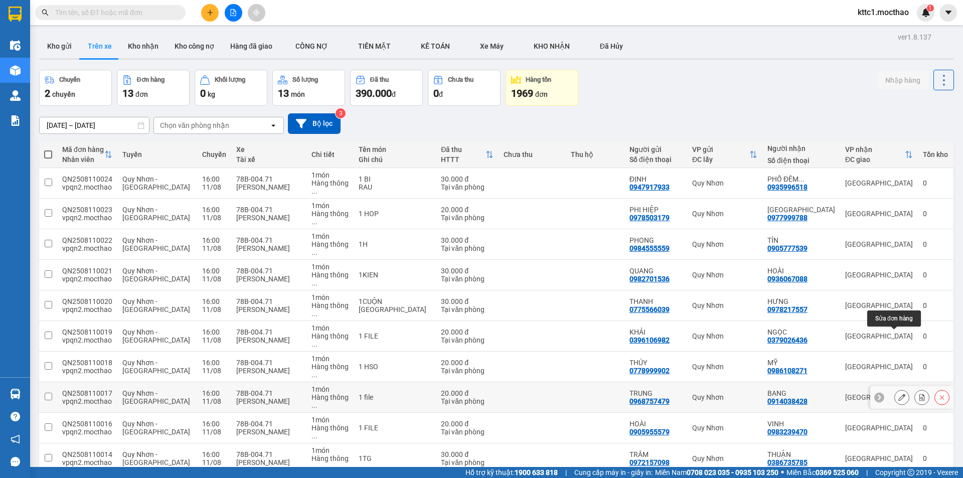
click at [895, 389] on button at bounding box center [902, 398] width 14 height 18
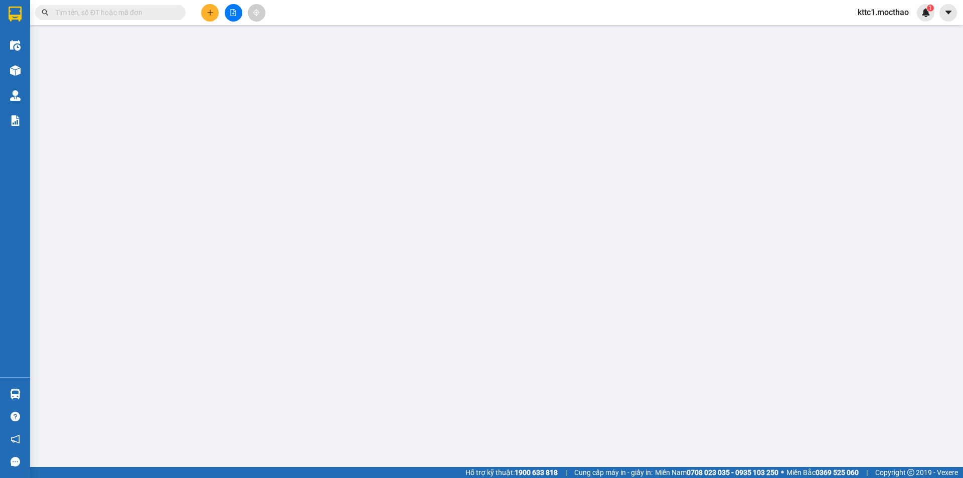
type input "0968757479"
type input "TRUNG"
type input "0914038428"
type input "BANG"
type input "f"
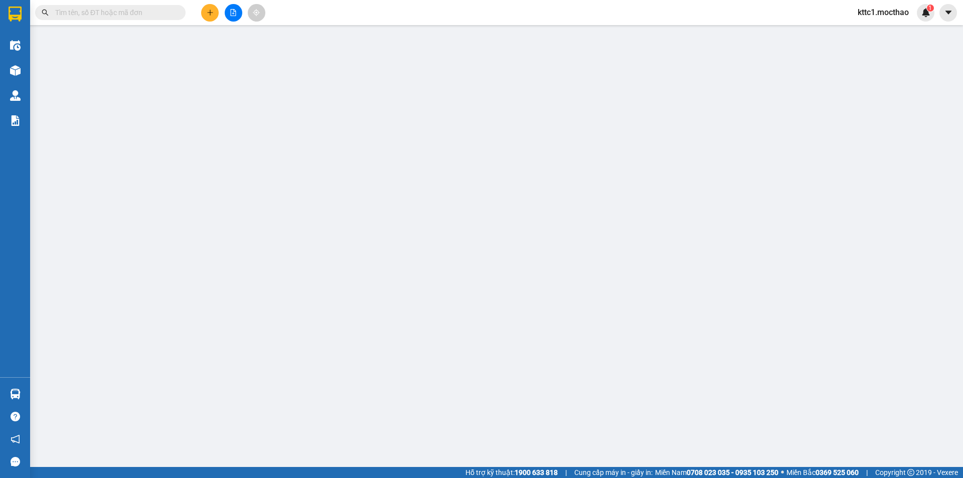
type input "20.000"
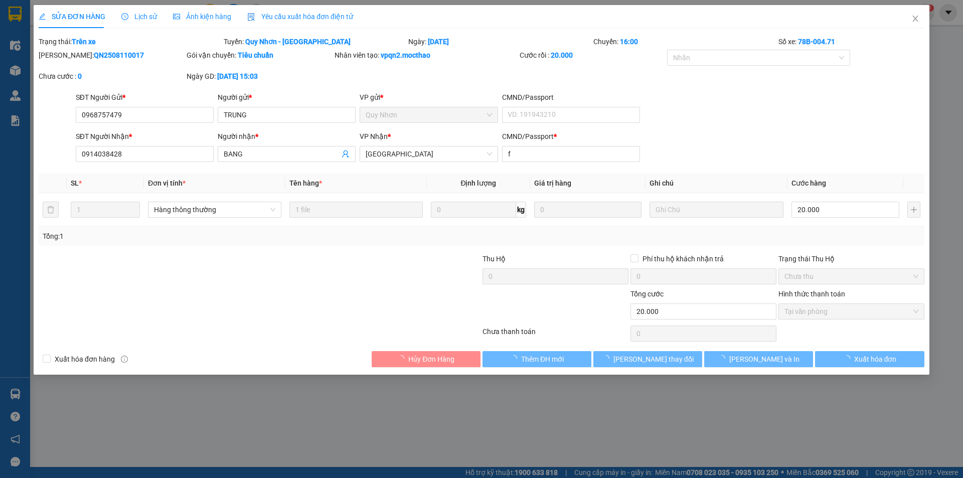
checkbox input "true"
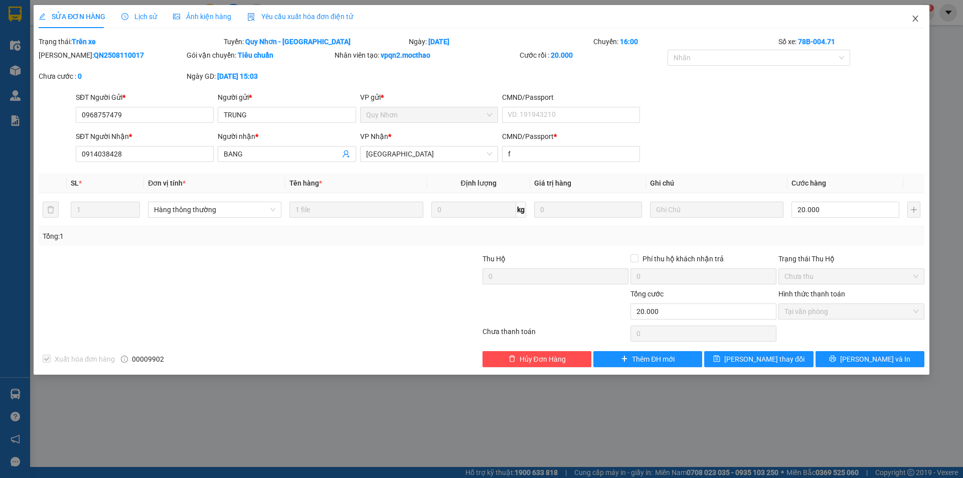
click at [916, 17] on icon "close" at bounding box center [916, 19] width 8 height 8
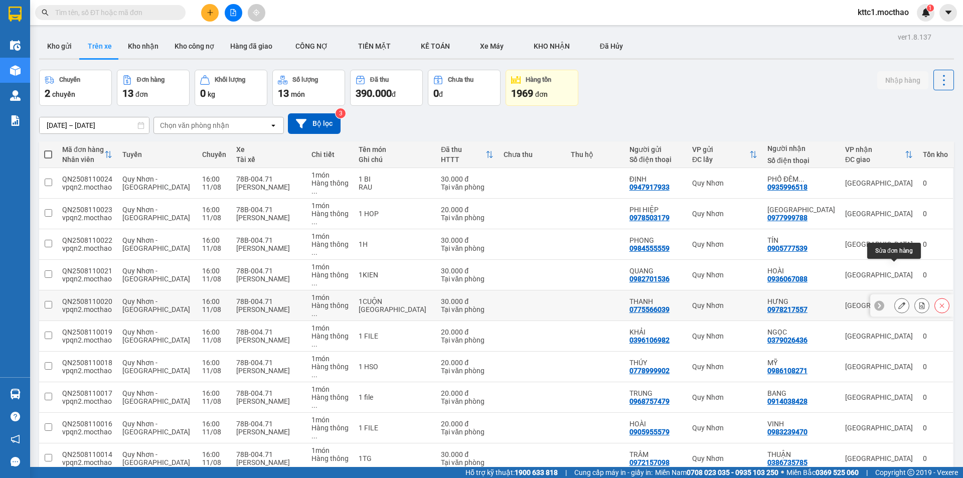
click at [899, 302] on icon at bounding box center [902, 305] width 7 height 7
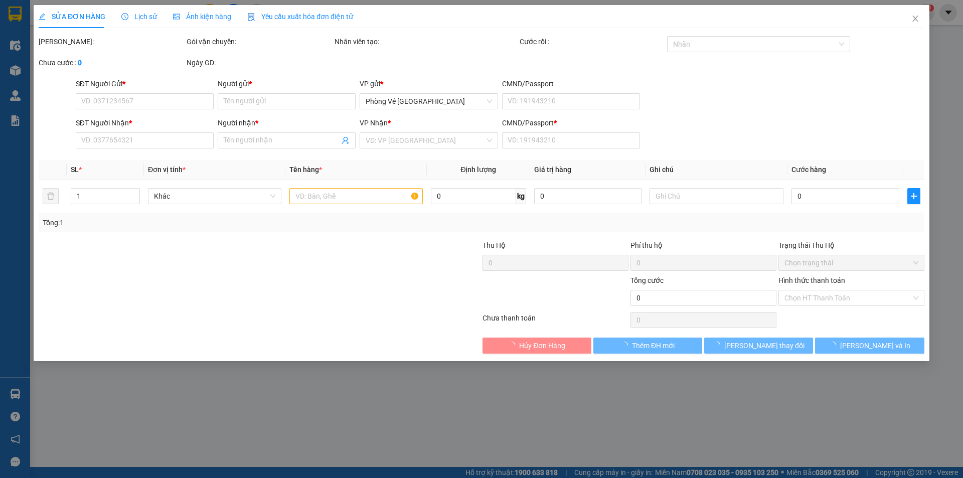
type input "0775566039"
type input "THANH"
type input "0978217557"
type input "HƯNG"
type input "K"
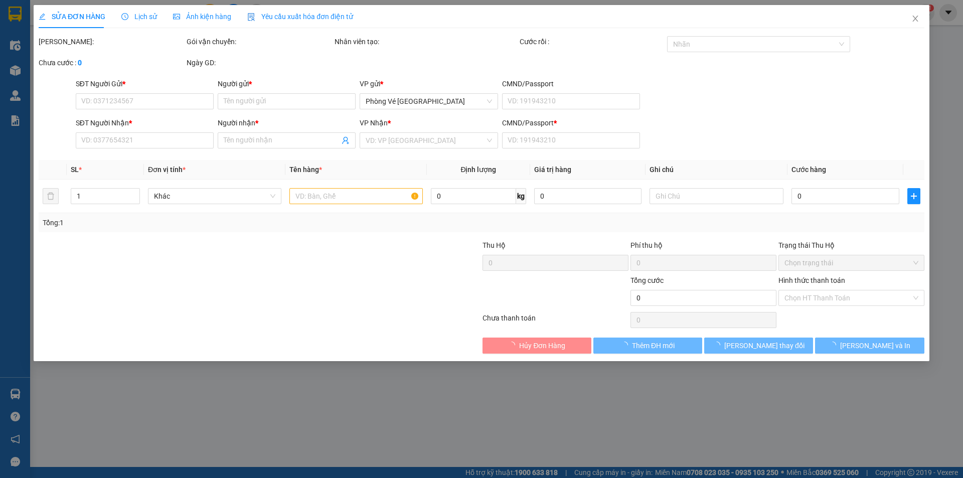
type input "30.000"
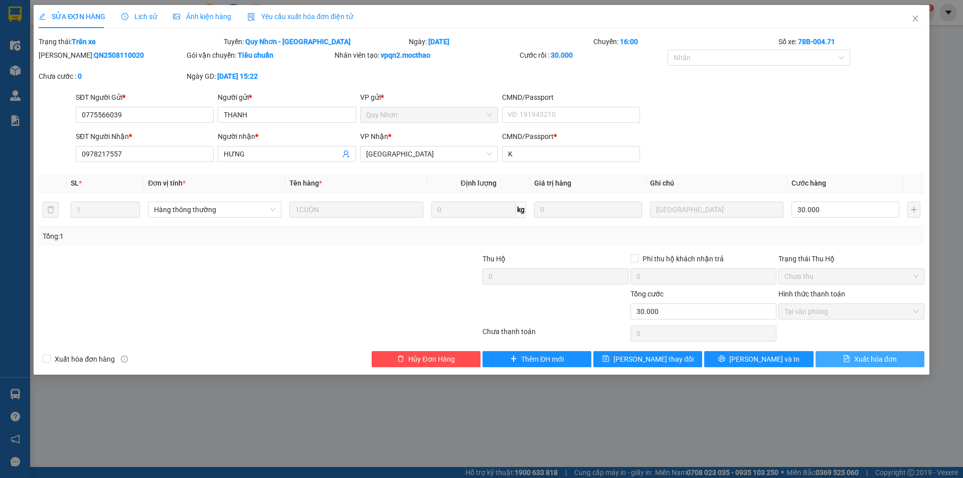
click at [877, 358] on span "Xuất hóa đơn" at bounding box center [875, 359] width 43 height 11
checkbox input "true"
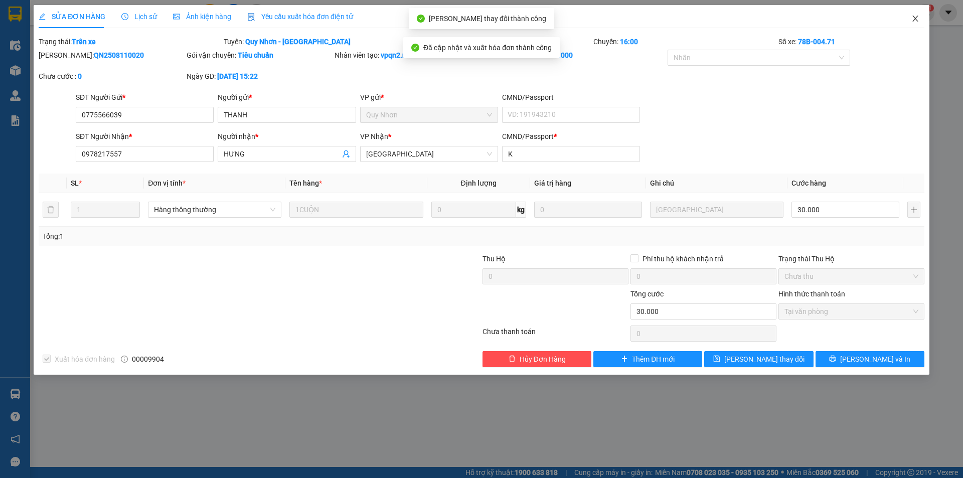
click at [916, 17] on icon "close" at bounding box center [916, 19] width 8 height 8
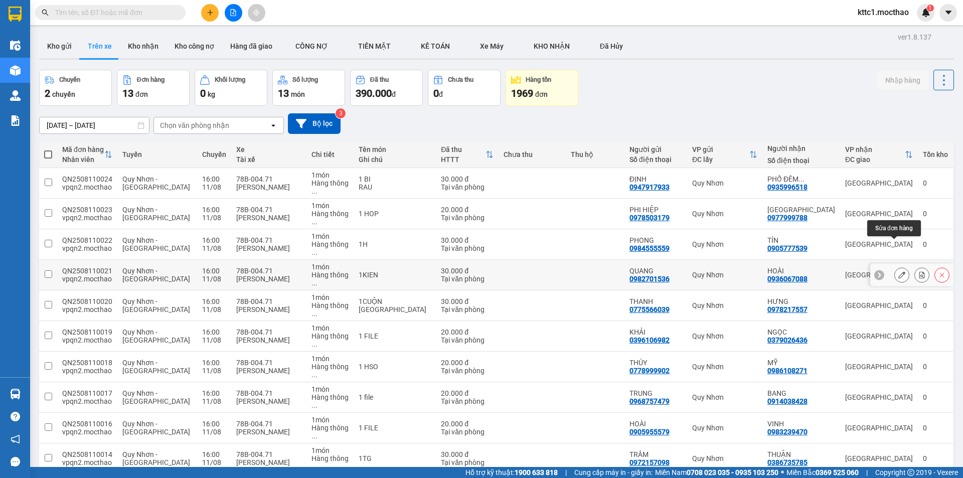
click at [899, 271] on icon at bounding box center [902, 274] width 7 height 7
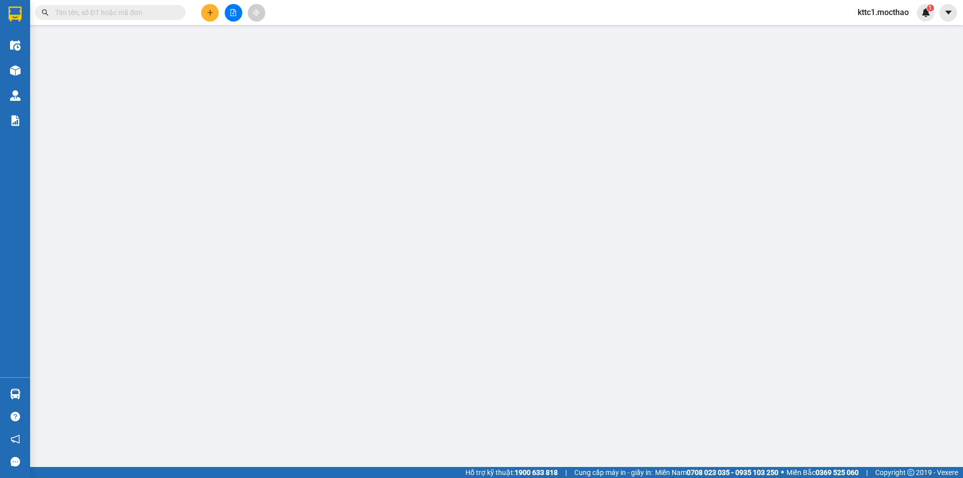
type input "0982701536"
type input "QUANG"
type input "0936067088"
type input "HOÀI"
type input "a"
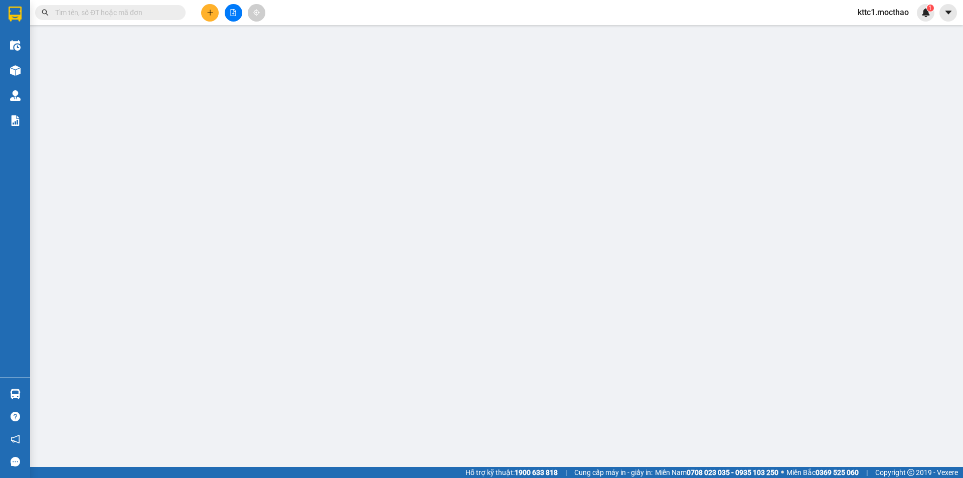
type input "30.000"
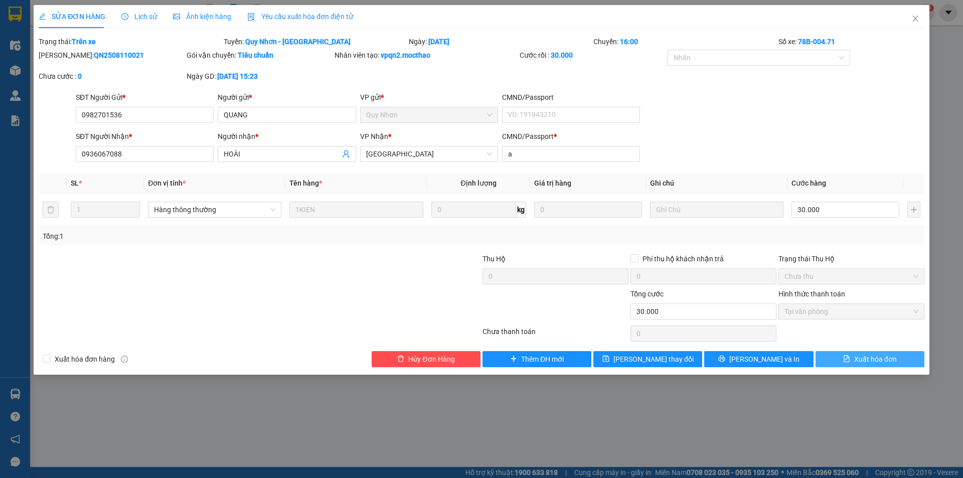
click at [866, 361] on span "Xuất hóa đơn" at bounding box center [875, 359] width 43 height 11
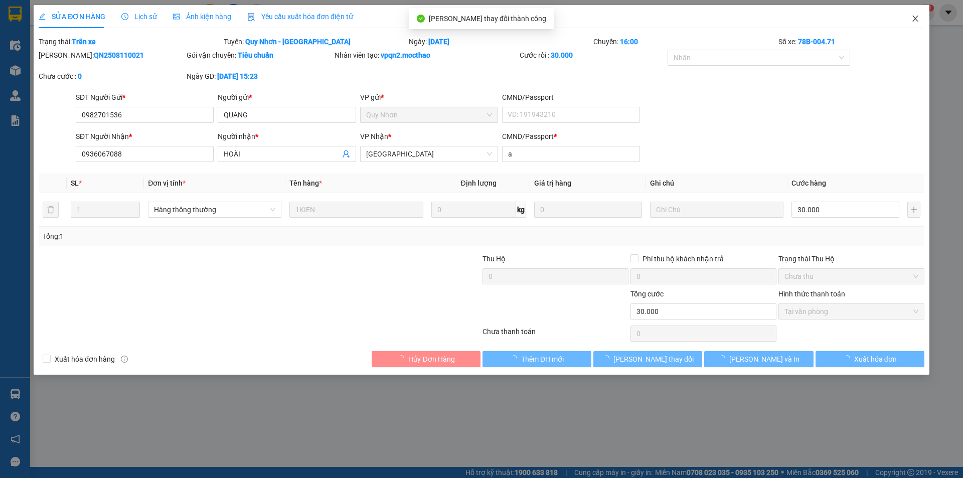
checkbox input "true"
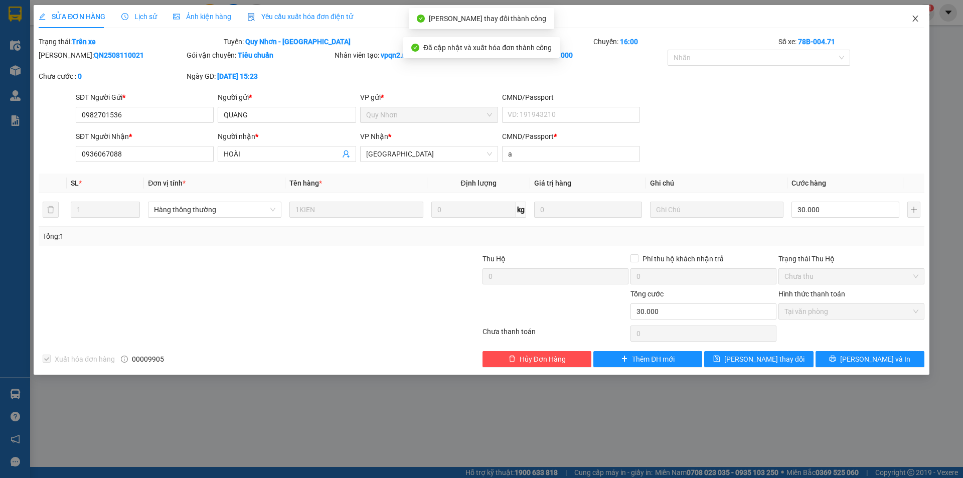
click at [915, 19] on icon "close" at bounding box center [916, 19] width 8 height 8
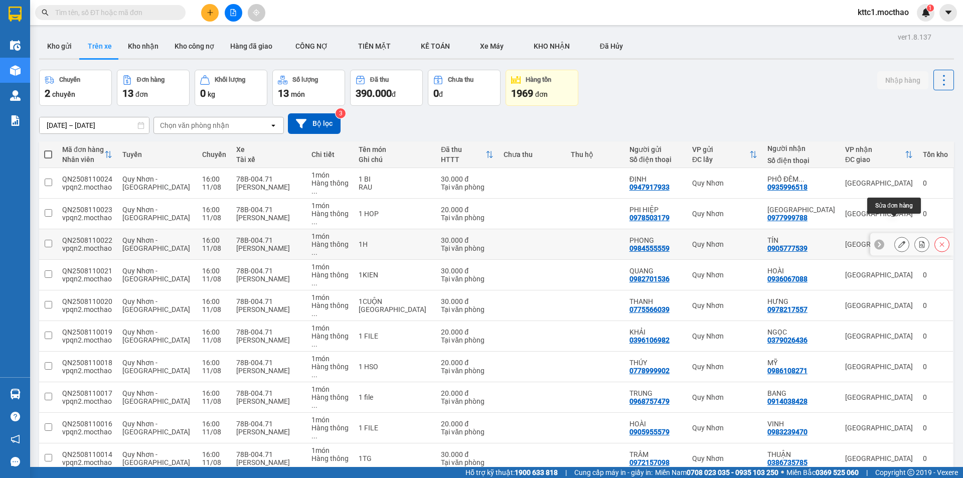
click at [899, 241] on icon at bounding box center [902, 244] width 7 height 7
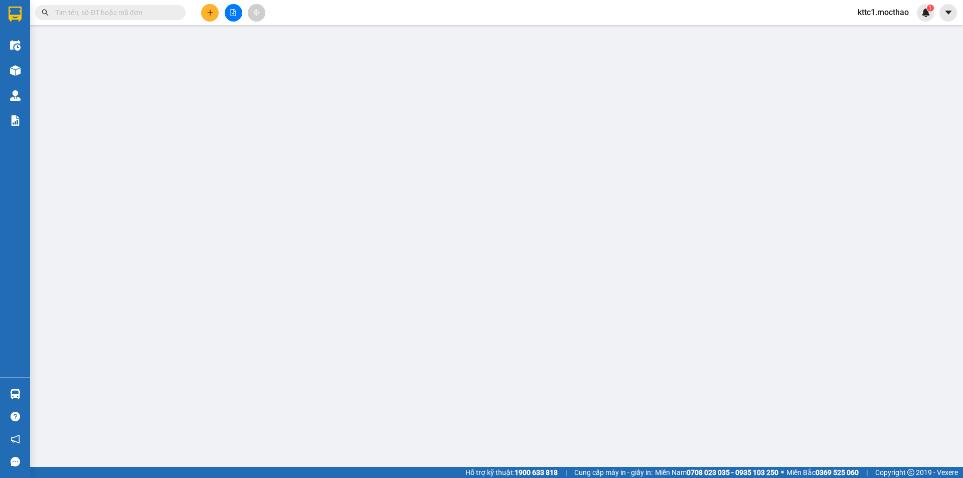
type input "0984555559"
type input "PHONG"
type input "0905777539"
type input "TÍN"
type input "G"
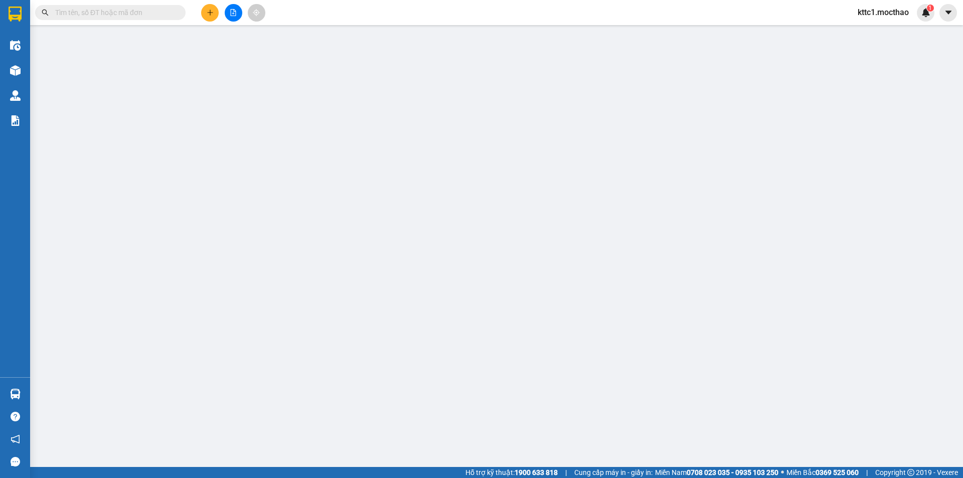
type input "30.000"
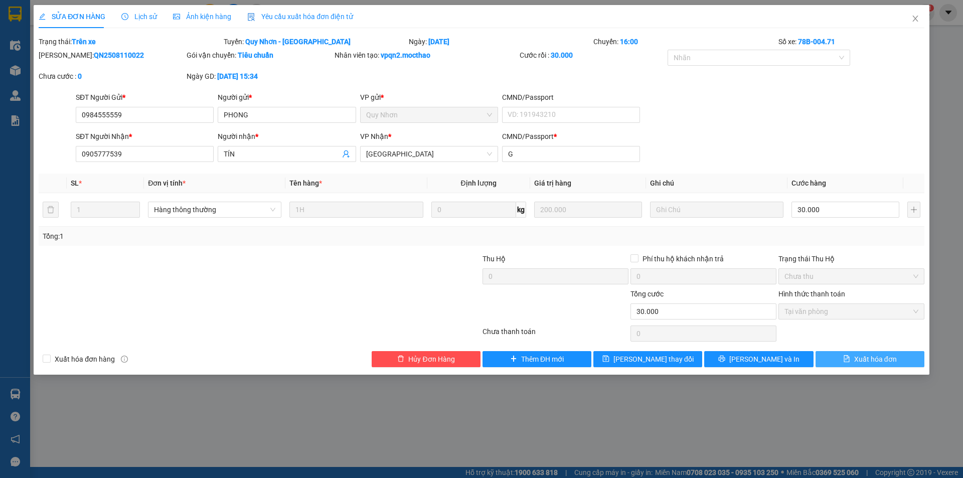
click at [874, 357] on span "Xuất hóa đơn" at bounding box center [875, 359] width 43 height 11
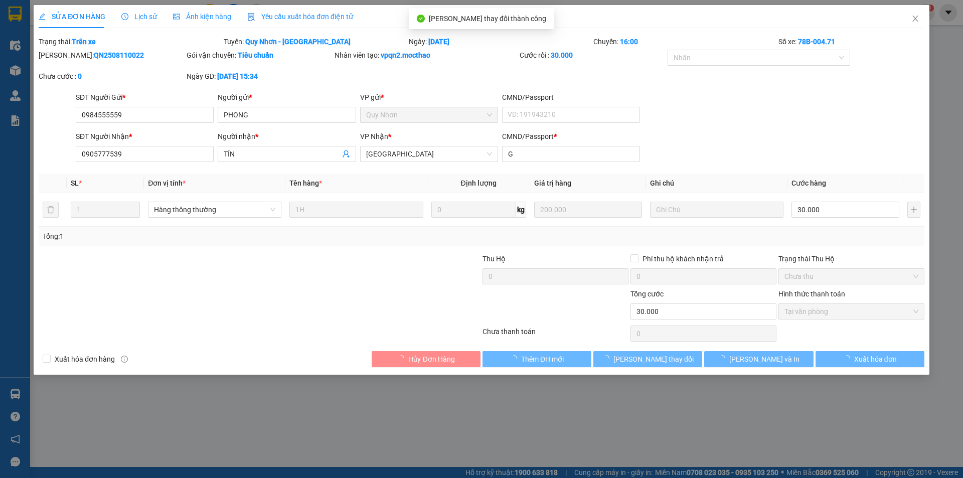
checkbox input "true"
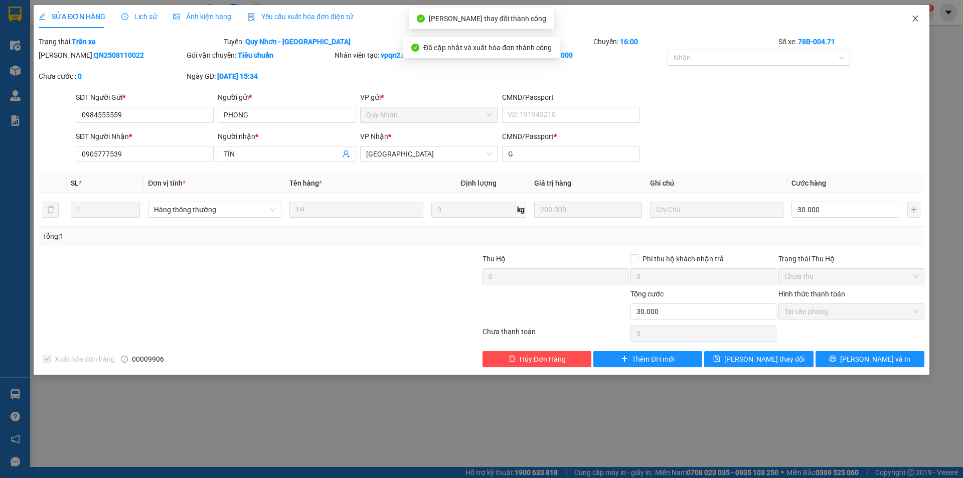
click at [915, 20] on icon "close" at bounding box center [916, 19] width 6 height 6
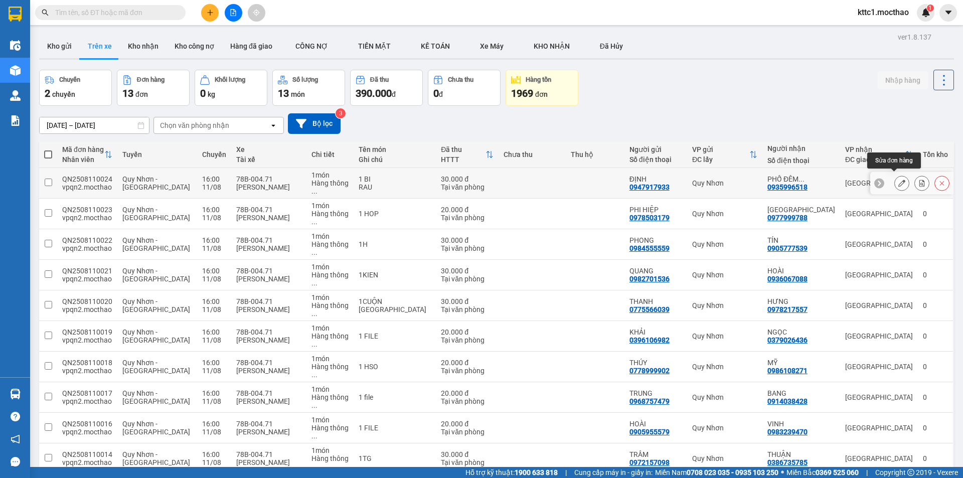
click at [895, 183] on button at bounding box center [902, 184] width 14 height 18
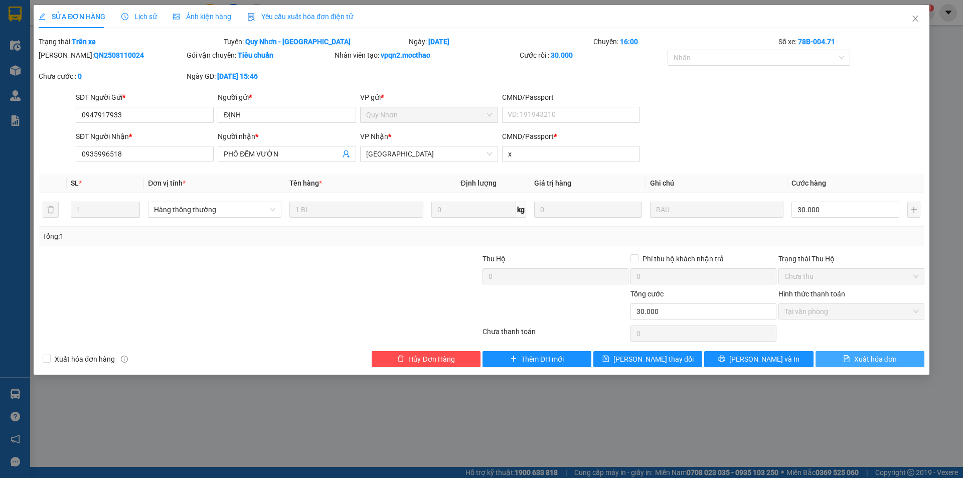
click at [874, 354] on span "Xuất hóa đơn" at bounding box center [875, 359] width 43 height 11
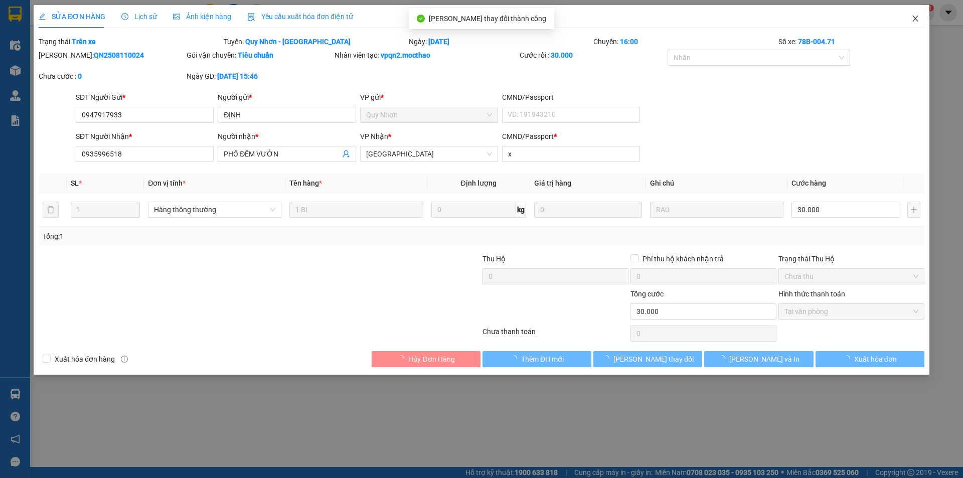
checkbox input "true"
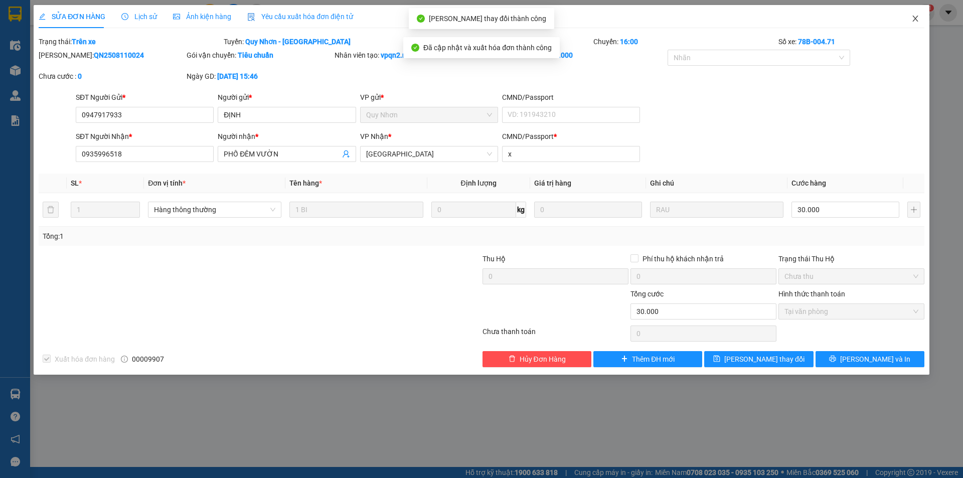
click at [916, 16] on icon "close" at bounding box center [916, 19] width 8 height 8
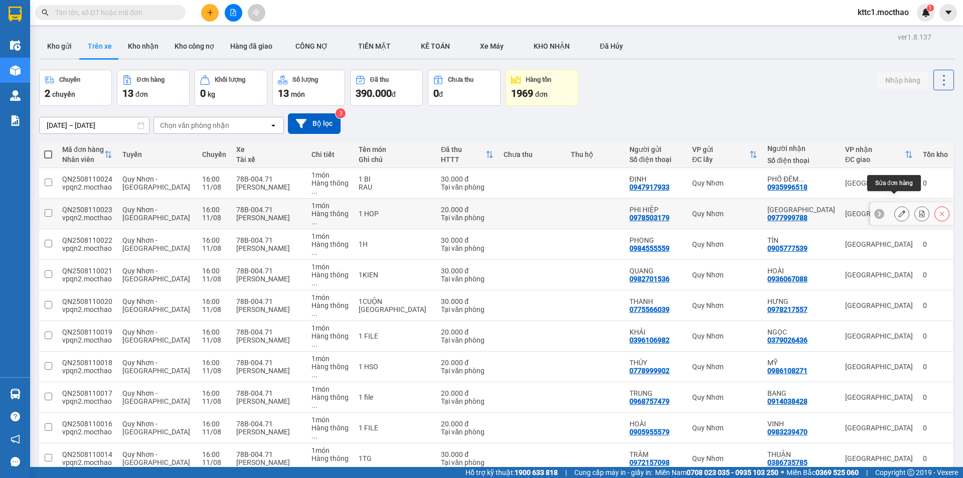
click at [899, 210] on icon at bounding box center [902, 213] width 7 height 7
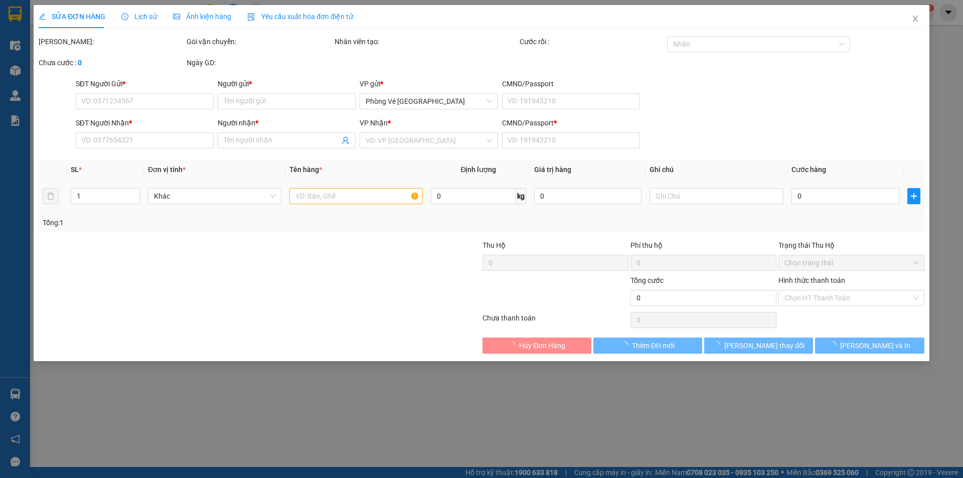
type input "0978503179"
type input "PHI HIỆP"
type input "0977999788"
type input "[GEOGRAPHIC_DATA]"
type input "a"
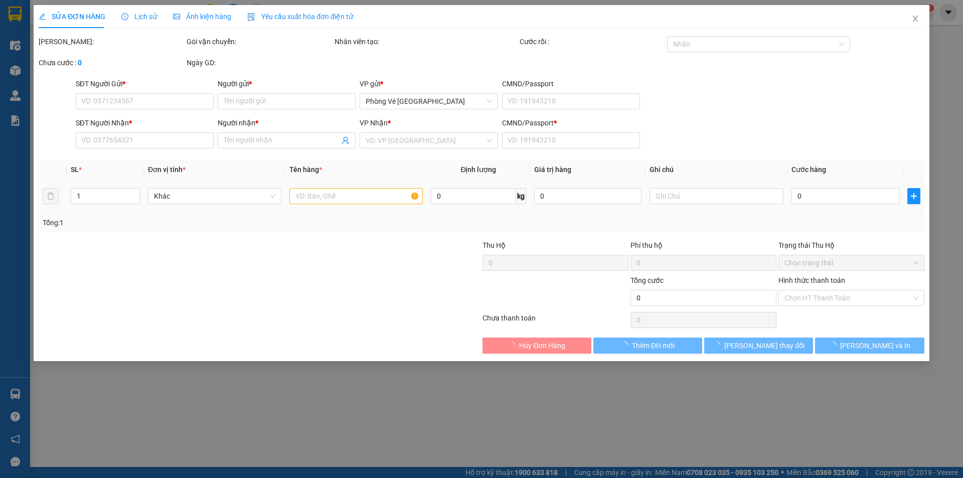
type input "20.000"
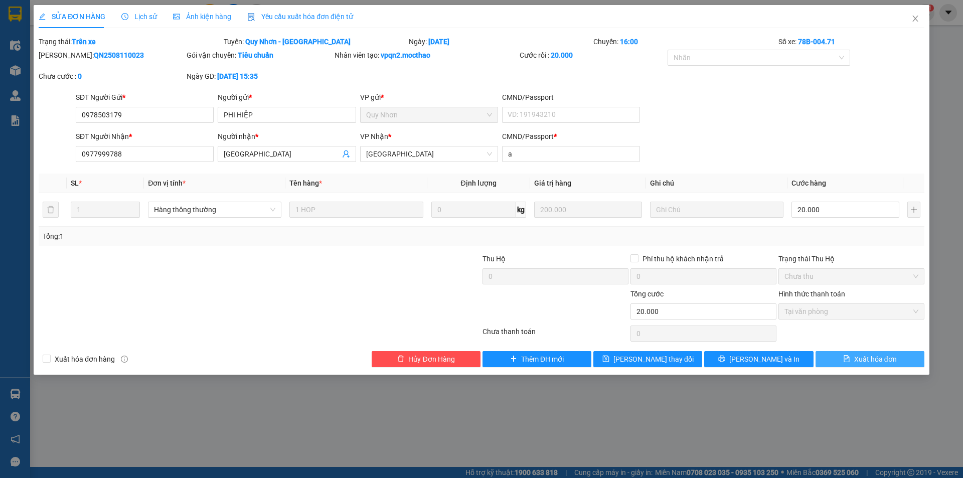
click at [849, 355] on button "Xuất hóa đơn" at bounding box center [870, 359] width 109 height 16
checkbox input "true"
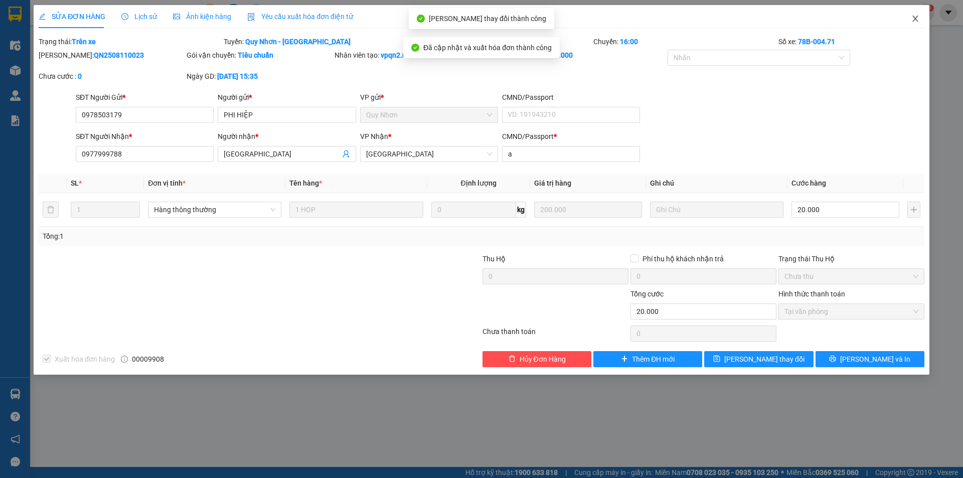
click at [917, 18] on icon "close" at bounding box center [916, 19] width 8 height 8
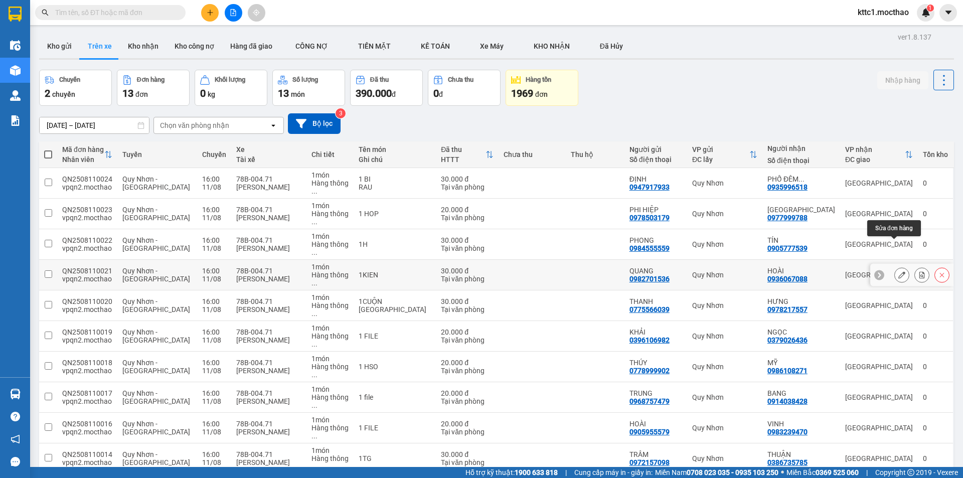
click at [899, 271] on icon at bounding box center [902, 274] width 7 height 7
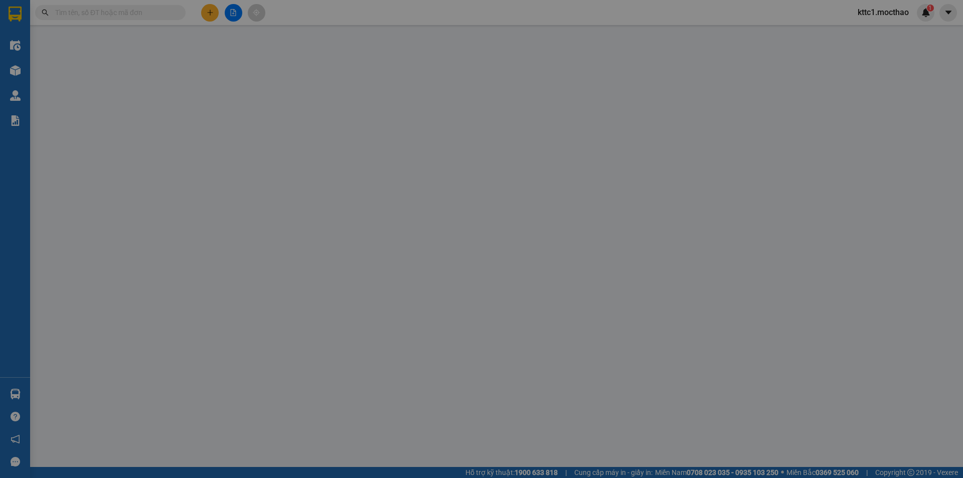
type input "0982701536"
type input "QUANG"
type input "0936067088"
type input "HOÀI"
type input "a"
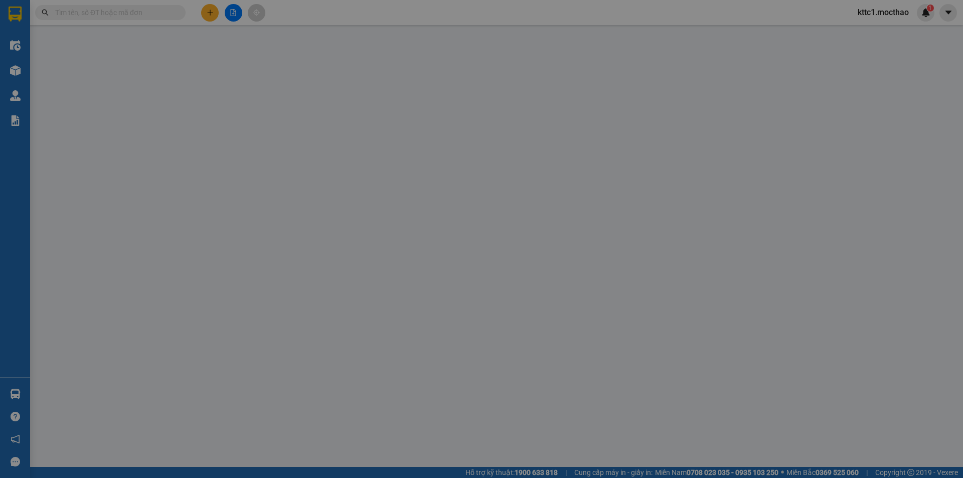
type input "30.000"
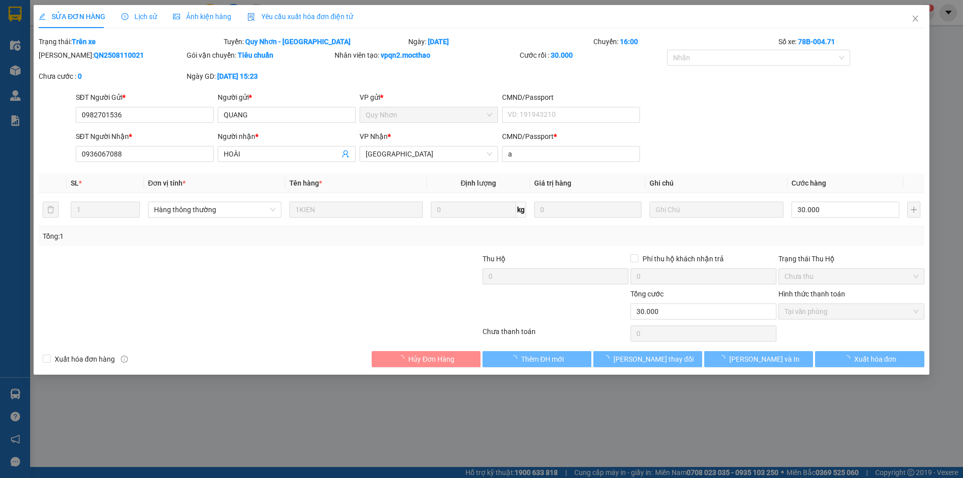
checkbox input "true"
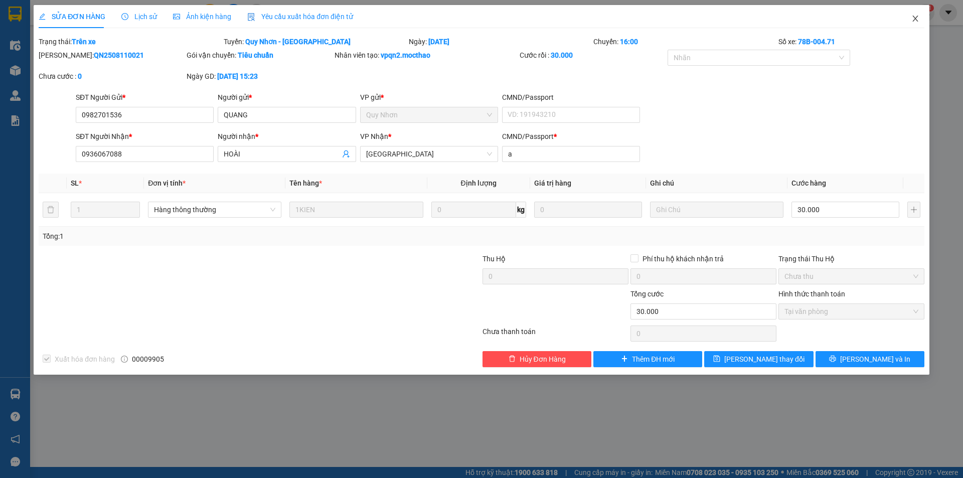
click at [914, 19] on icon "close" at bounding box center [916, 19] width 8 height 8
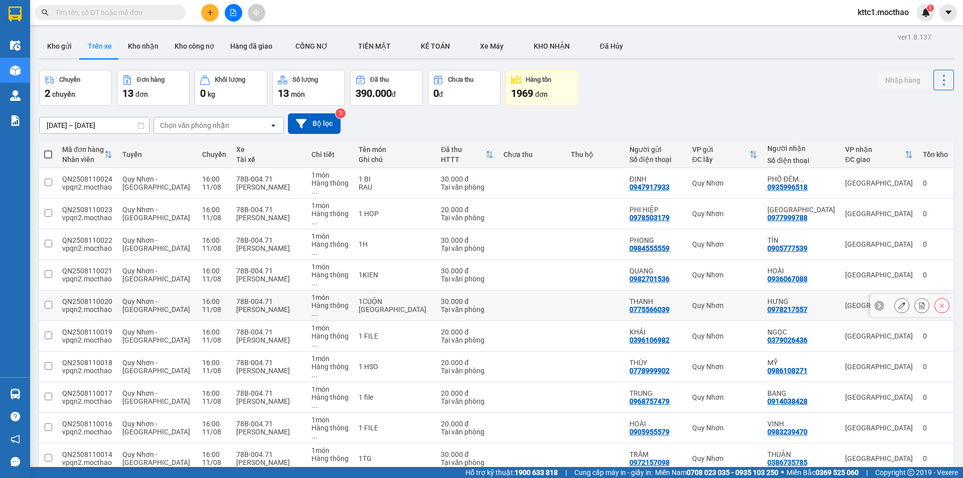
click at [899, 297] on button at bounding box center [902, 306] width 14 height 18
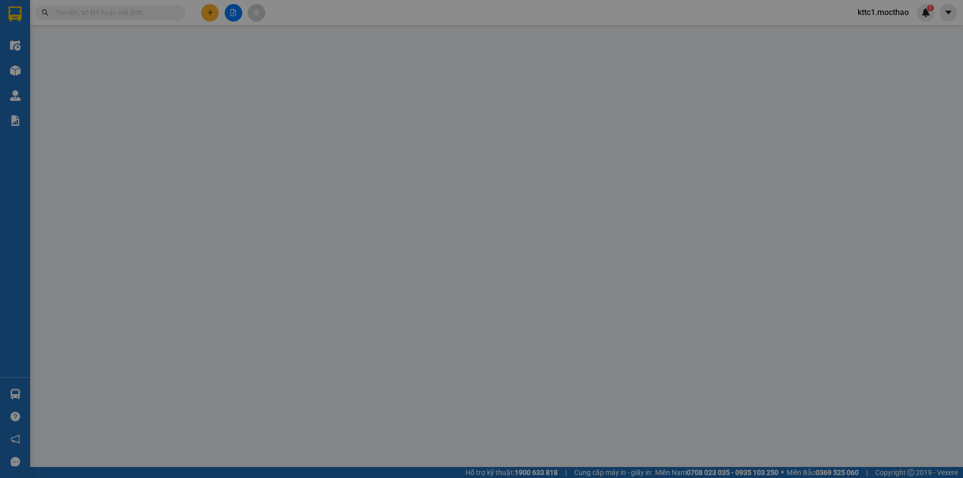
type input "0775566039"
type input "THANH"
type input "0978217557"
type input "HƯNG"
type input "K"
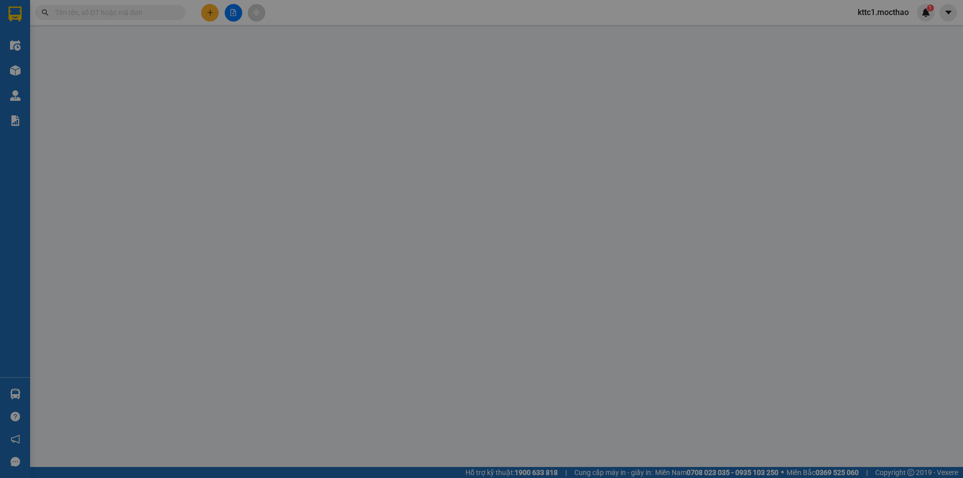
type input "30.000"
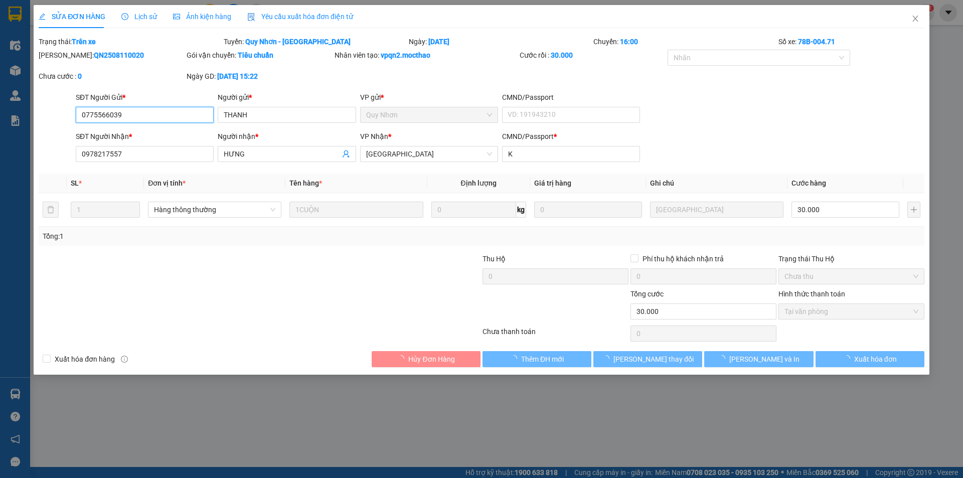
checkbox input "true"
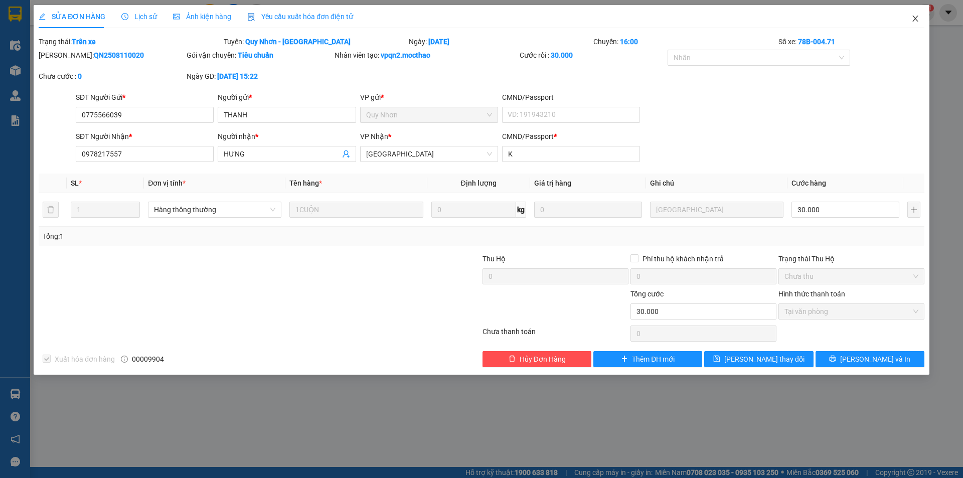
click at [915, 17] on icon "close" at bounding box center [916, 19] width 8 height 8
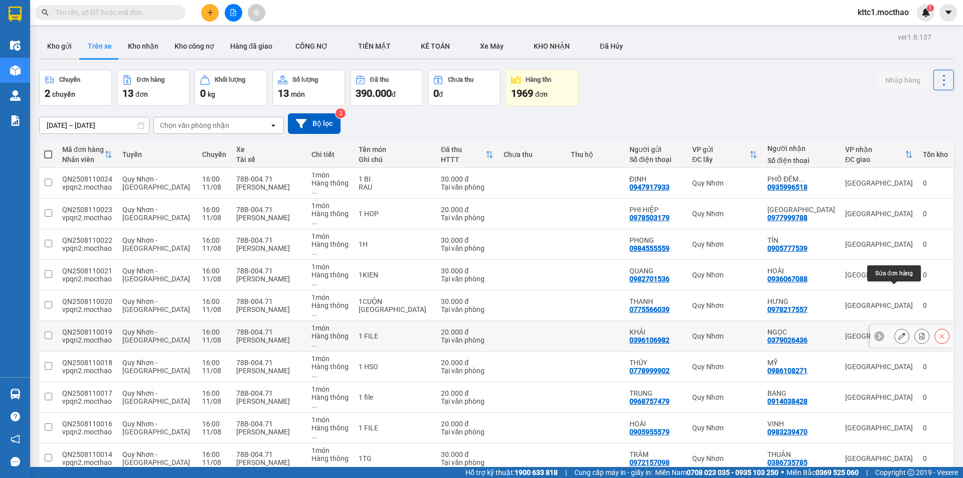
click at [899, 333] on icon at bounding box center [902, 336] width 7 height 7
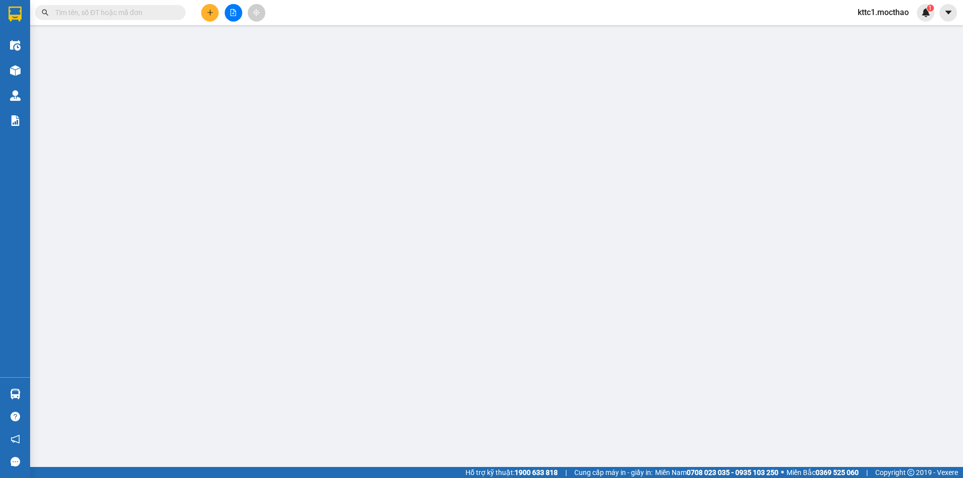
type input "0396106982"
type input "KHẢI"
type input "0379026436"
type input "NGỌC"
type input "T"
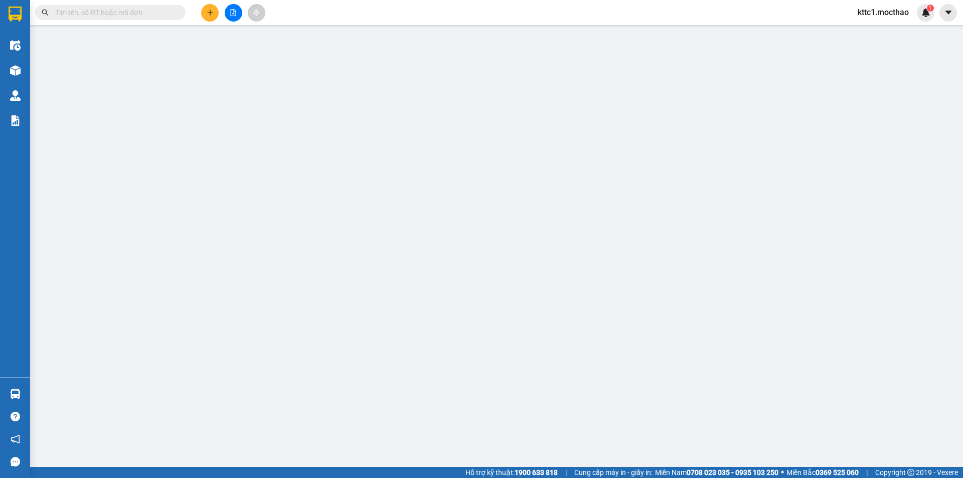
type input "20.000"
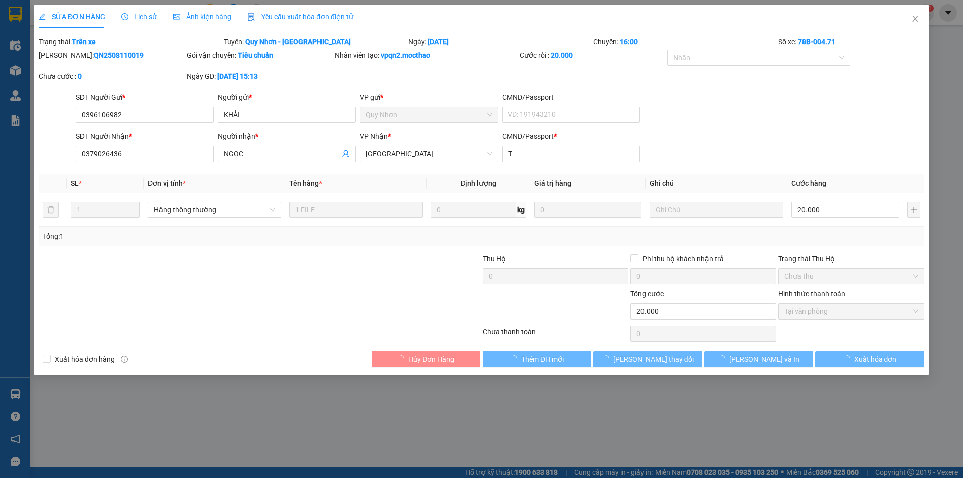
checkbox input "true"
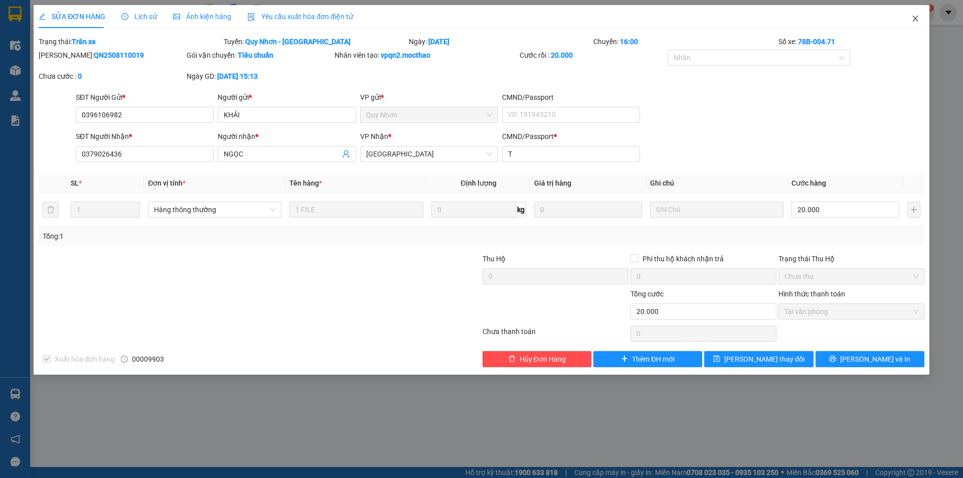
click at [918, 14] on span "Close" at bounding box center [916, 19] width 28 height 28
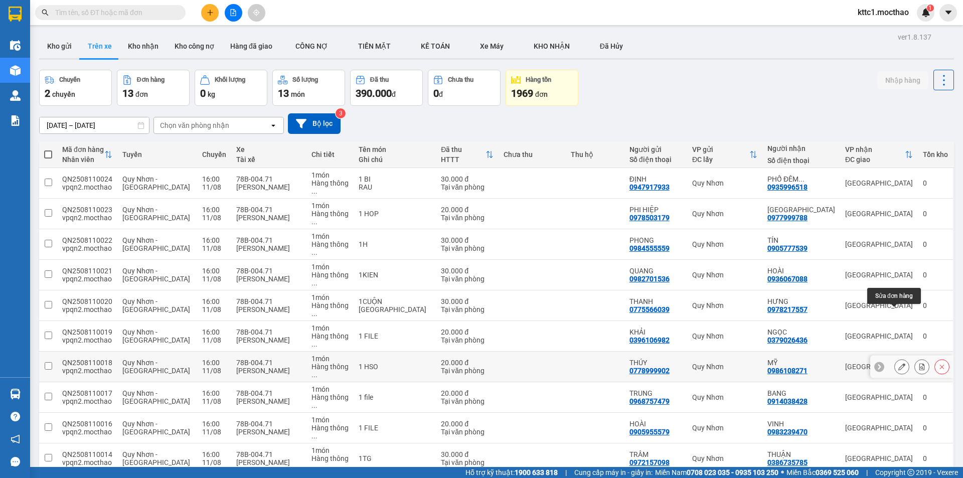
click at [899, 363] on icon at bounding box center [902, 366] width 7 height 7
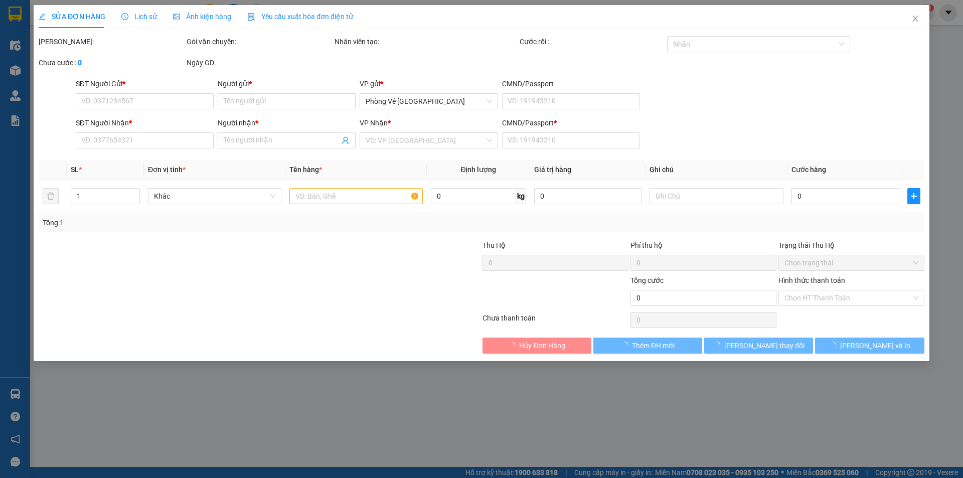
type input "0778999902"
type input "THÚY"
type input "0986108271"
type input "MỸ"
type input "H"
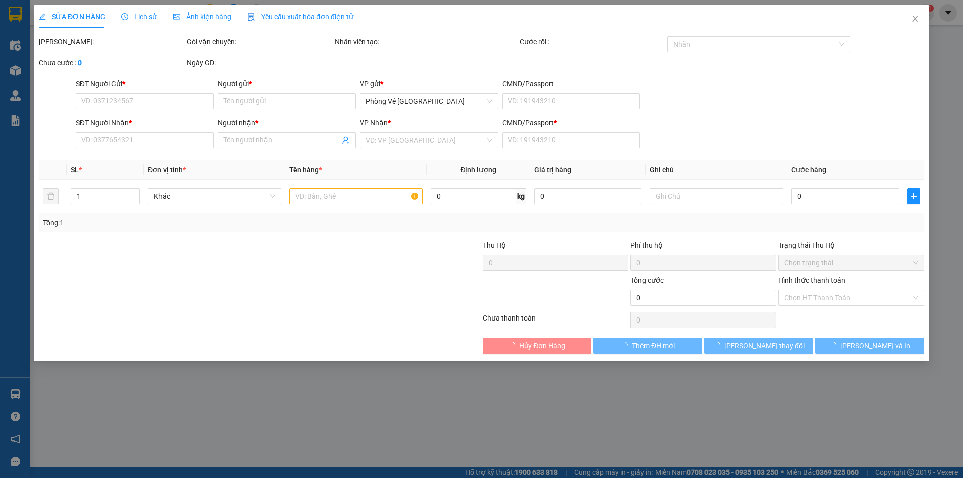
type input "20.000"
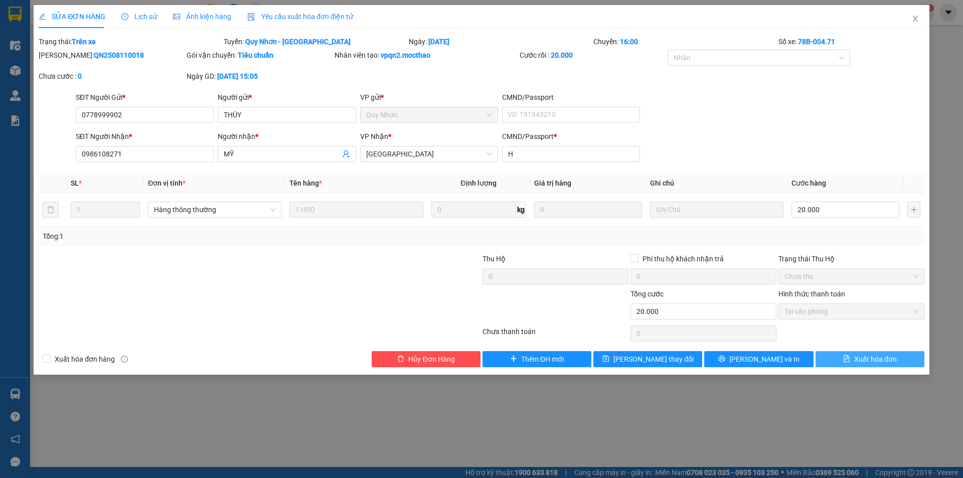
click at [894, 364] on span "Xuất hóa đơn" at bounding box center [875, 359] width 43 height 11
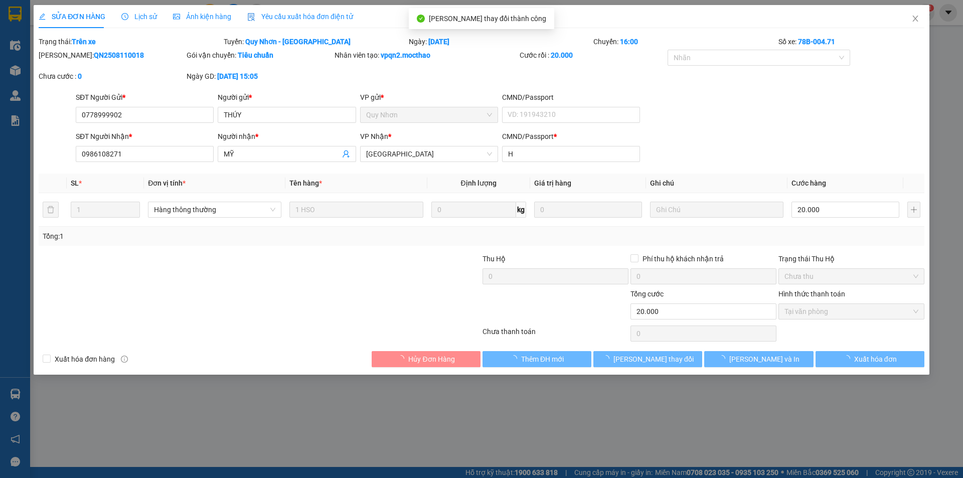
checkbox input "true"
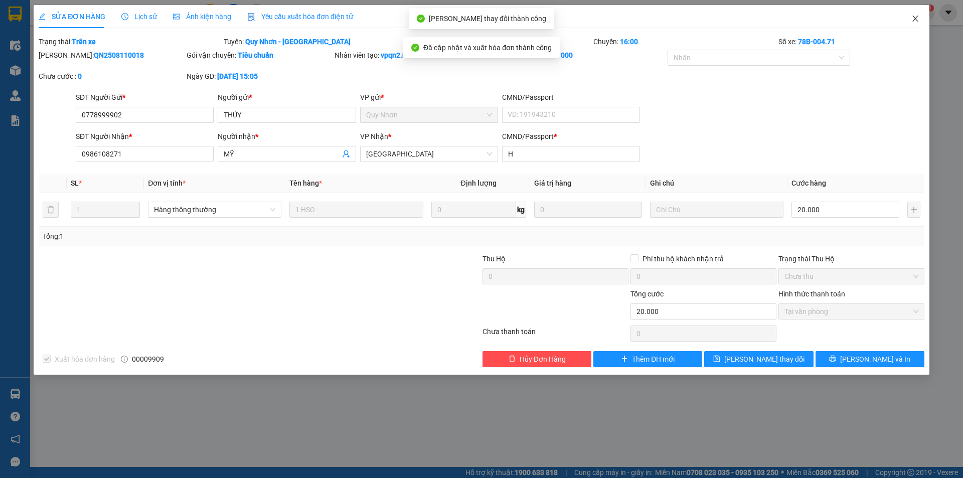
click at [916, 18] on icon "close" at bounding box center [916, 19] width 6 height 6
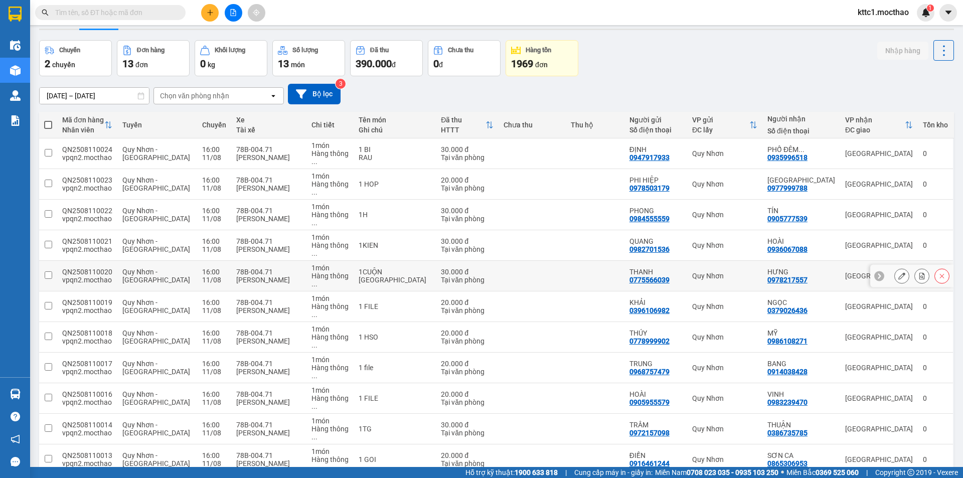
scroll to position [46, 0]
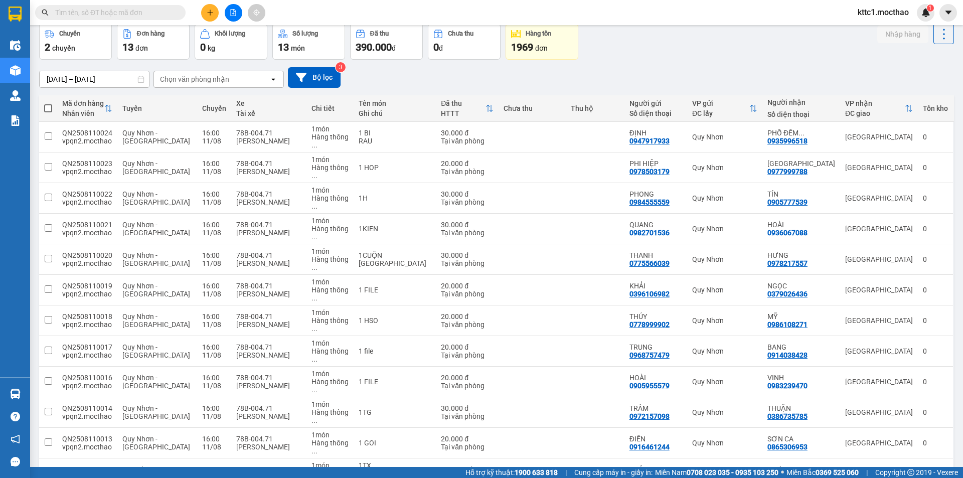
click at [133, 12] on input "text" at bounding box center [114, 12] width 118 height 11
type input "d"
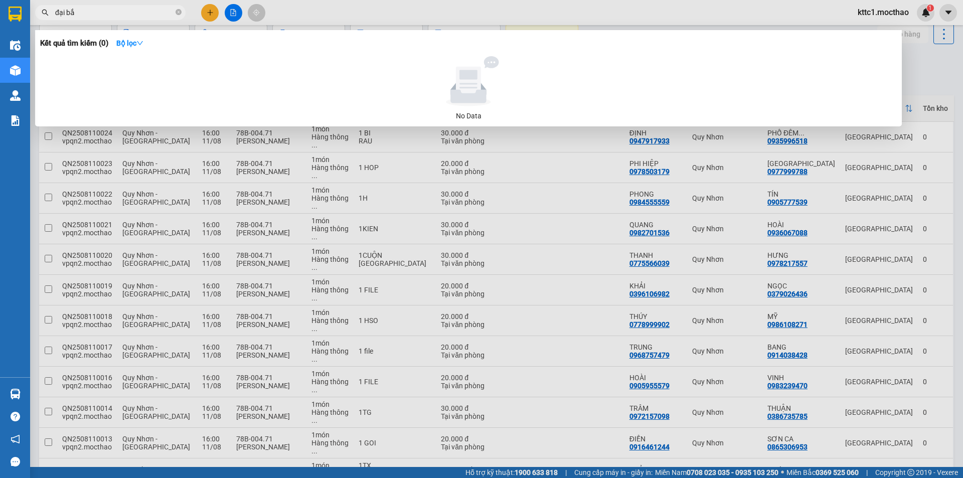
type input "đại bắc"
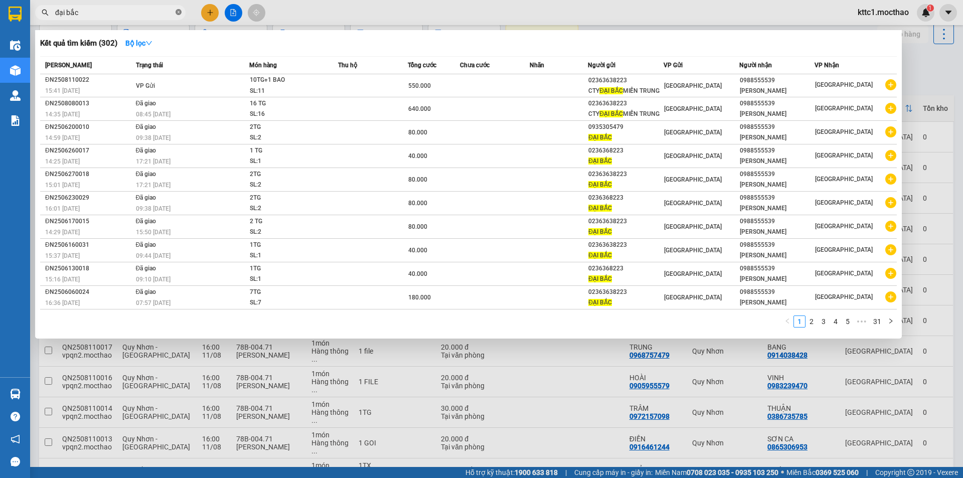
click at [179, 11] on icon "close-circle" at bounding box center [179, 12] width 6 height 6
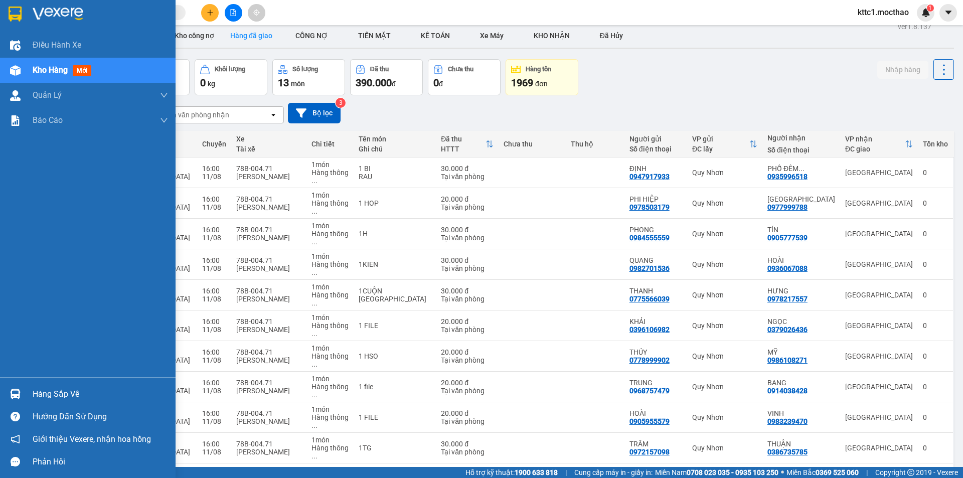
scroll to position [0, 0]
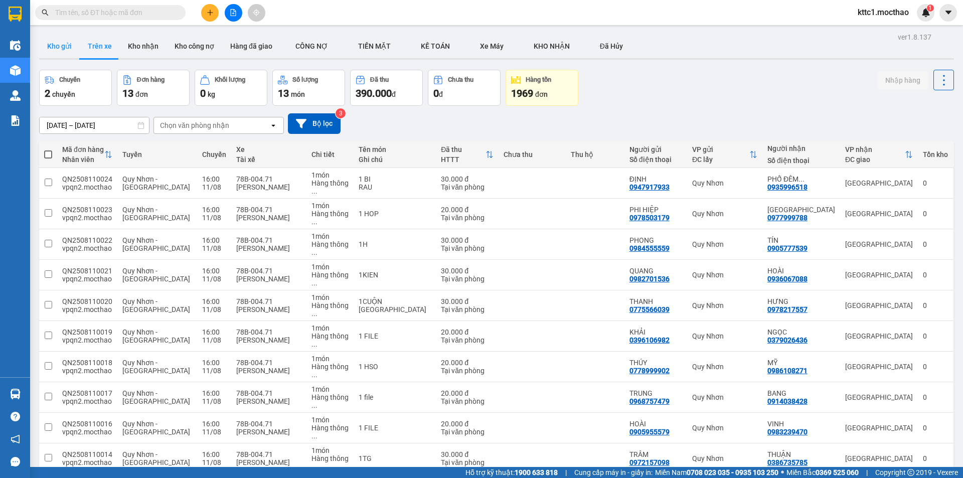
click at [55, 42] on button "Kho gửi" at bounding box center [59, 46] width 41 height 24
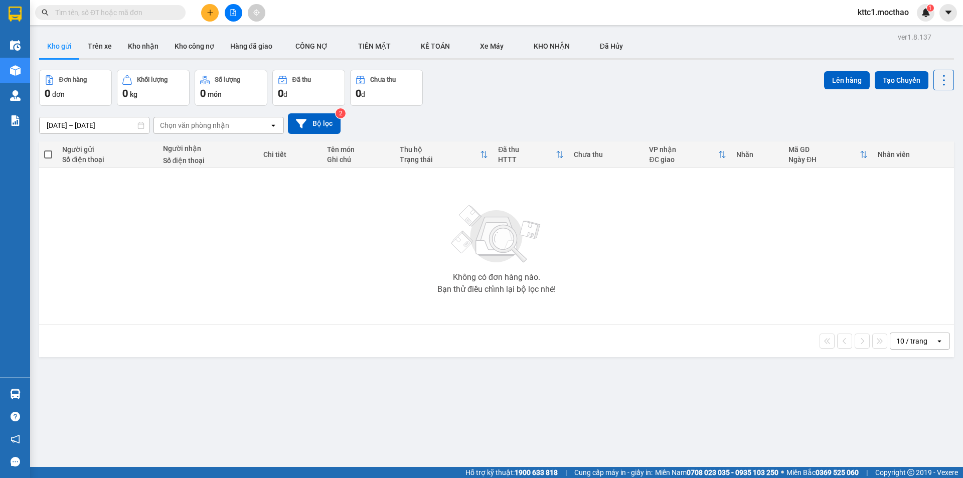
click input "[DATE] – [DATE]"
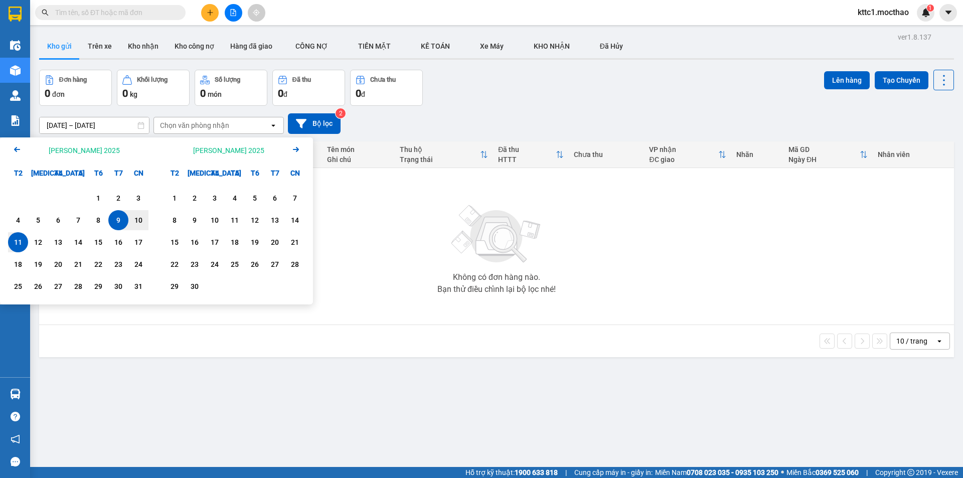
click div "11"
type input "[DATE] – [DATE]"
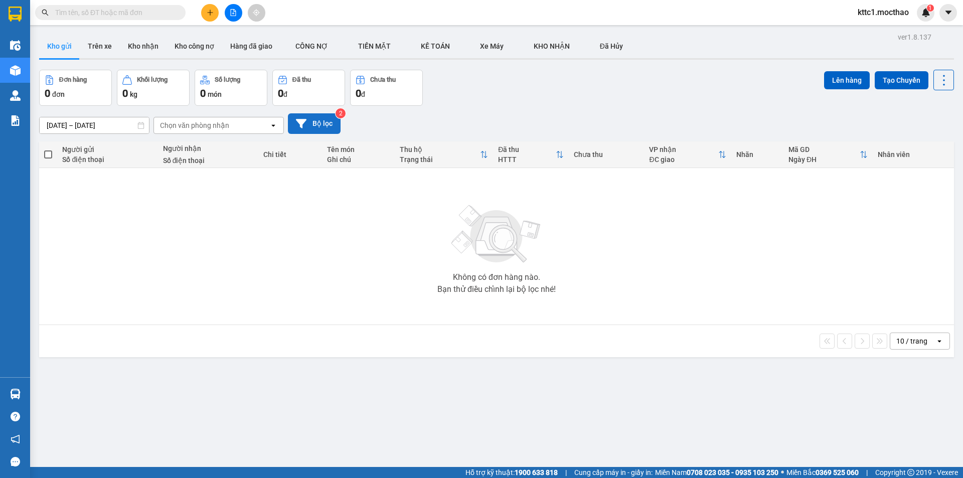
click button "Bộ lọc"
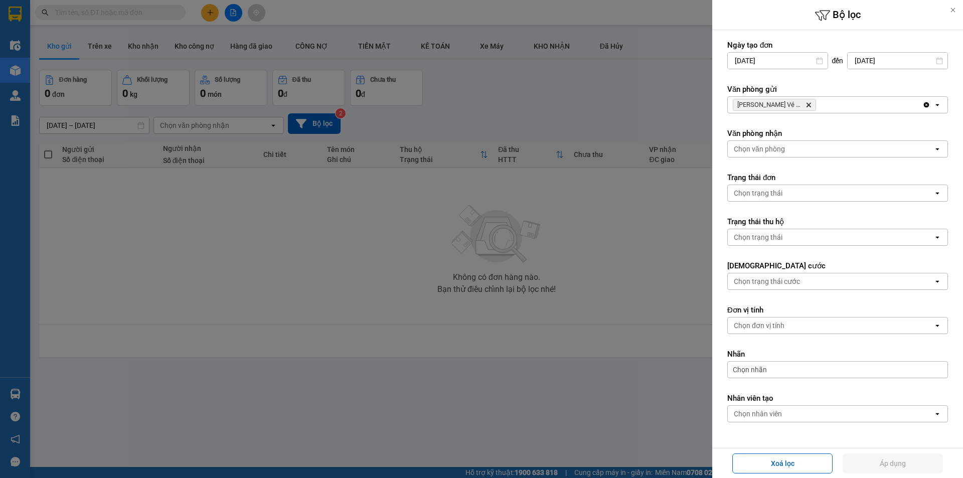
click icon "Delete"
click div "Chọn văn phòng"
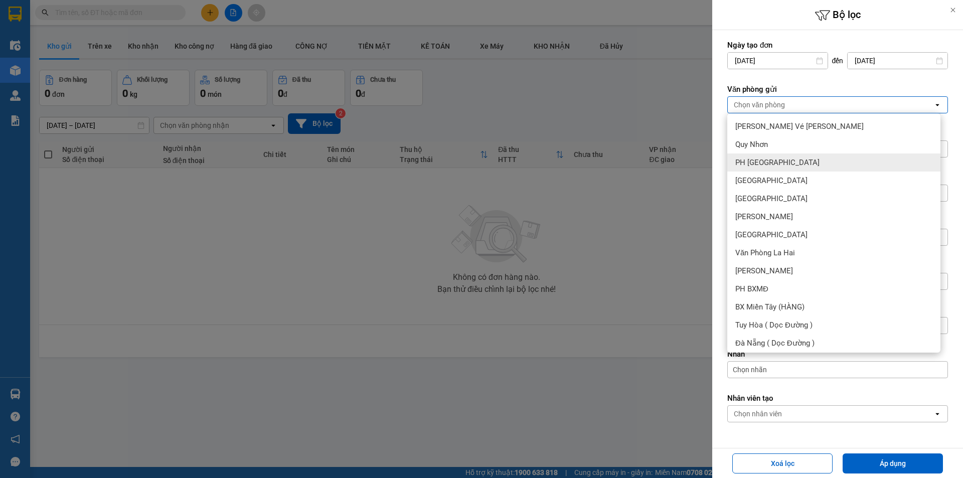
click div "PH [GEOGRAPHIC_DATA]"
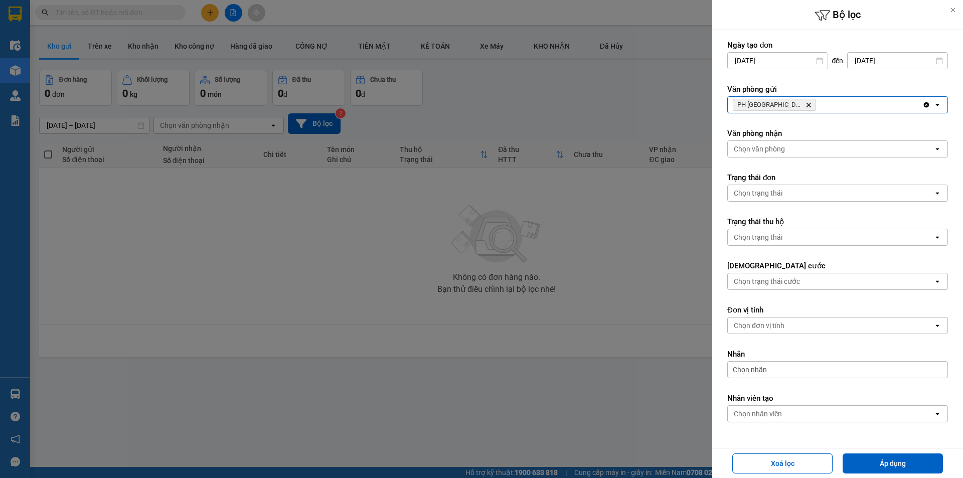
click icon "Delete"
click div "Chọn văn phòng"
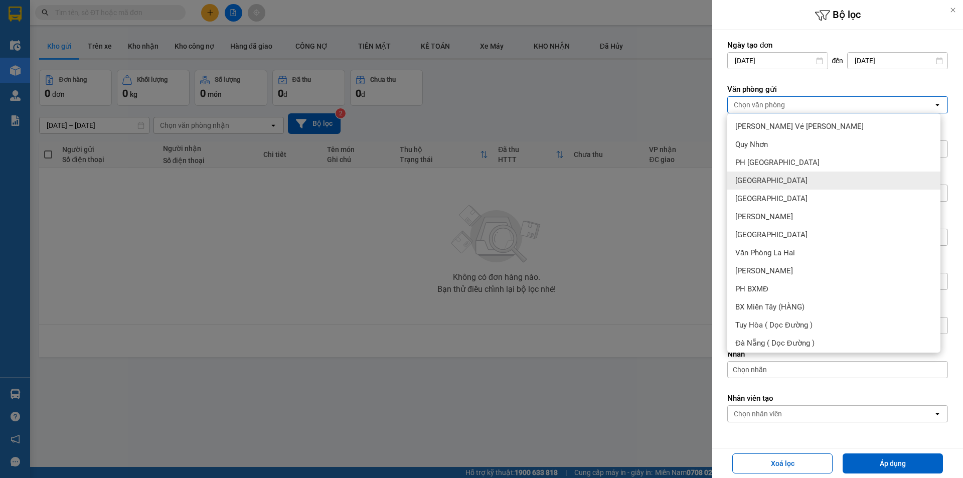
click span "[GEOGRAPHIC_DATA]"
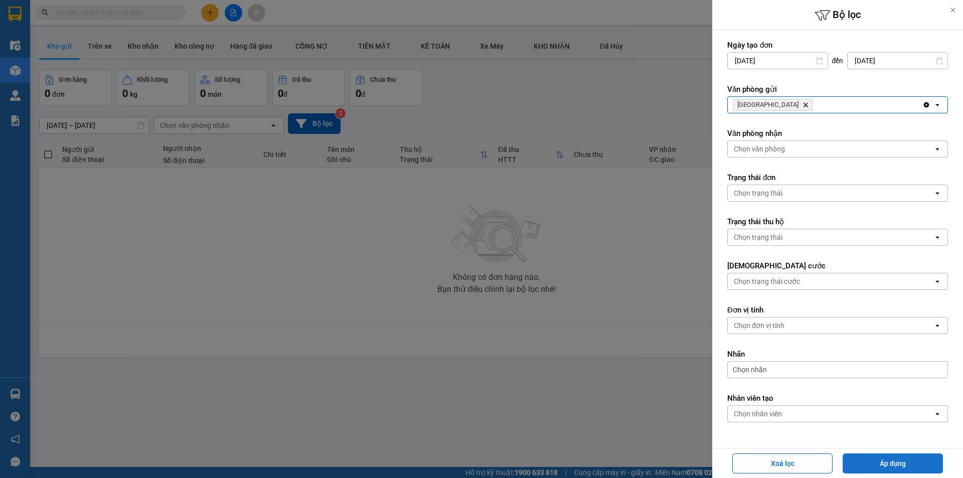
click button "Áp dụng"
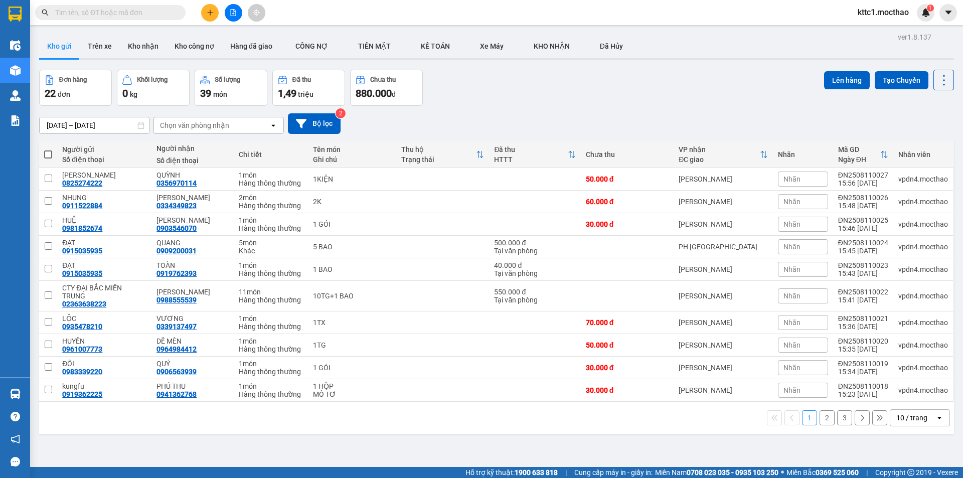
click div "10 / trang"
click span "100 / trang"
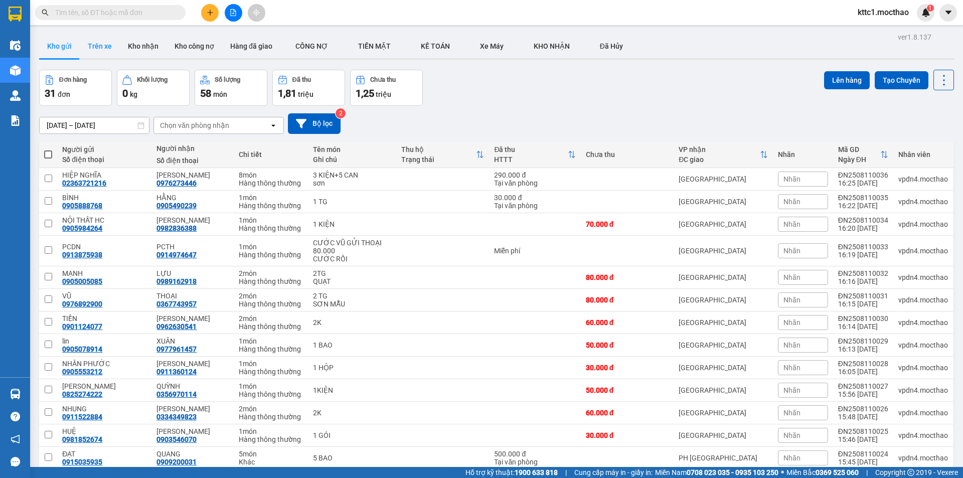
click at [93, 48] on button "Trên xe" at bounding box center [100, 46] width 40 height 24
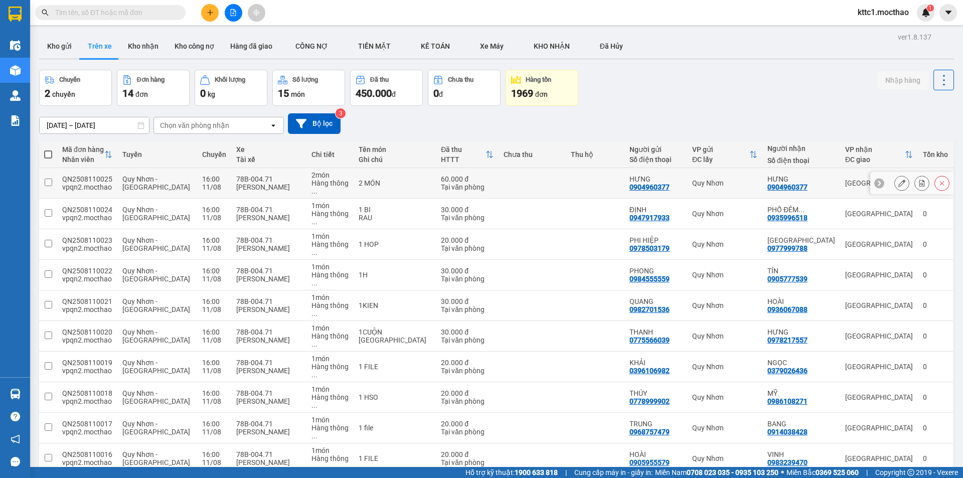
click at [899, 180] on icon at bounding box center [902, 183] width 7 height 7
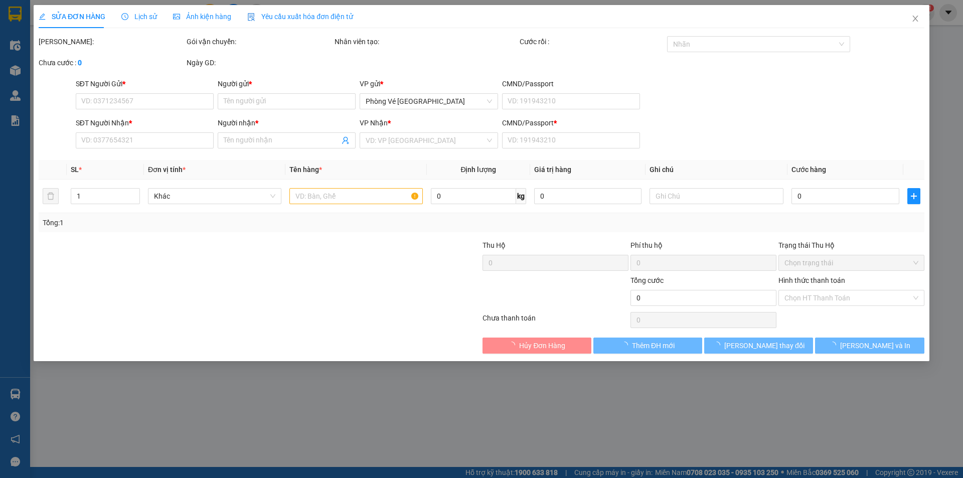
type input "0904960377"
type input "HƯNG"
type input "0904960377"
type input "HƯNG"
type input "T"
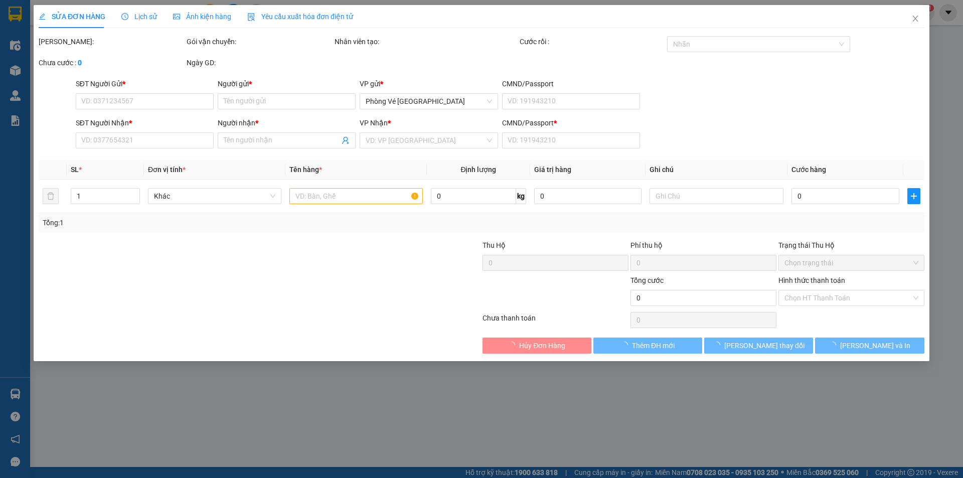
type input "60.000"
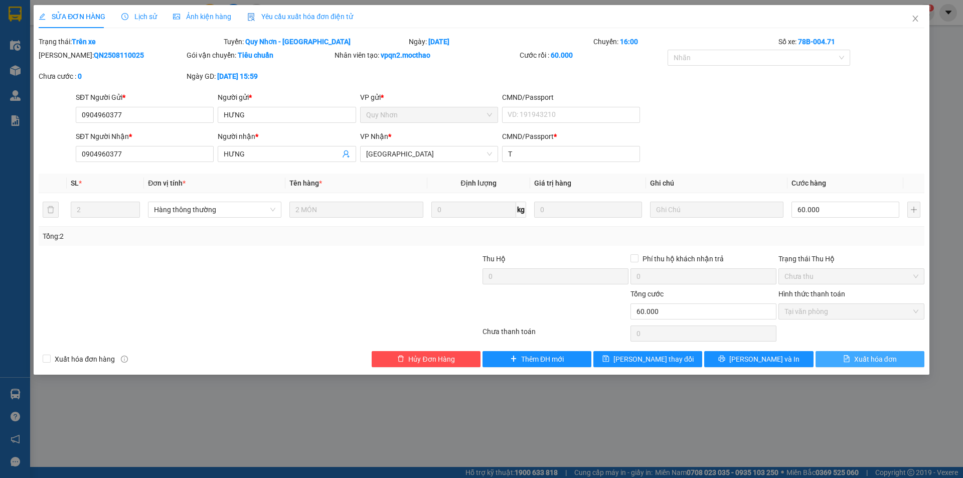
click at [875, 357] on span "Xuất hóa đơn" at bounding box center [875, 359] width 43 height 11
checkbox input "true"
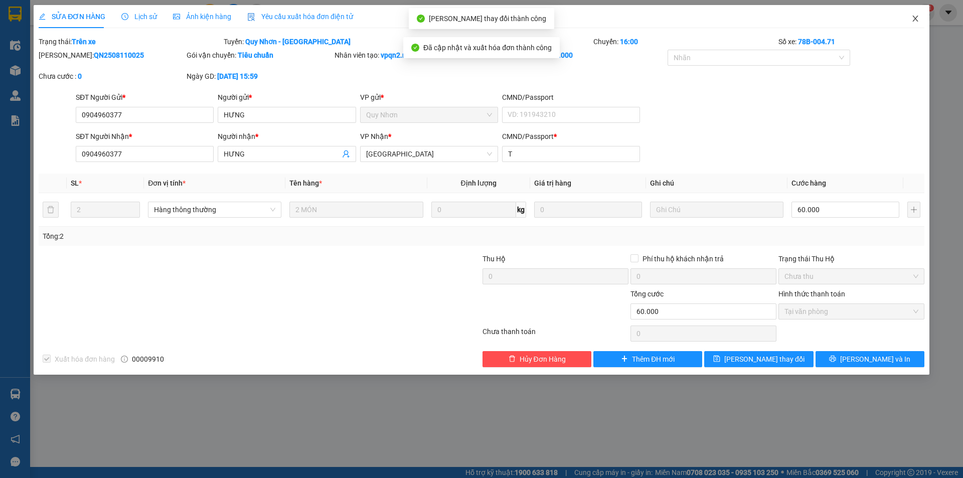
click at [915, 18] on icon "close" at bounding box center [916, 19] width 6 height 6
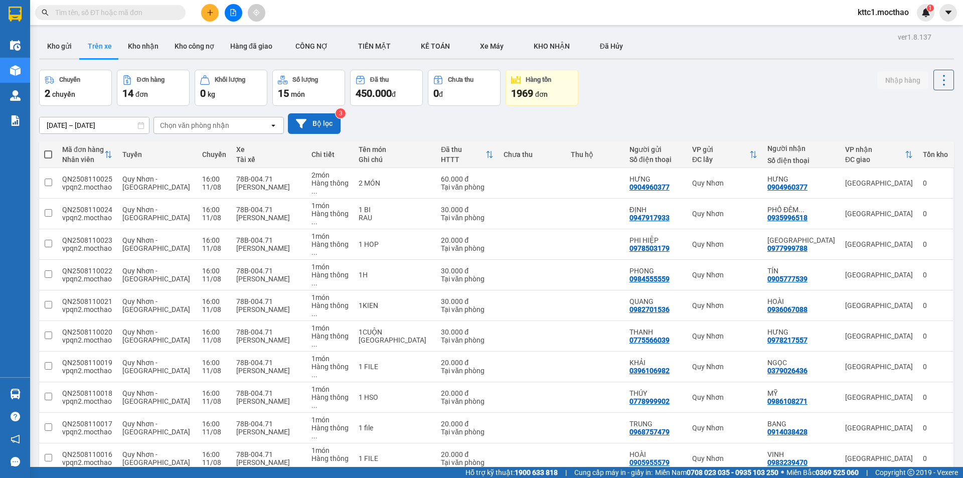
click at [325, 119] on button "Bộ lọc" at bounding box center [314, 123] width 53 height 21
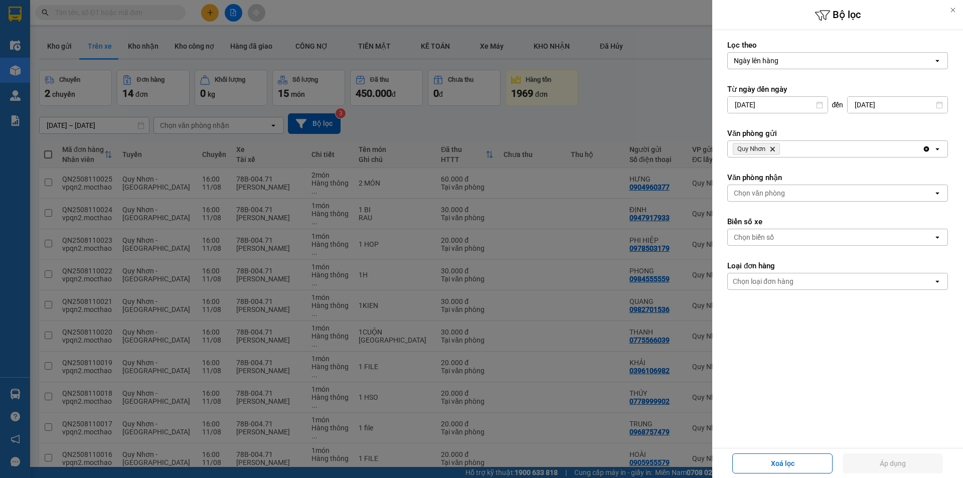
click at [774, 148] on icon "Quy Nhơn, close by backspace" at bounding box center [773, 149] width 5 height 5
click at [770, 153] on div "Chọn văn phòng" at bounding box center [759, 149] width 51 height 10
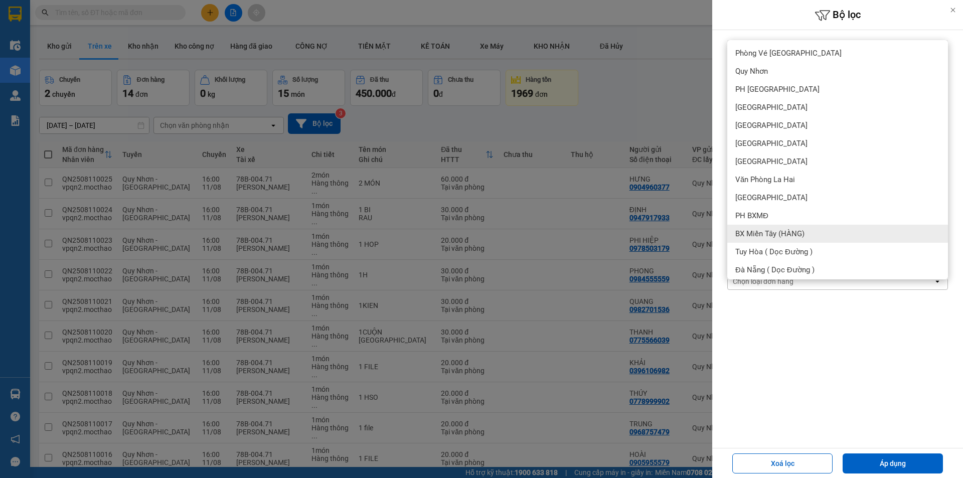
click at [773, 228] on div "BX Miền Tây (HÀNG)" at bounding box center [838, 234] width 221 height 18
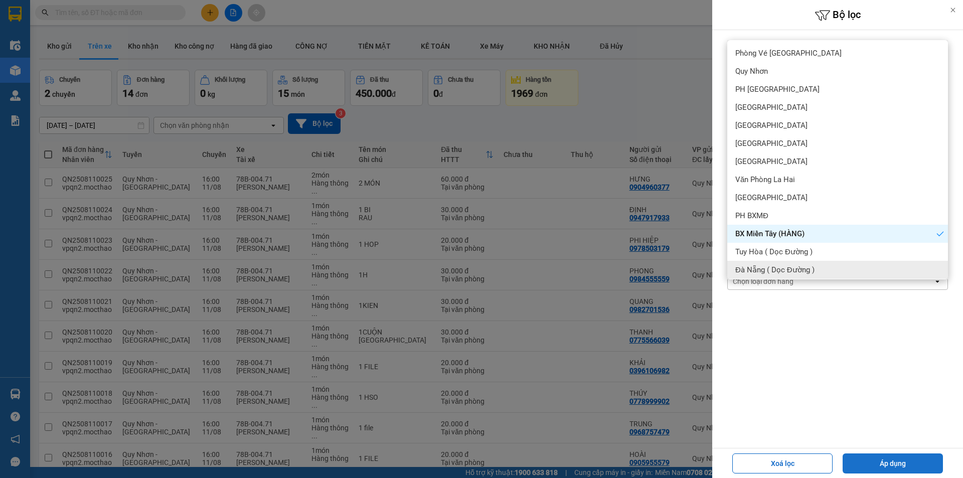
click at [894, 462] on button "Áp dụng" at bounding box center [893, 464] width 100 height 20
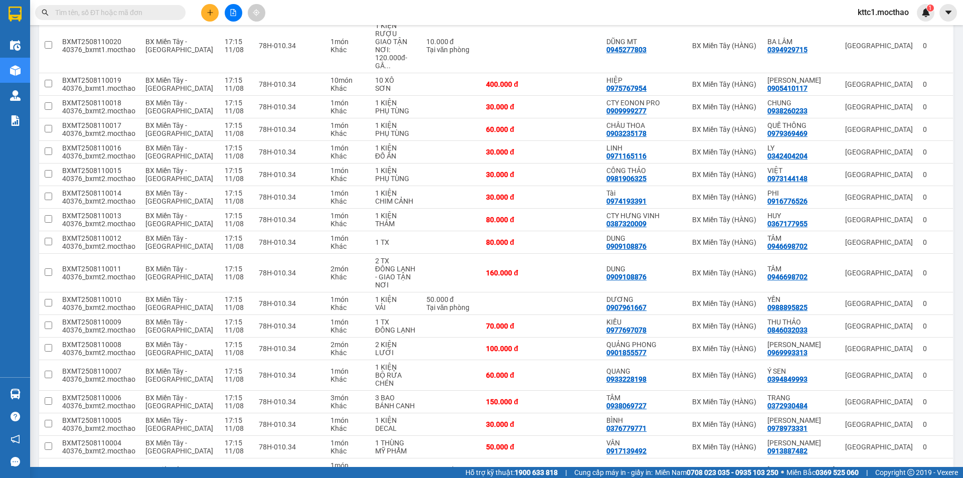
scroll to position [361, 0]
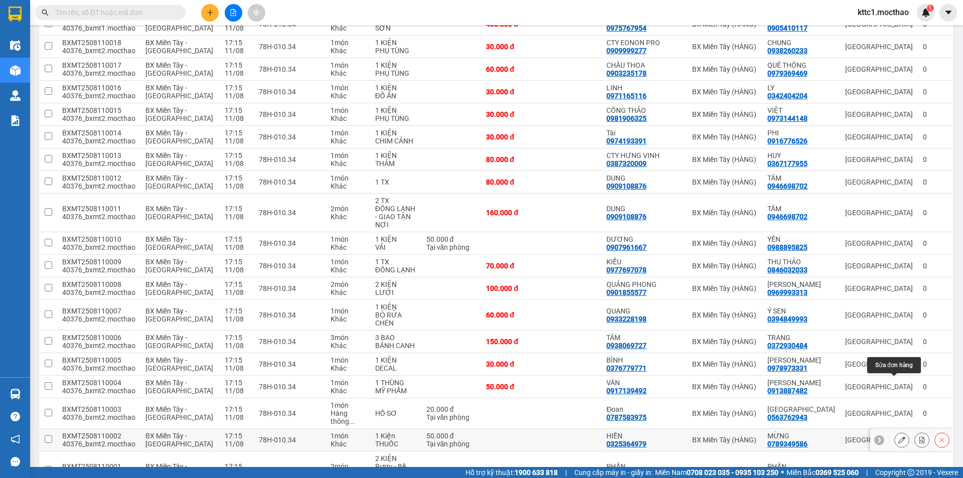
click at [899, 437] on icon at bounding box center [902, 440] width 7 height 7
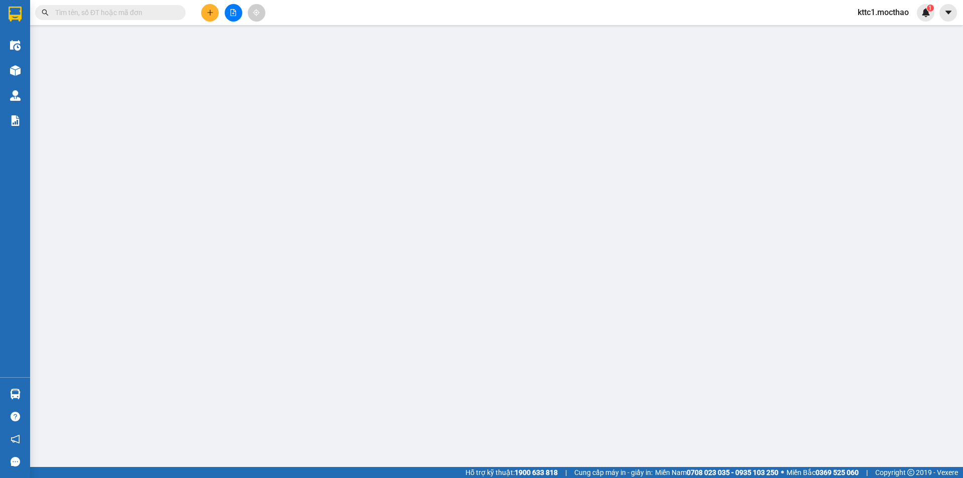
type input "0325364979"
type input "HIỀN"
type input "0789349586"
type input "MỪNG"
type input "0"
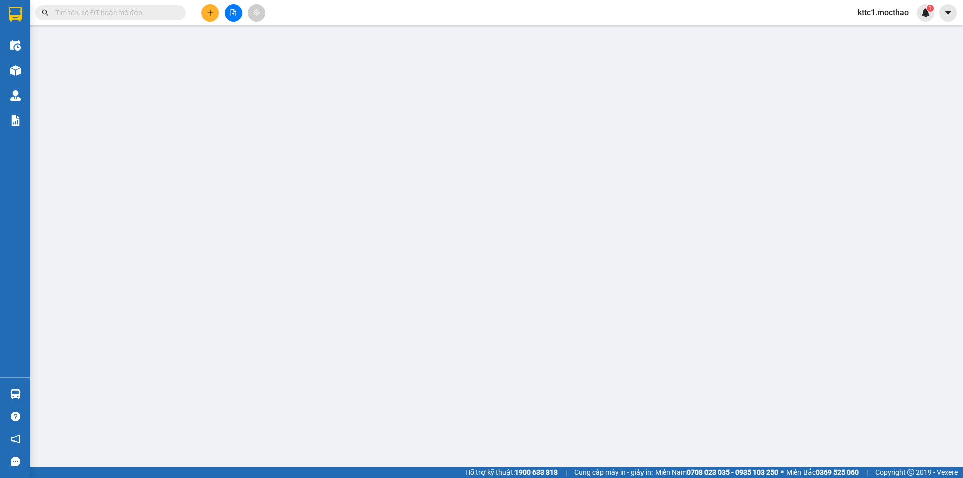
type input "50.000"
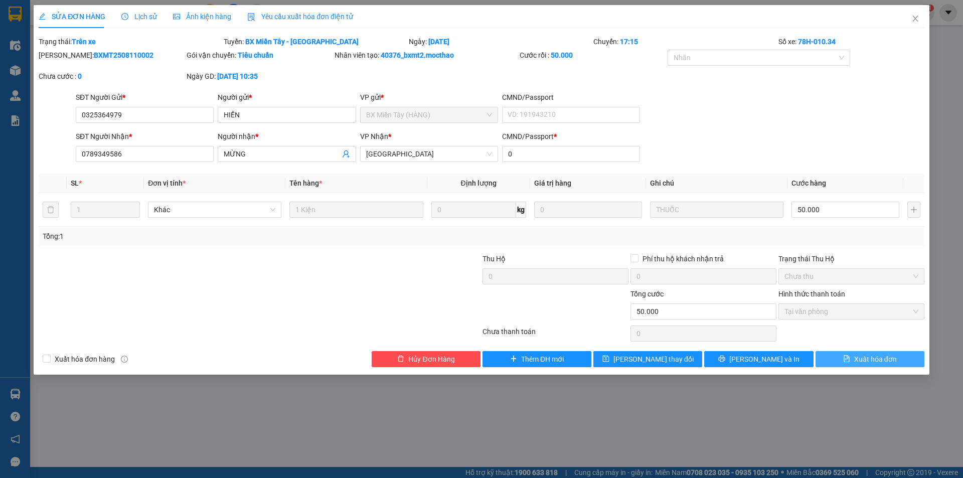
click at [871, 354] on span "Xuất hóa đơn" at bounding box center [875, 359] width 43 height 11
checkbox input "true"
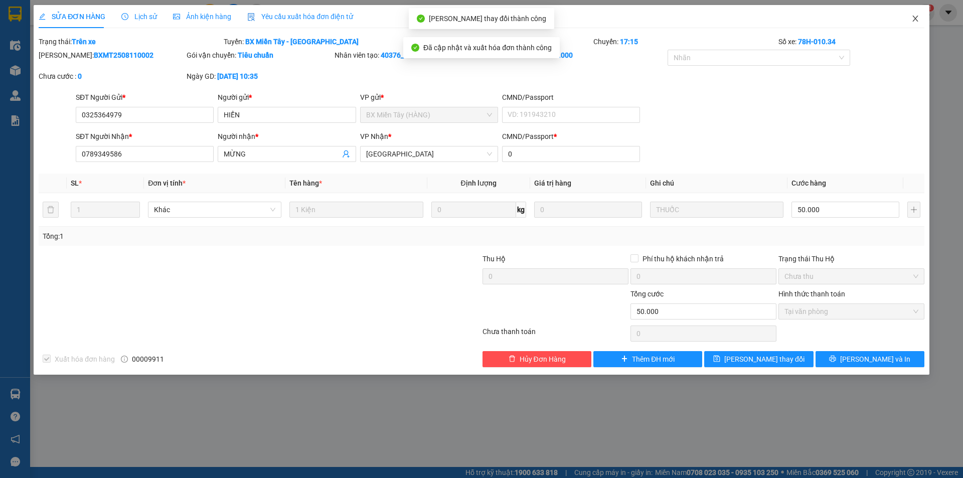
click at [914, 15] on span "Close" at bounding box center [916, 19] width 28 height 28
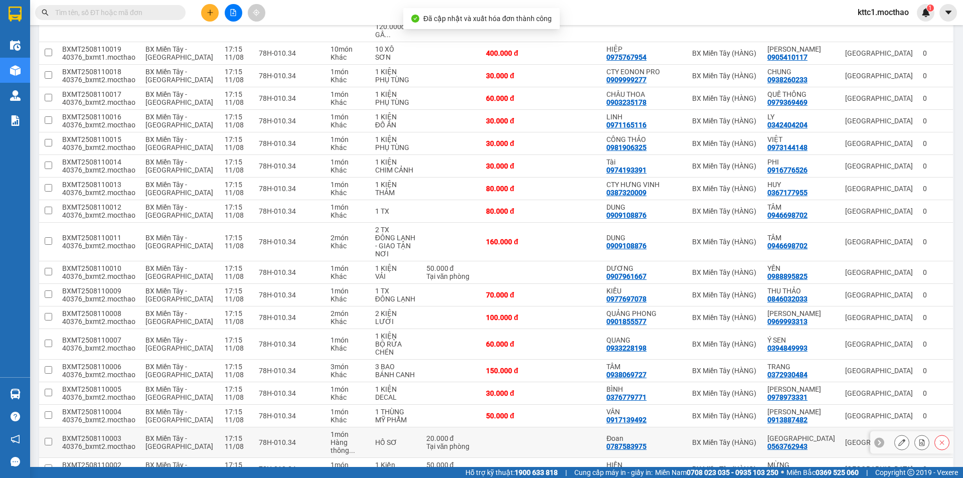
scroll to position [361, 0]
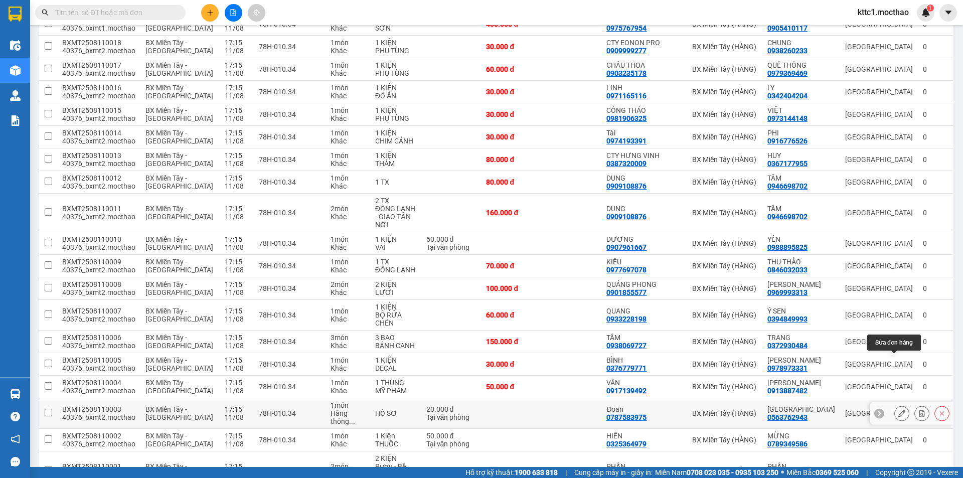
click at [899, 410] on icon at bounding box center [902, 413] width 7 height 7
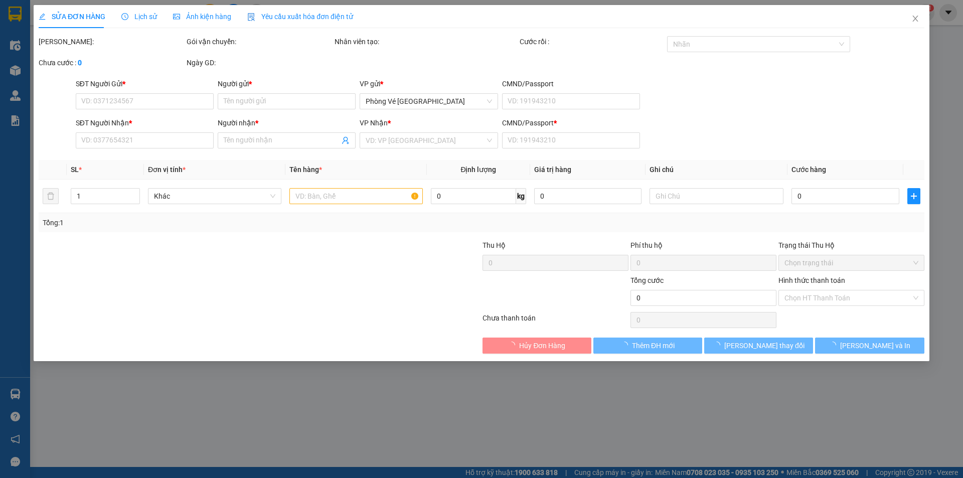
type input "0787583975"
type input "Đoan"
type input "0563762943"
type input "PHÚ ĐỊNH"
type input "0"
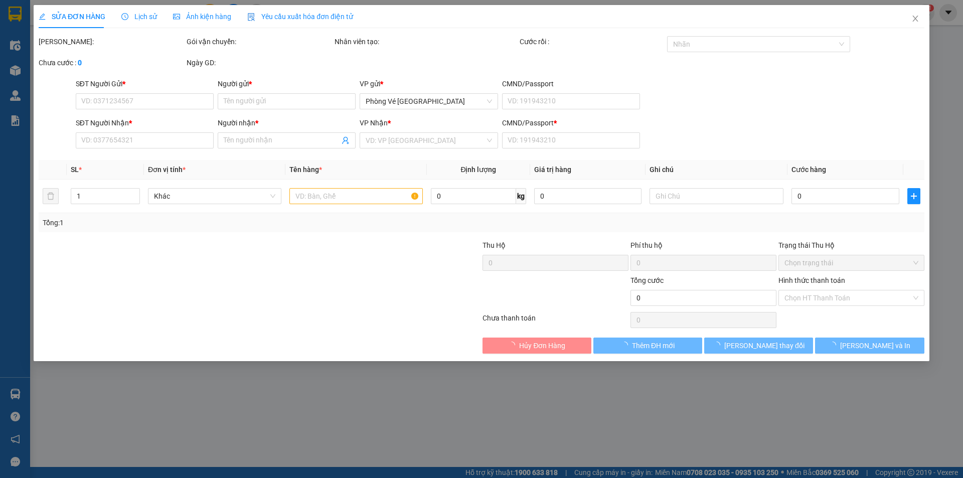
type input "20.000"
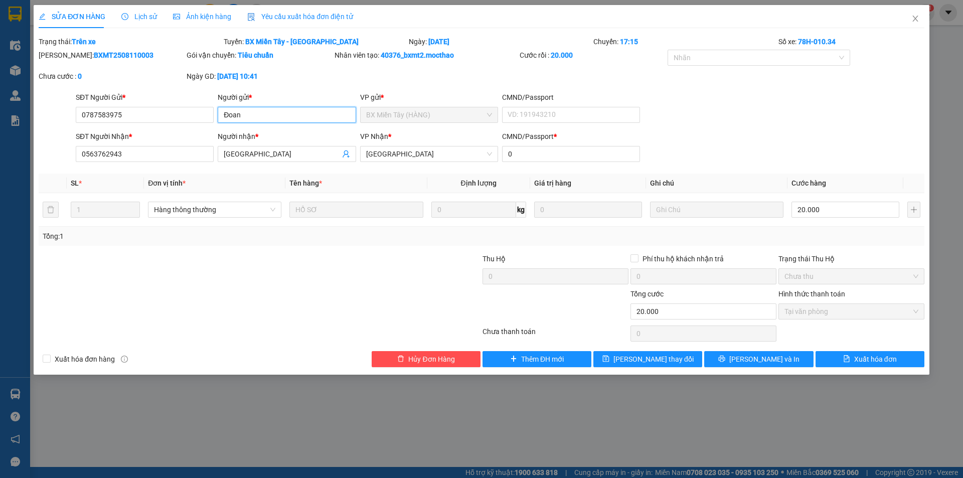
drag, startPoint x: 257, startPoint y: 115, endPoint x: 178, endPoint y: 123, distance: 79.6
click at [178, 123] on div "SĐT Người Gửi * 0787583975 Người gửi * Đoan Đoan VP gửi * BX Miền Tây (HÀNG) CM…" at bounding box center [500, 109] width 853 height 35
type input "D"
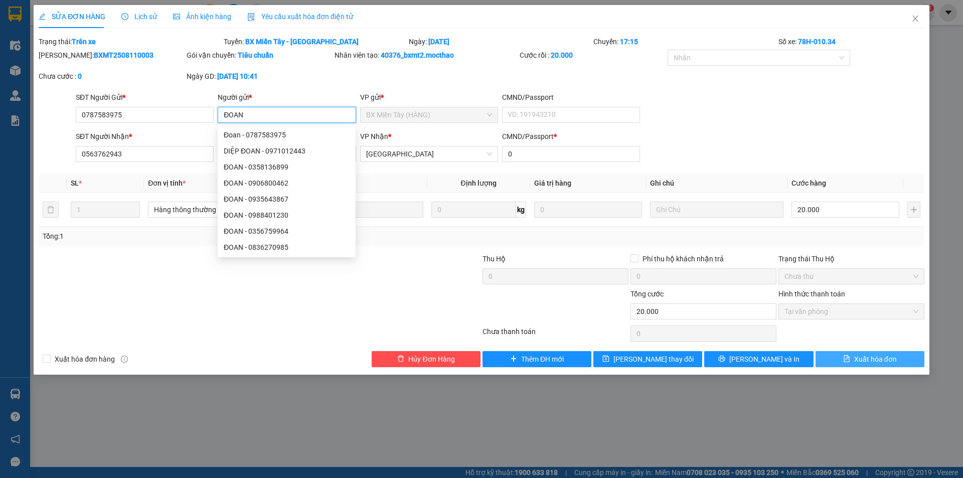
type input "ĐOAN"
click at [905, 364] on button "Xuất hóa đơn" at bounding box center [870, 359] width 109 height 16
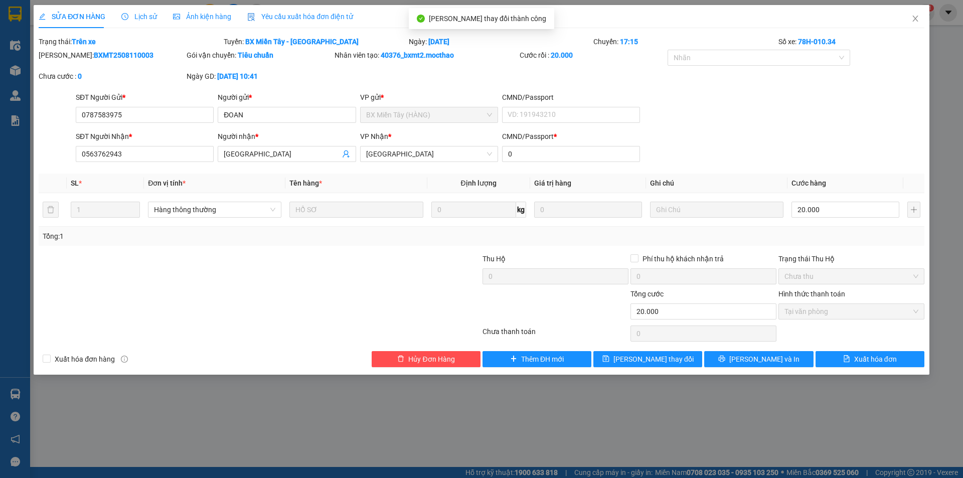
checkbox input "true"
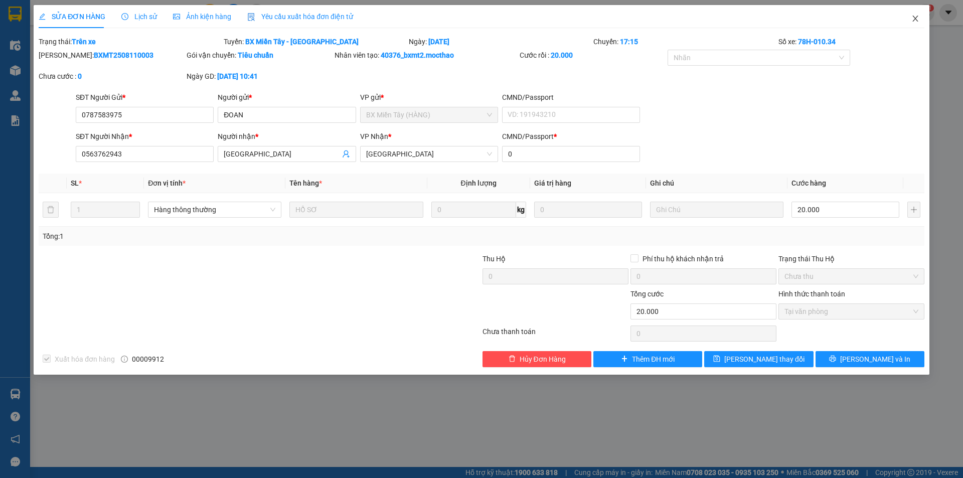
click at [914, 18] on icon "close" at bounding box center [916, 19] width 8 height 8
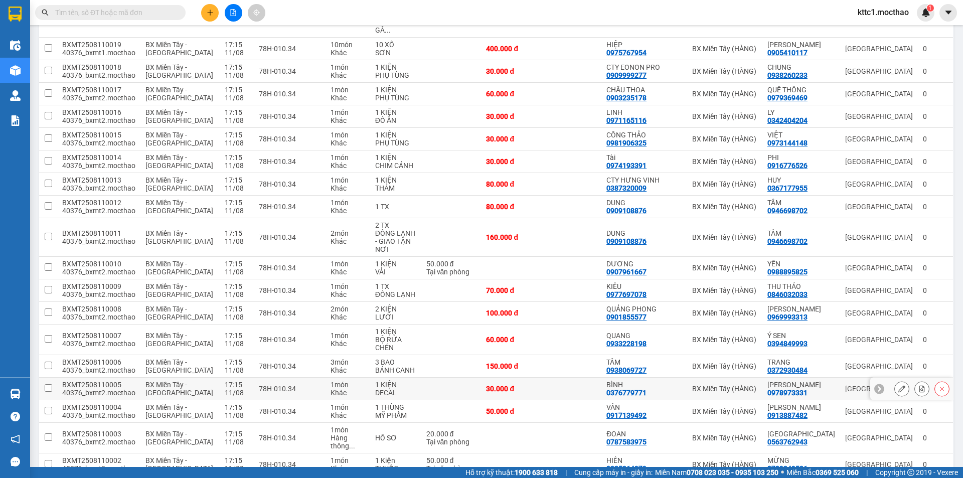
scroll to position [361, 0]
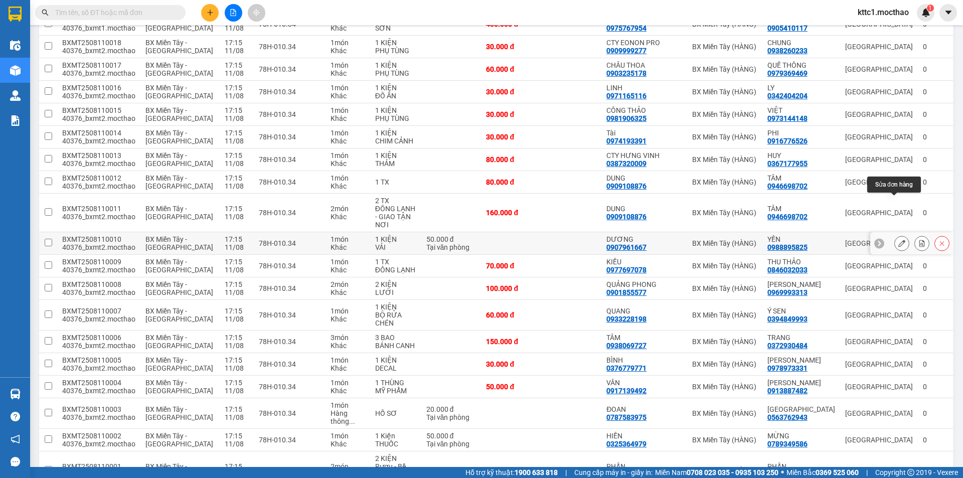
click at [899, 240] on icon at bounding box center [902, 243] width 7 height 7
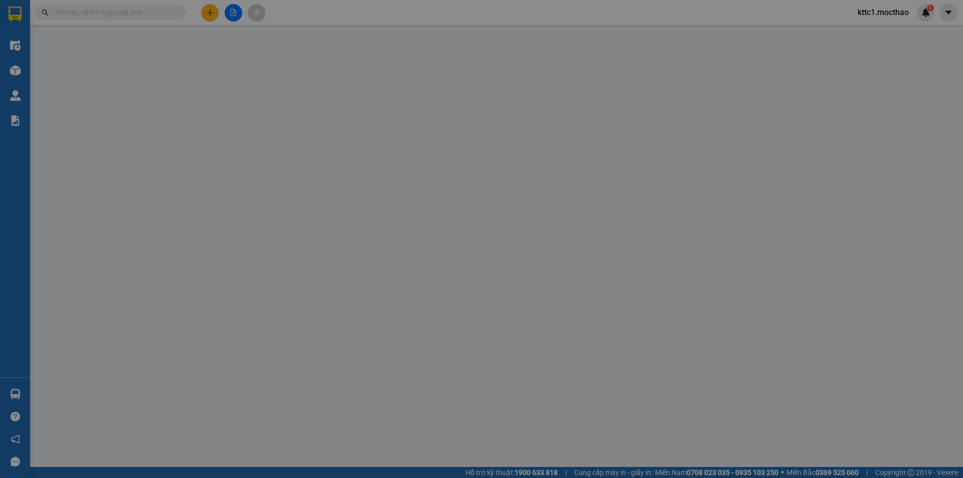
type input "0907961667"
type input "DƯƠNG"
type input "0988895825"
type input "YẾN"
type input "0"
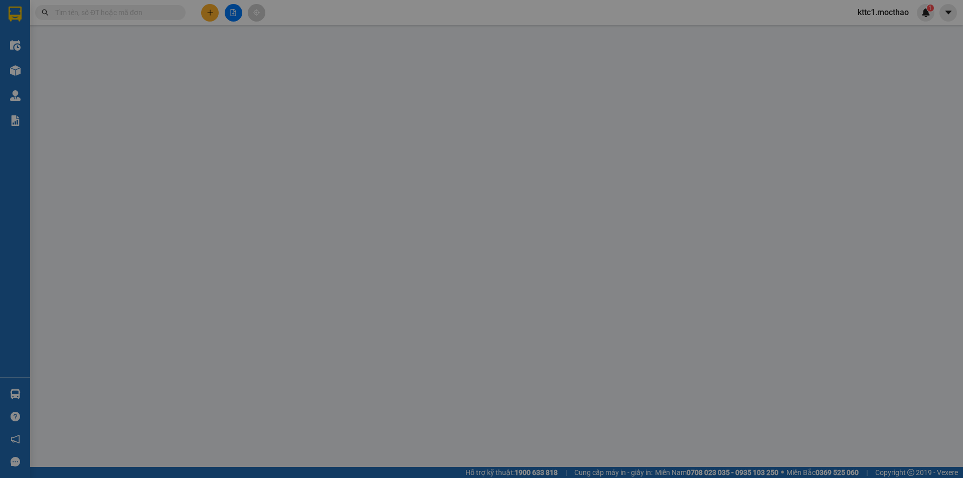
type input "50.000"
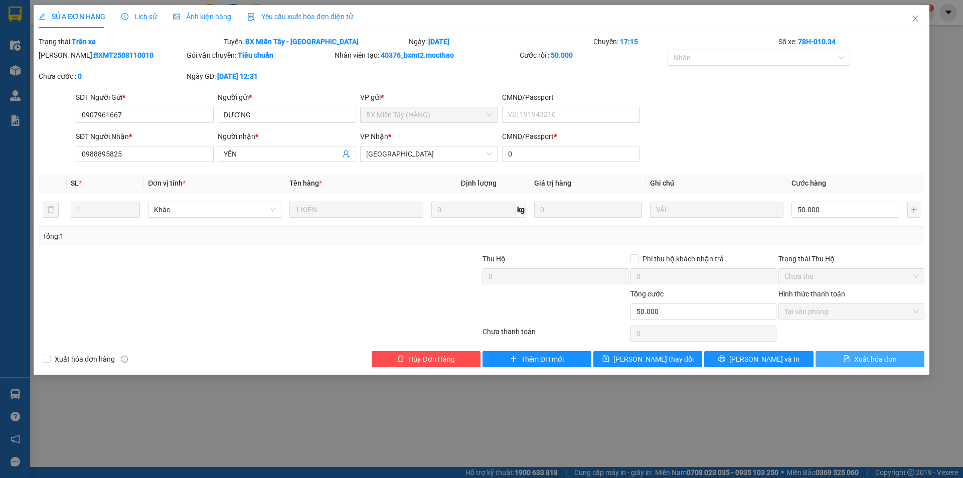
click at [857, 355] on span "Xuất hóa đơn" at bounding box center [875, 359] width 43 height 11
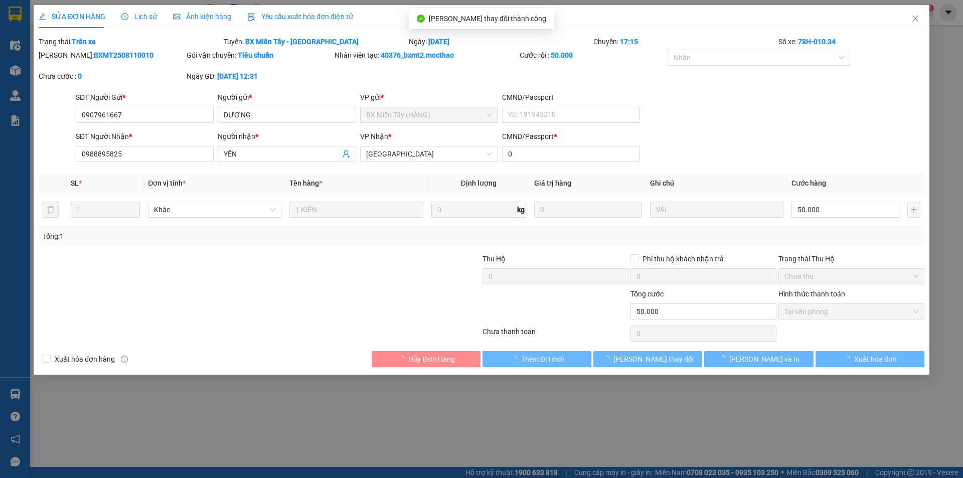
checkbox input "true"
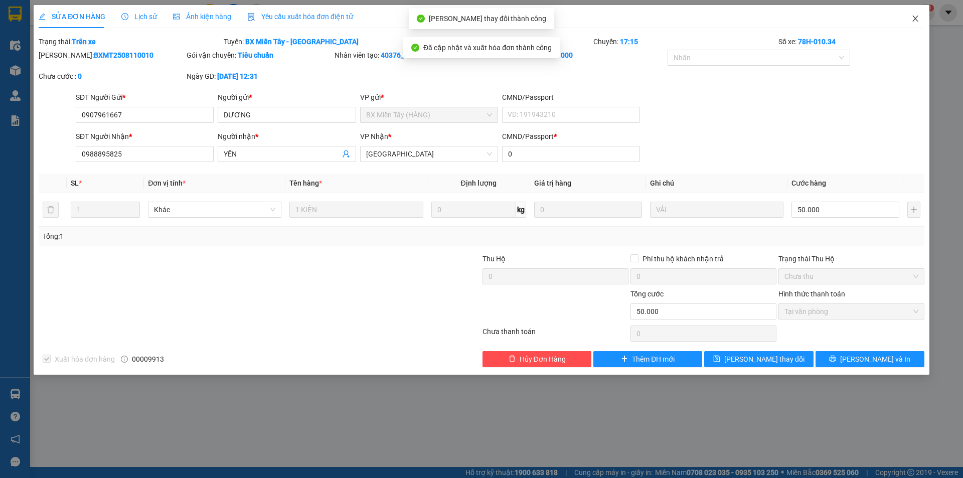
click at [914, 19] on icon "close" at bounding box center [916, 19] width 8 height 8
